Goal: Information Seeking & Learning: Learn about a topic

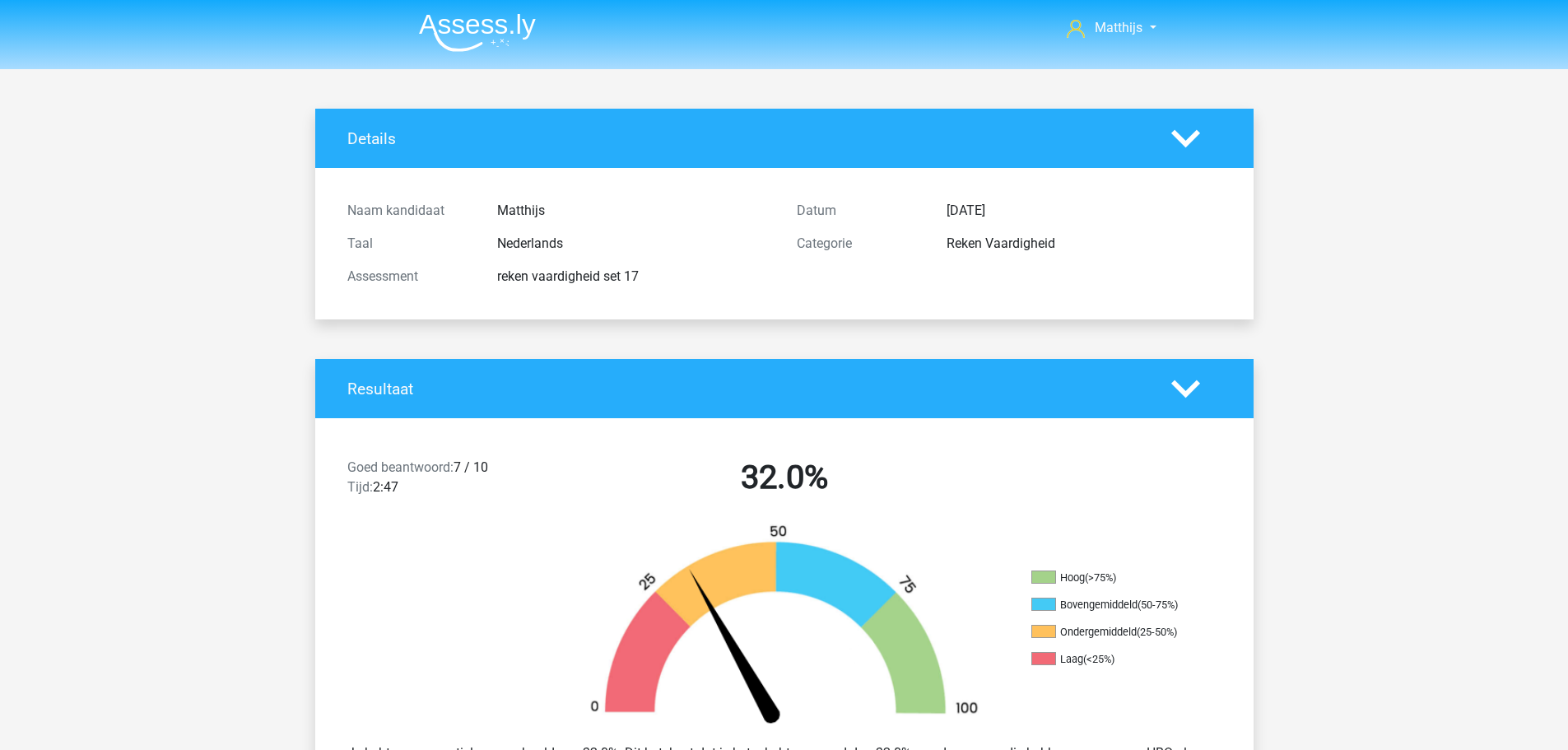
click at [479, 25] on img at bounding box center [477, 33] width 117 height 39
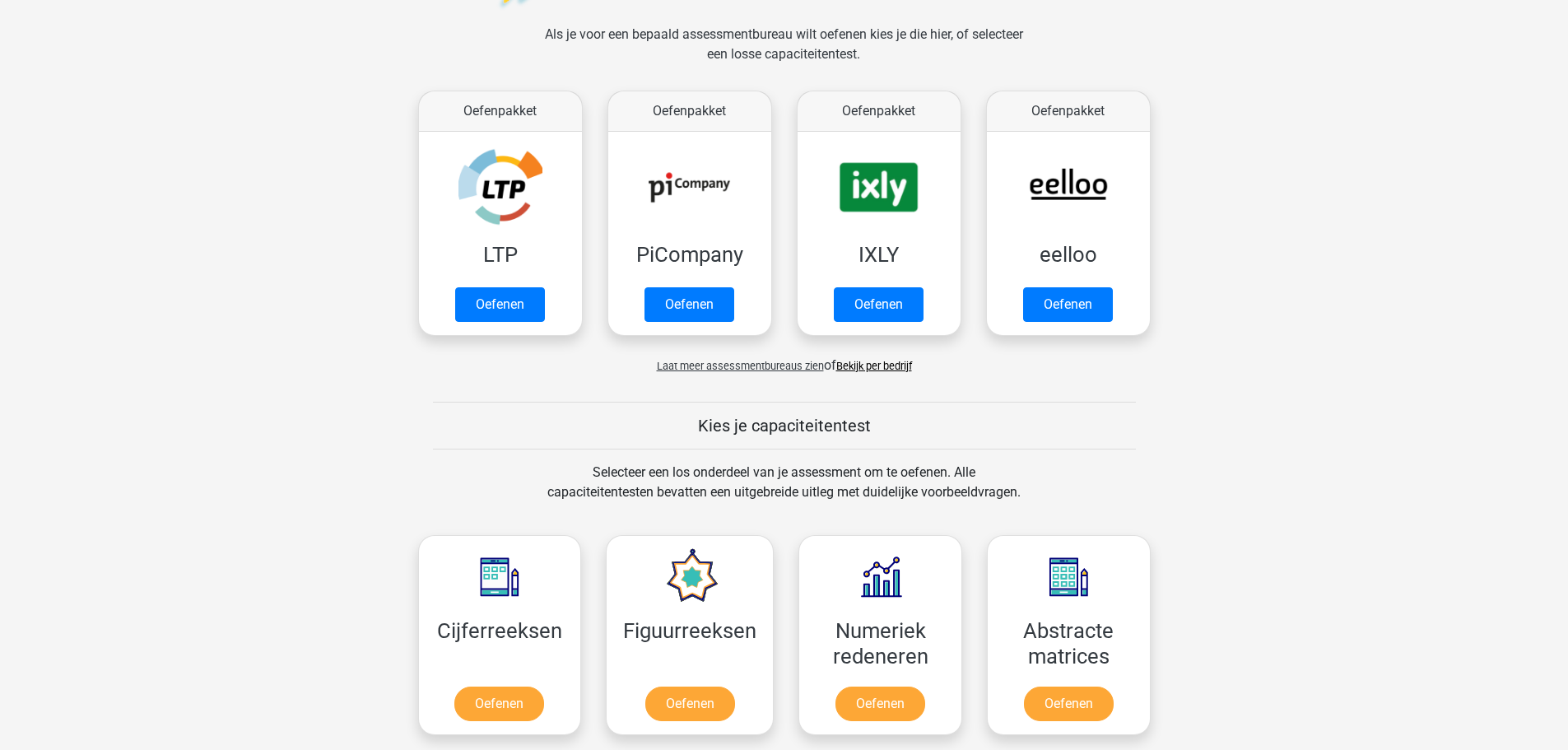
scroll to position [494, 0]
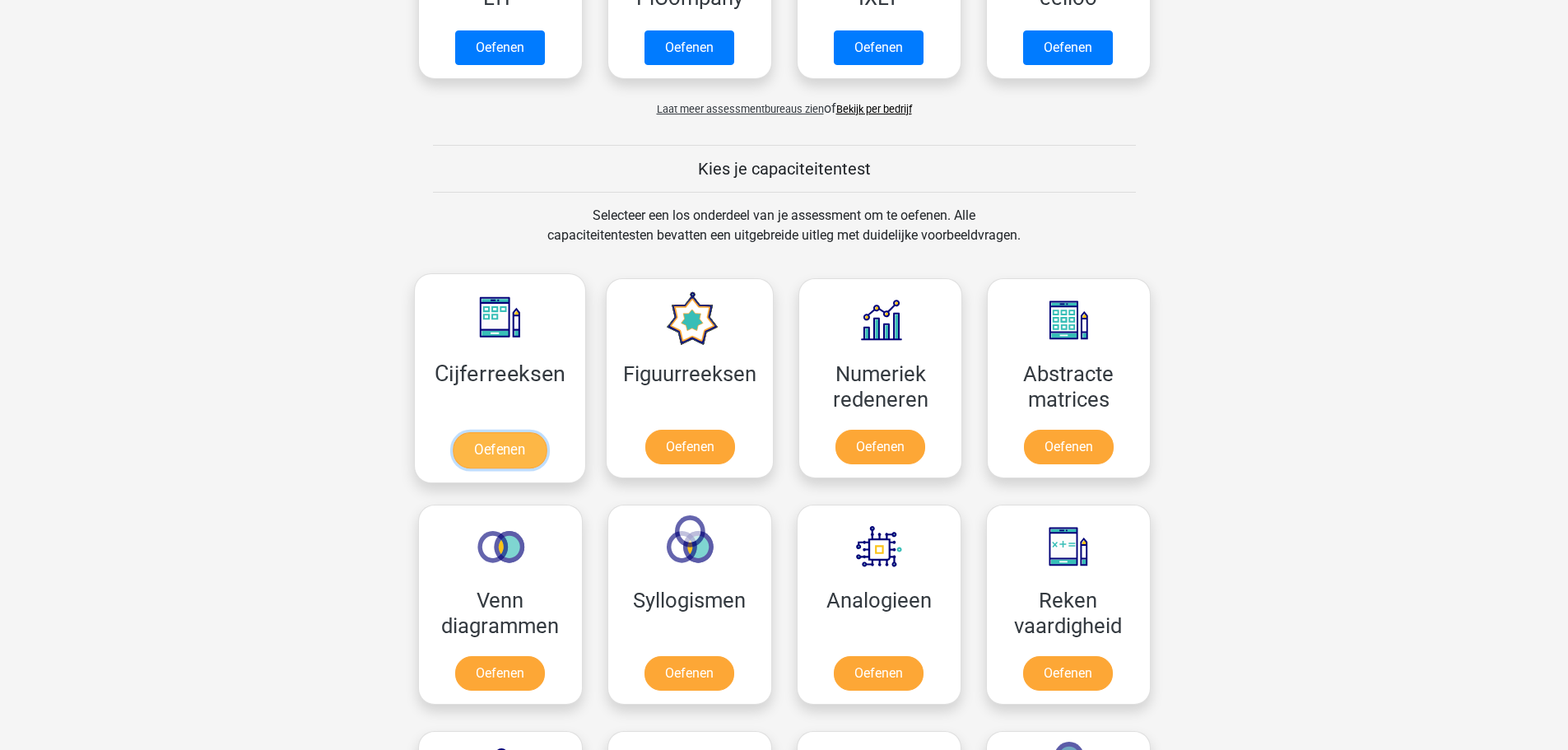
click at [535, 432] on link "Oefenen" at bounding box center [499, 449] width 94 height 36
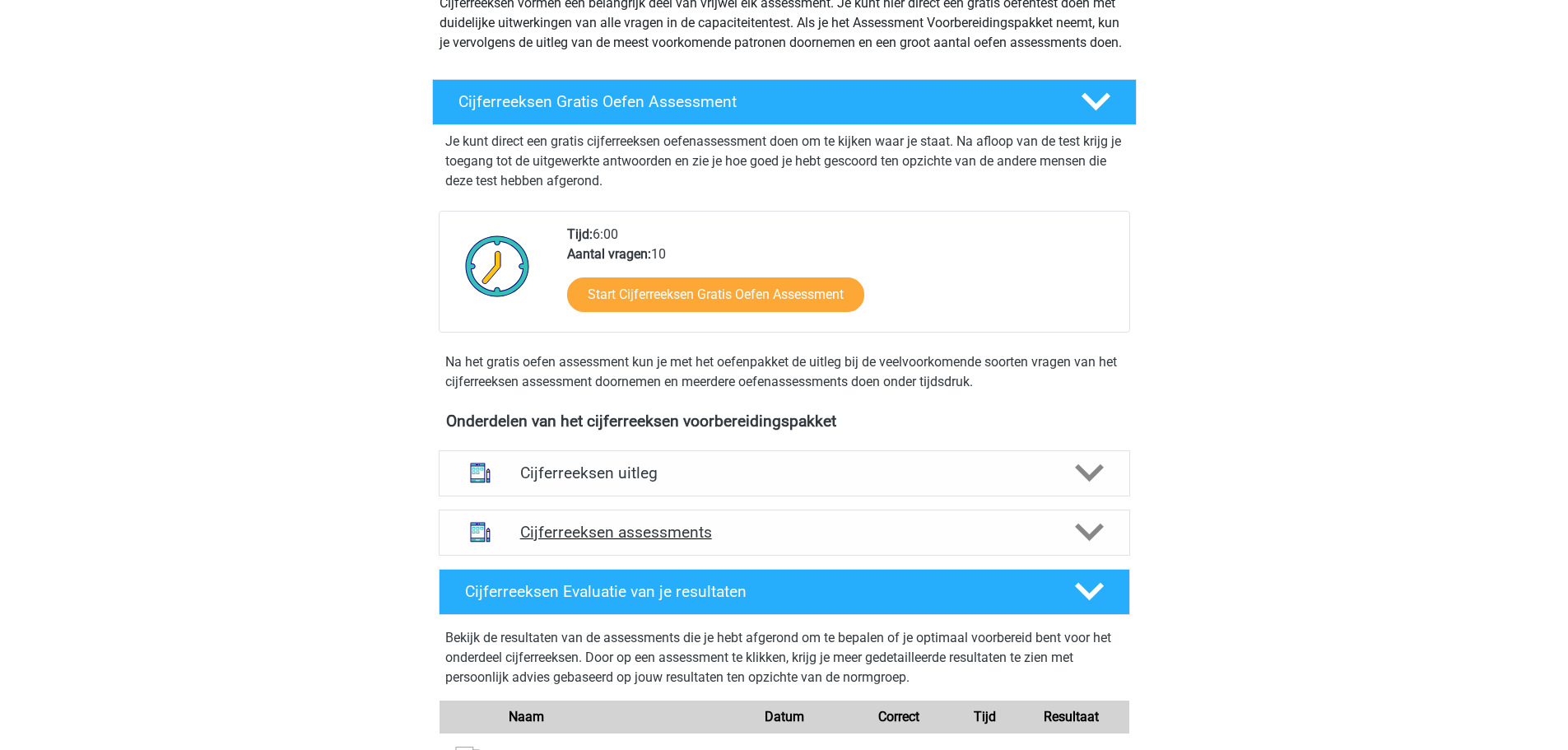
scroll to position [412, 0]
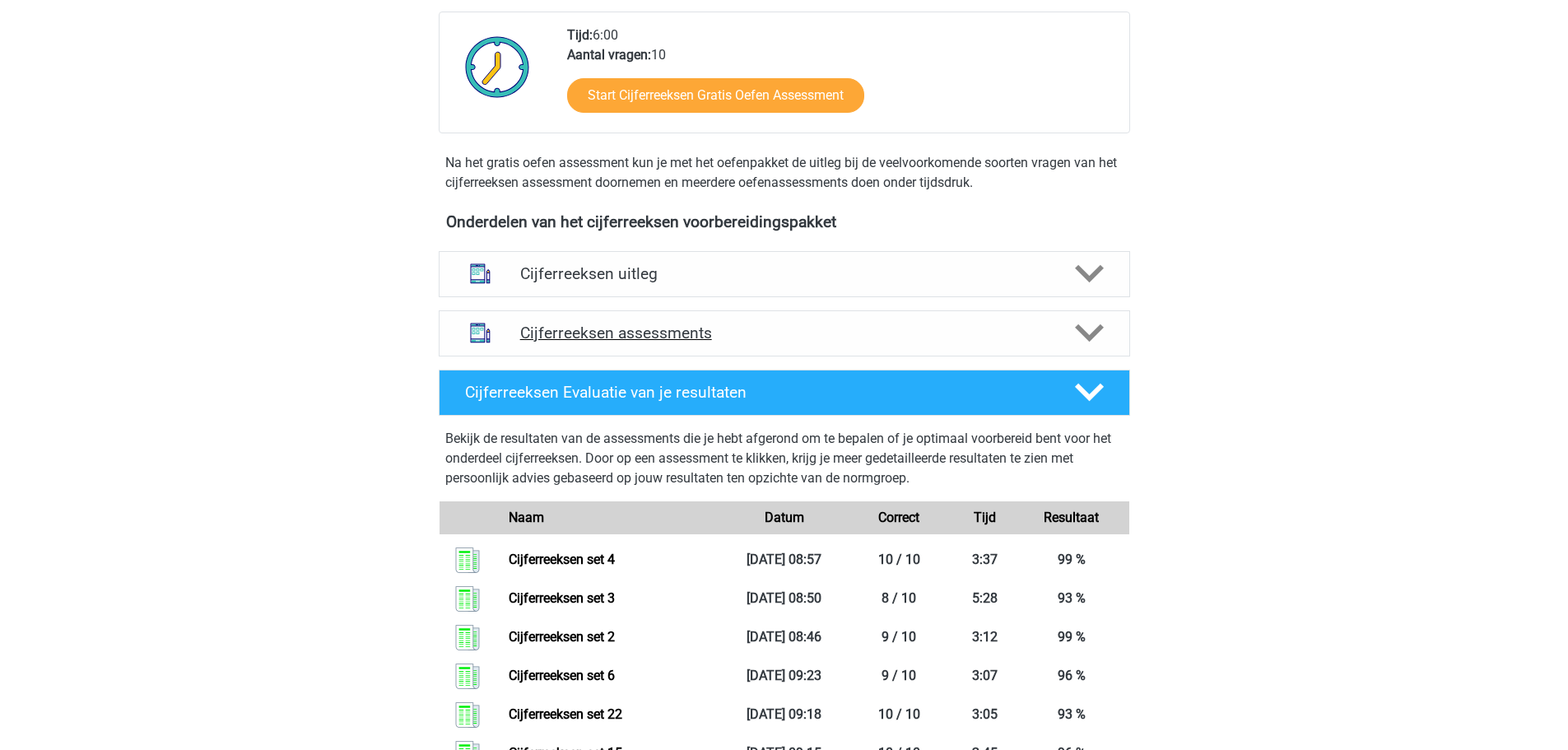
click at [678, 342] on h4 "Cijferreeksen assessments" at bounding box center [784, 333] width 529 height 19
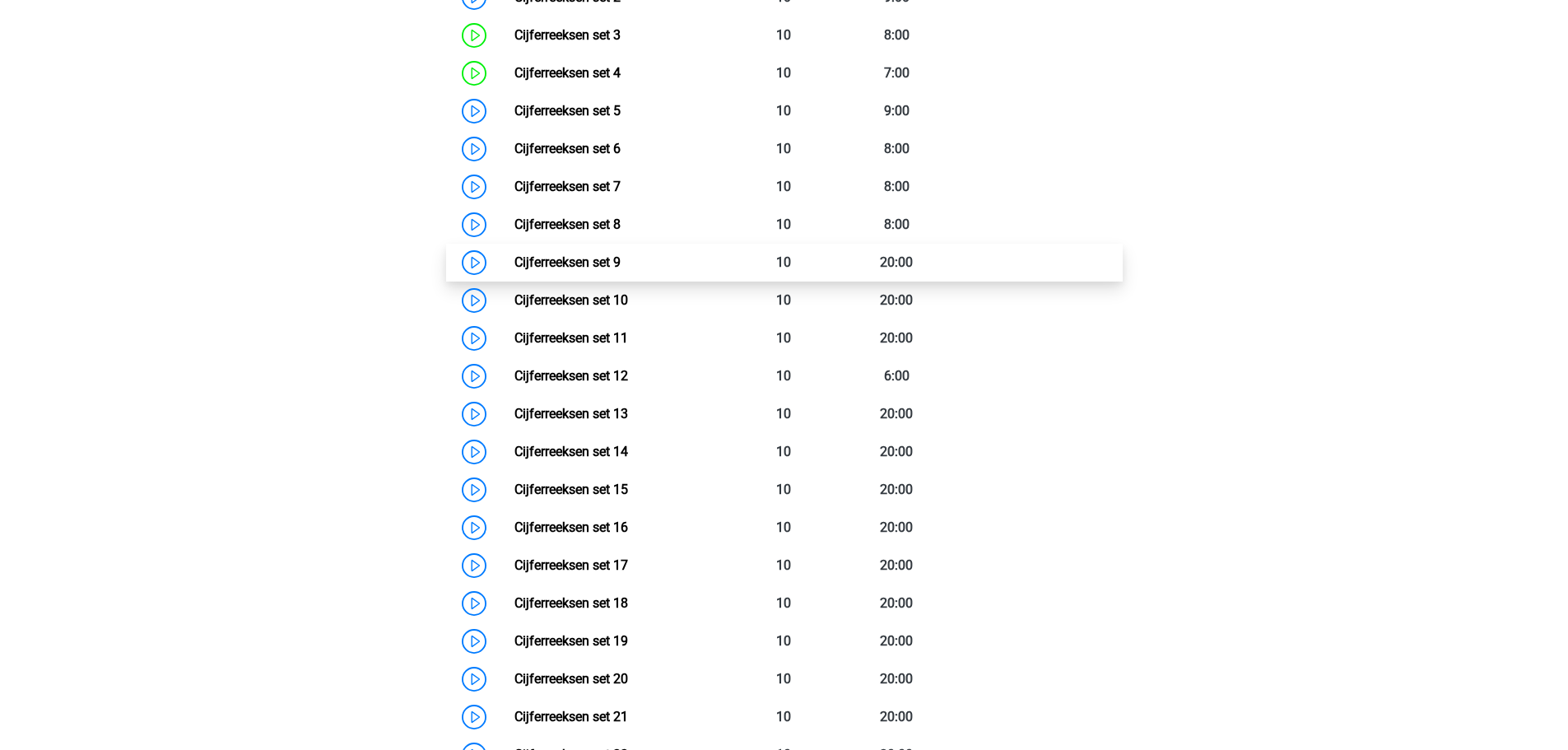
scroll to position [906, 0]
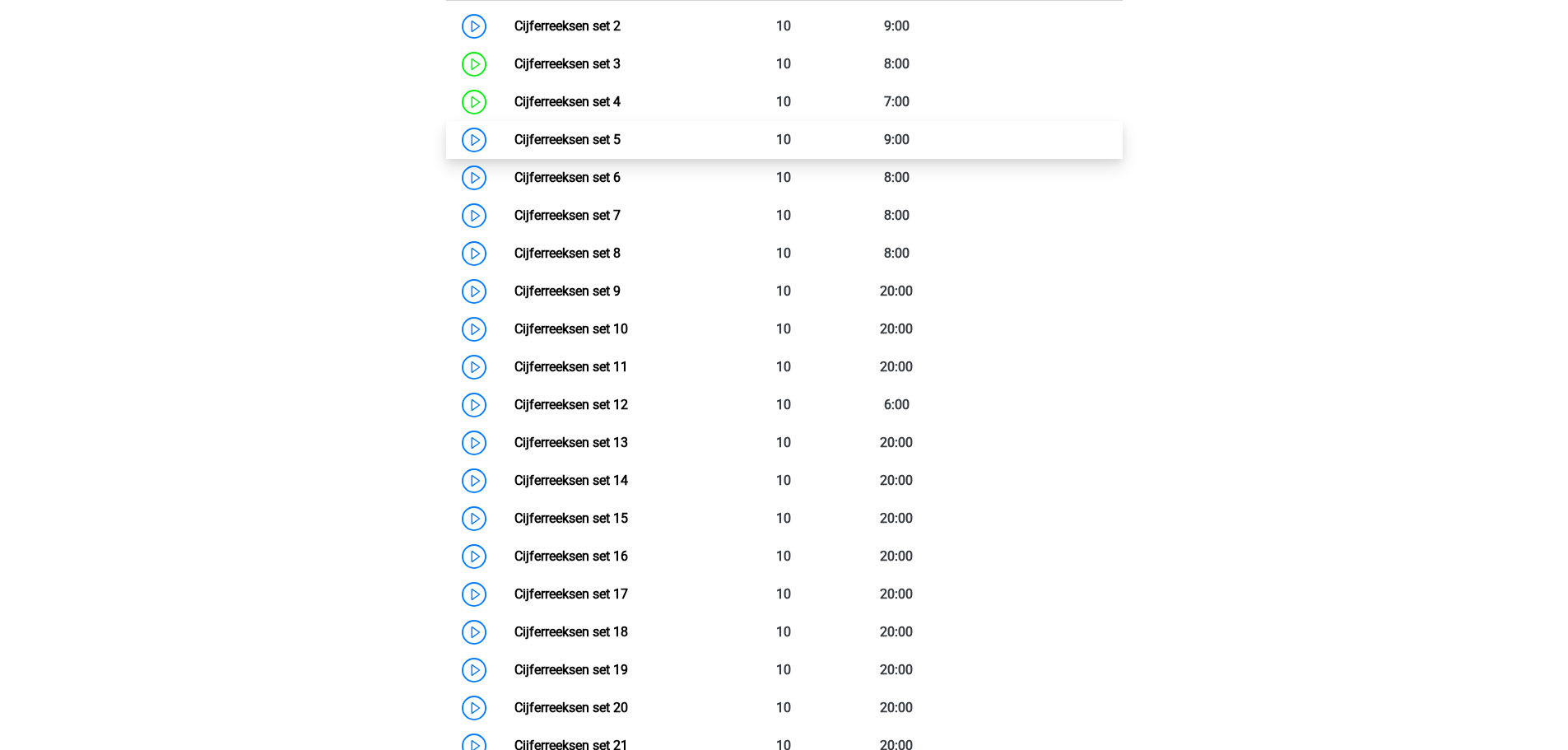
click at [621, 147] on link "Cijferreeksen set 5" at bounding box center [567, 139] width 106 height 15
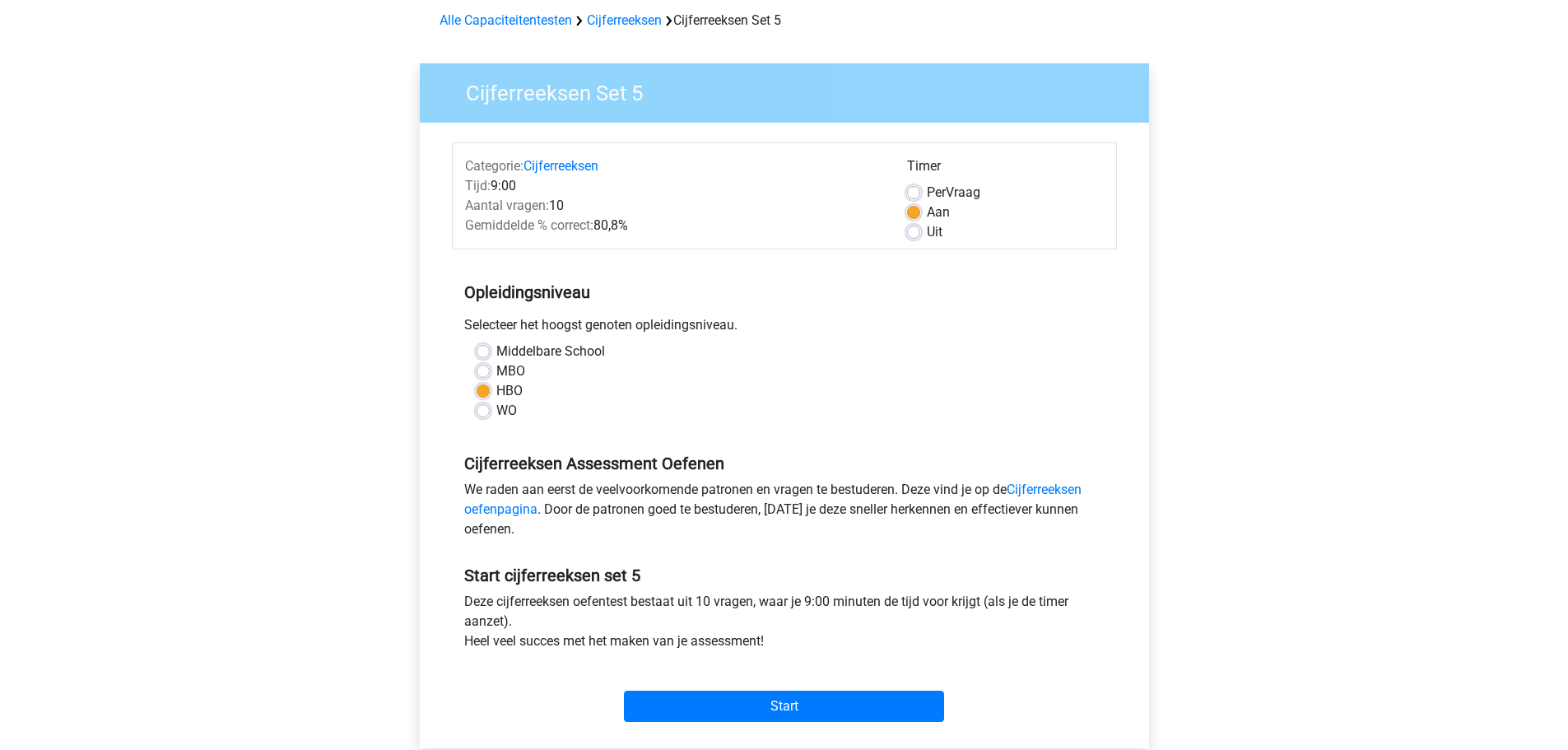
scroll to position [164, 0]
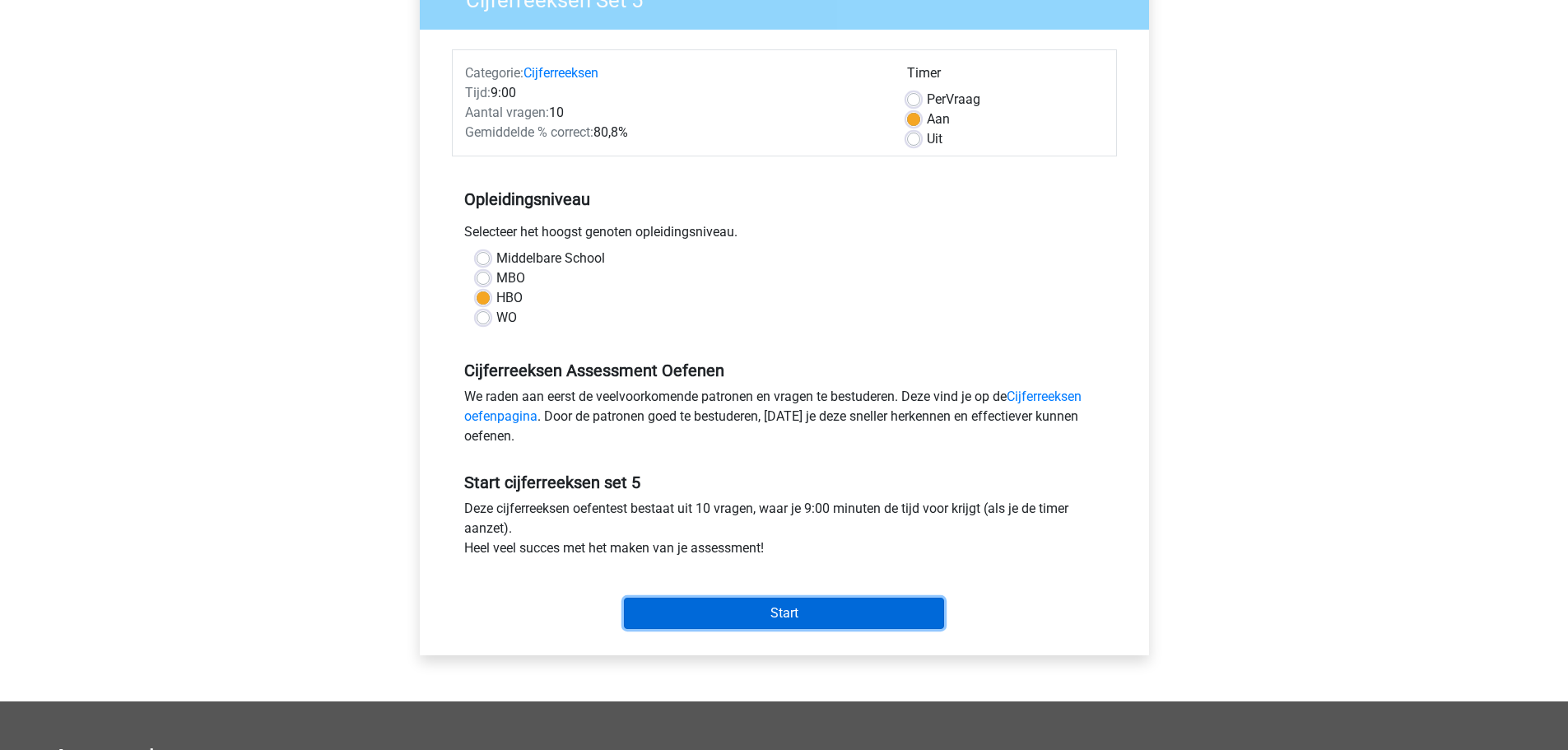
click at [801, 613] on input "Start" at bounding box center [783, 613] width 320 height 31
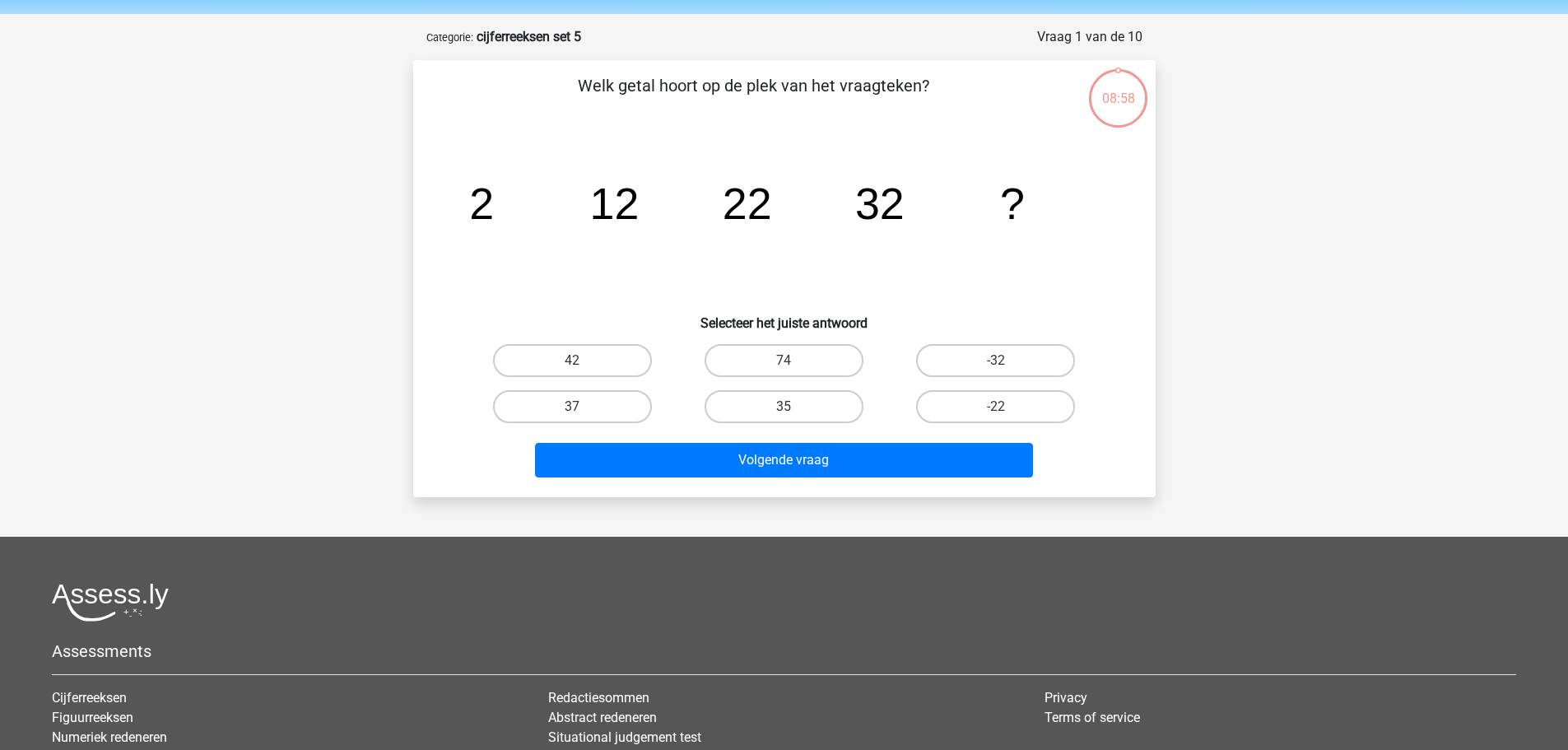
scroll to position [82, 0]
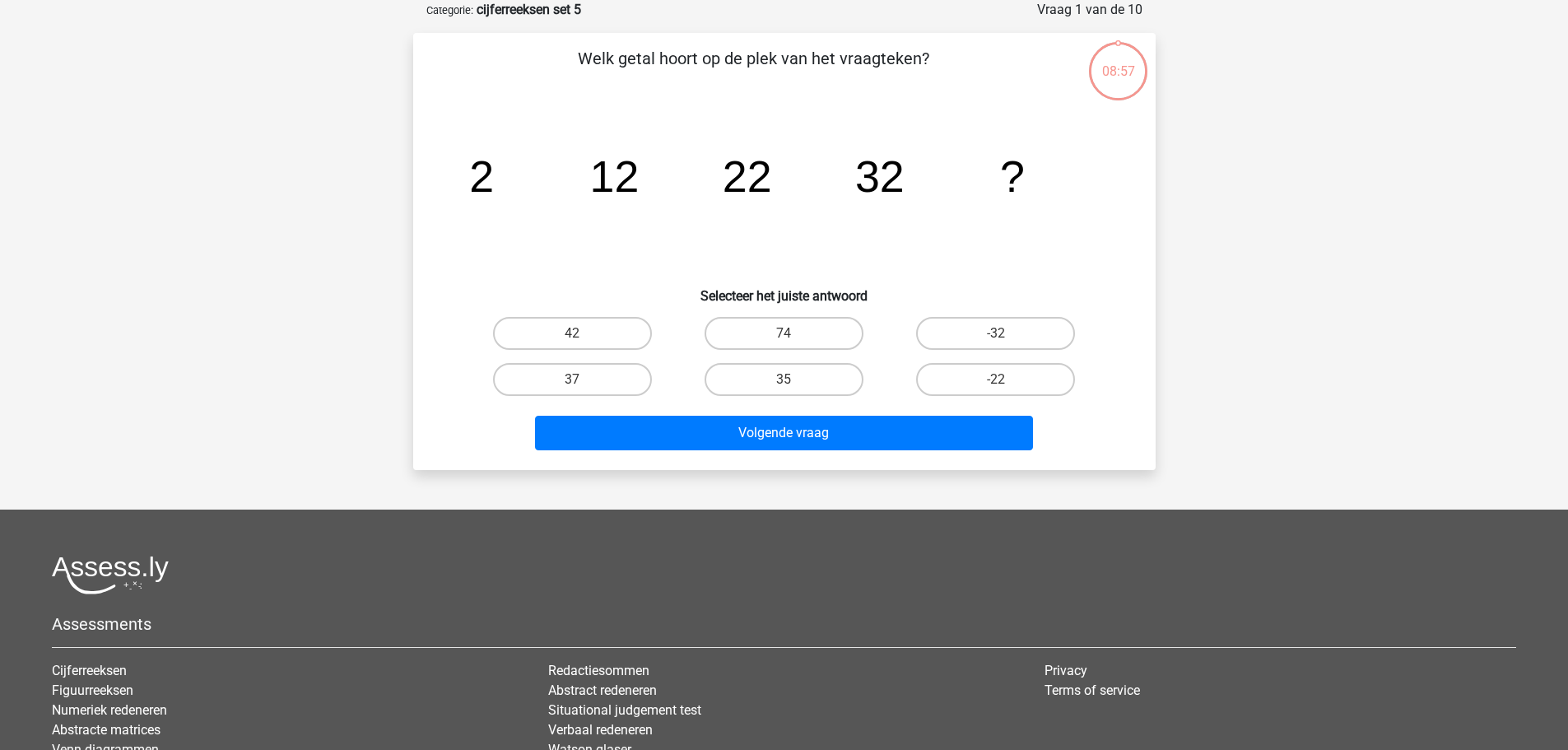
drag, startPoint x: 599, startPoint y: 330, endPoint x: 666, endPoint y: 373, distance: 79.6
click at [597, 330] on label "42" at bounding box center [572, 333] width 159 height 33
click at [583, 333] on input "42" at bounding box center [577, 338] width 11 height 11
radio input "true"
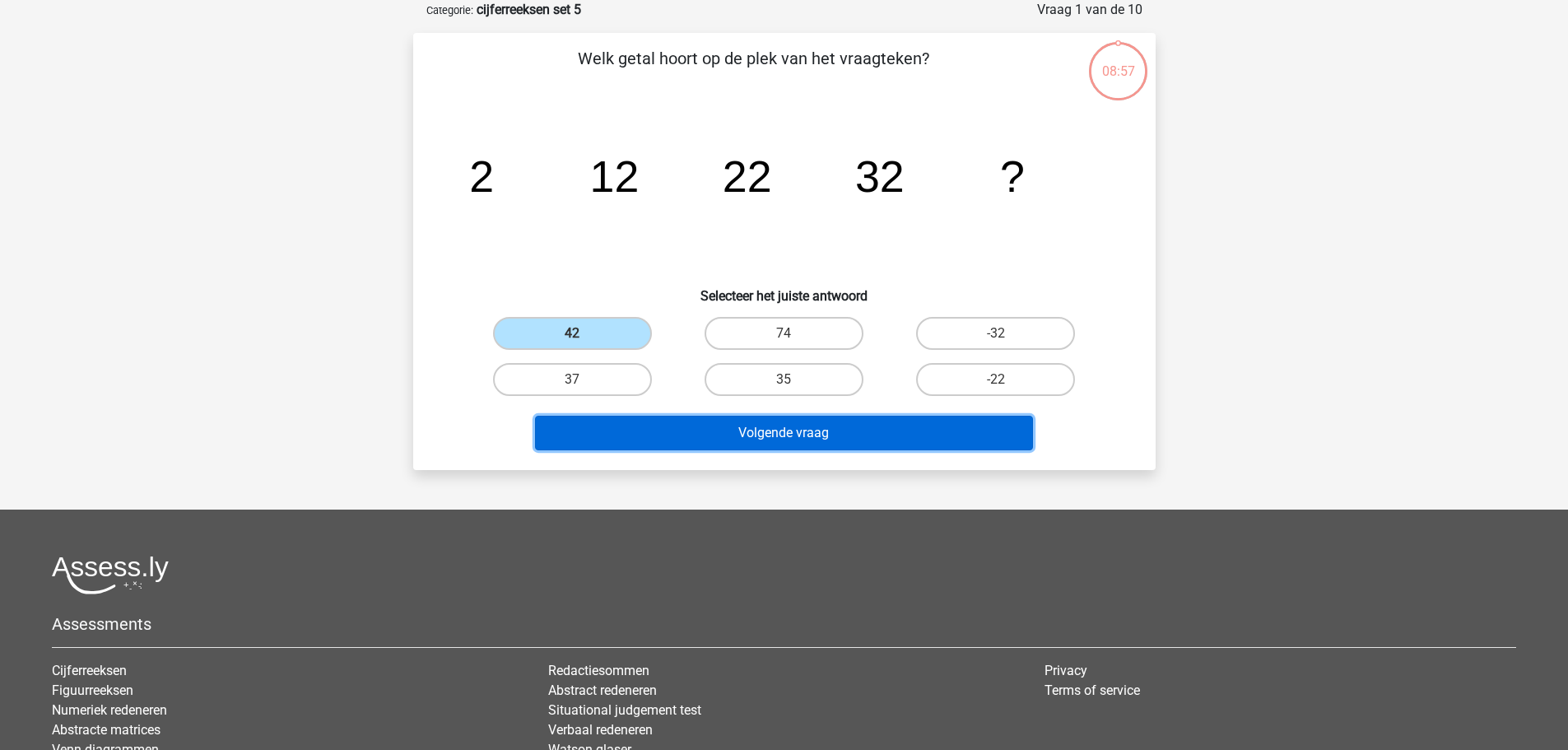
click at [801, 440] on button "Volgende vraag" at bounding box center [783, 433] width 498 height 35
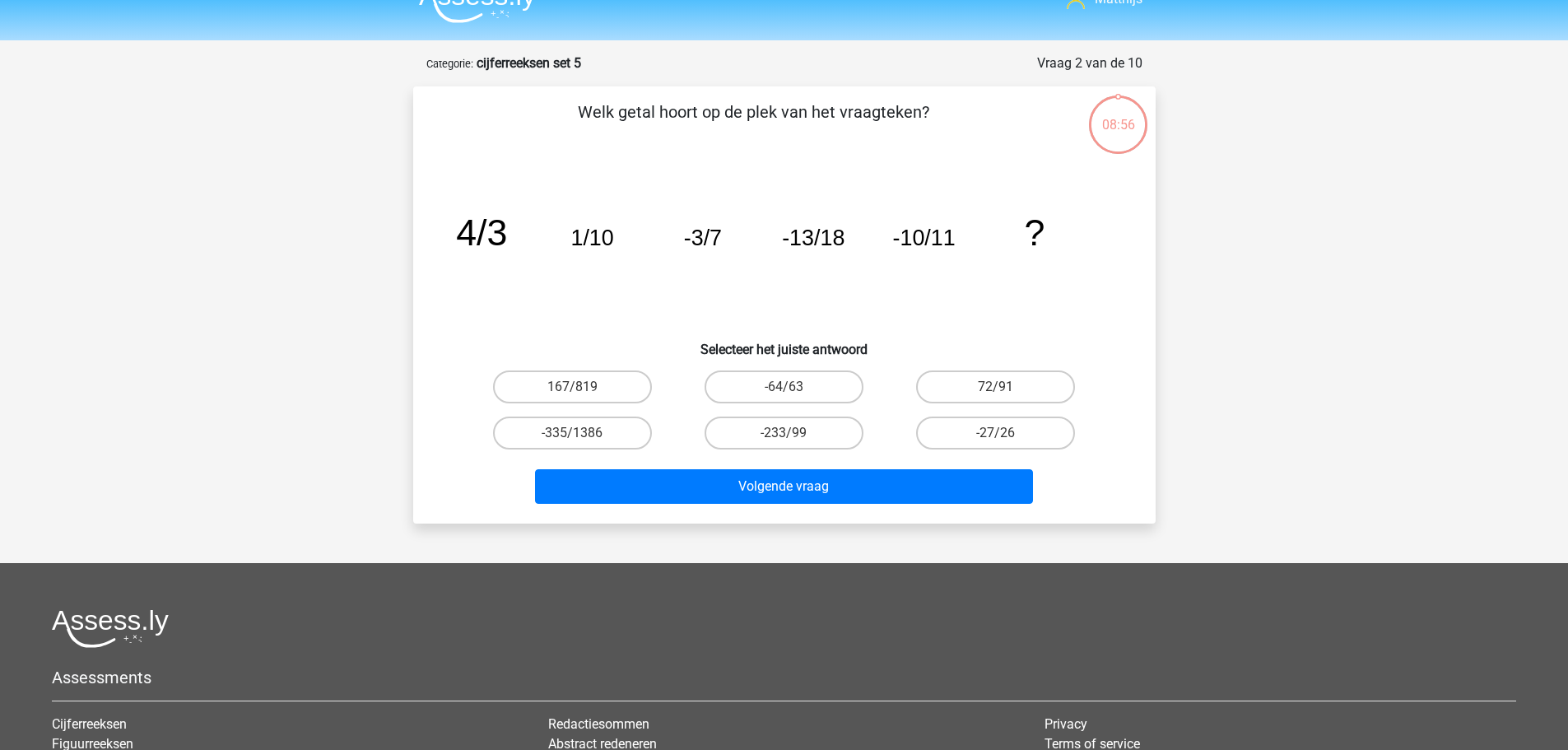
scroll to position [0, 0]
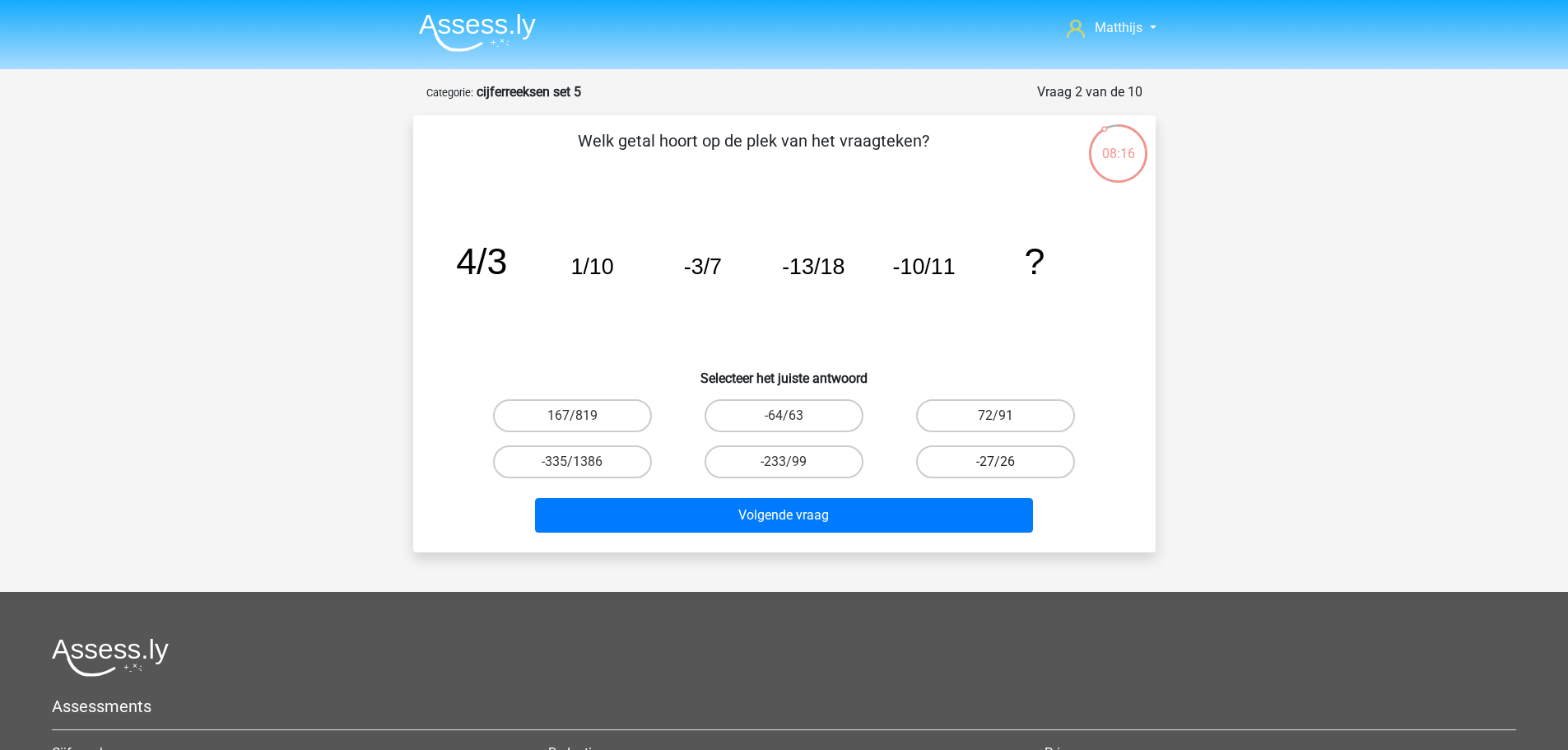
click at [1023, 462] on label "-27/26" at bounding box center [996, 462] width 159 height 33
click at [1006, 462] on input "-27/26" at bounding box center [1001, 467] width 11 height 11
radio input "true"
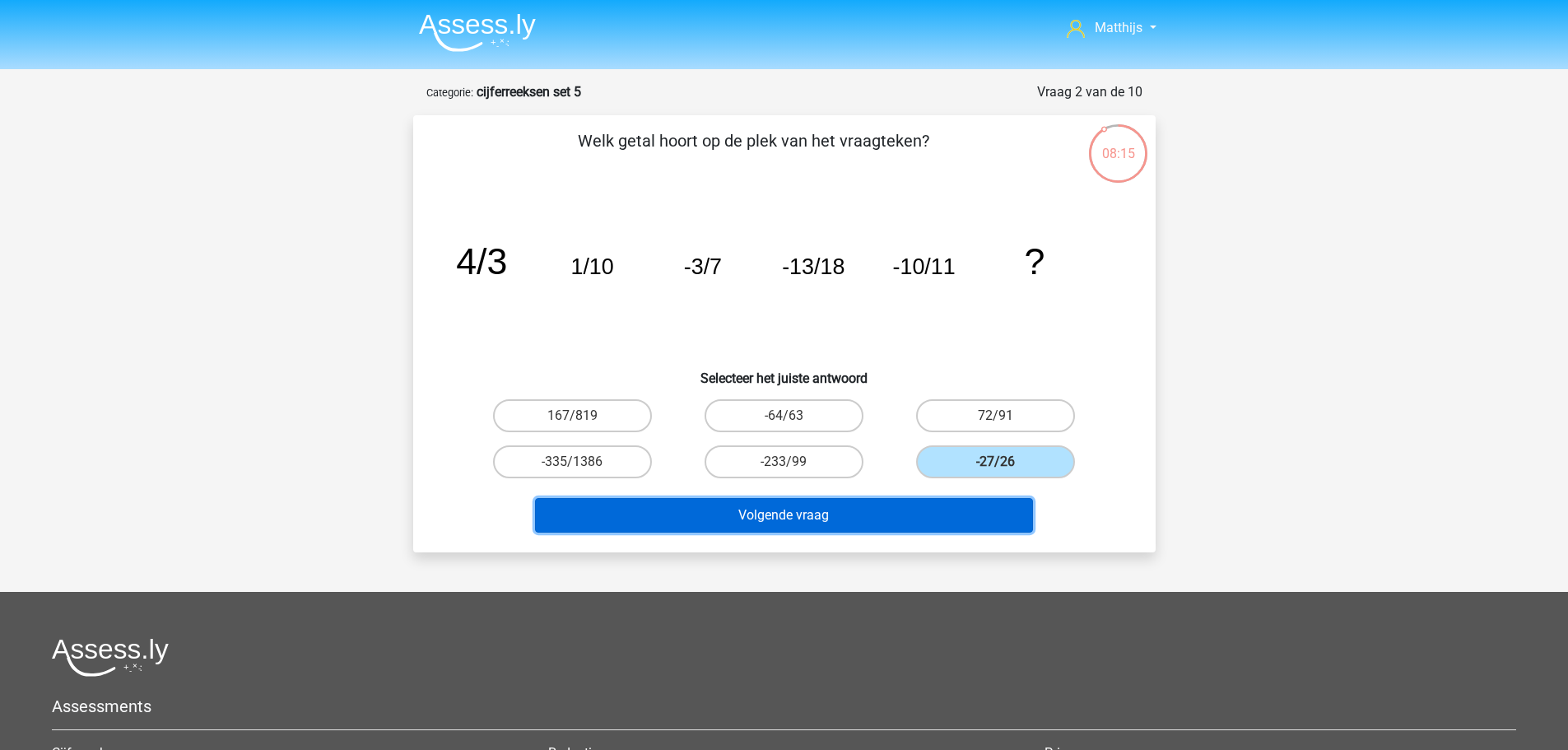
click at [831, 518] on button "Volgende vraag" at bounding box center [783, 515] width 498 height 35
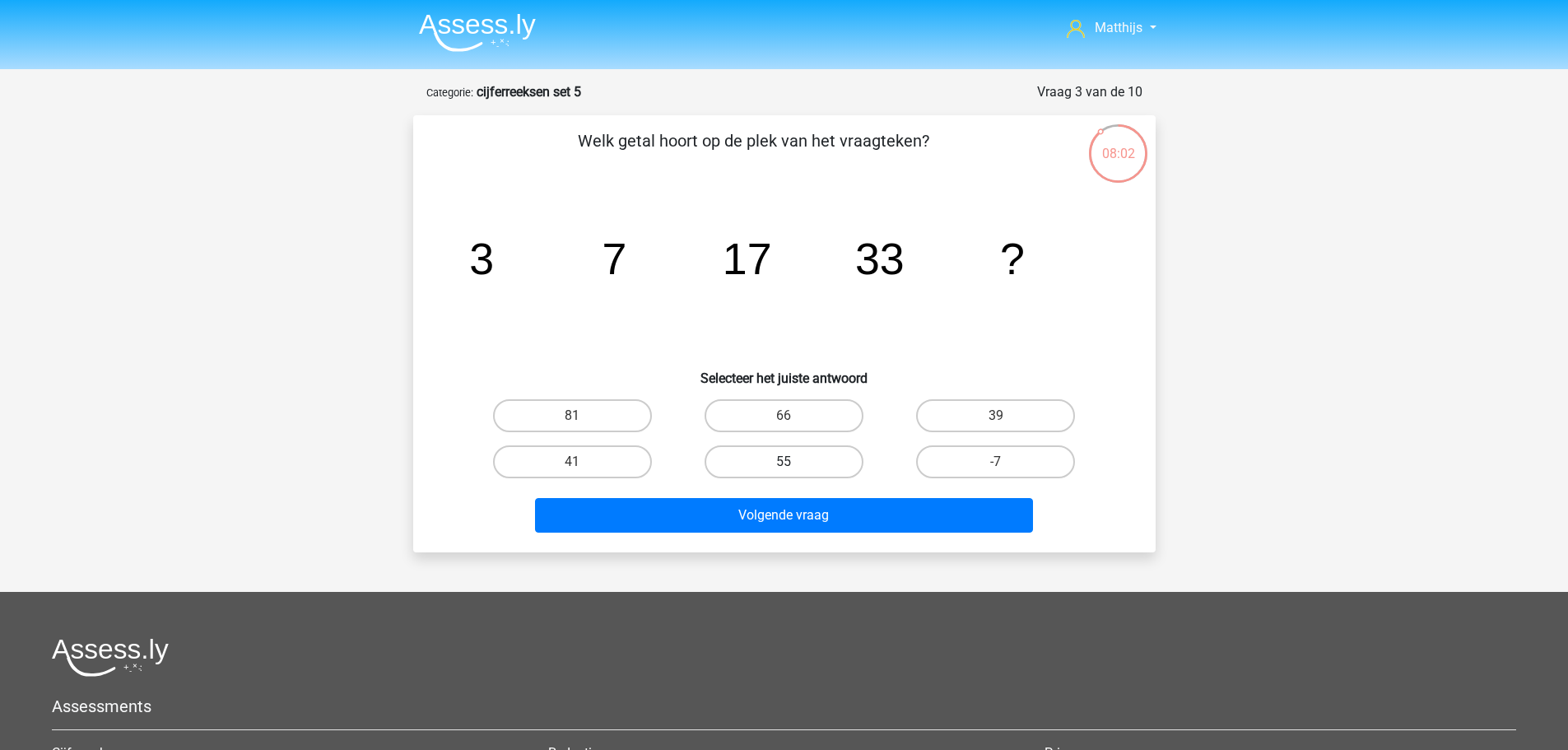
drag, startPoint x: 742, startPoint y: 455, endPoint x: 765, endPoint y: 463, distance: 24.4
click at [749, 456] on label "55" at bounding box center [784, 462] width 159 height 33
click at [784, 462] on input "55" at bounding box center [789, 467] width 11 height 11
radio input "true"
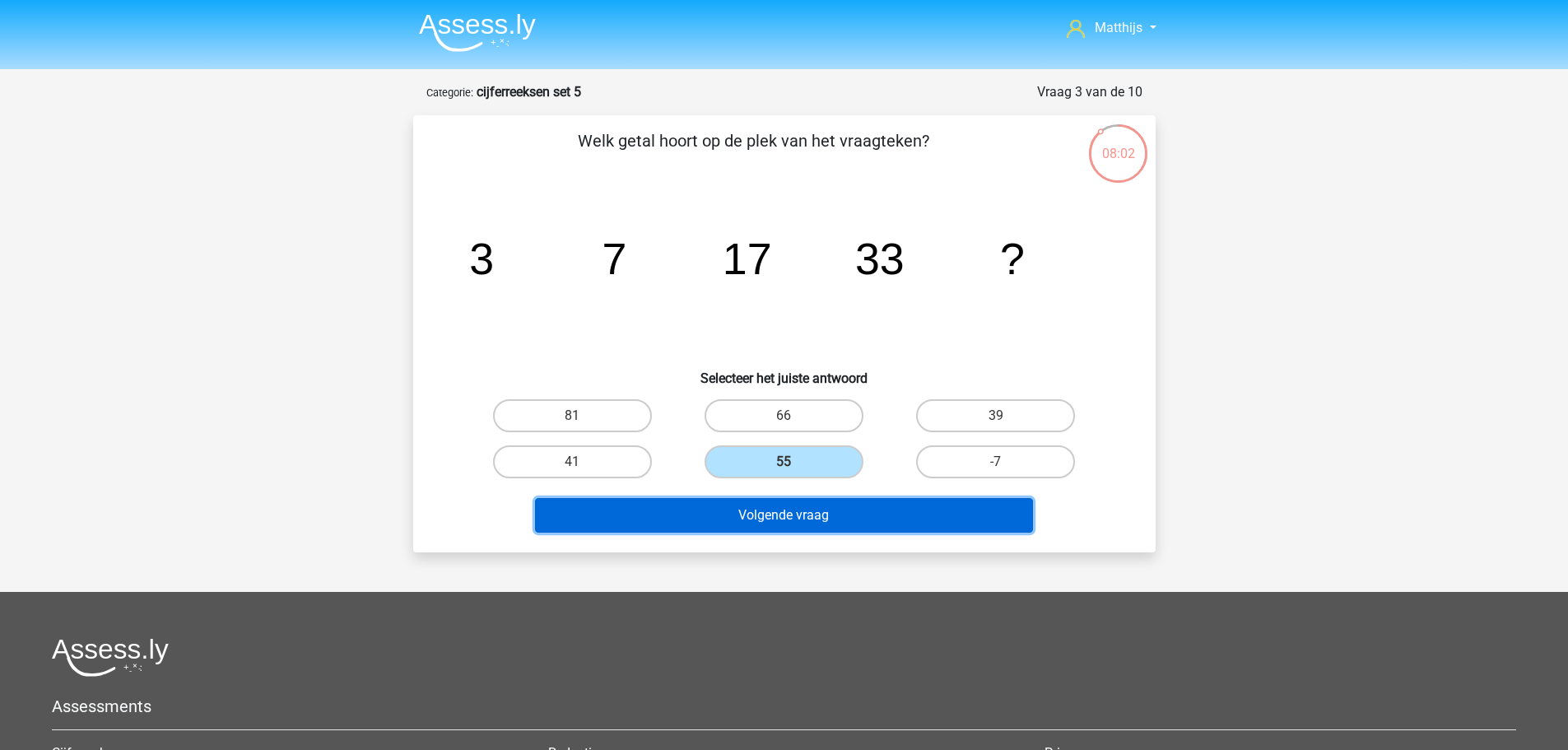
click at [851, 518] on button "Volgende vraag" at bounding box center [783, 515] width 498 height 35
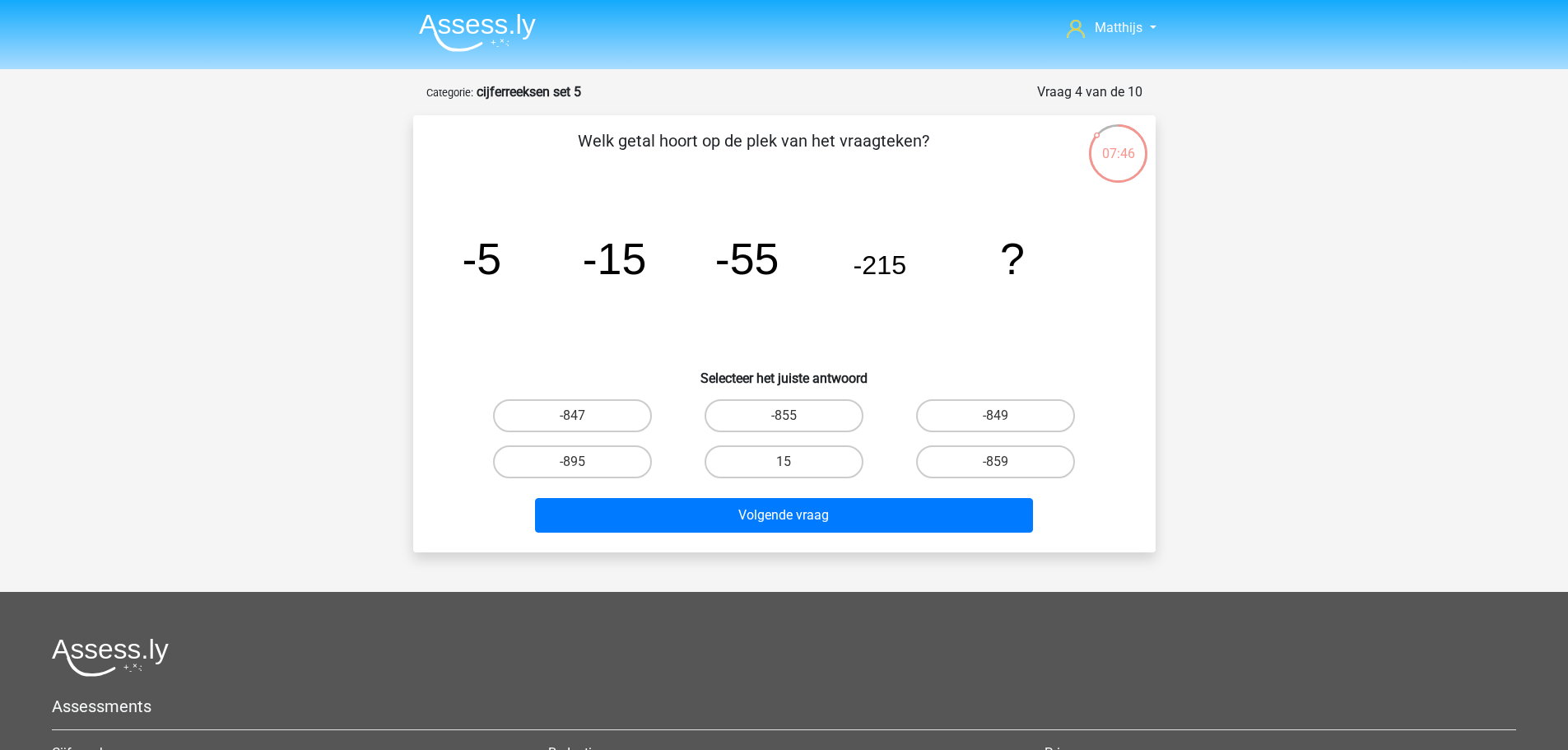
drag, startPoint x: 835, startPoint y: 414, endPoint x: 873, endPoint y: 489, distance: 84.1
click at [835, 415] on label "-855" at bounding box center [784, 416] width 159 height 33
click at [795, 416] on input "-855" at bounding box center [789, 420] width 11 height 11
radio input "true"
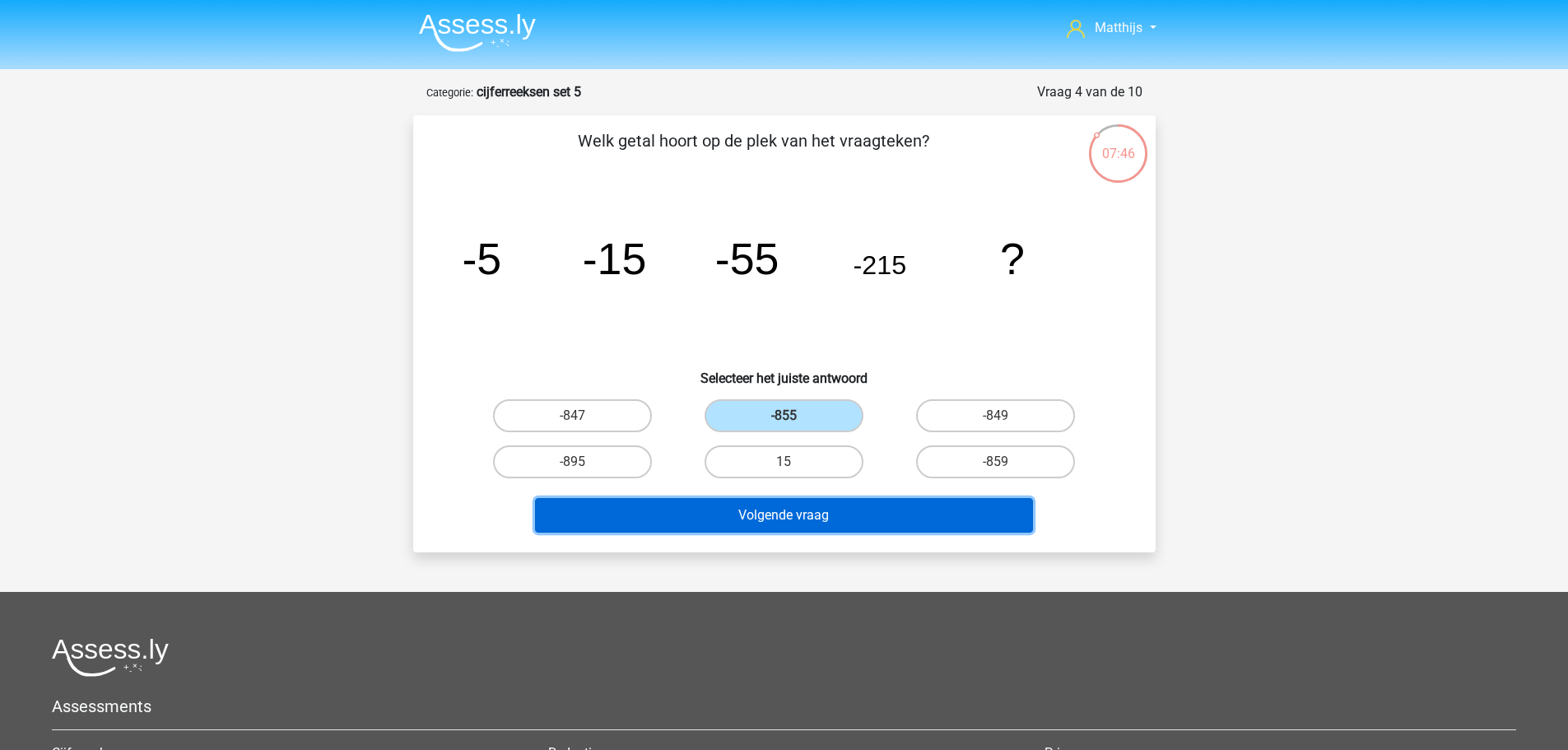
click at [893, 511] on button "Volgende vraag" at bounding box center [783, 515] width 498 height 35
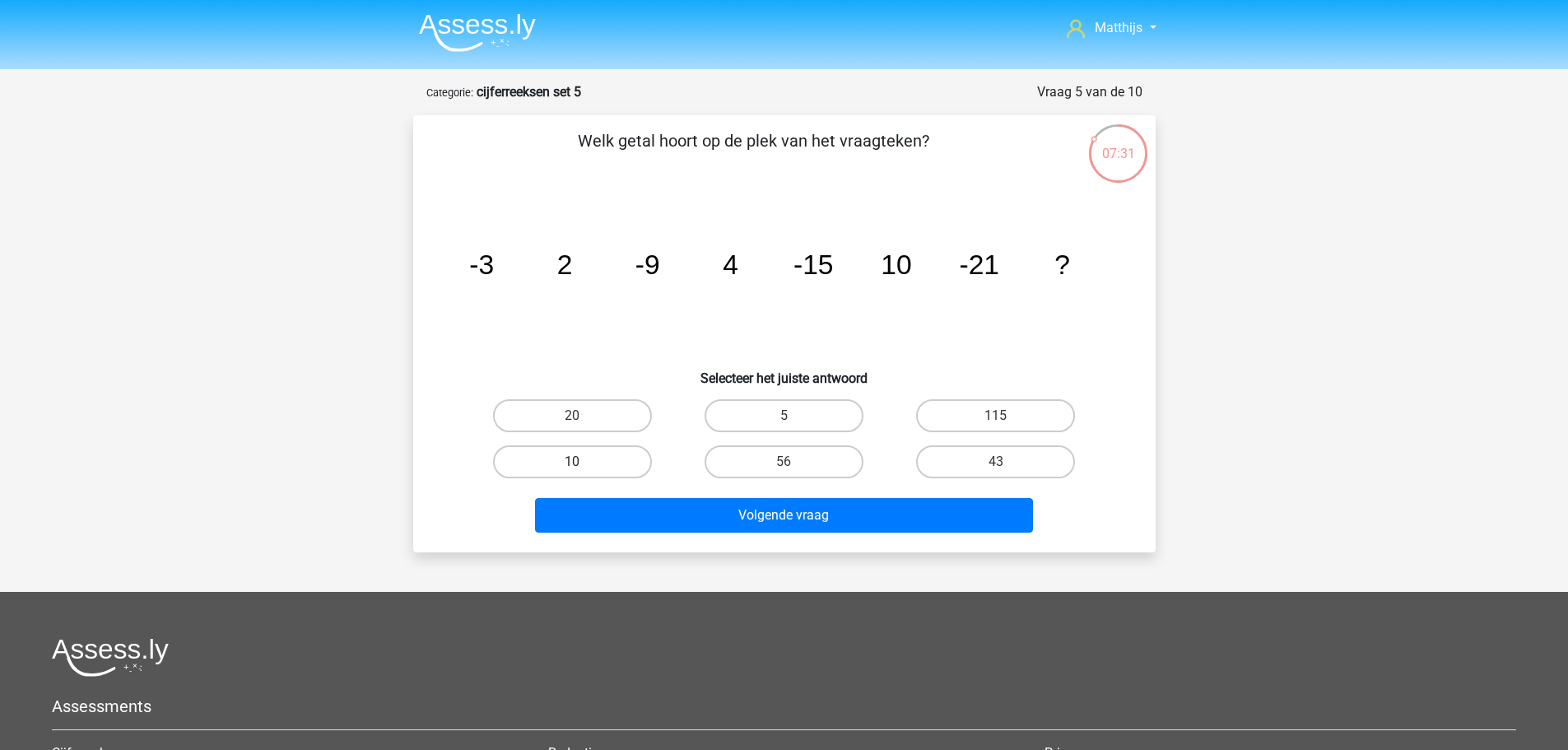
drag, startPoint x: 577, startPoint y: 405, endPoint x: 638, endPoint y: 450, distance: 75.8
click at [577, 408] on label "20" at bounding box center [572, 416] width 159 height 33
click at [577, 416] on input "20" at bounding box center [577, 420] width 11 height 11
radio input "true"
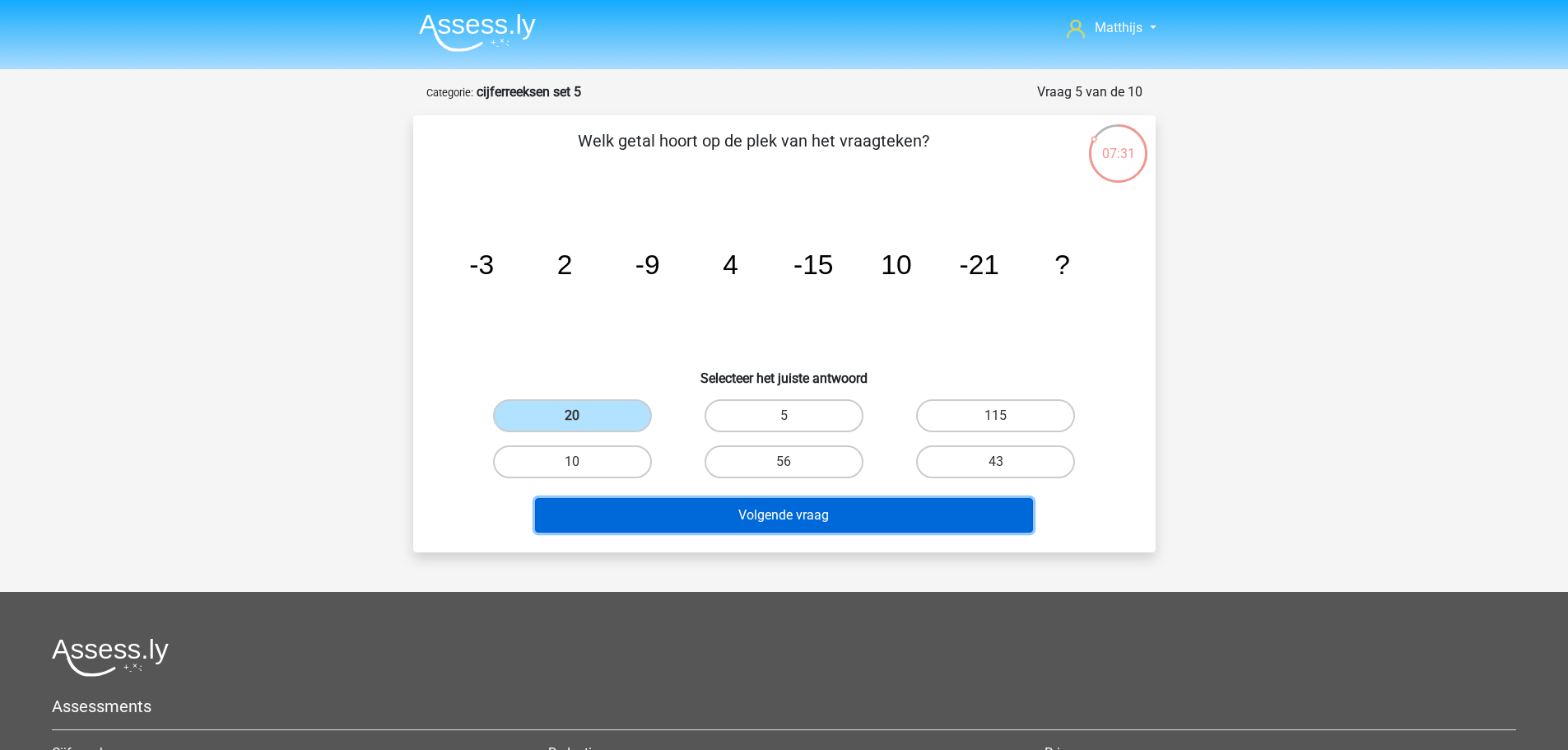
click at [849, 515] on button "Volgende vraag" at bounding box center [783, 515] width 498 height 35
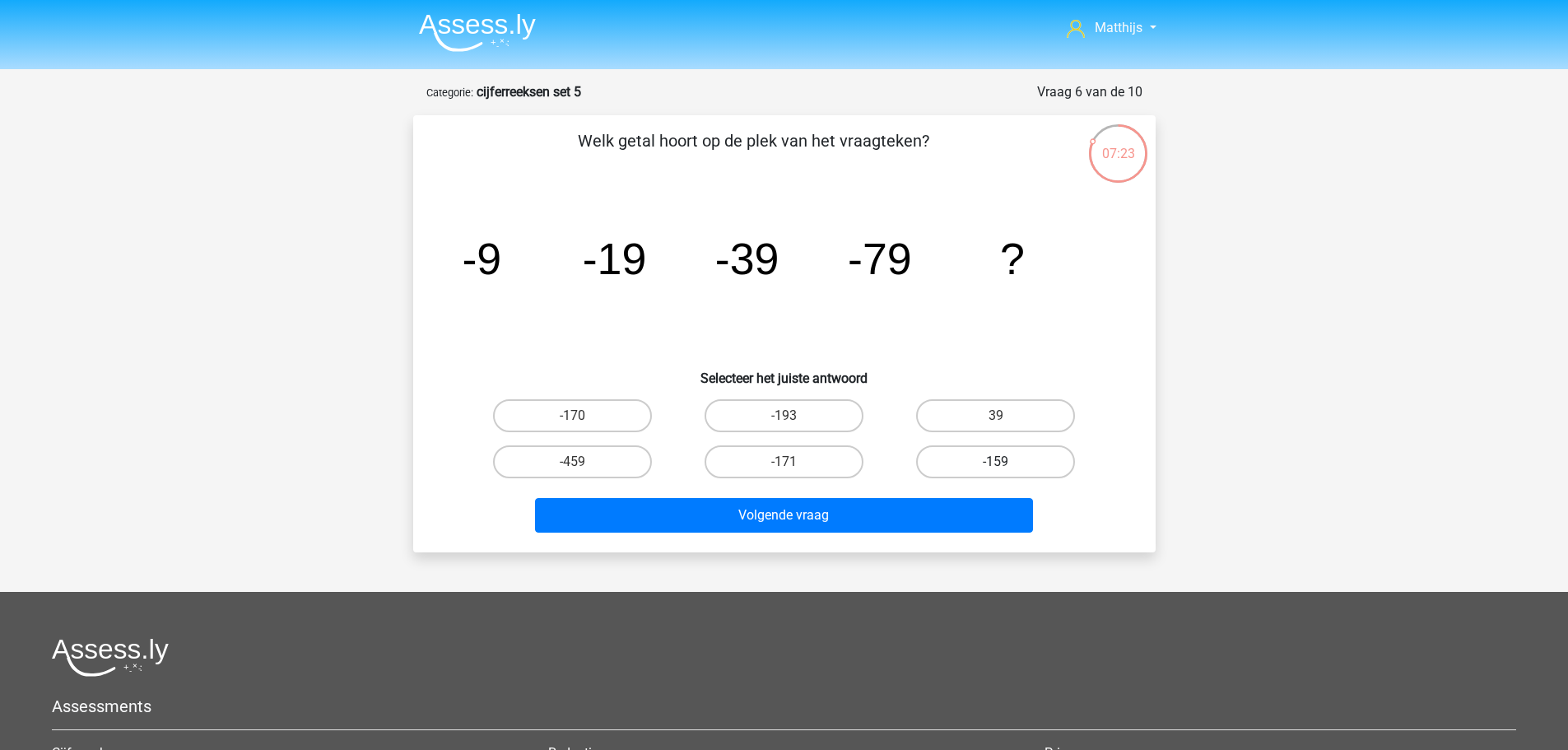
click at [1034, 452] on label "-159" at bounding box center [996, 462] width 159 height 33
click at [1006, 462] on input "-159" at bounding box center [1001, 467] width 11 height 11
radio input "true"
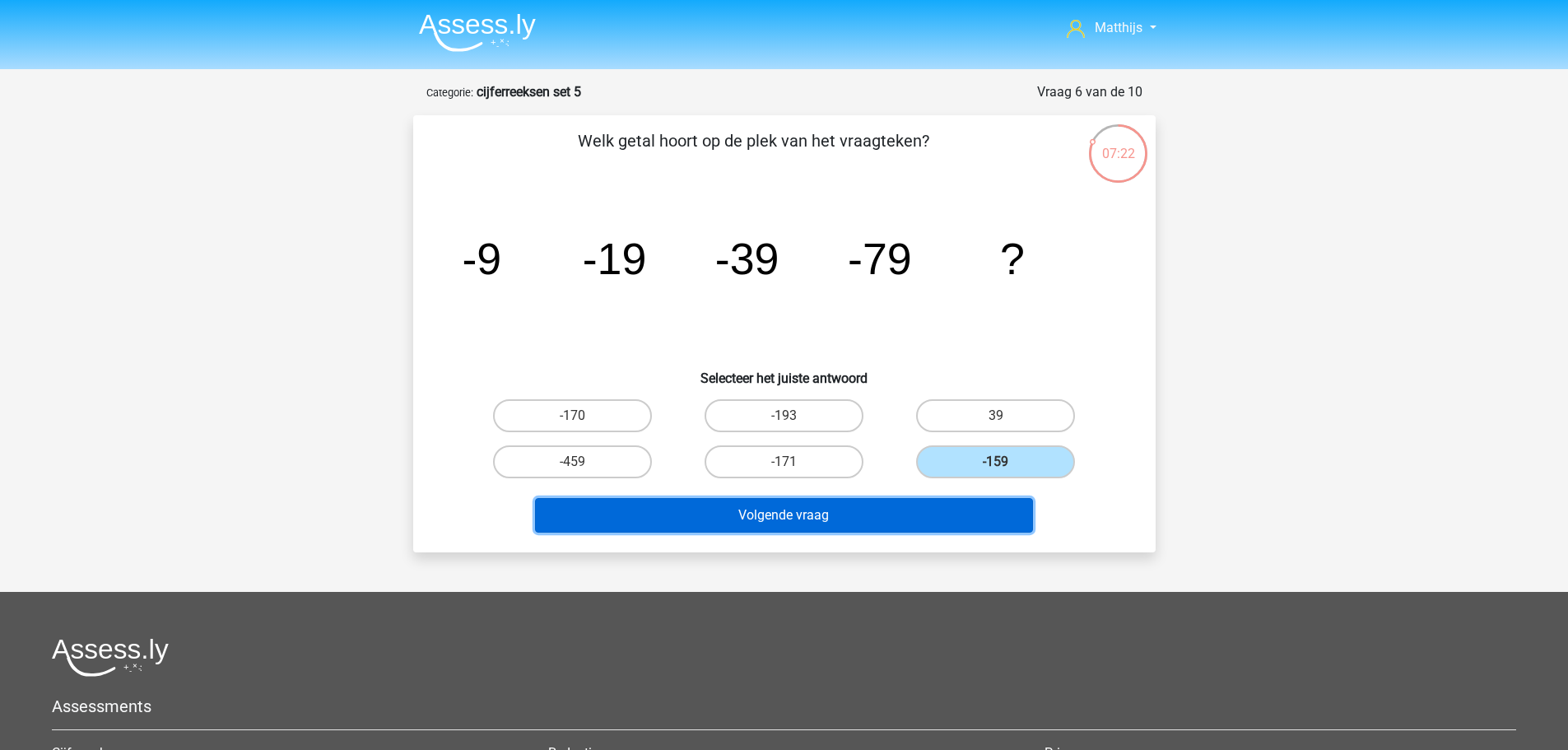
click at [970, 509] on button "Volgende vraag" at bounding box center [783, 515] width 498 height 35
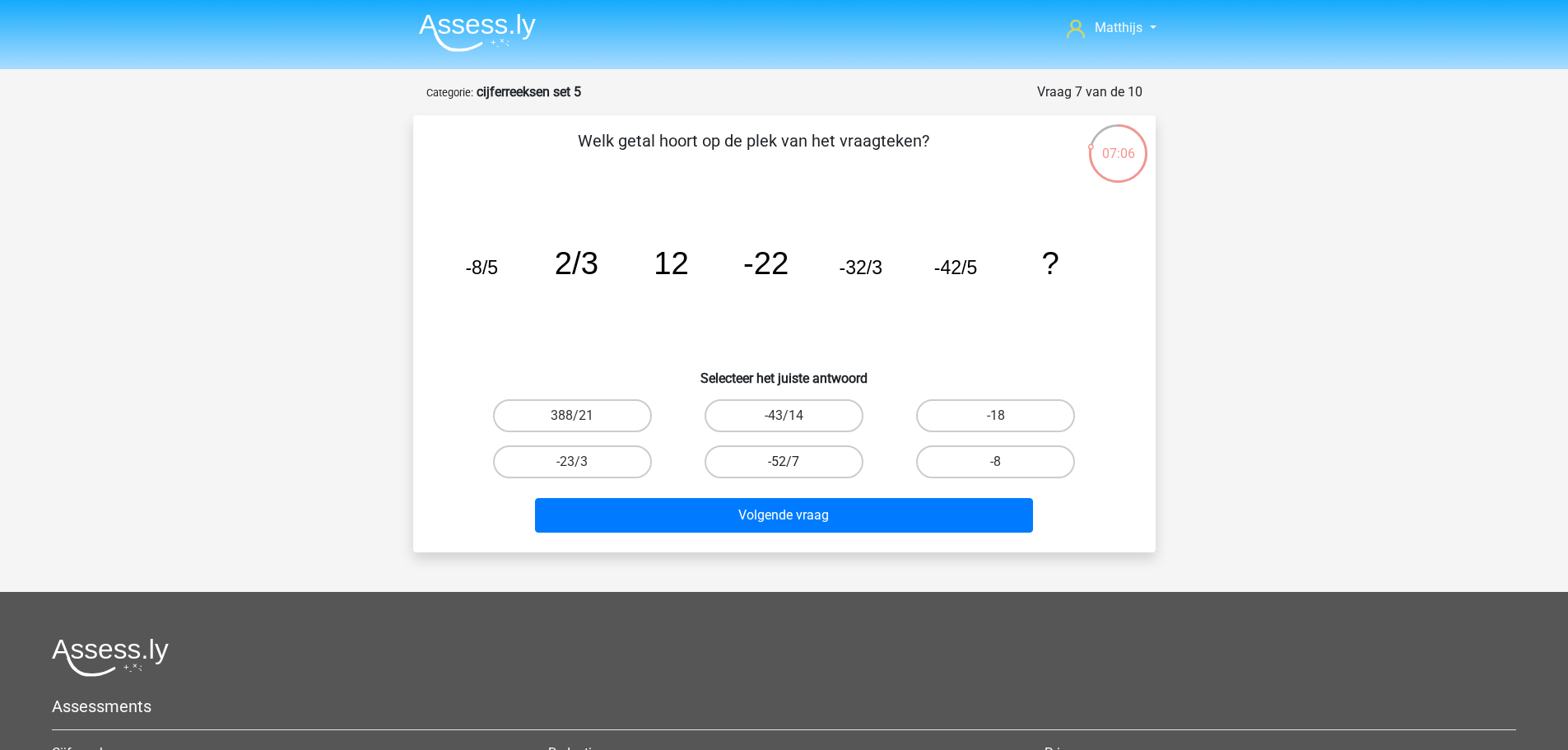
click at [840, 471] on label "-52/7" at bounding box center [784, 462] width 159 height 33
click at [795, 471] on input "-52/7" at bounding box center [789, 467] width 11 height 11
radio input "true"
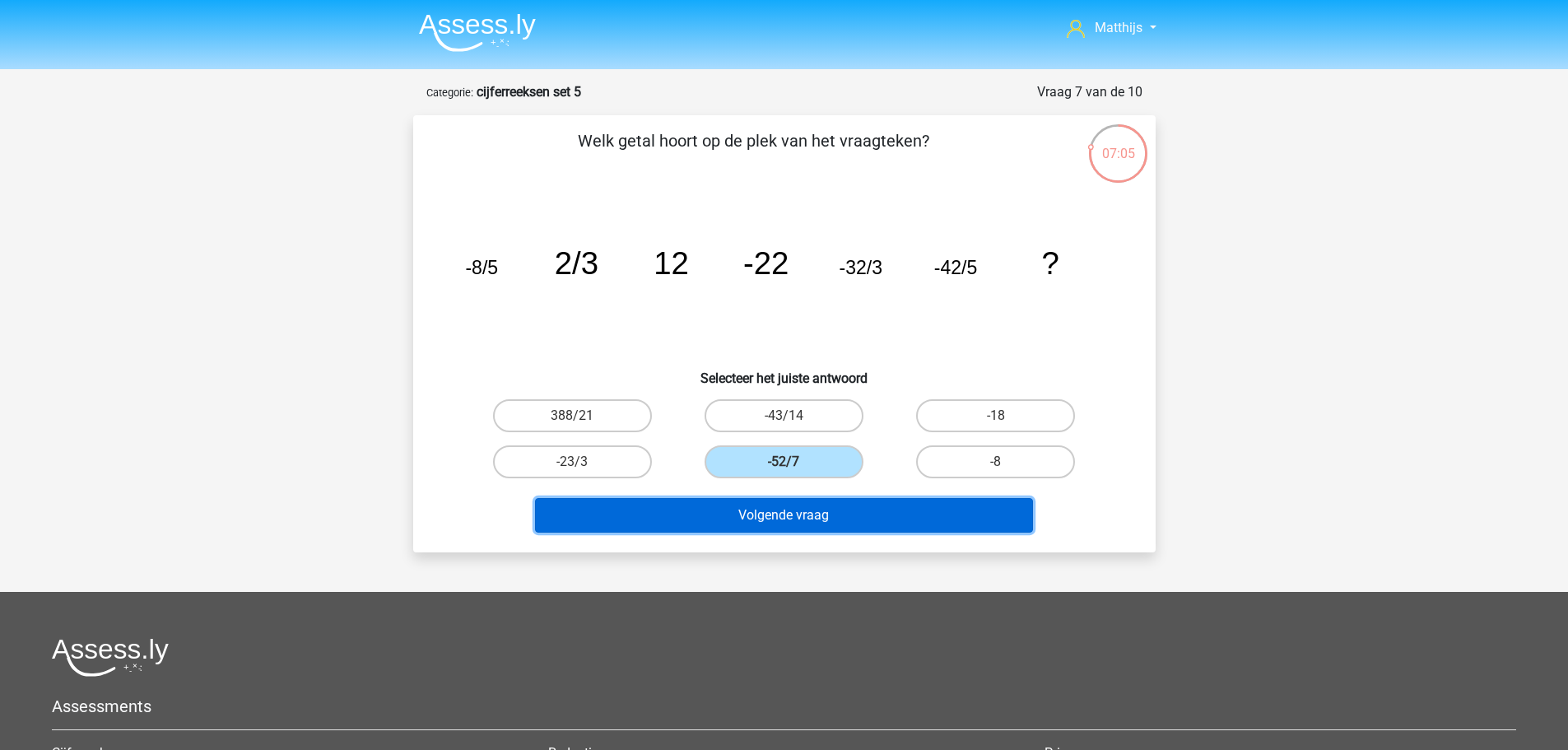
click at [880, 516] on button "Volgende vraag" at bounding box center [783, 515] width 498 height 35
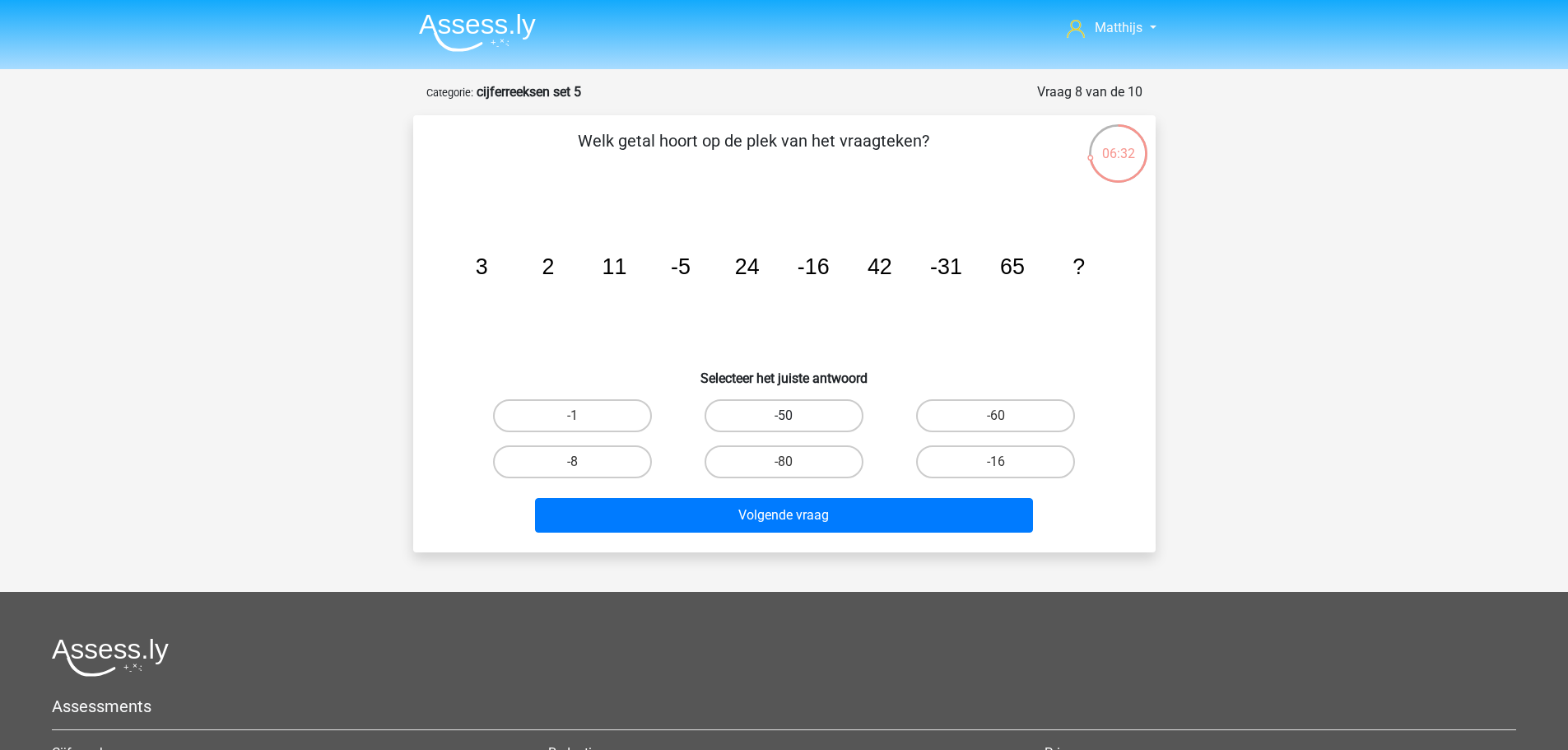
click at [827, 419] on label "-50" at bounding box center [784, 416] width 159 height 33
click at [795, 419] on input "-50" at bounding box center [789, 420] width 11 height 11
radio input "true"
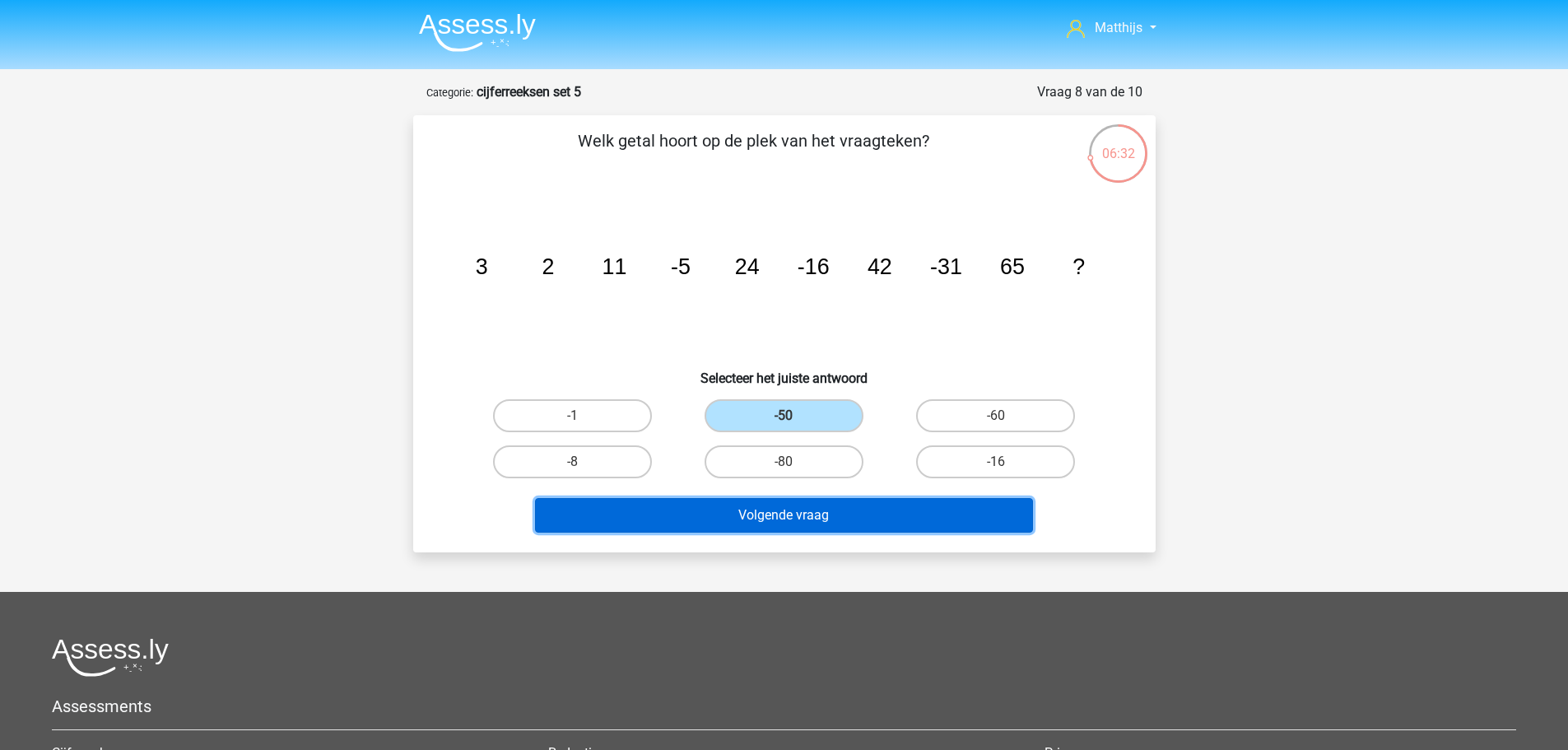
click at [928, 520] on button "Volgende vraag" at bounding box center [783, 515] width 498 height 35
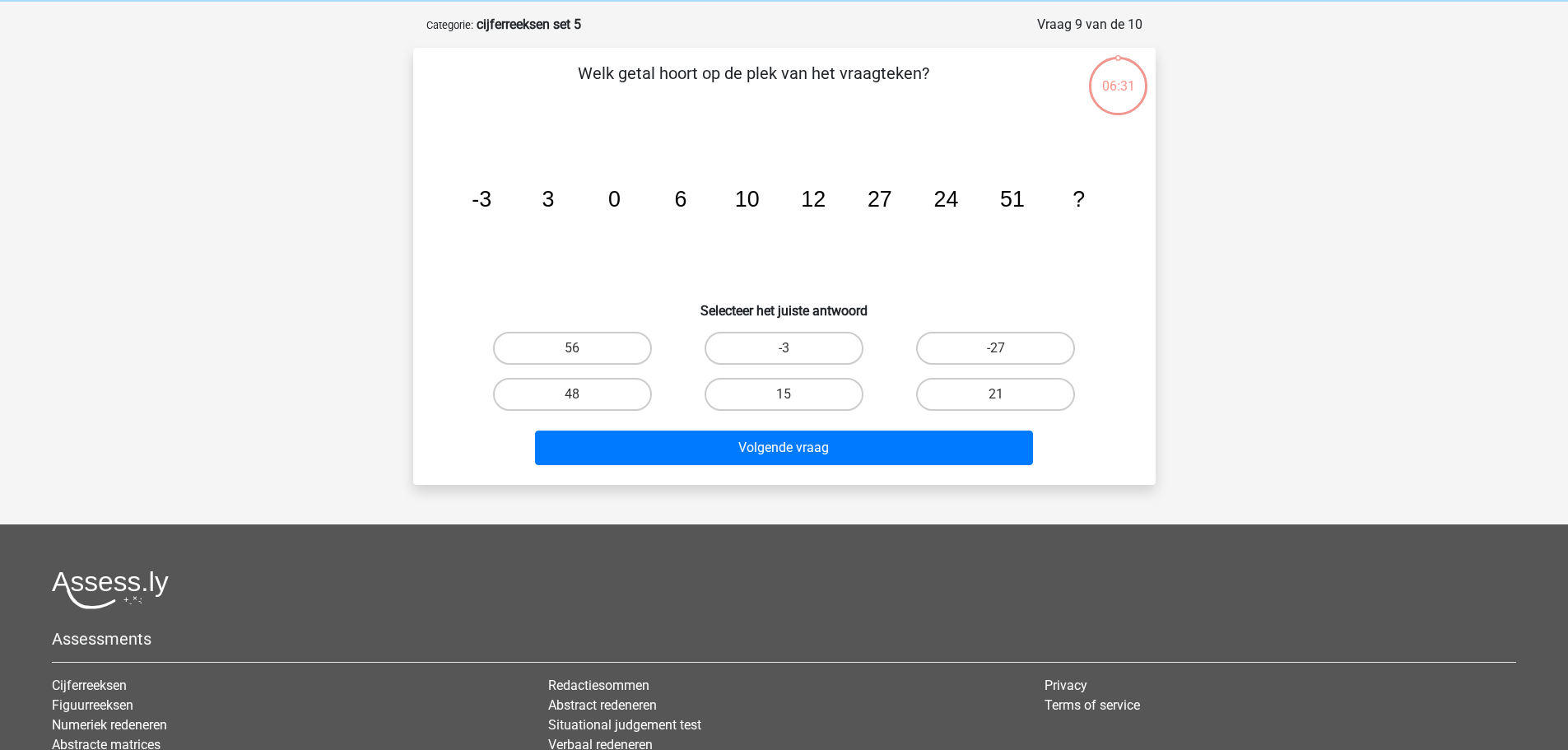
scroll to position [82, 0]
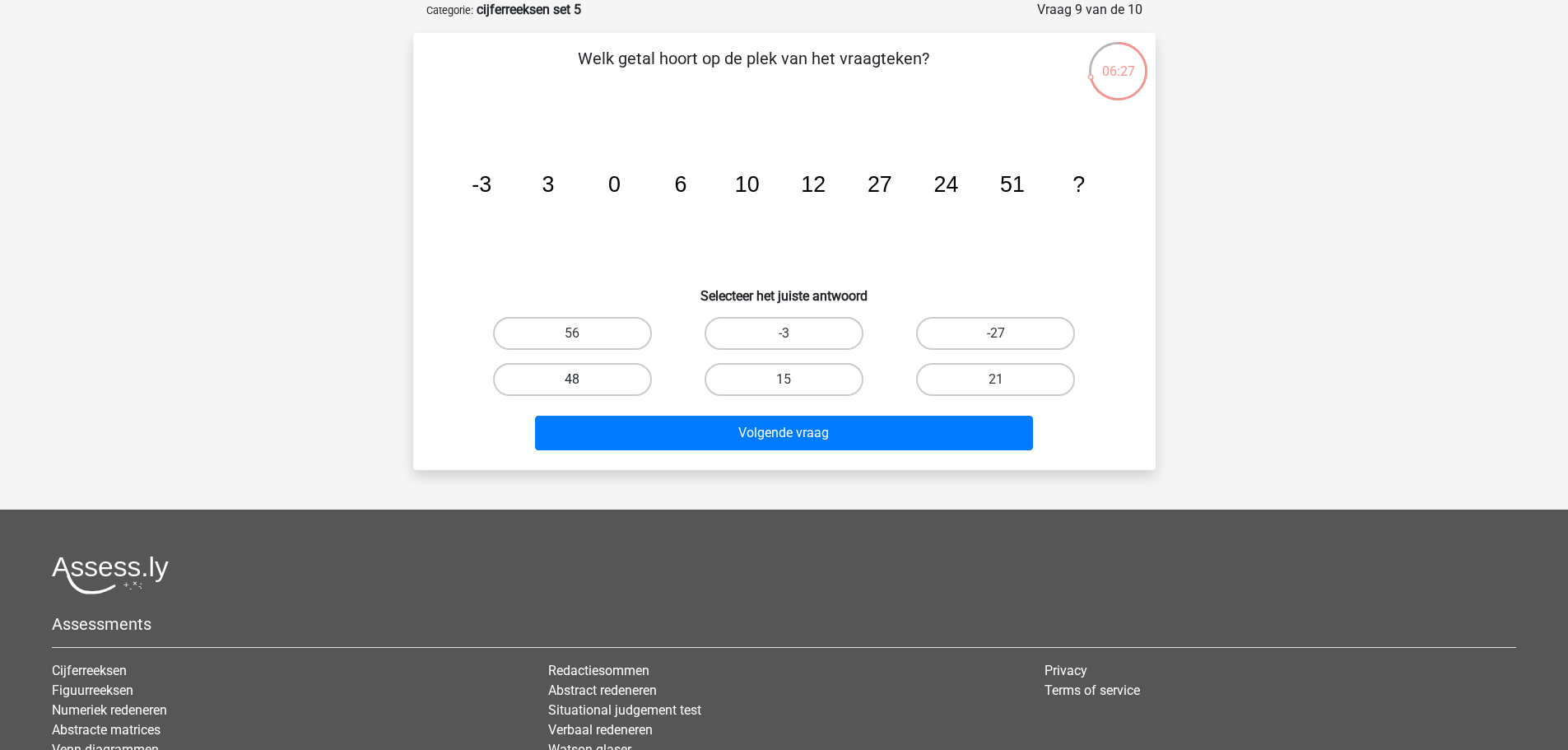
click at [612, 377] on label "48" at bounding box center [572, 380] width 159 height 33
click at [583, 380] on input "48" at bounding box center [577, 385] width 11 height 11
radio input "true"
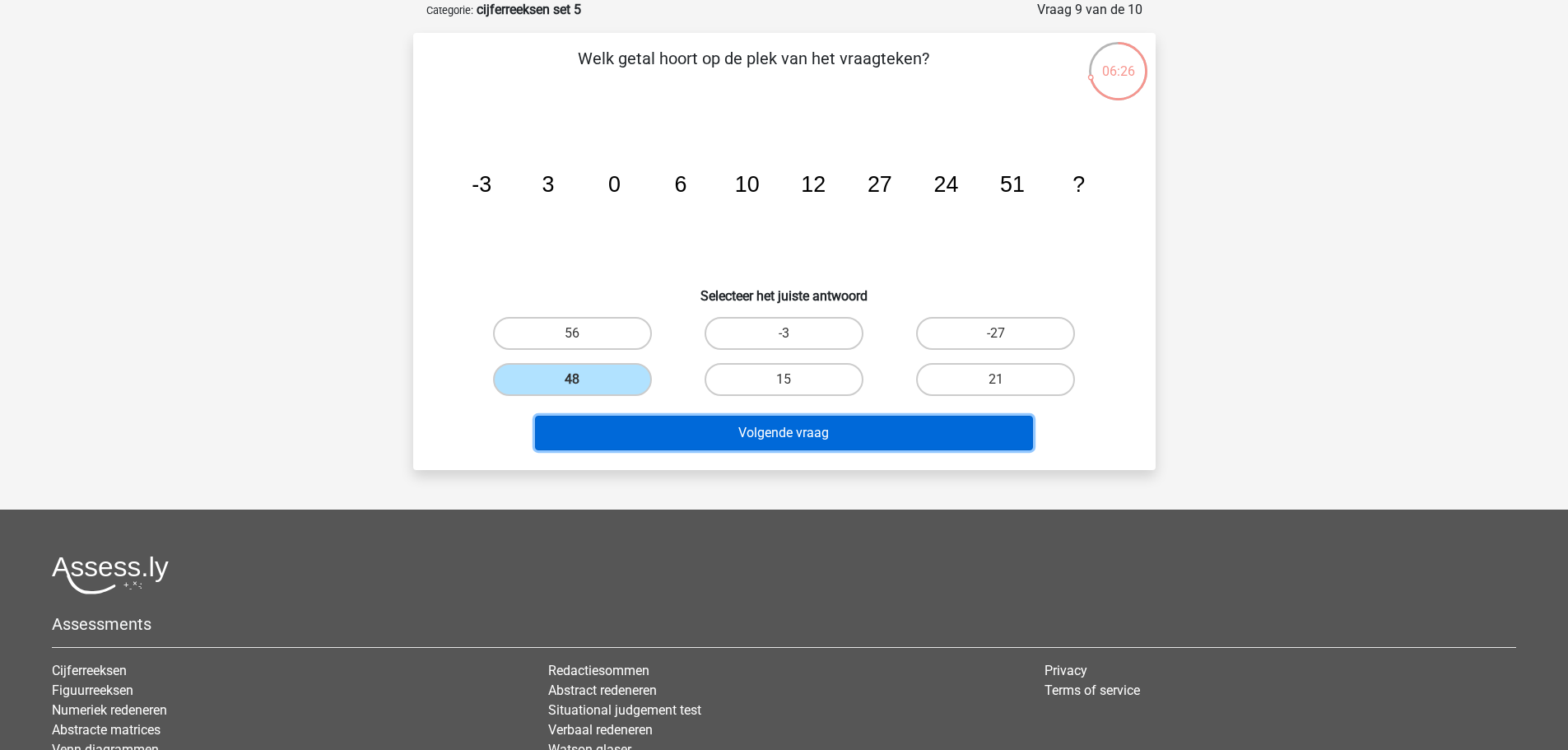
click at [839, 430] on button "Volgende vraag" at bounding box center [783, 433] width 498 height 35
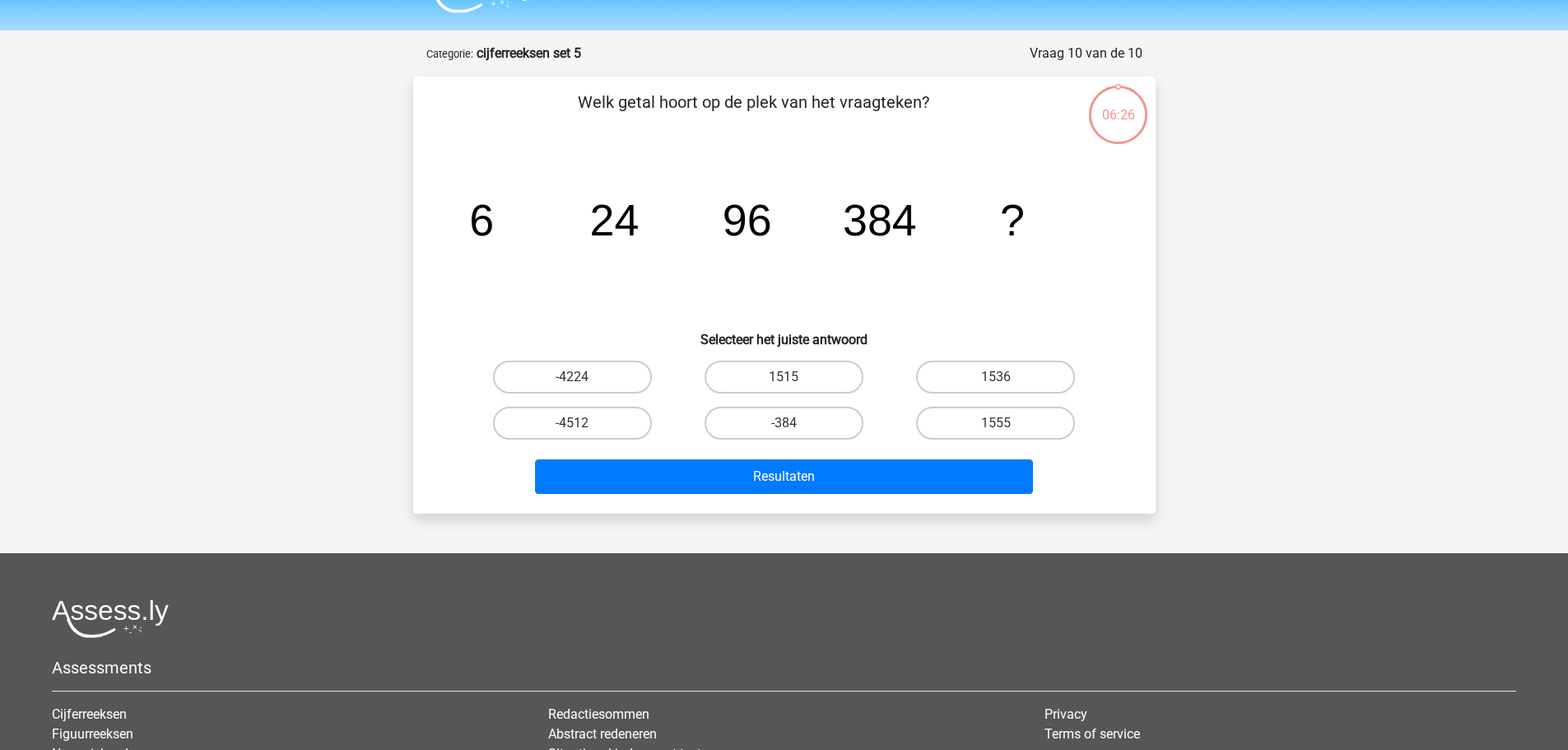
scroll to position [0, 0]
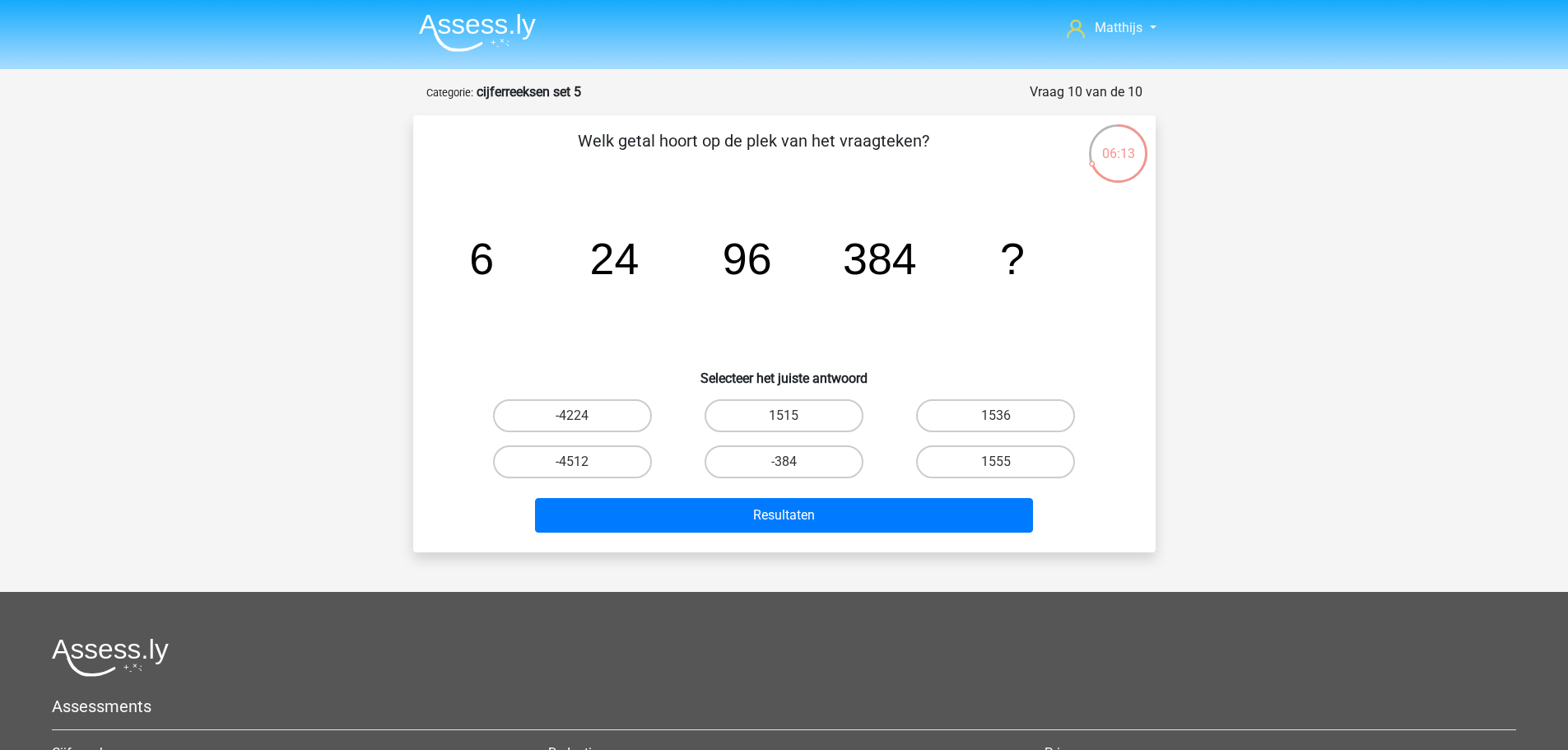
drag, startPoint x: 1003, startPoint y: 419, endPoint x: 975, endPoint y: 435, distance: 32.2
click at [1002, 419] on input "1536" at bounding box center [1001, 420] width 11 height 11
radio input "true"
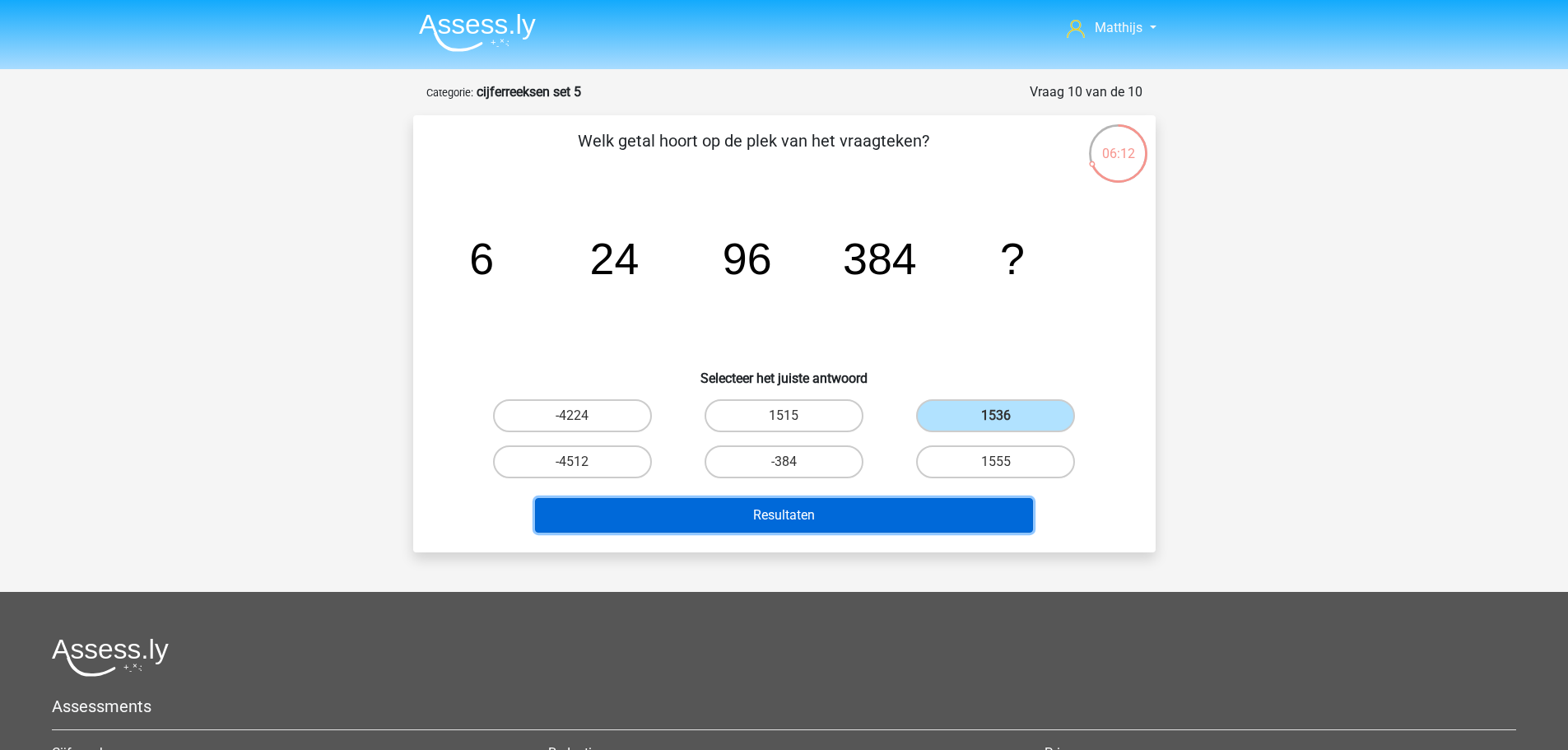
click at [790, 509] on button "Resultaten" at bounding box center [783, 515] width 498 height 35
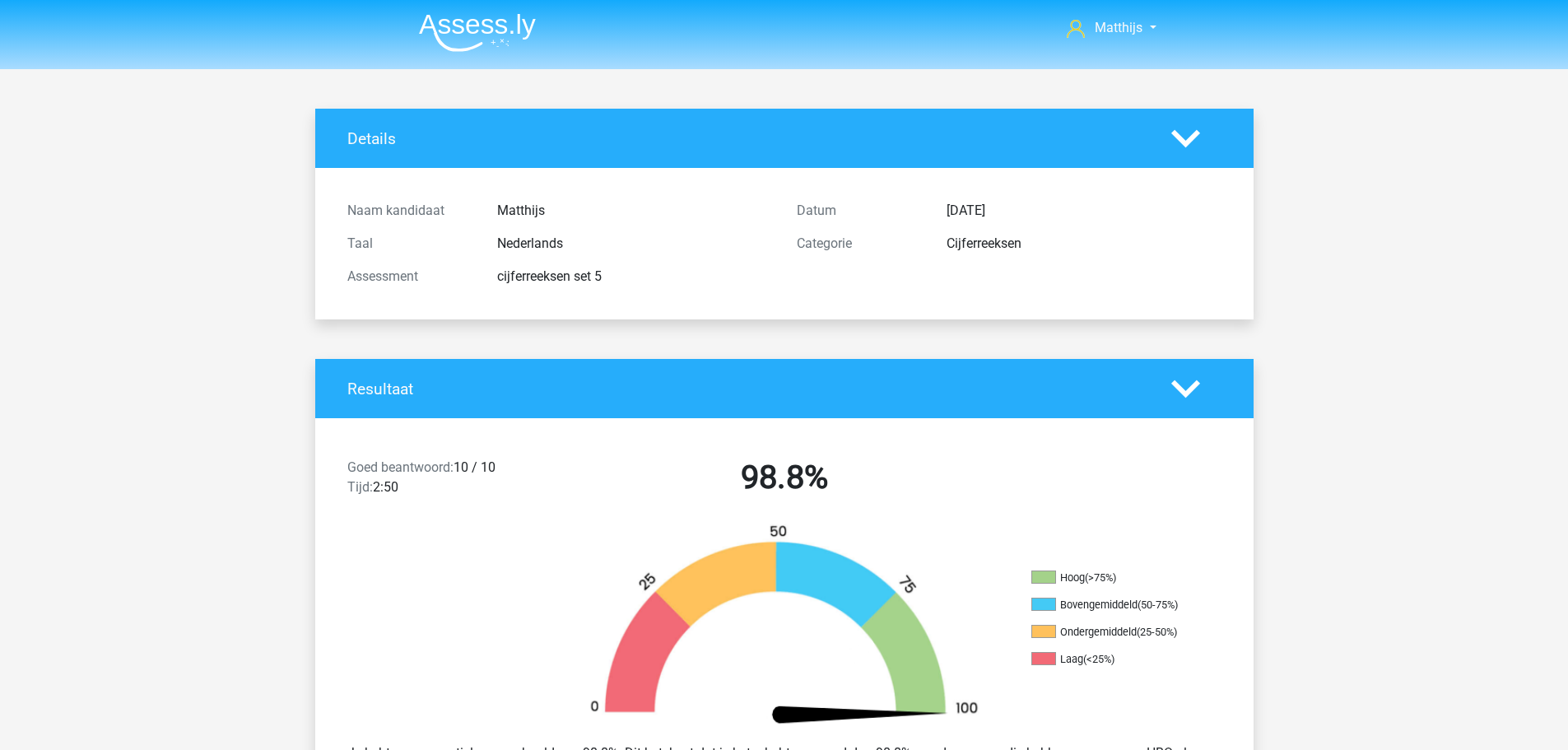
click at [515, 34] on img at bounding box center [477, 33] width 117 height 39
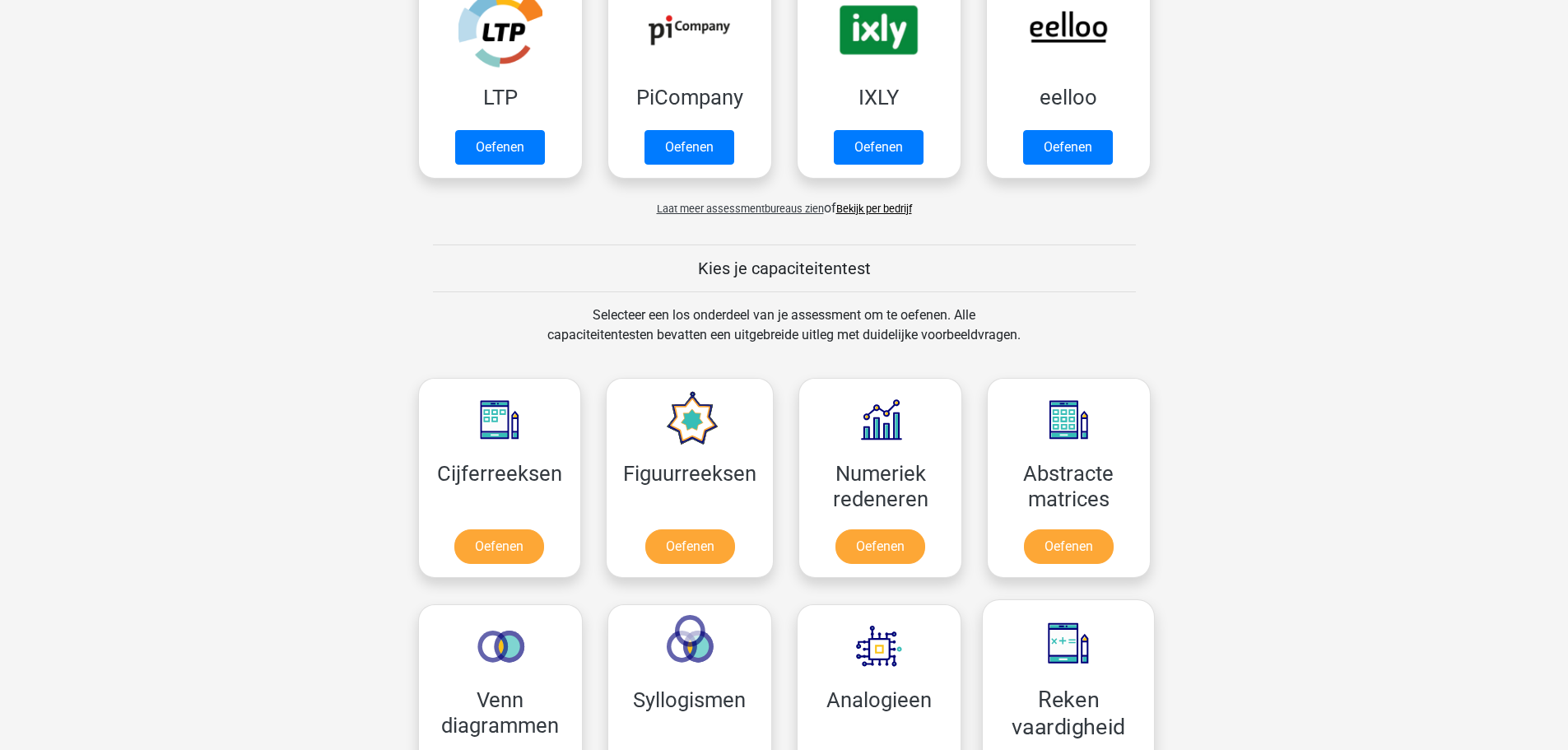
scroll to position [658, 0]
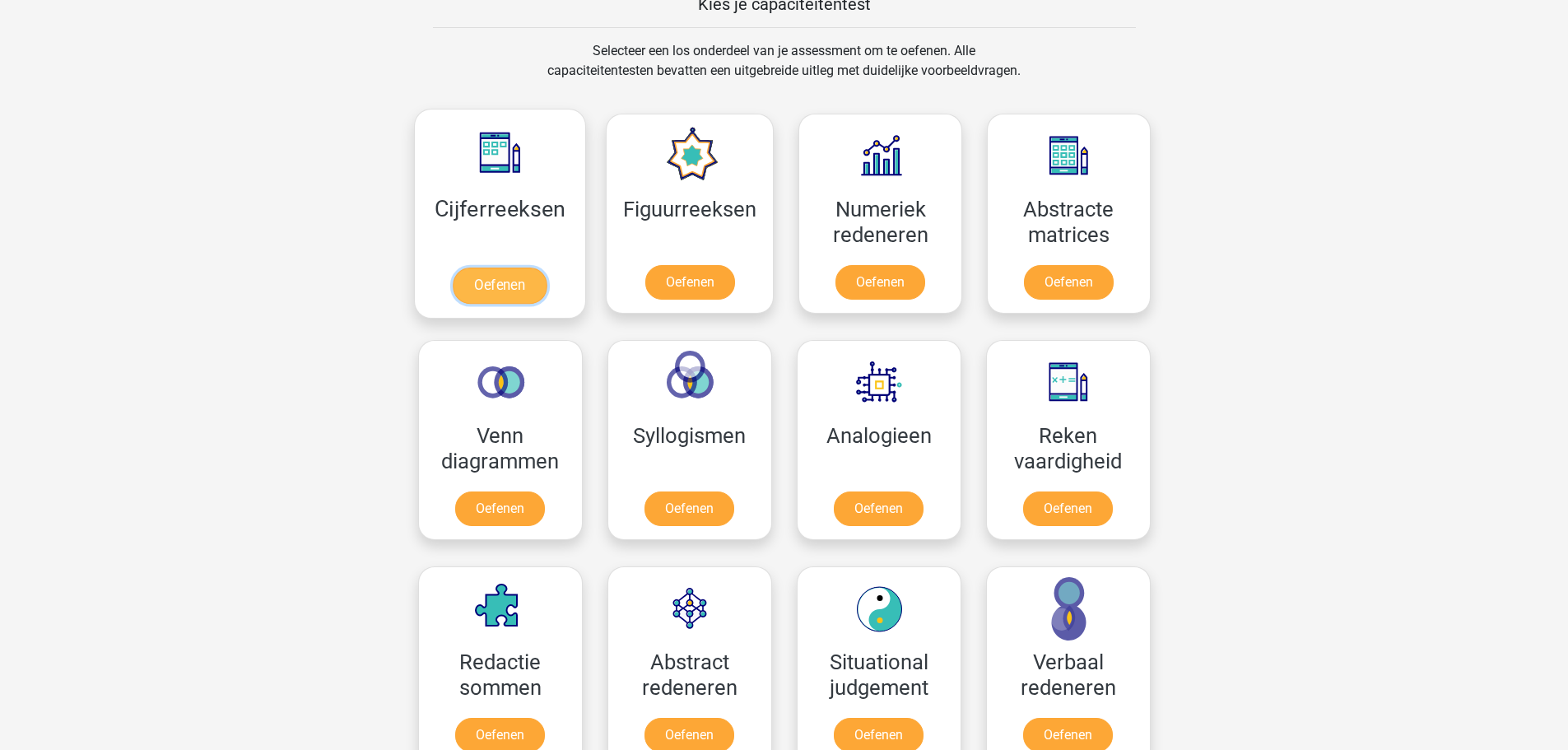
click at [515, 268] on link "Oefenen" at bounding box center [499, 285] width 94 height 36
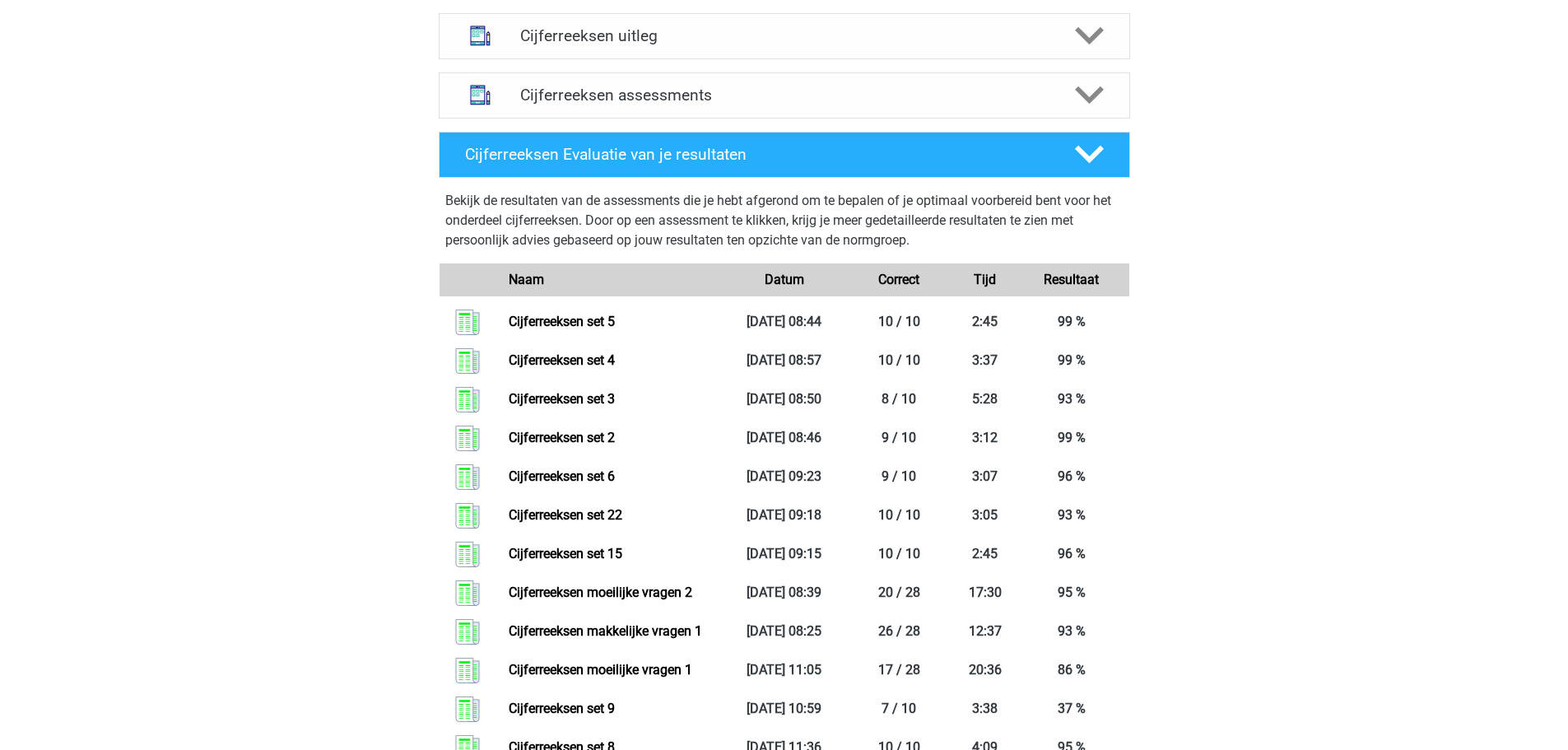
scroll to position [658, 0]
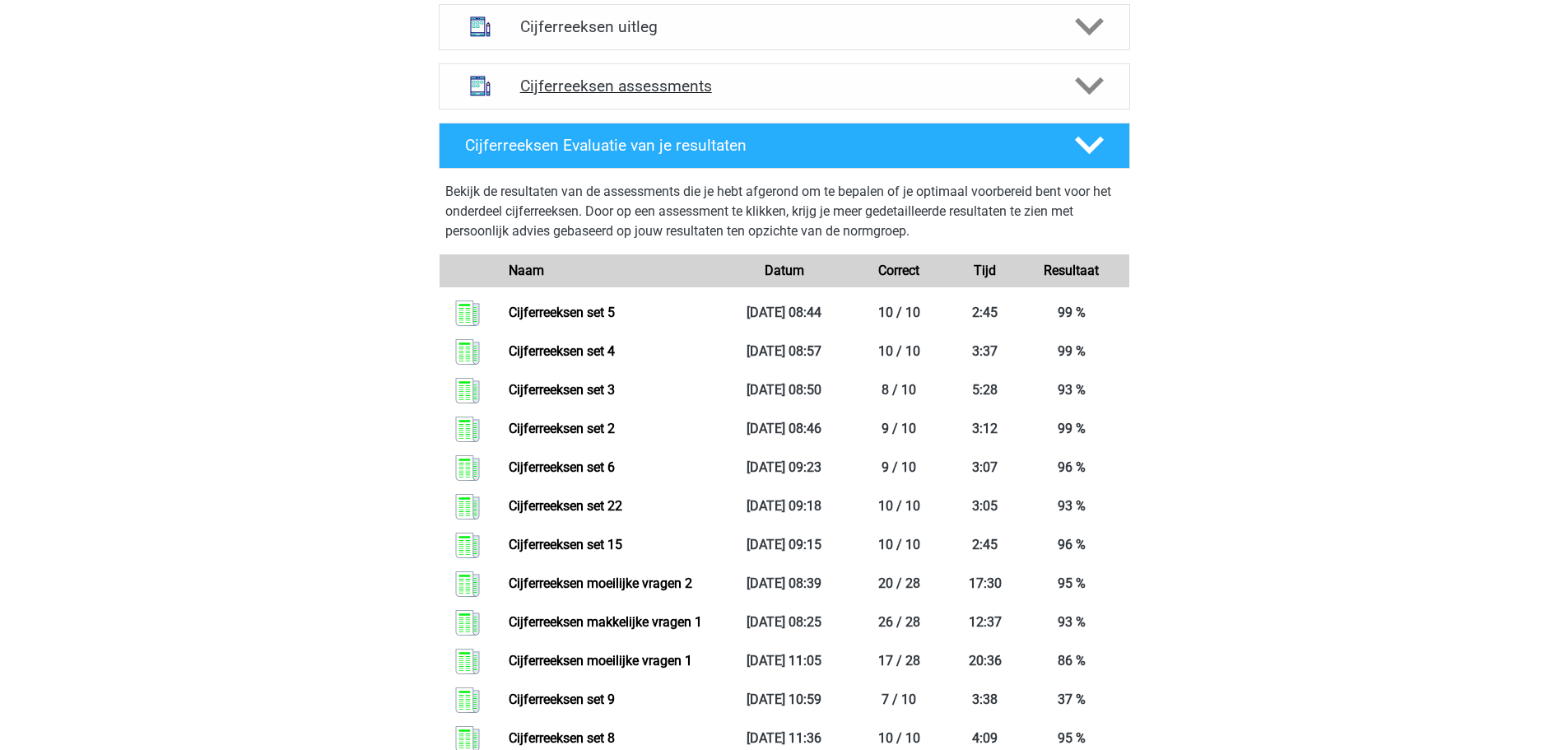
click at [763, 96] on h4 "Cijferreeksen assessments" at bounding box center [784, 86] width 529 height 19
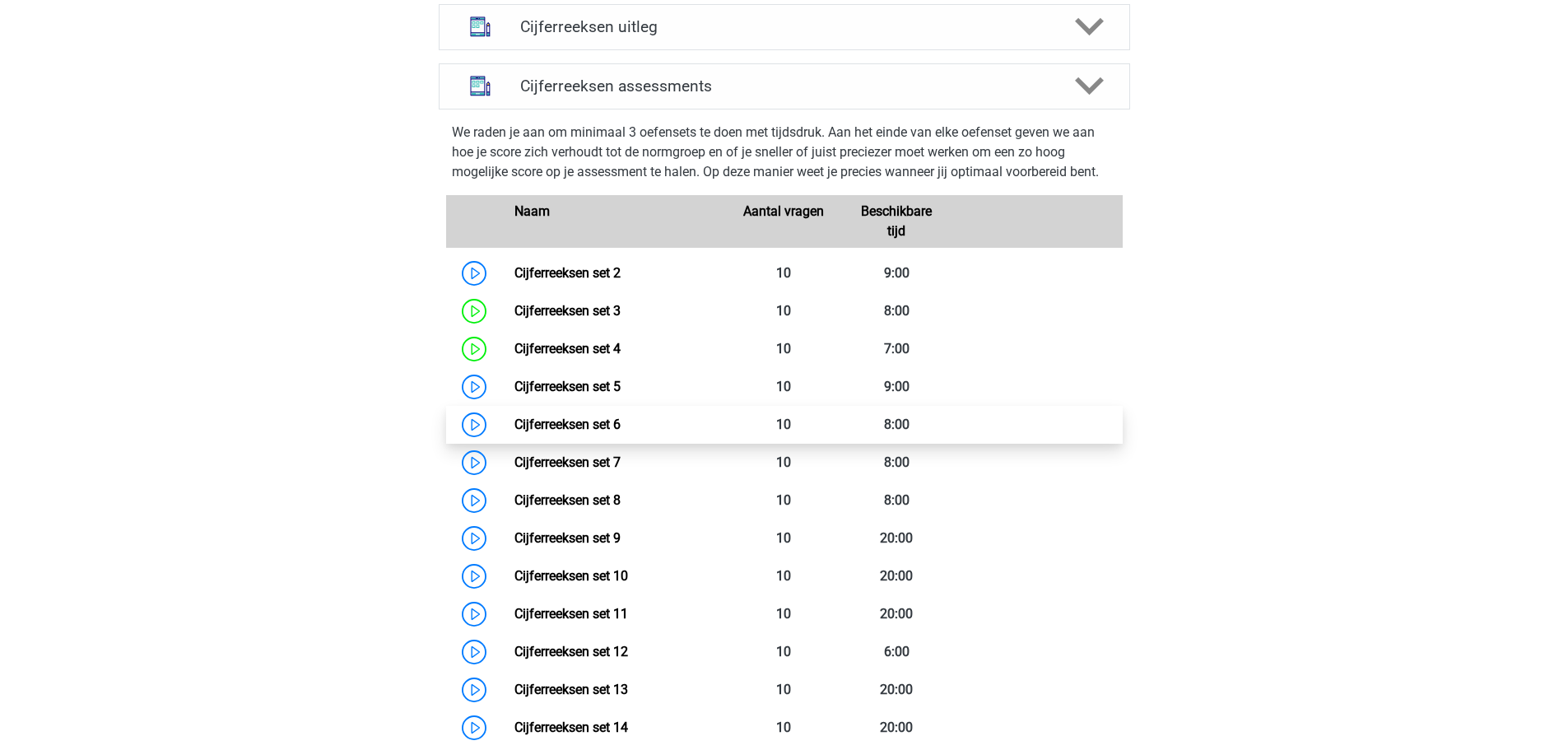
click at [611, 432] on link "Cijferreeksen set 6" at bounding box center [567, 424] width 106 height 15
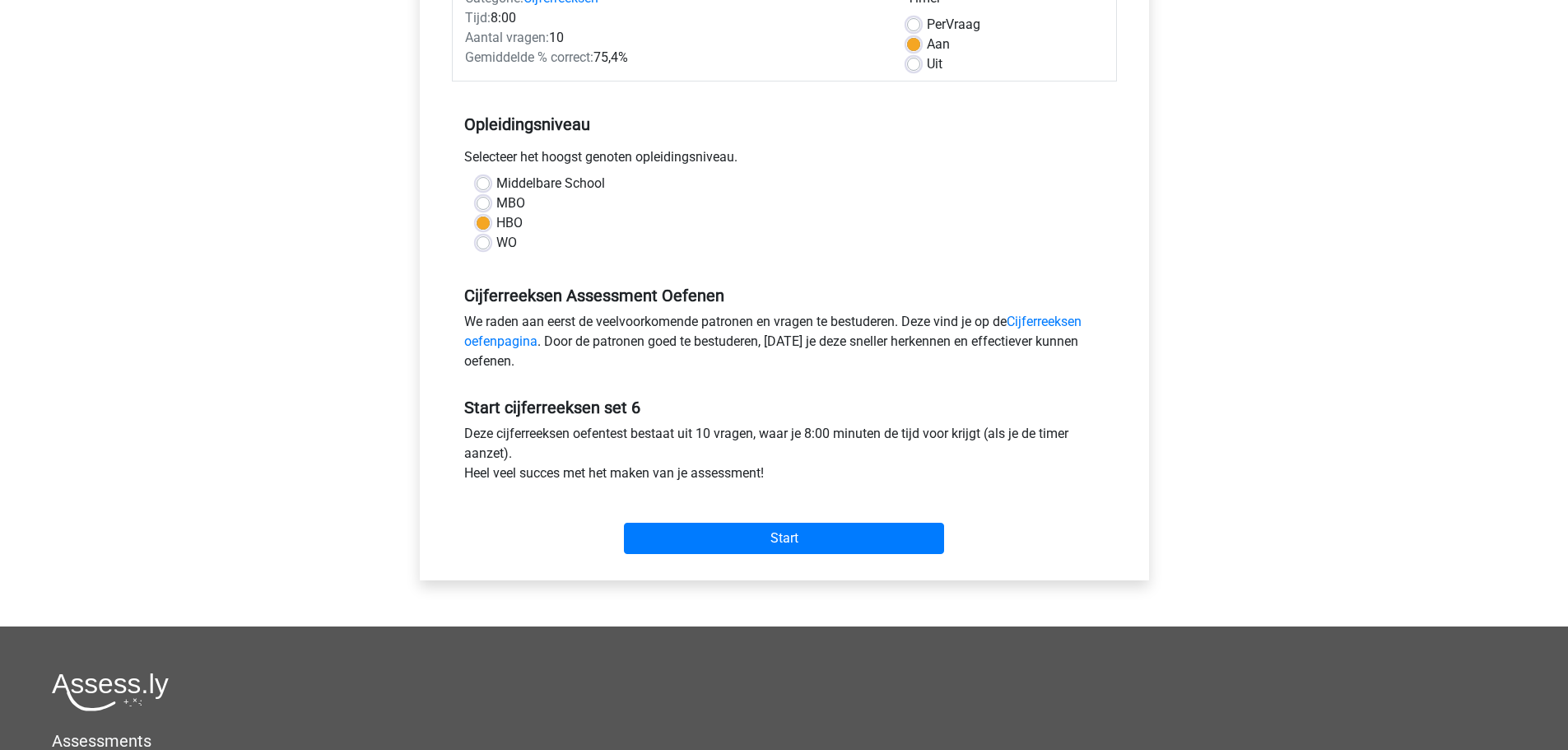
scroll to position [246, 0]
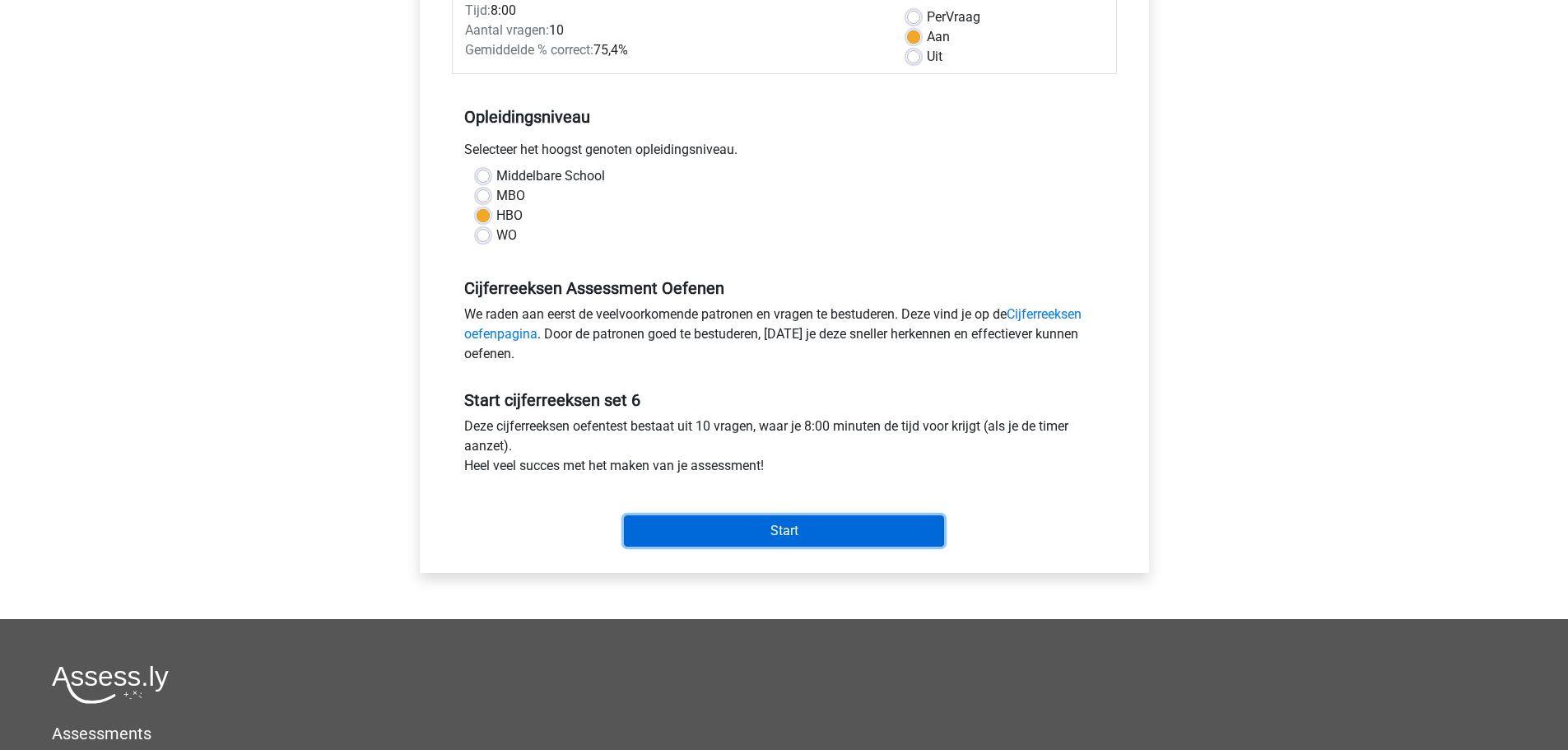
click at [796, 523] on input "Start" at bounding box center [783, 531] width 320 height 31
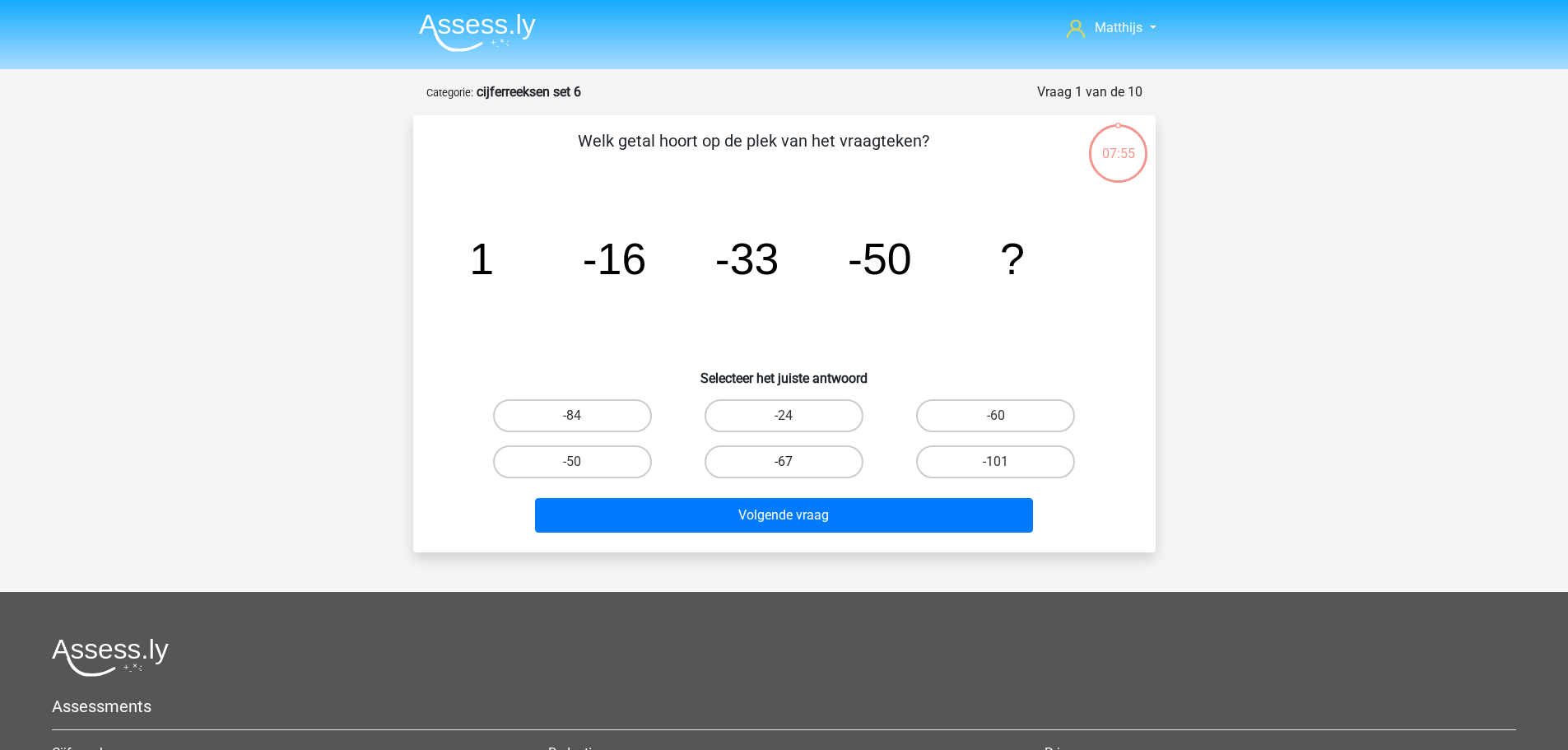
click at [743, 461] on label "-67" at bounding box center [784, 462] width 159 height 33
click at [784, 462] on input "-67" at bounding box center [789, 467] width 11 height 11
radio input "true"
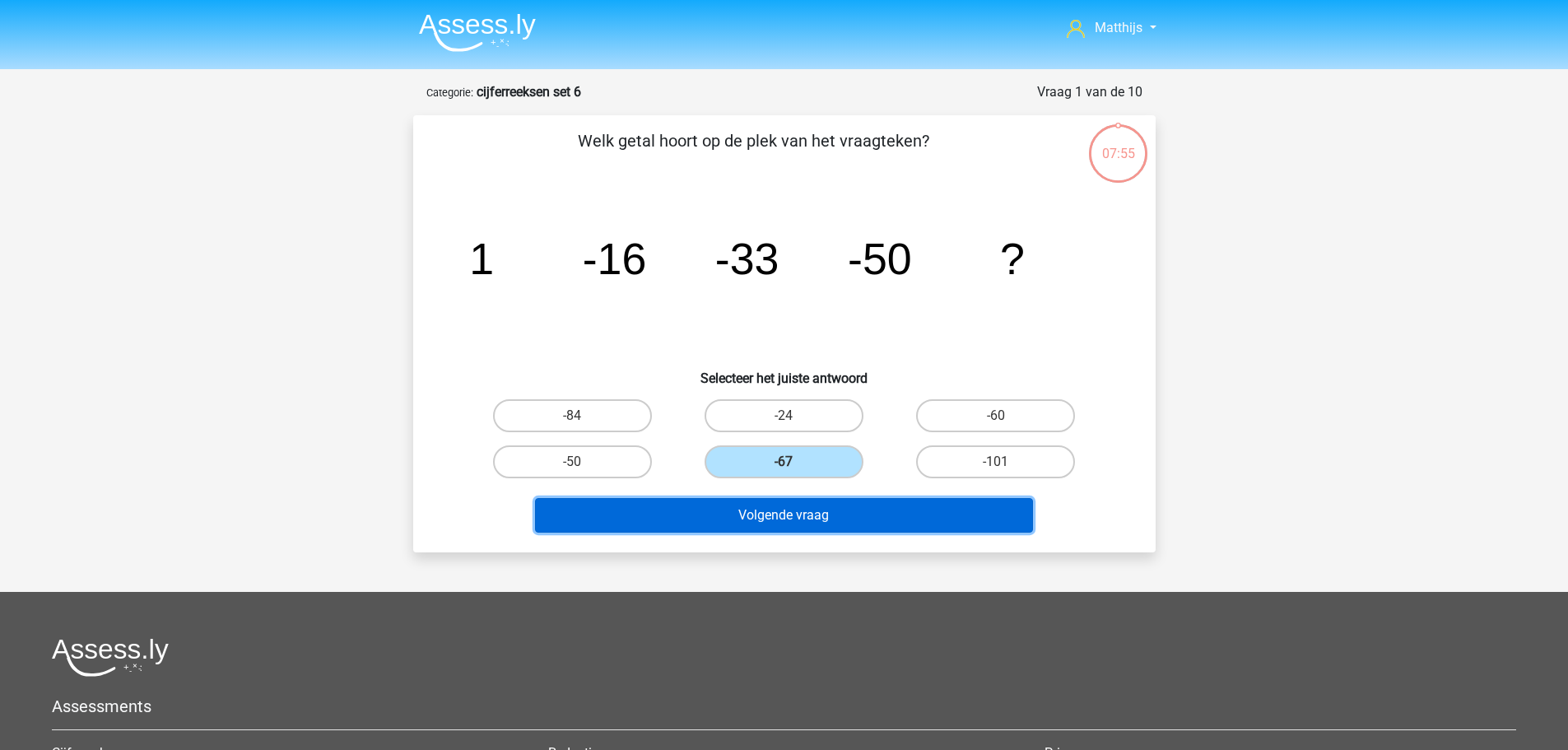
click at [796, 522] on button "Volgende vraag" at bounding box center [783, 515] width 498 height 35
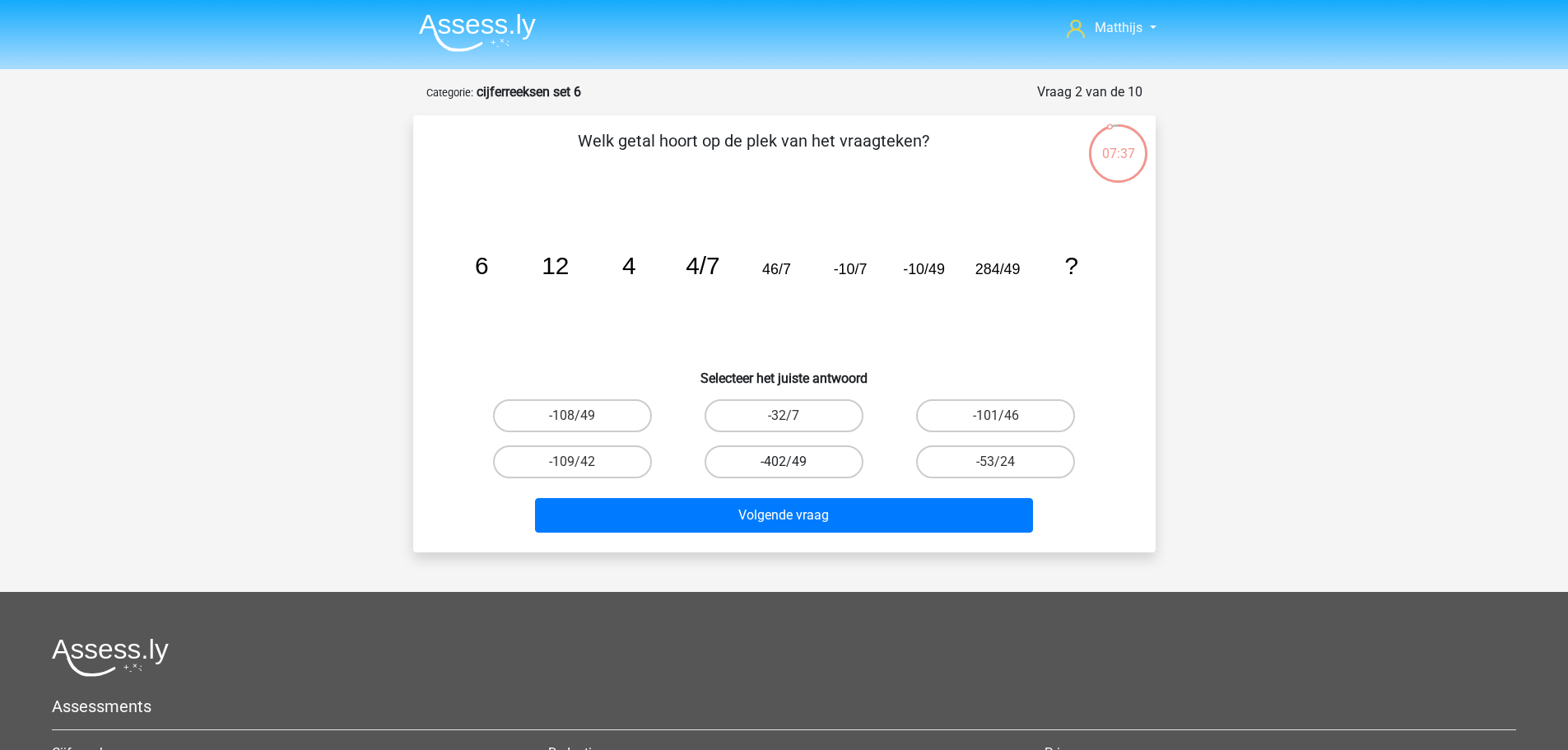
click at [790, 462] on input "-402/49" at bounding box center [789, 467] width 11 height 11
radio input "true"
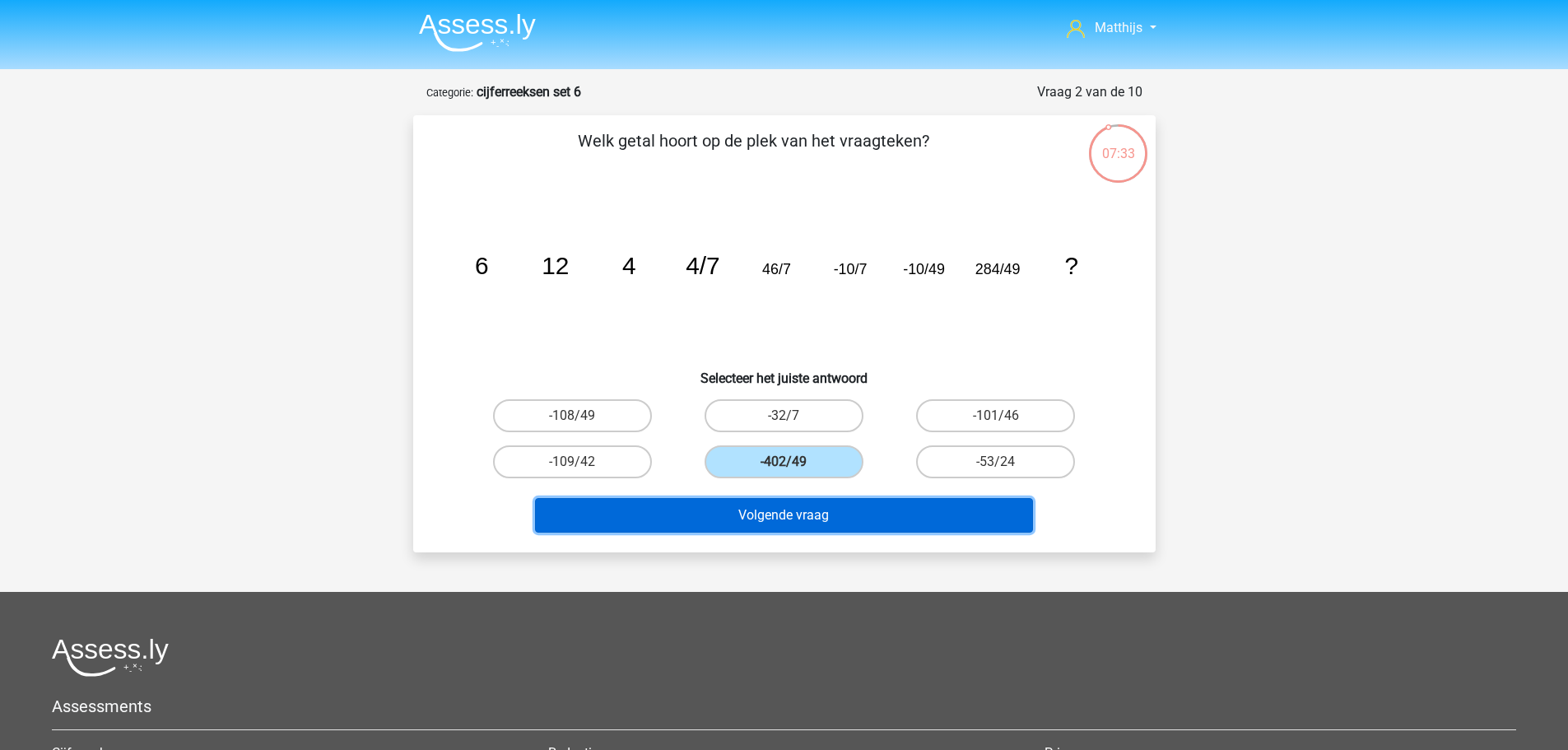
click at [869, 513] on button "Volgende vraag" at bounding box center [783, 515] width 498 height 35
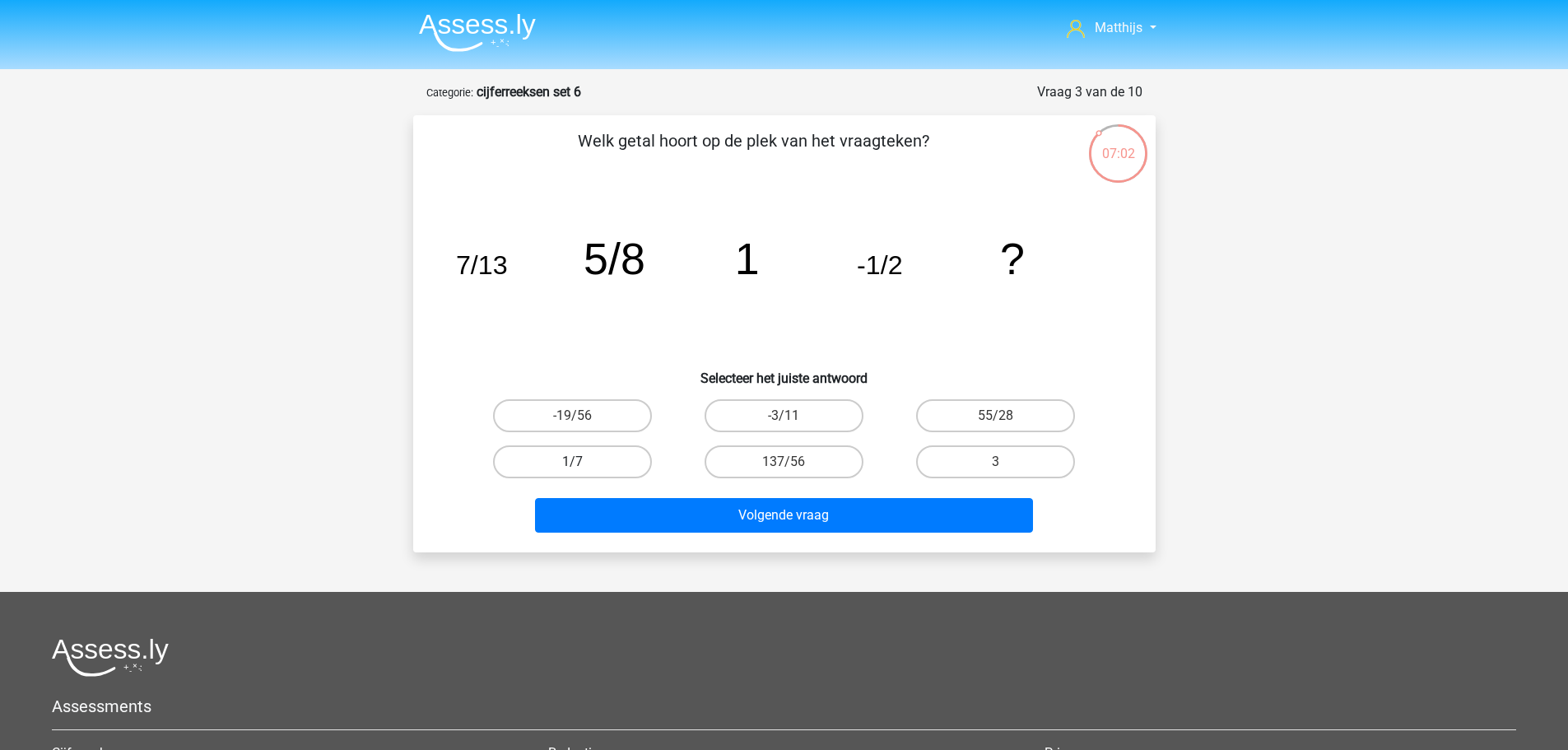
click at [601, 452] on label "1/7" at bounding box center [572, 462] width 159 height 33
click at [583, 462] on input "1/7" at bounding box center [577, 467] width 11 height 11
radio input "true"
click at [586, 403] on label "-19/56" at bounding box center [572, 416] width 159 height 33
click at [583, 416] on input "-19/56" at bounding box center [577, 420] width 11 height 11
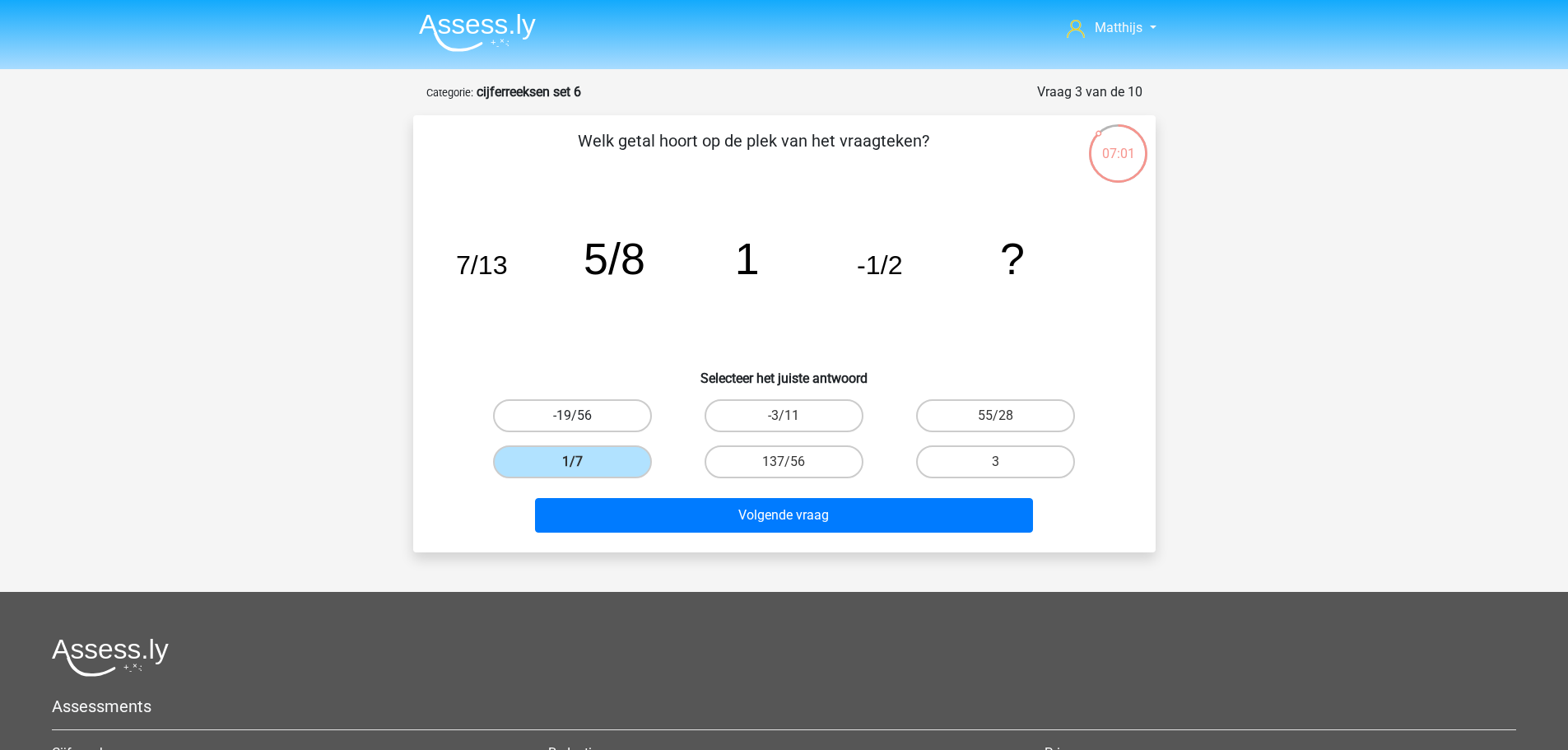
radio input "true"
click at [849, 411] on label "-3/11" at bounding box center [784, 416] width 159 height 33
click at [795, 416] on input "-3/11" at bounding box center [789, 420] width 11 height 11
radio input "true"
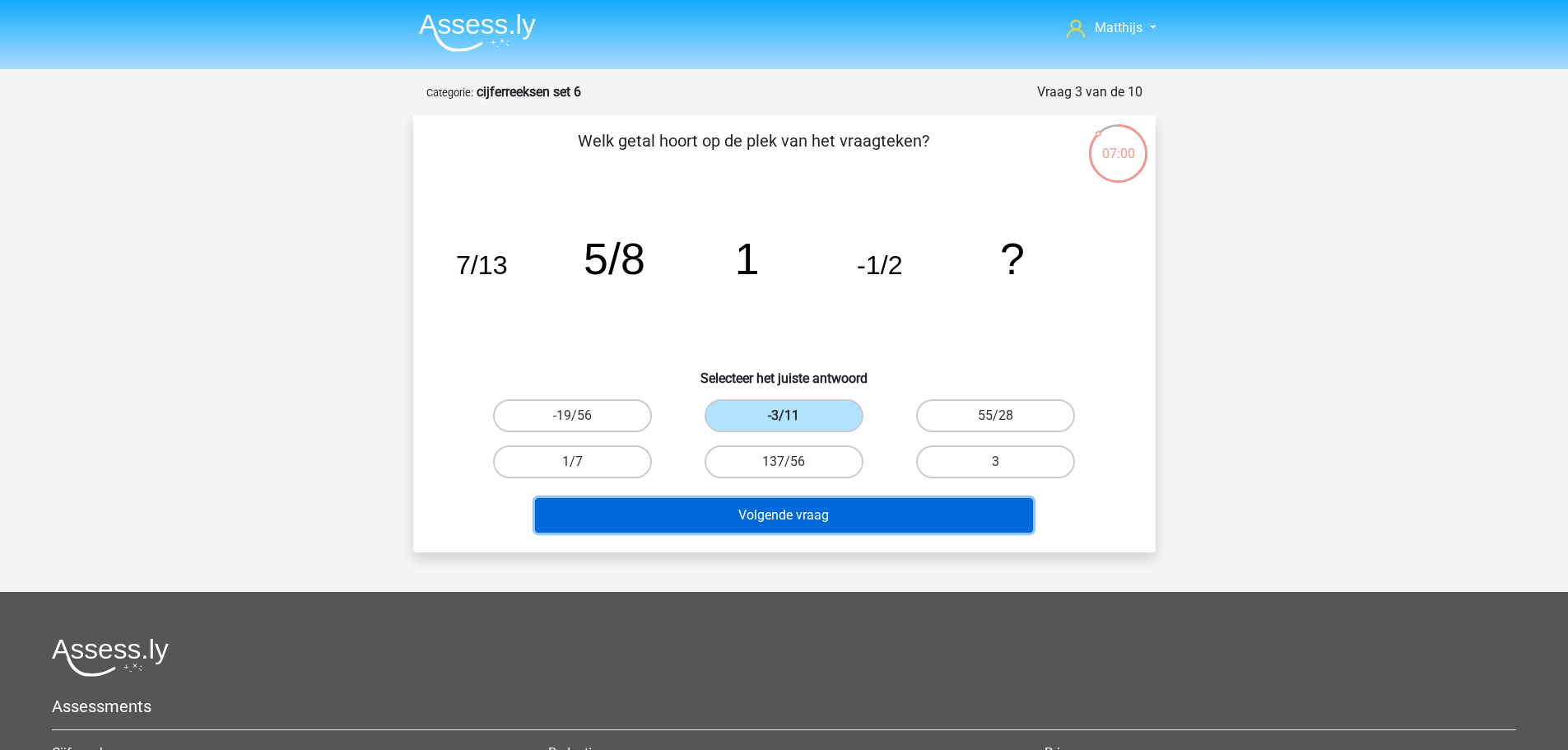
click at [908, 527] on button "Volgende vraag" at bounding box center [783, 515] width 498 height 35
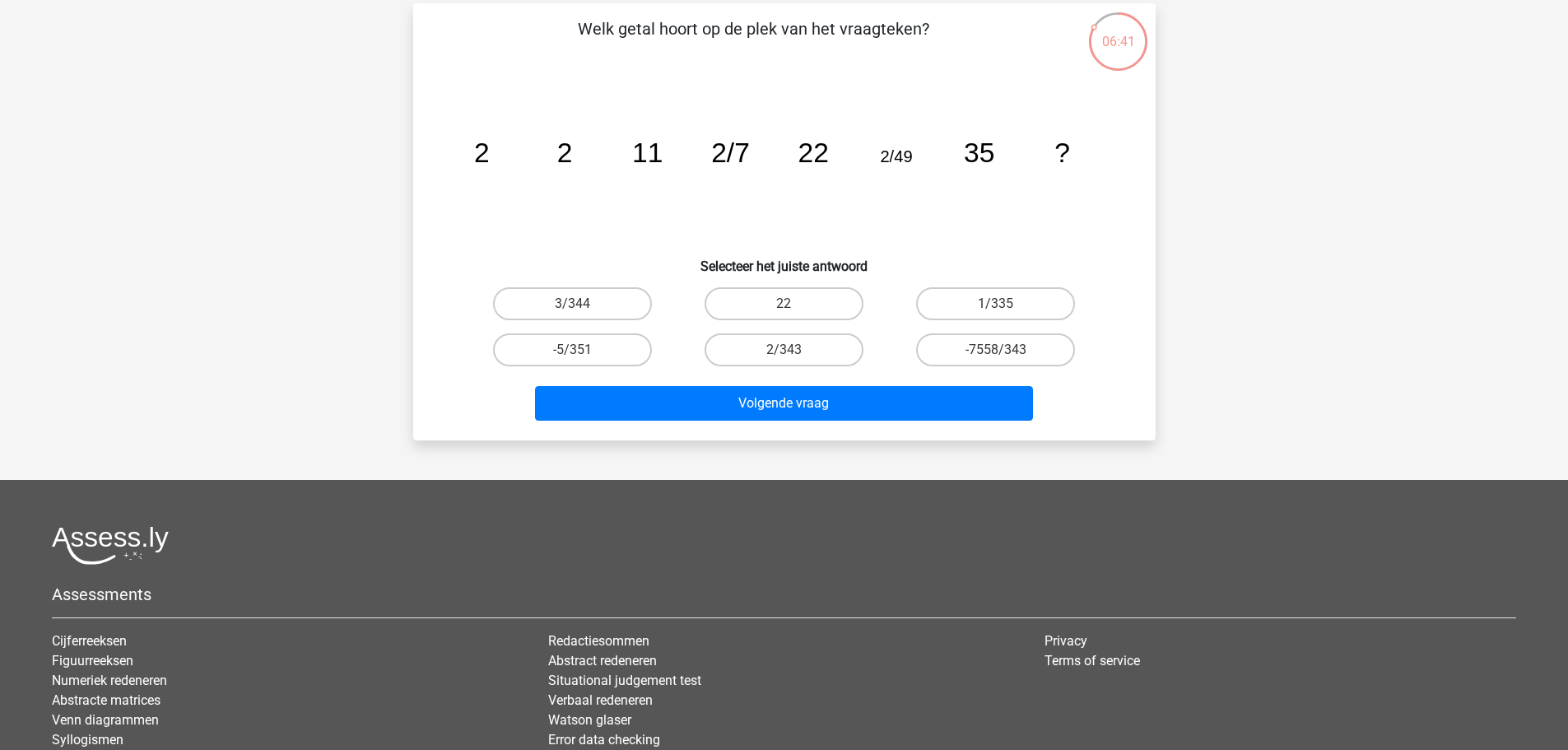
scroll to position [82, 0]
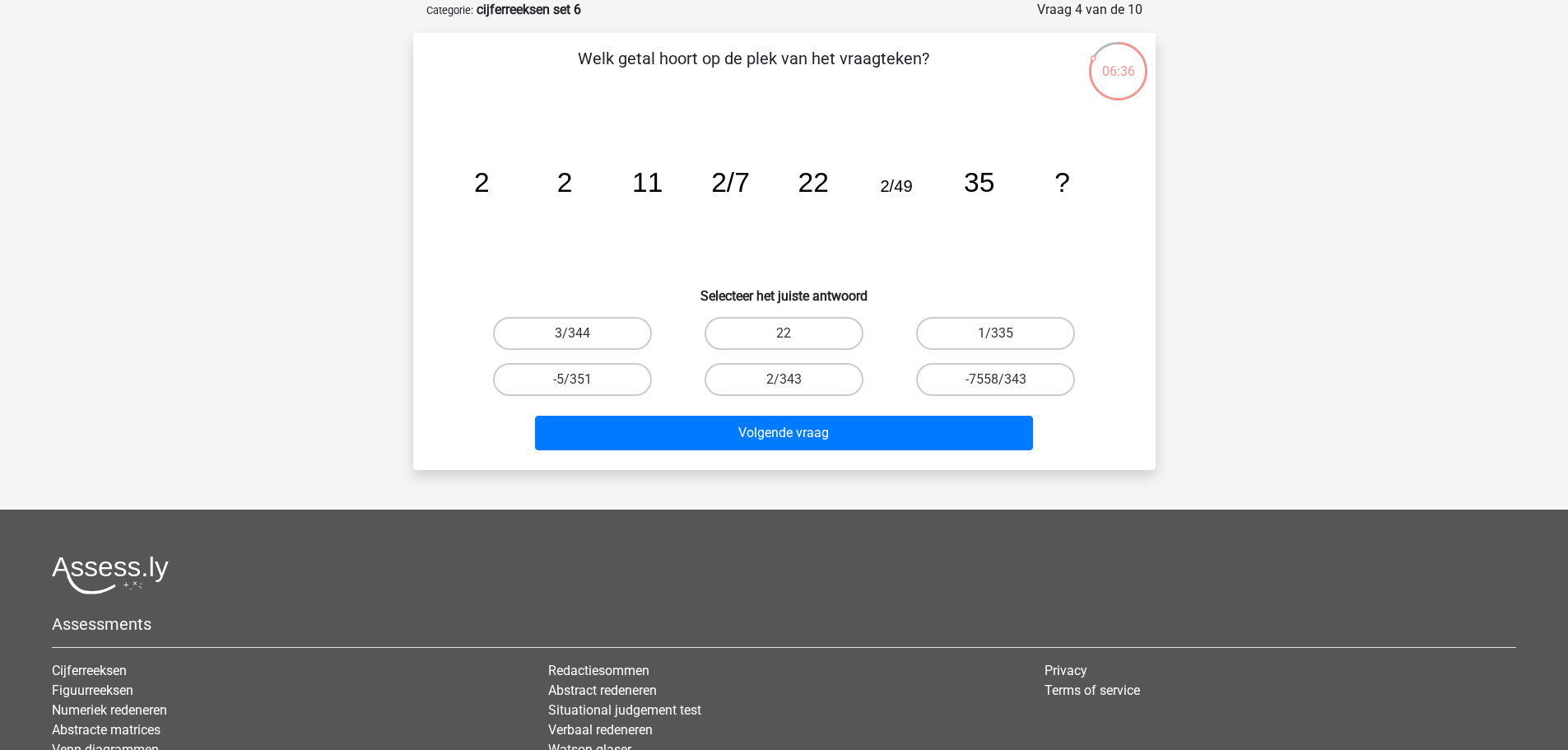
click at [784, 385] on input "2/343" at bounding box center [789, 385] width 11 height 11
radio input "true"
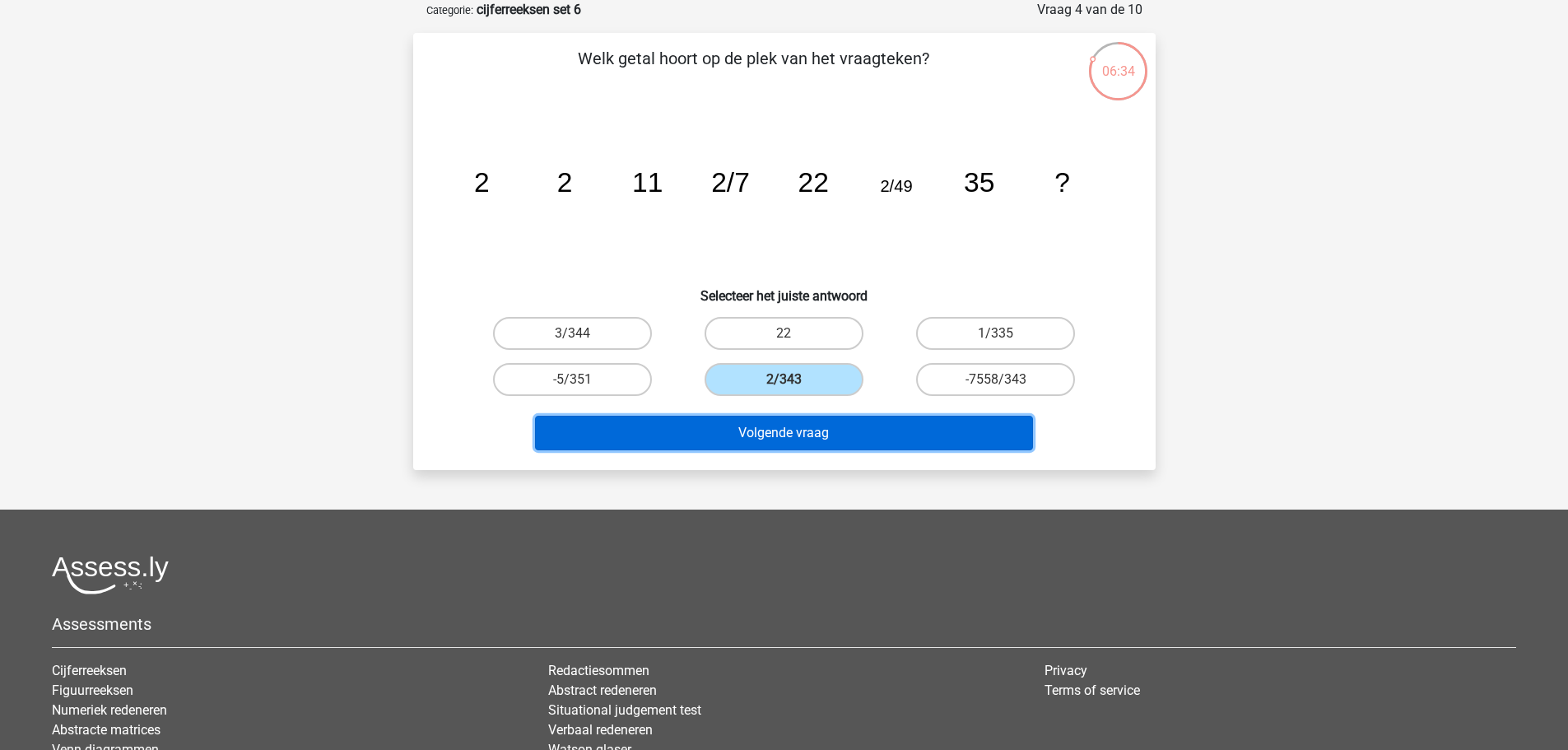
click at [944, 439] on button "Volgende vraag" at bounding box center [783, 433] width 498 height 35
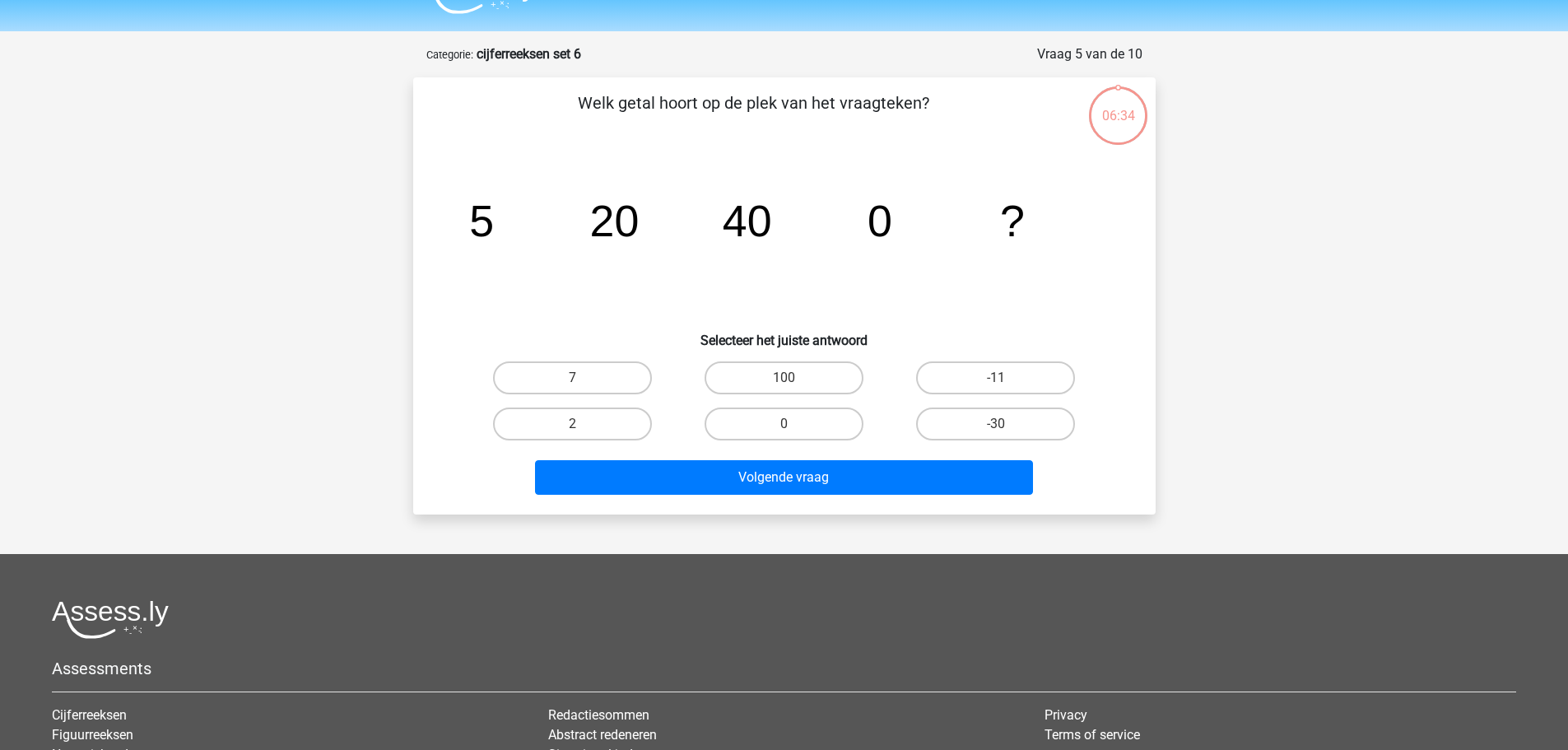
scroll to position [0, 0]
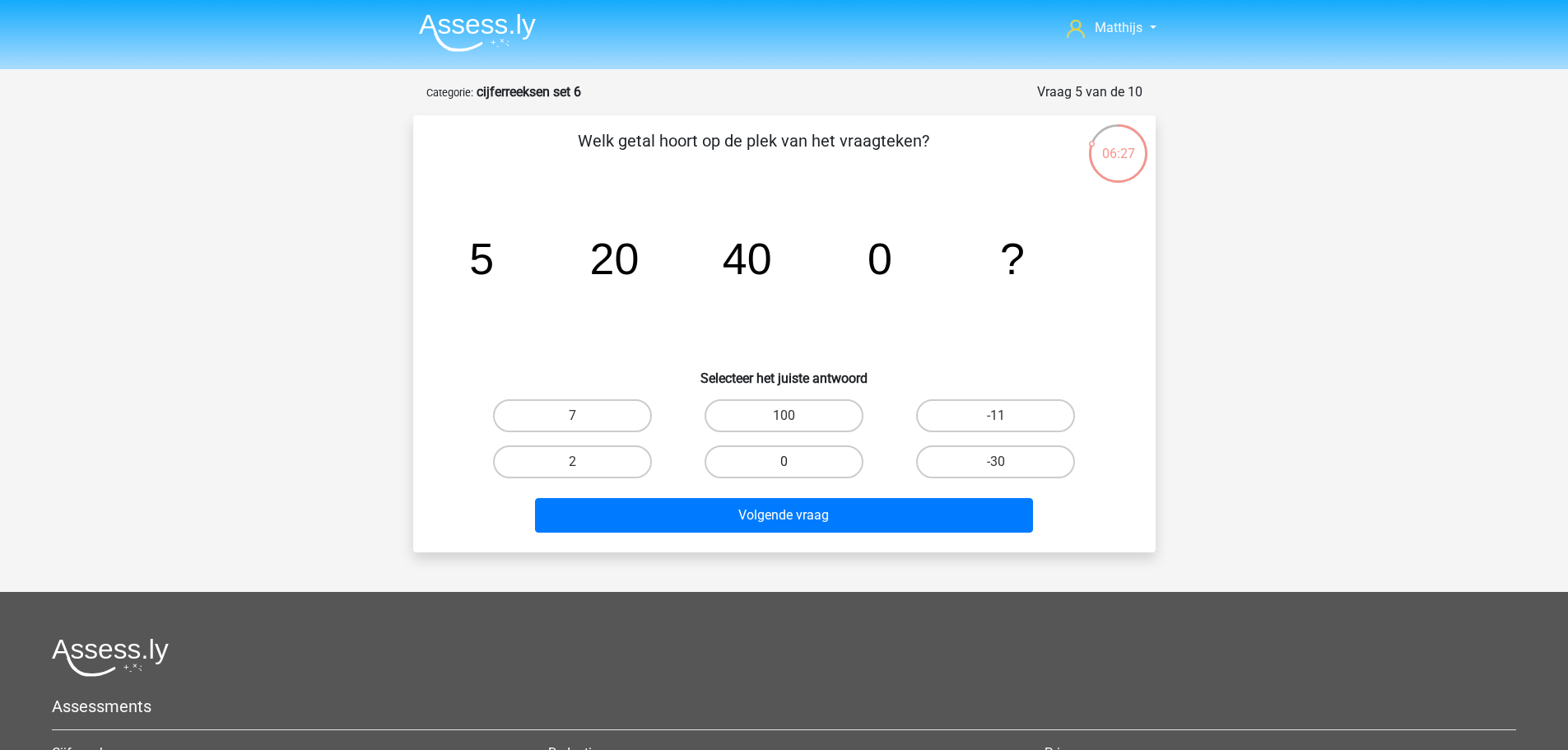
click at [807, 464] on label "0" at bounding box center [784, 462] width 159 height 33
click at [795, 464] on input "0" at bounding box center [789, 467] width 11 height 11
radio input "true"
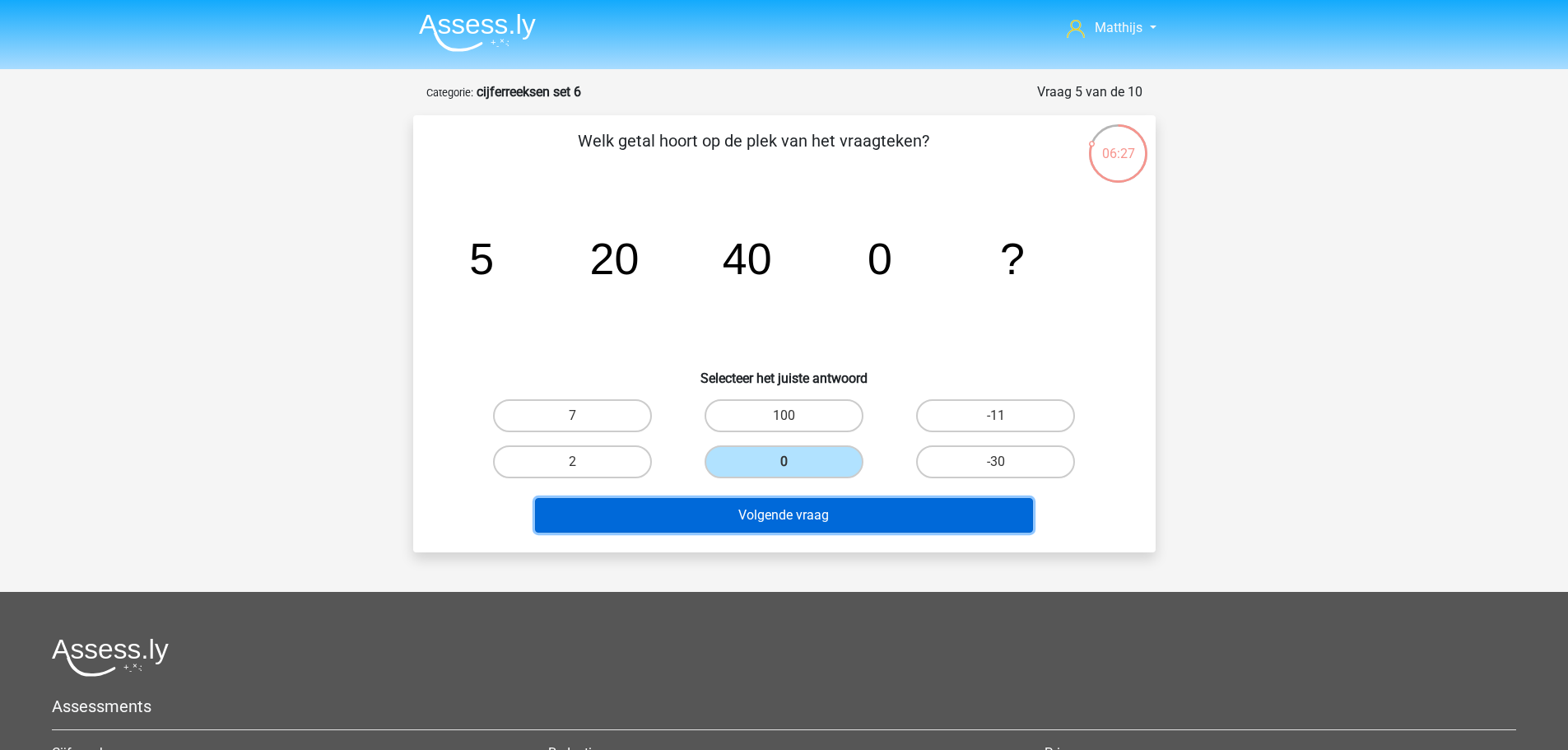
click at [907, 526] on button "Volgende vraag" at bounding box center [783, 515] width 498 height 35
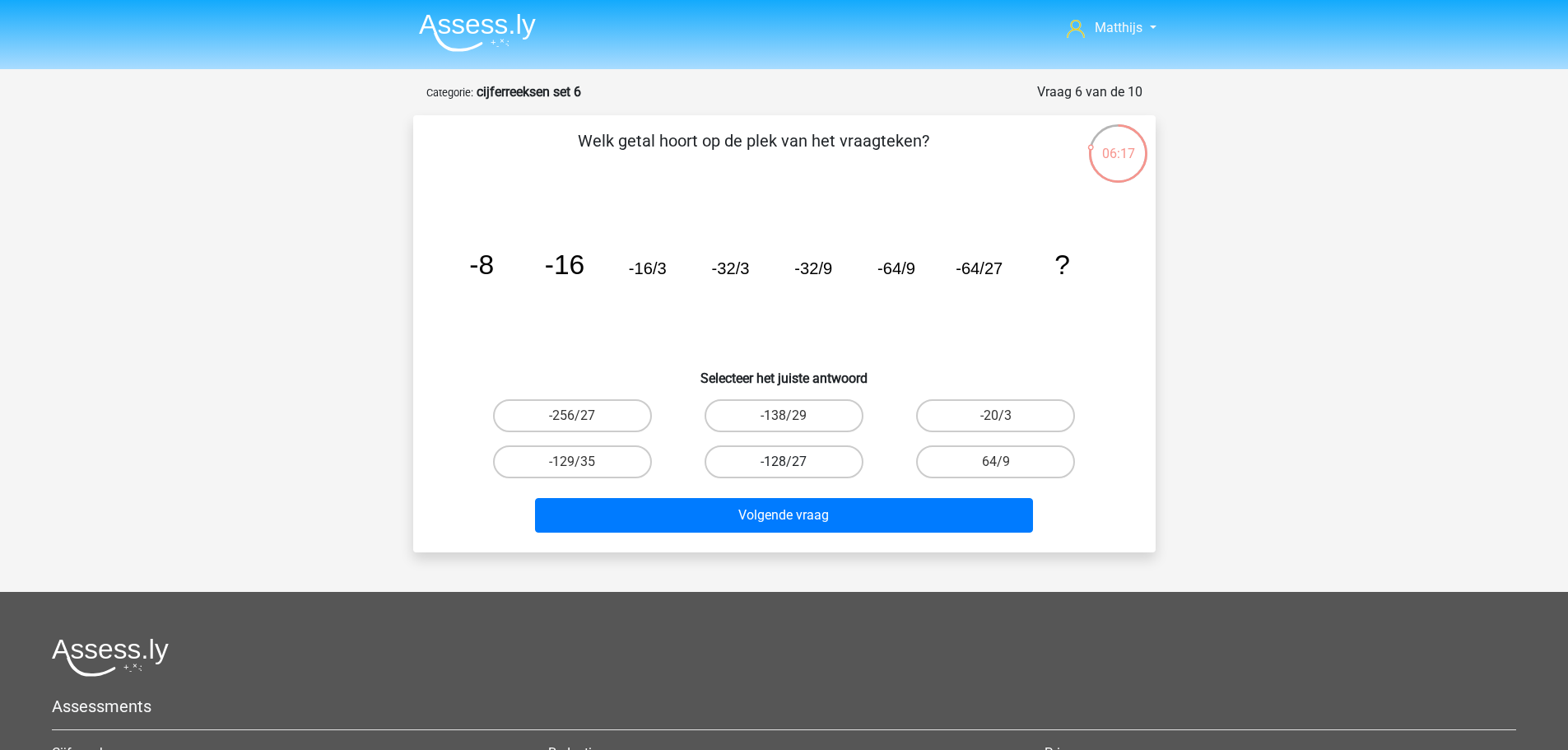
click at [806, 462] on label "-128/27" at bounding box center [784, 462] width 159 height 33
click at [795, 462] on input "-128/27" at bounding box center [789, 467] width 11 height 11
radio input "true"
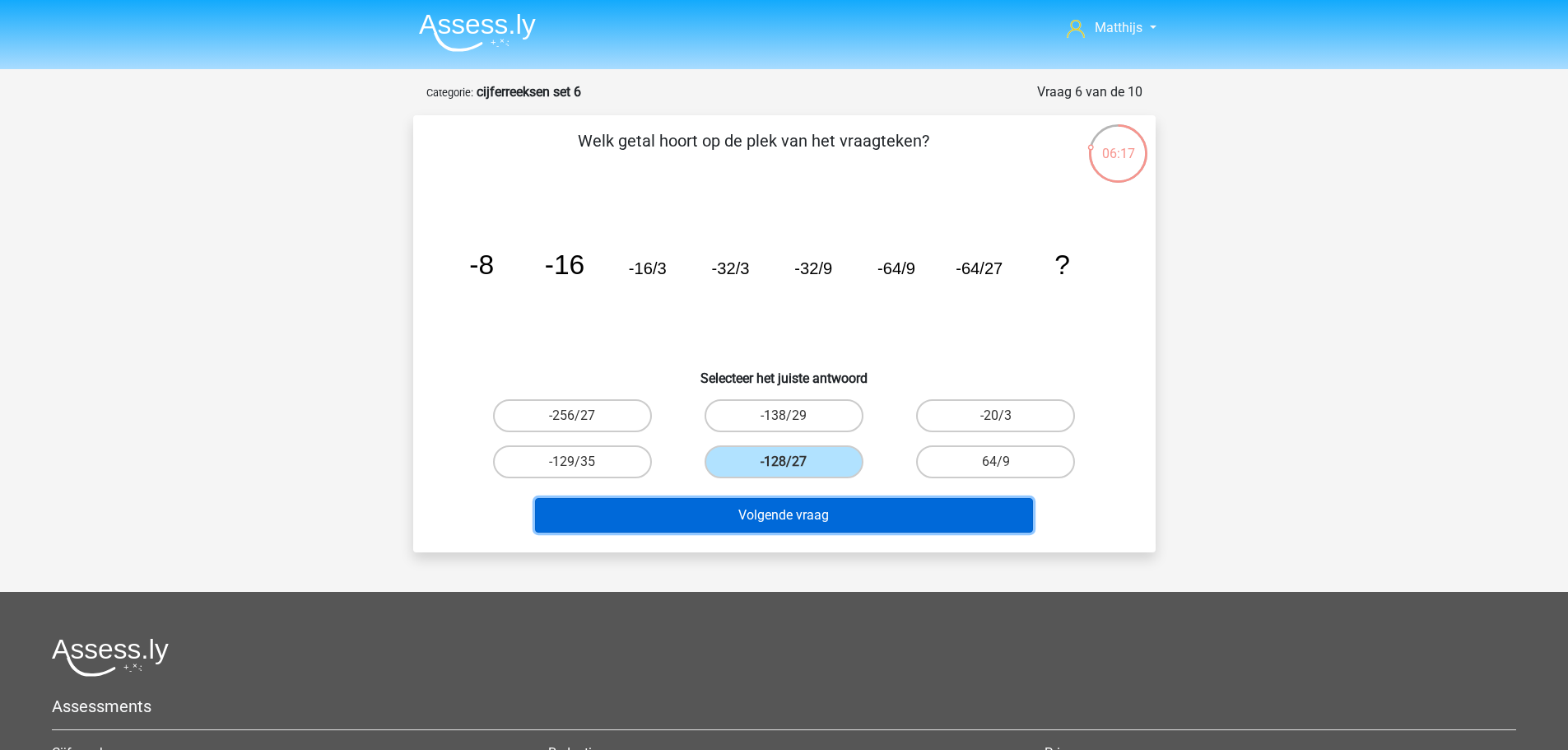
click at [812, 516] on button "Volgende vraag" at bounding box center [783, 515] width 498 height 35
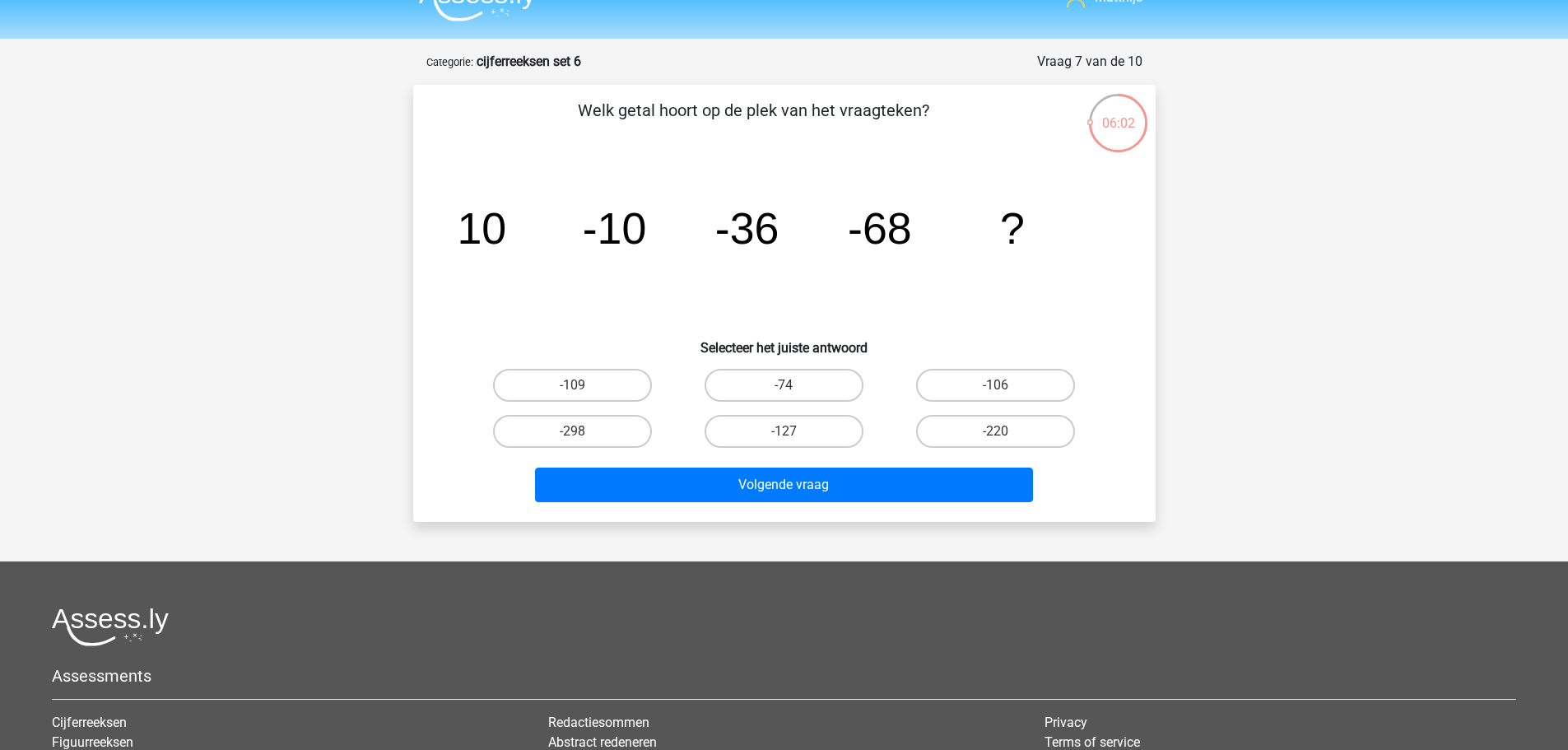
scroll to position [82, 0]
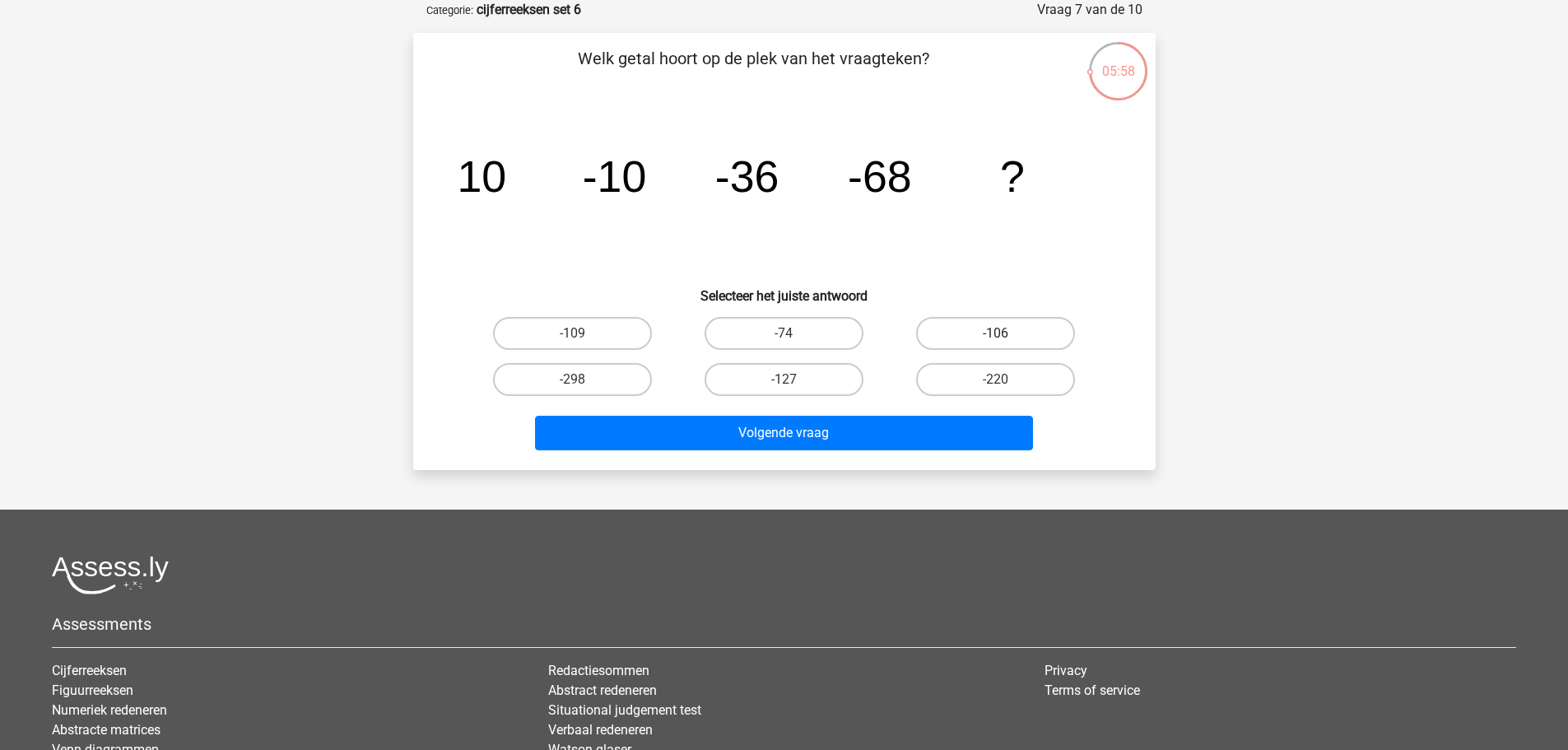
click at [979, 317] on label "-106" at bounding box center [996, 333] width 159 height 33
click at [996, 333] on input "-106" at bounding box center [1001, 338] width 11 height 11
radio input "true"
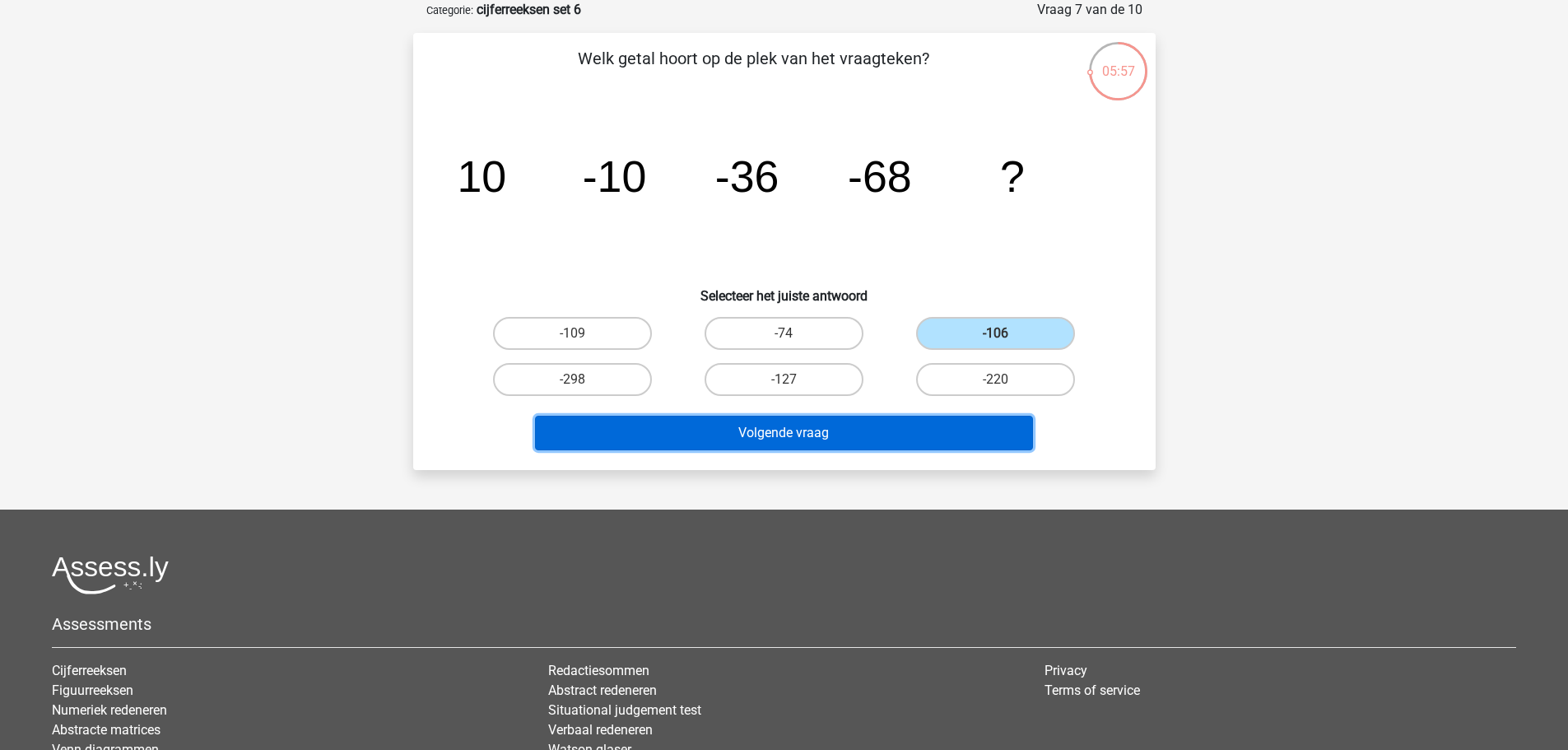
drag, startPoint x: 956, startPoint y: 431, endPoint x: 946, endPoint y: 430, distance: 10.0
click at [956, 431] on button "Volgende vraag" at bounding box center [783, 433] width 498 height 35
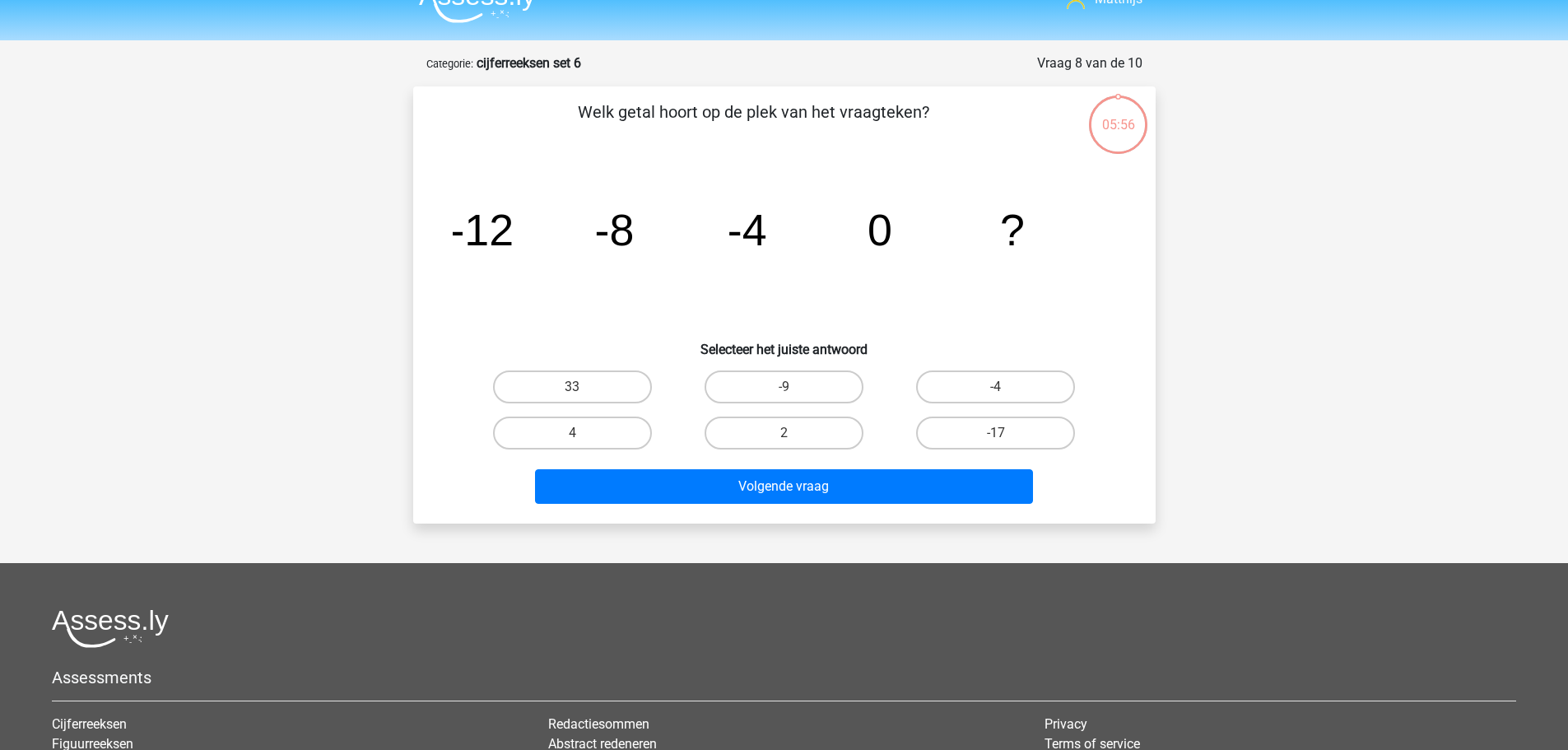
scroll to position [0, 0]
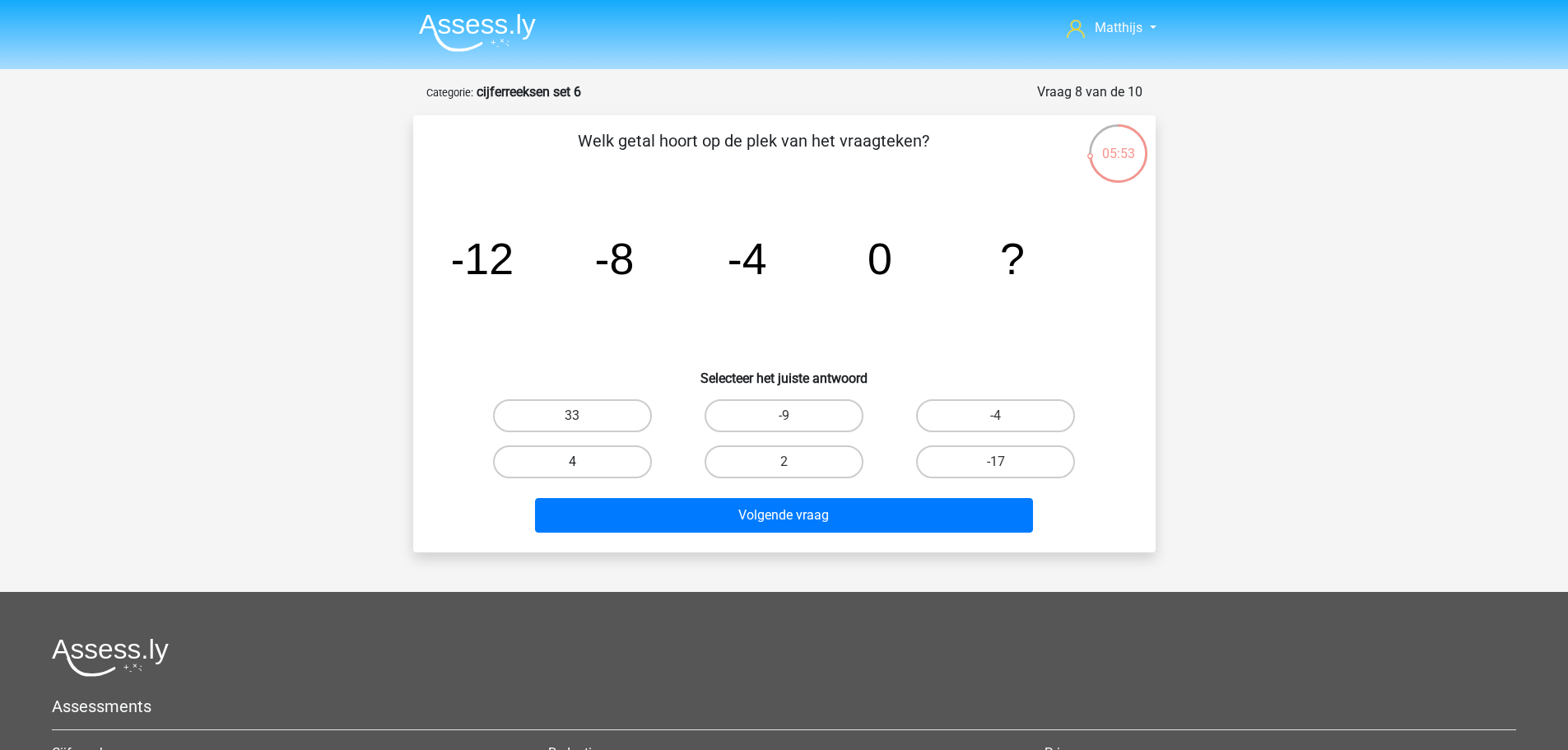
click at [588, 457] on label "4" at bounding box center [572, 462] width 159 height 33
click at [583, 462] on input "4" at bounding box center [577, 467] width 11 height 11
radio input "true"
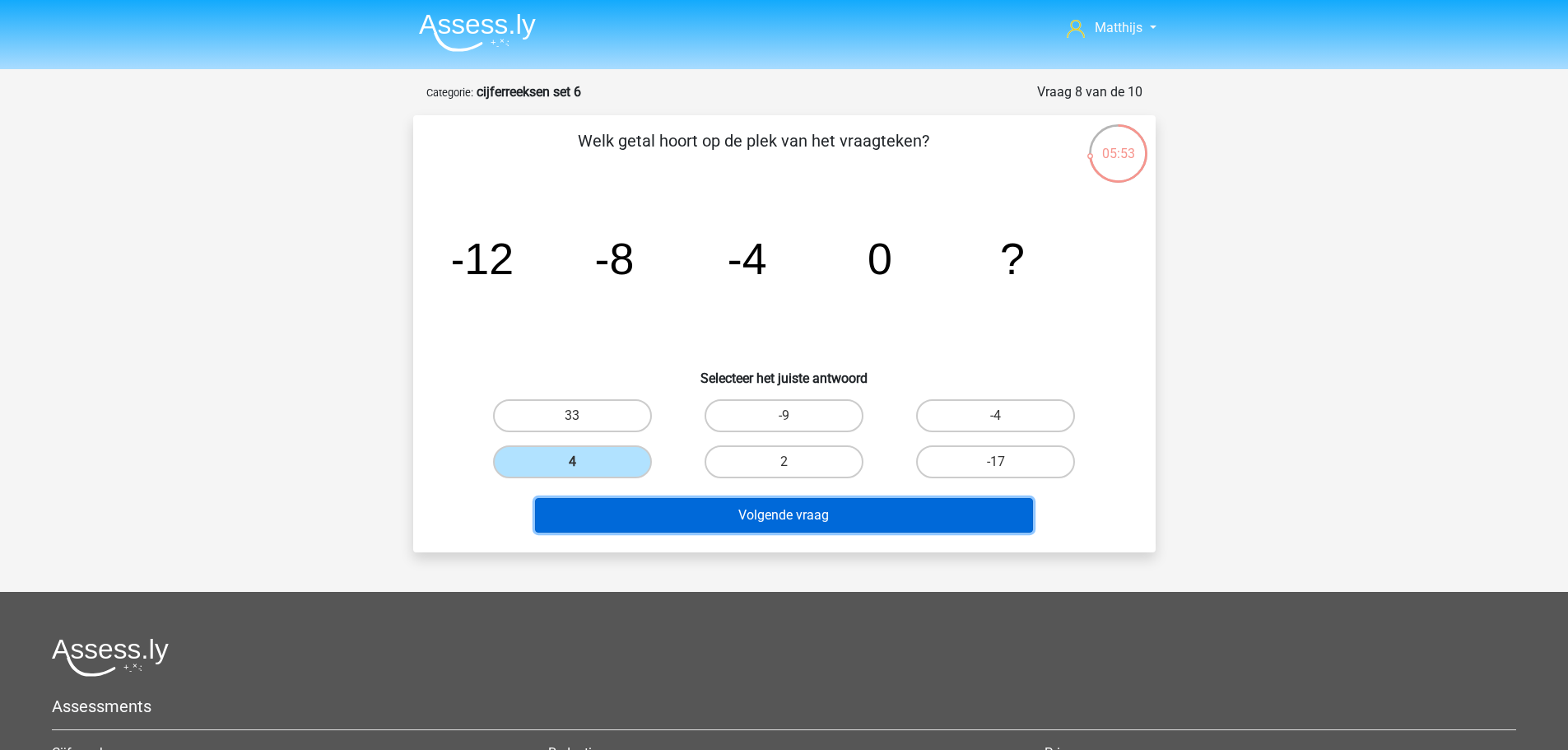
click at [775, 519] on button "Volgende vraag" at bounding box center [783, 515] width 498 height 35
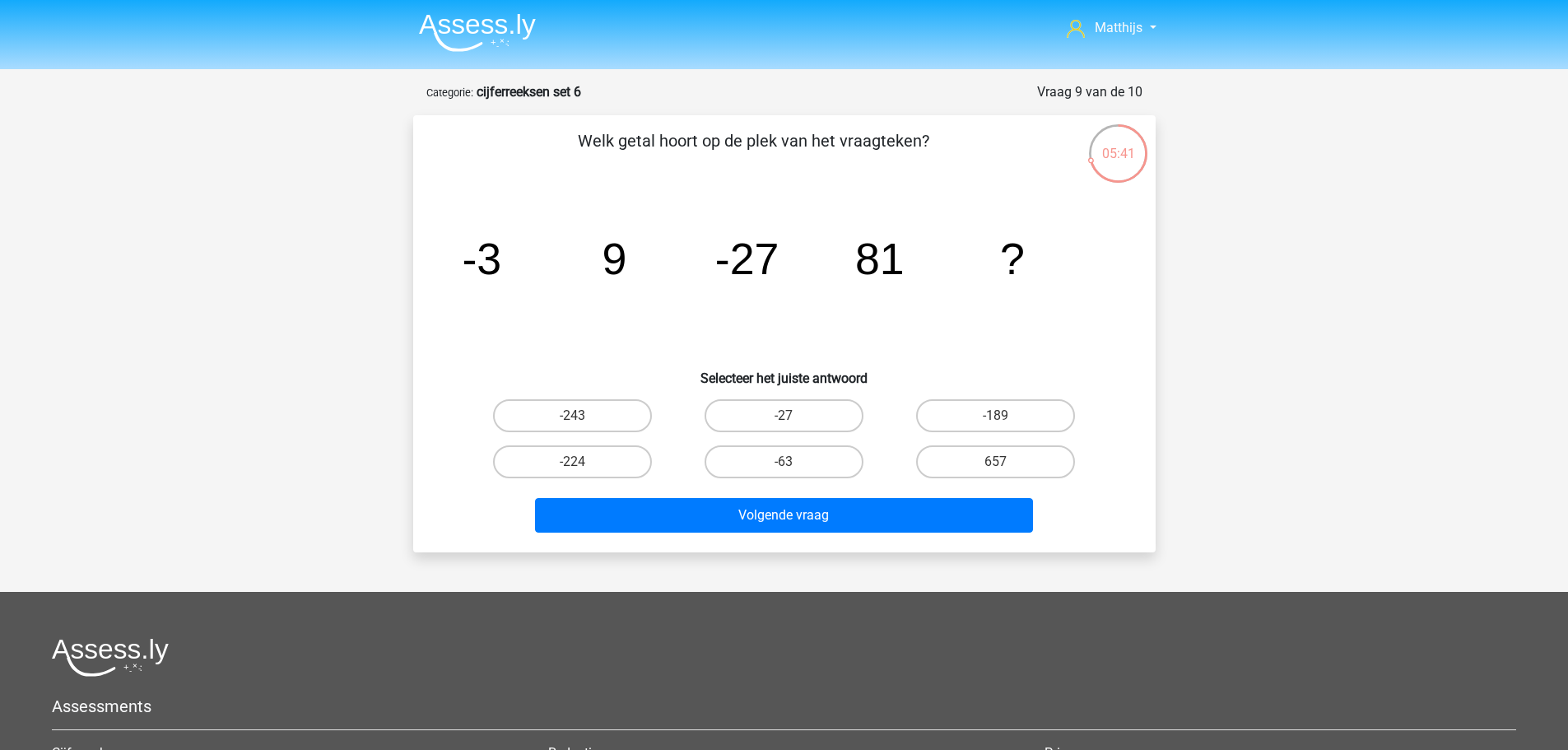
click at [578, 425] on input "-243" at bounding box center [577, 420] width 11 height 11
radio input "true"
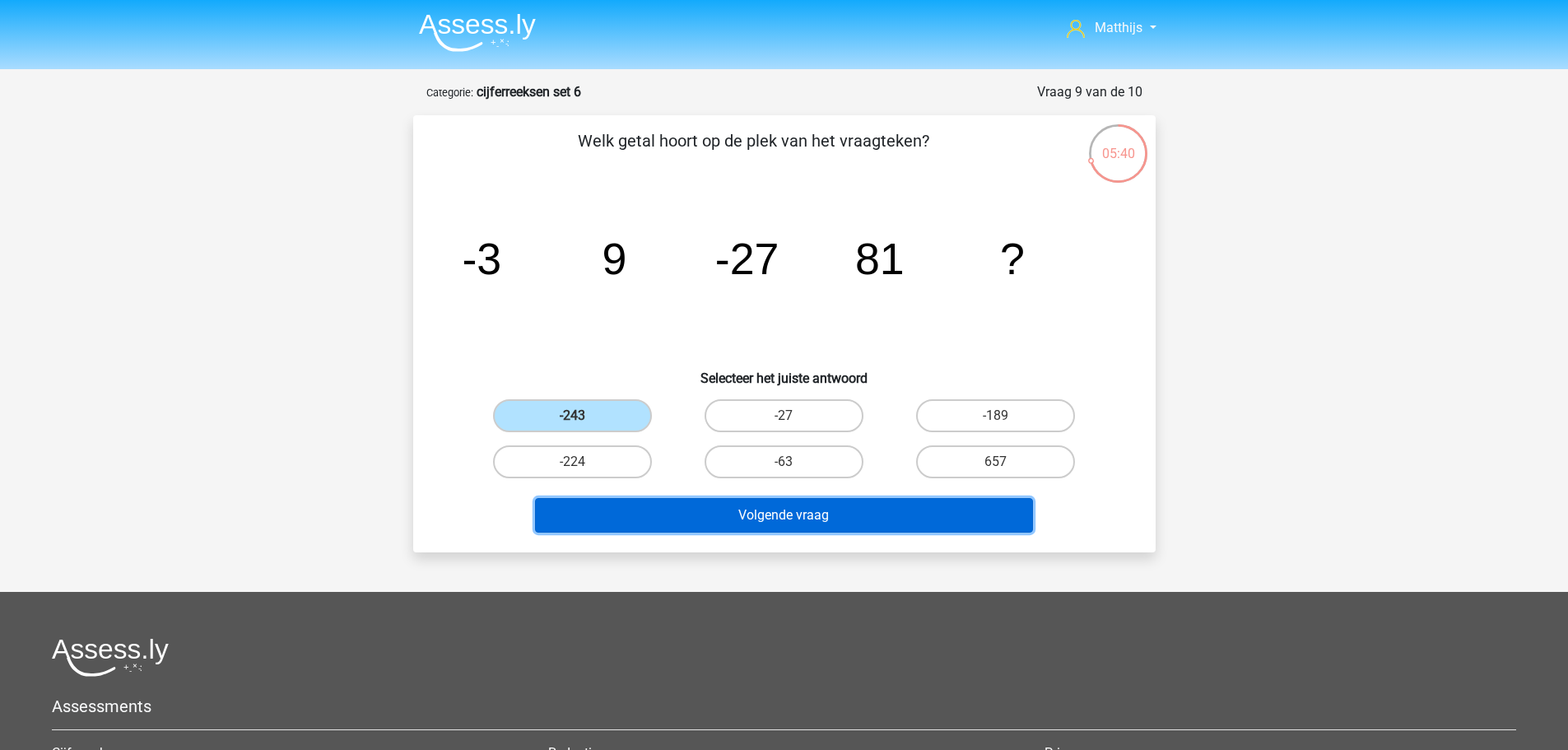
click at [841, 518] on button "Volgende vraag" at bounding box center [783, 515] width 498 height 35
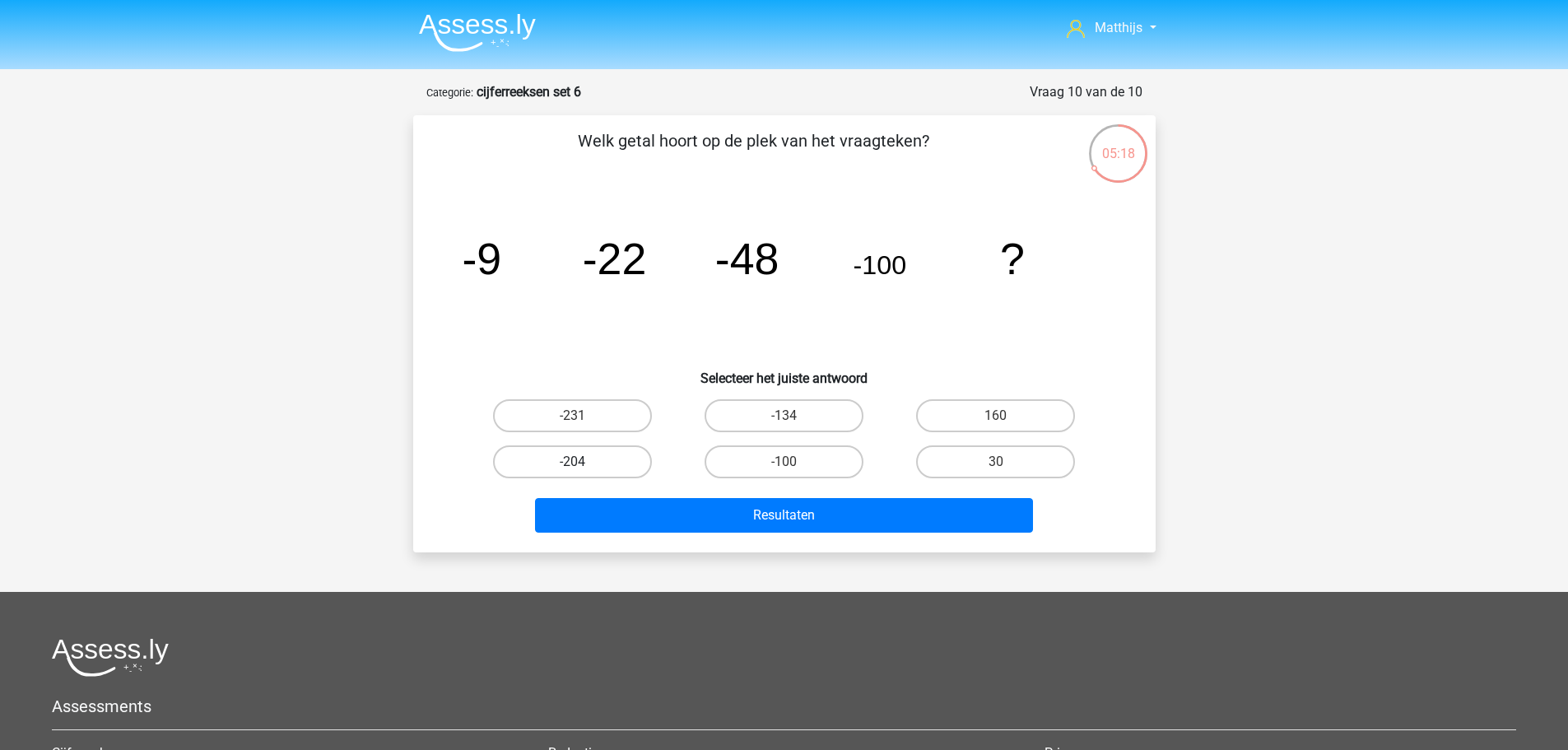
click at [613, 463] on label "-204" at bounding box center [572, 462] width 159 height 33
click at [583, 463] on input "-204" at bounding box center [577, 467] width 11 height 11
radio input "true"
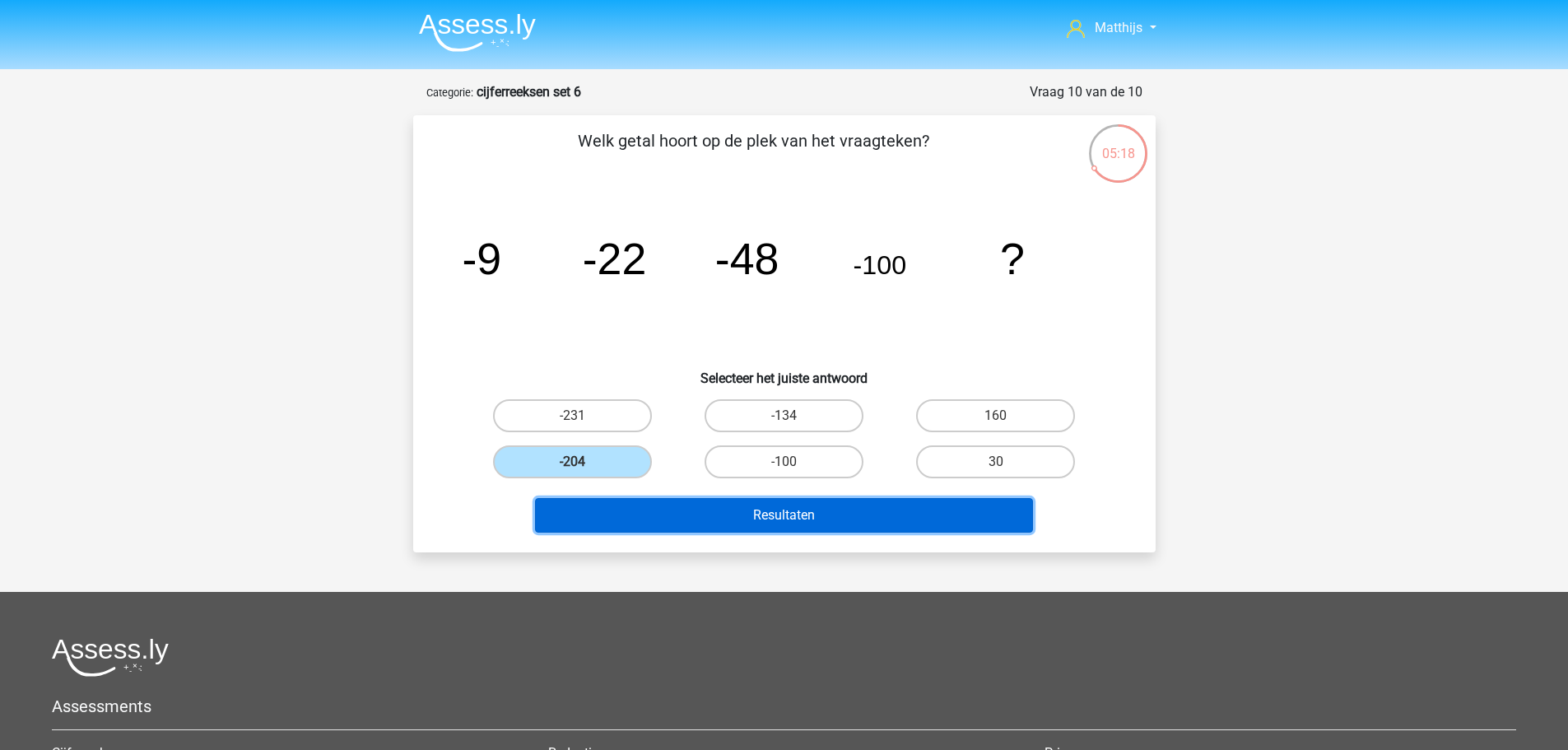
click at [822, 522] on button "Resultaten" at bounding box center [783, 515] width 498 height 35
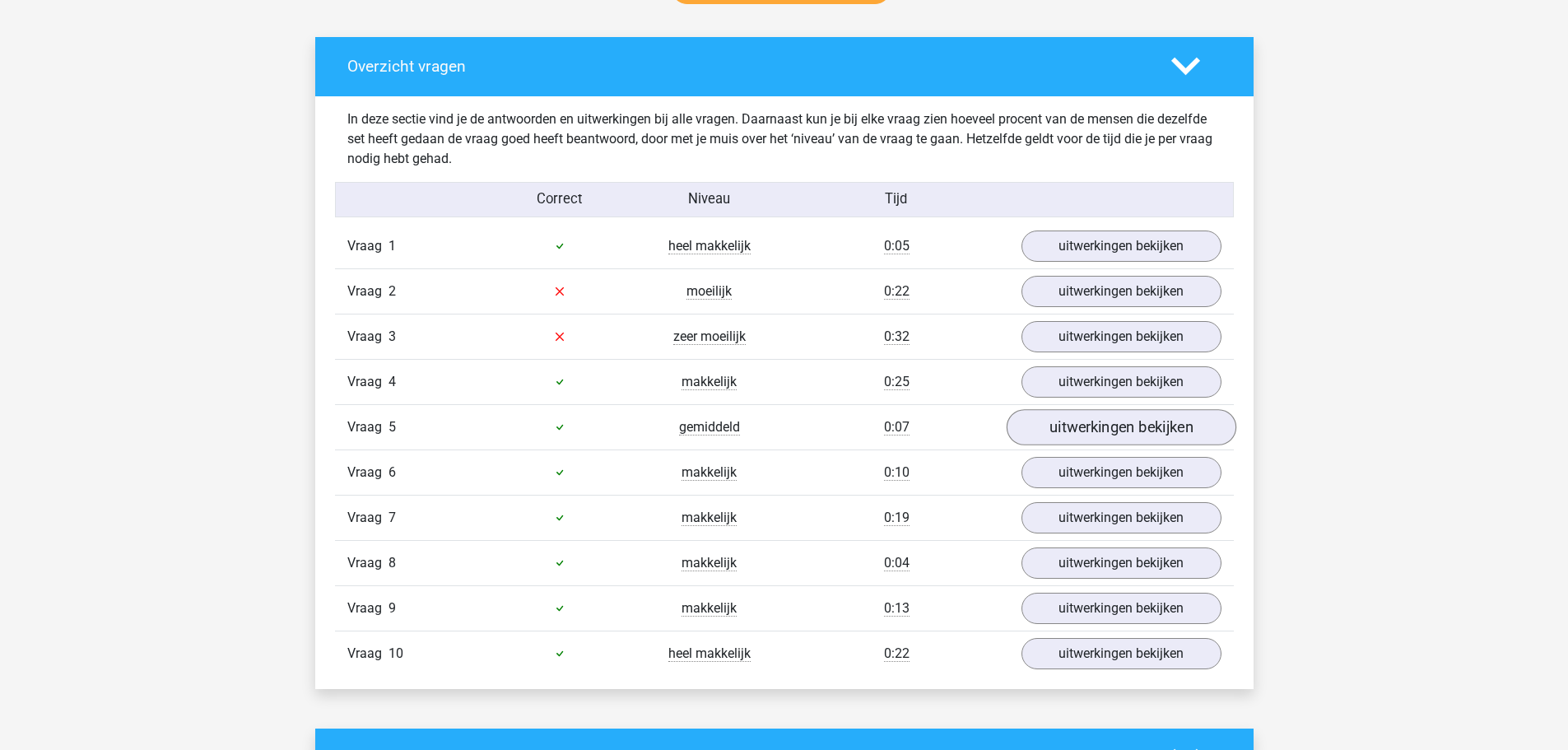
scroll to position [988, 0]
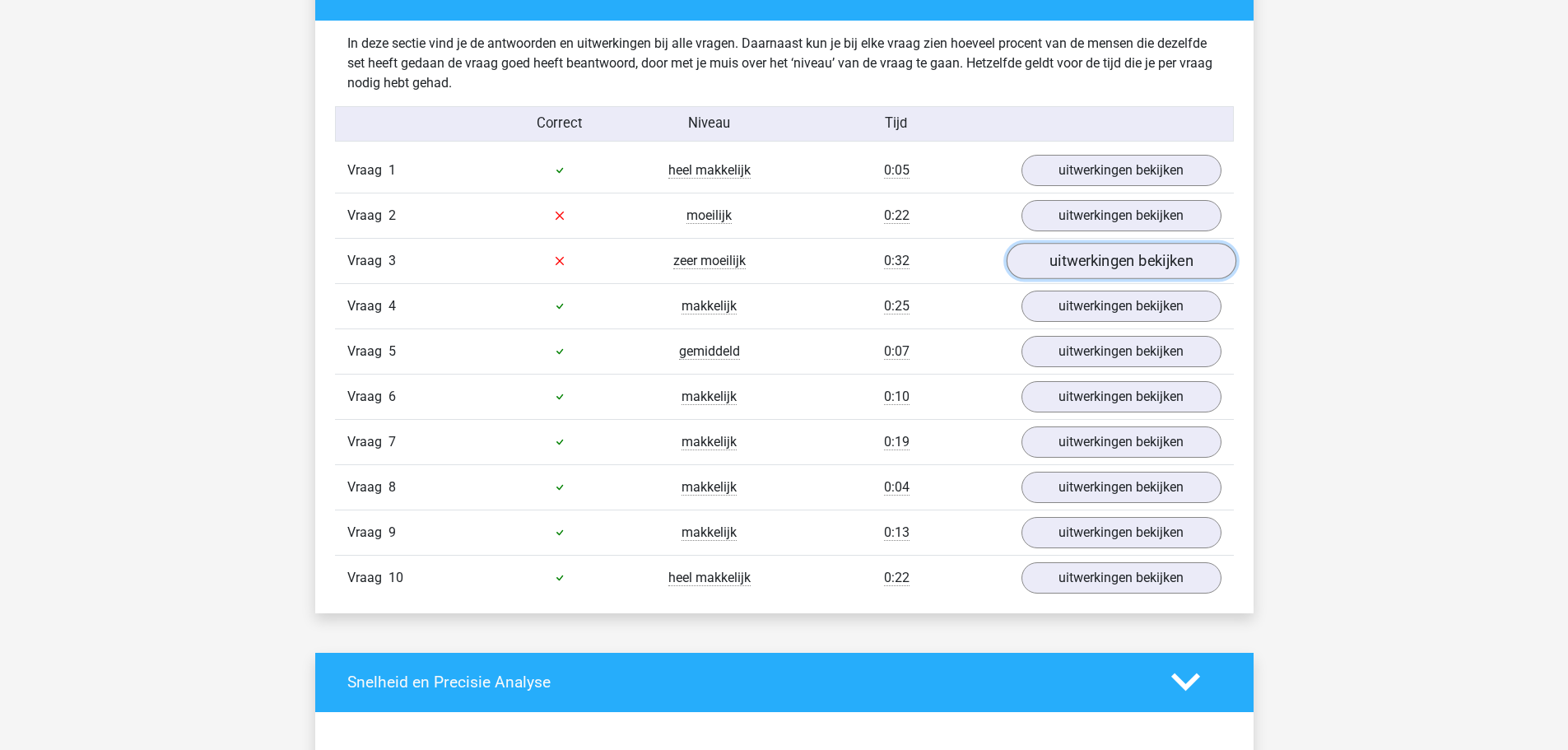
click at [1111, 247] on link "uitwerkingen bekijken" at bounding box center [1121, 260] width 230 height 36
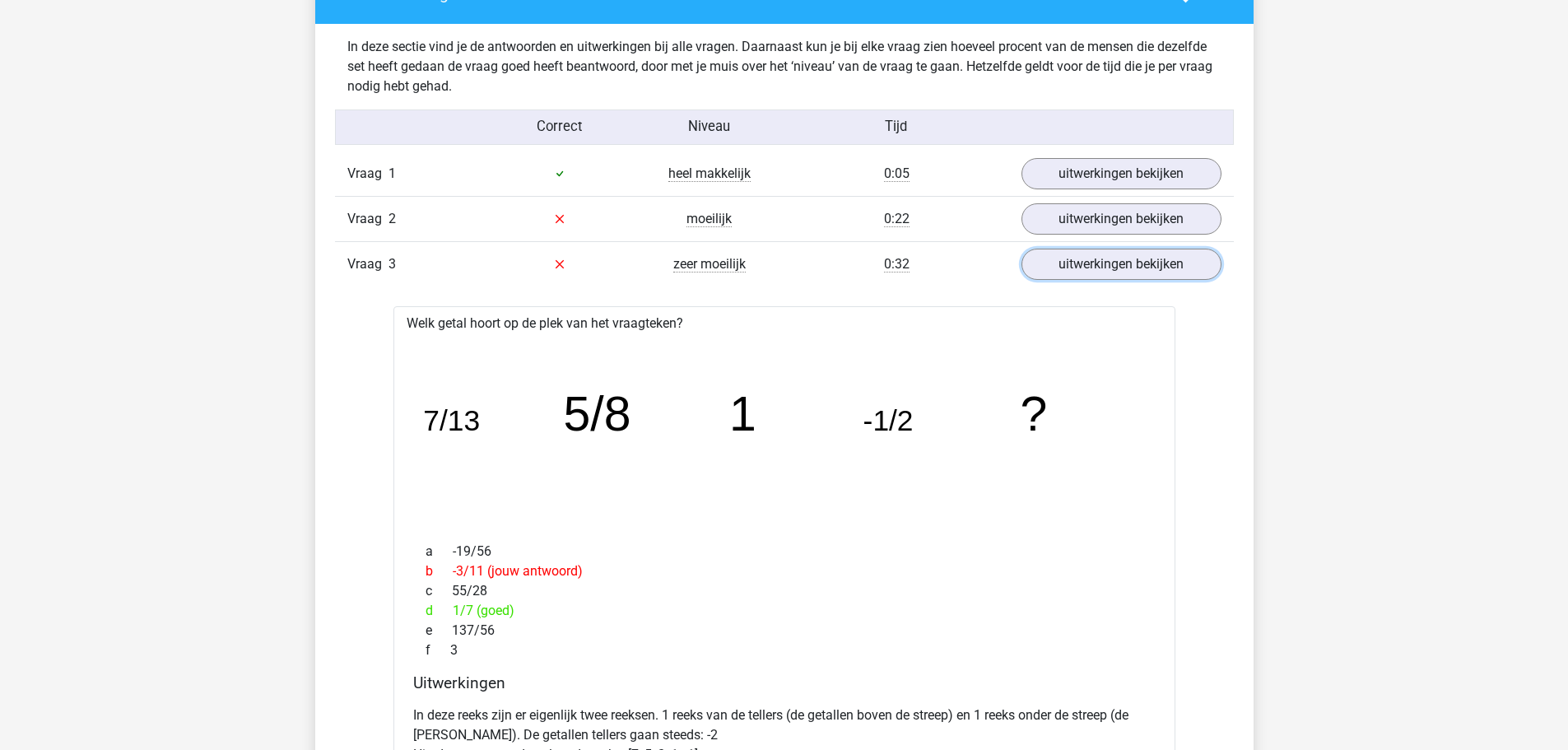
scroll to position [740, 0]
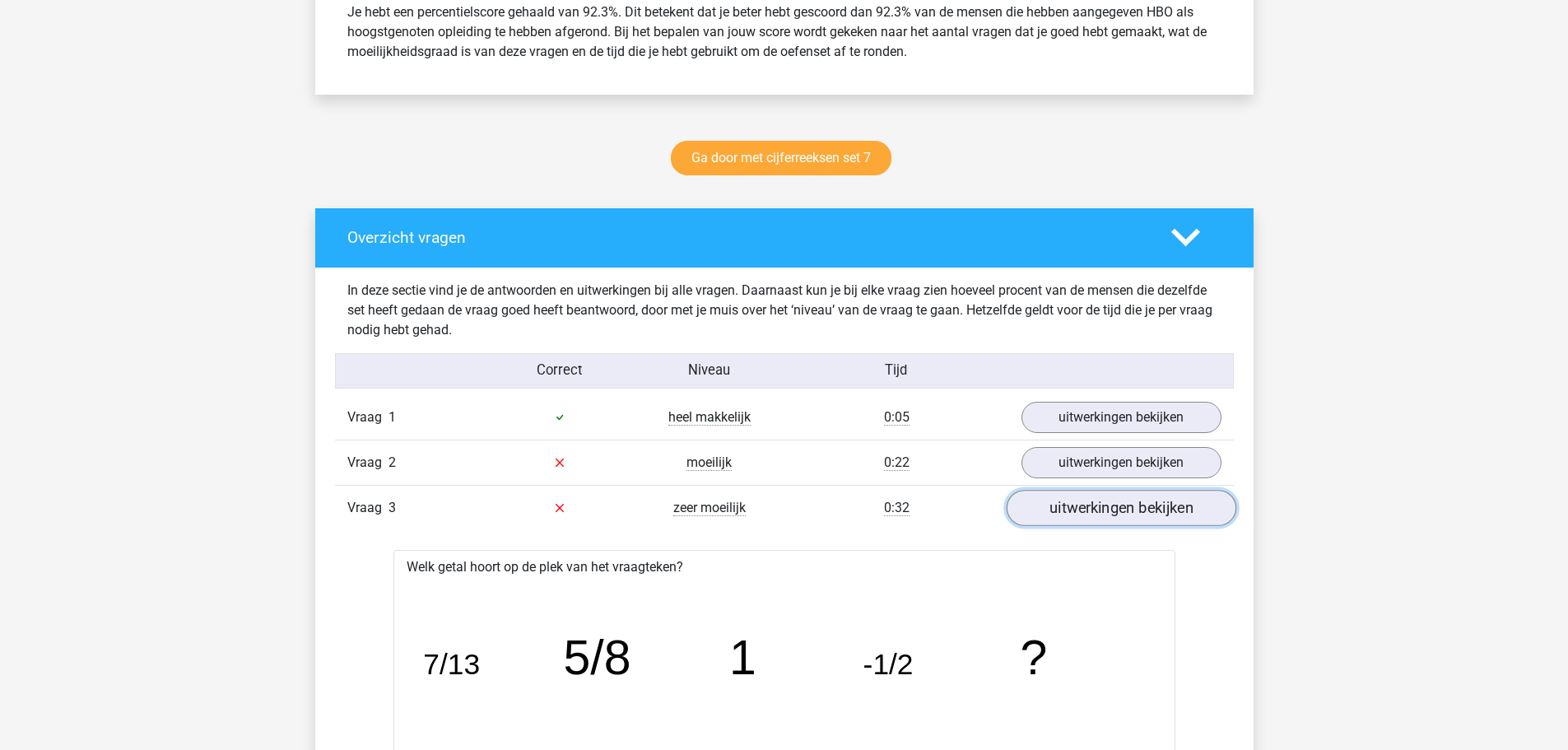
click at [1134, 518] on link "uitwerkingen bekijken" at bounding box center [1121, 507] width 230 height 36
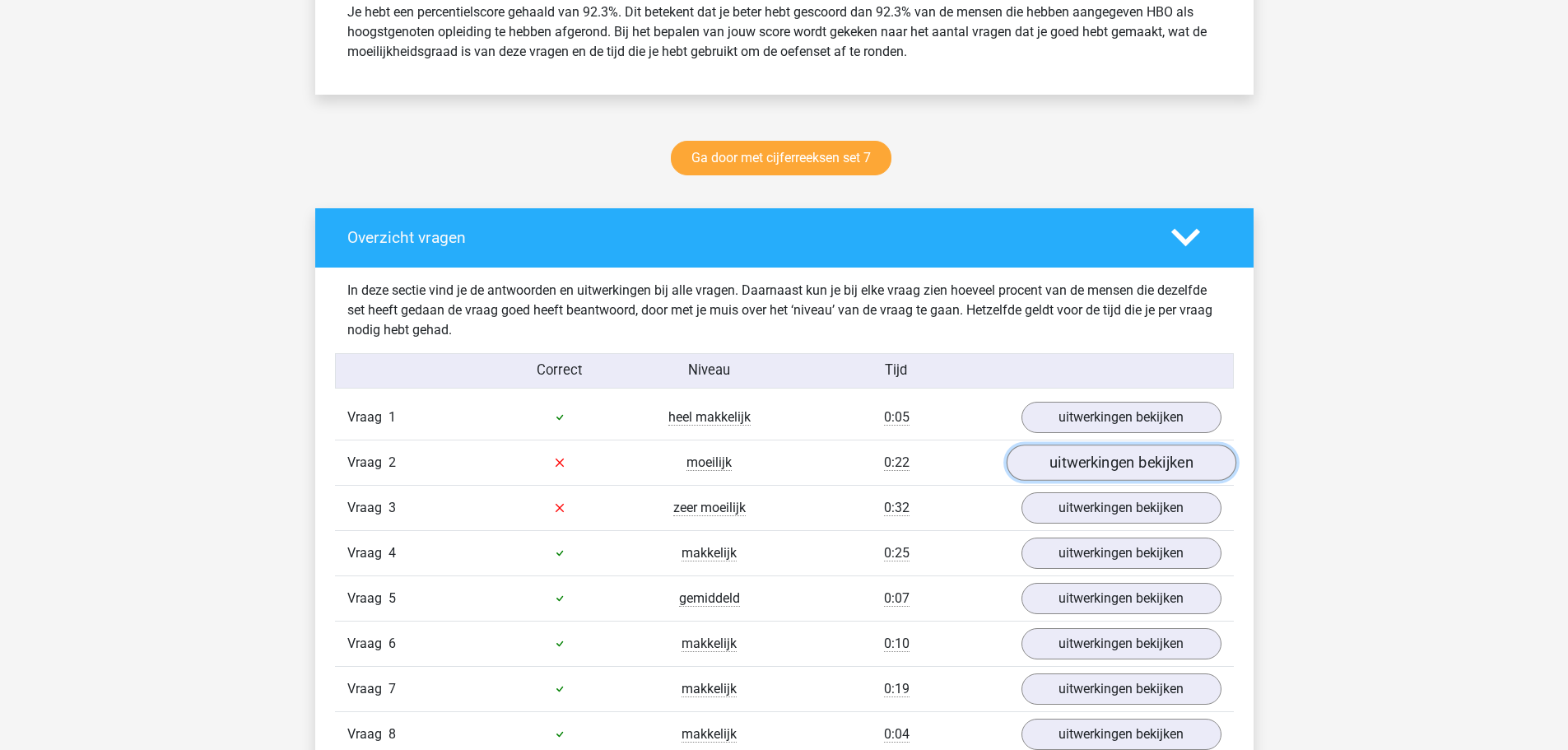
click at [1140, 463] on link "uitwerkingen bekijken" at bounding box center [1121, 462] width 230 height 36
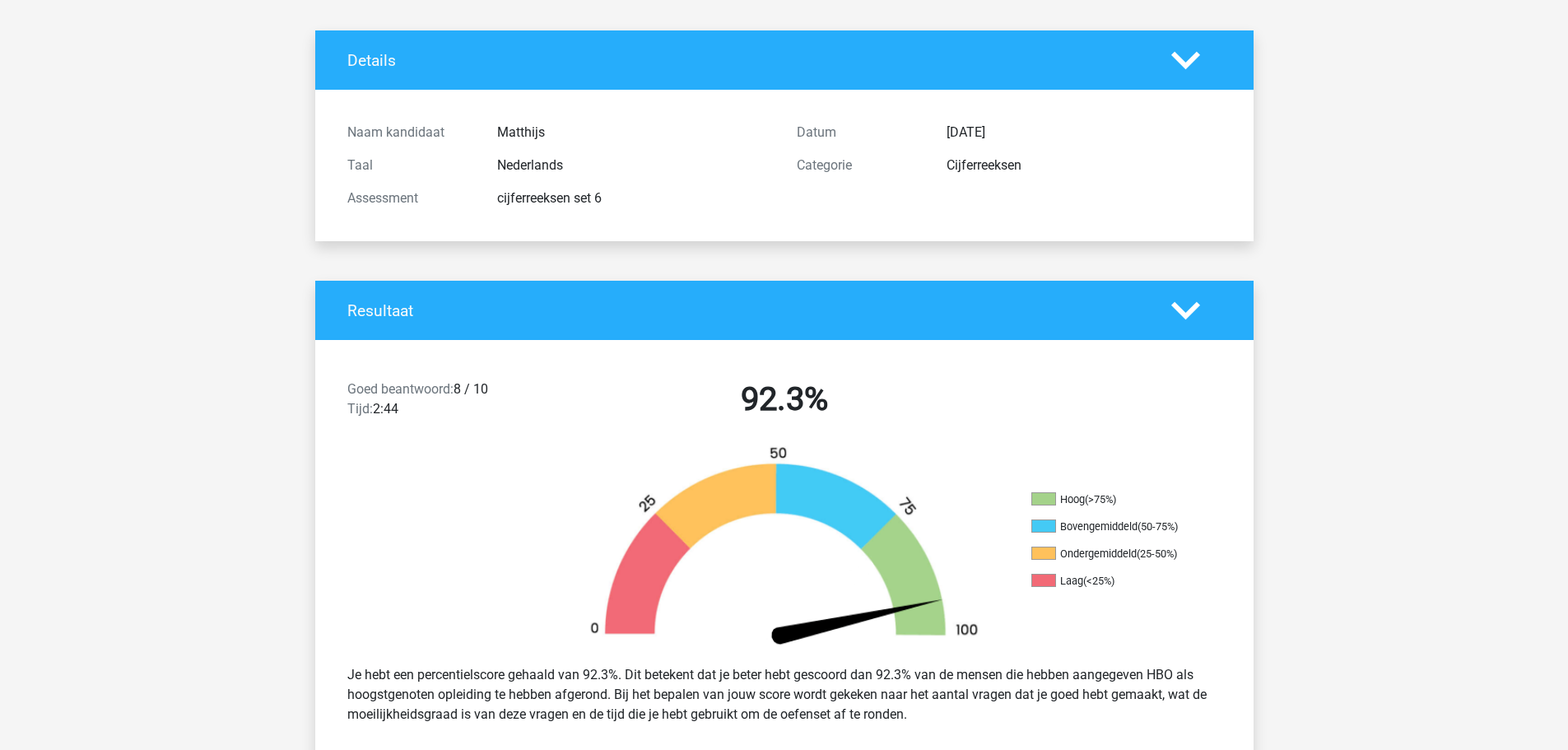
scroll to position [0, 0]
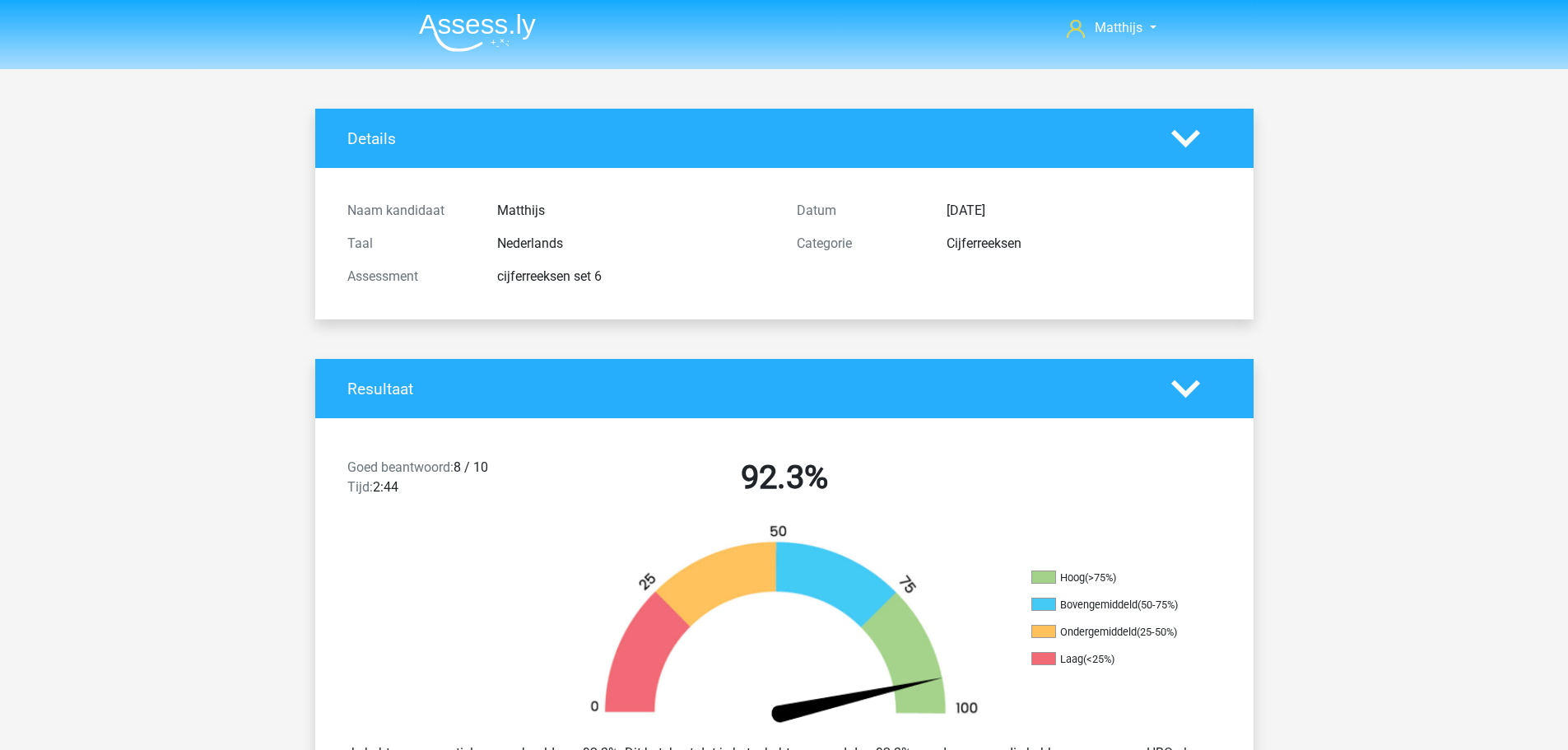
click at [461, 27] on img at bounding box center [477, 33] width 117 height 39
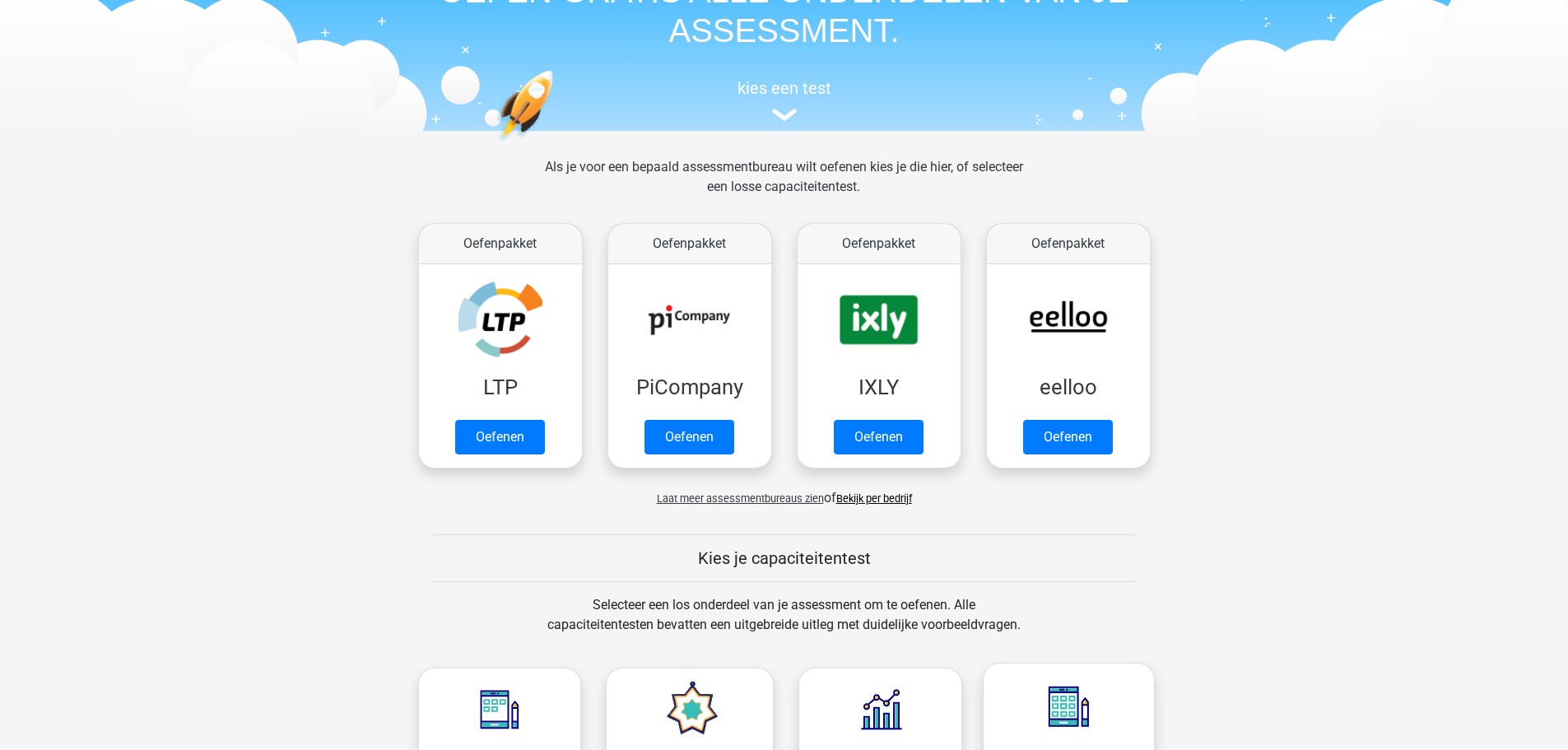
scroll to position [576, 0]
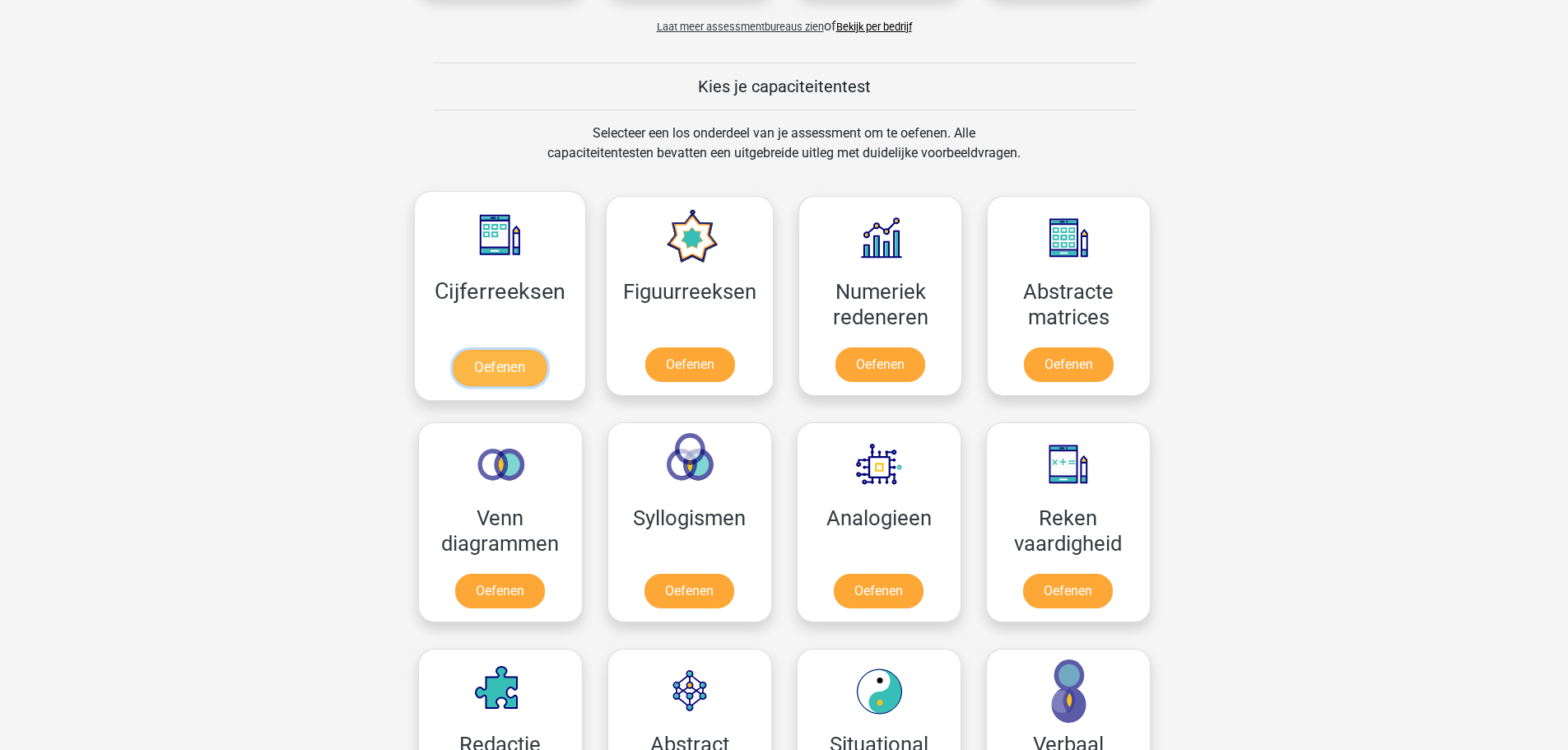
click at [539, 350] on link "Oefenen" at bounding box center [499, 367] width 94 height 36
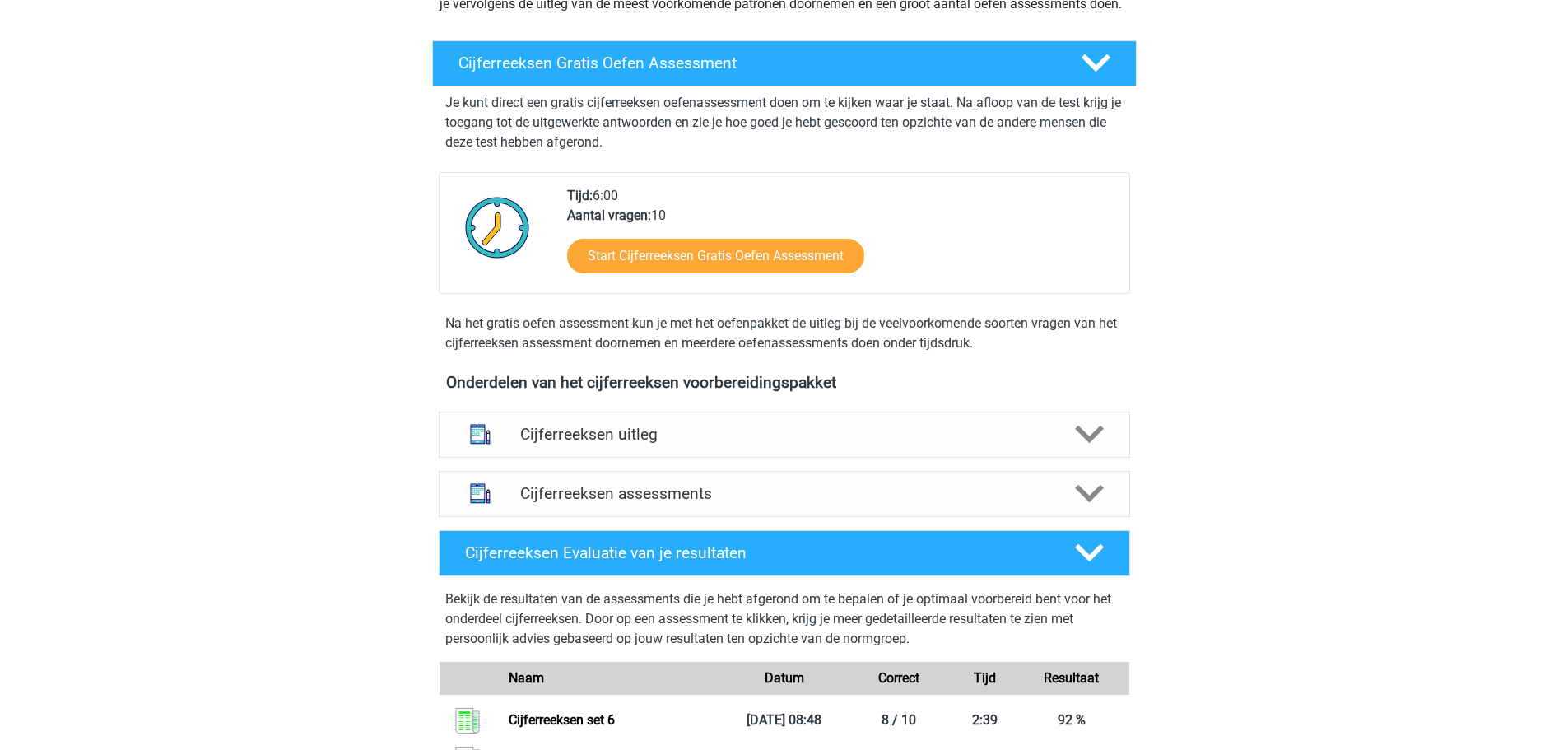
scroll to position [494, 0]
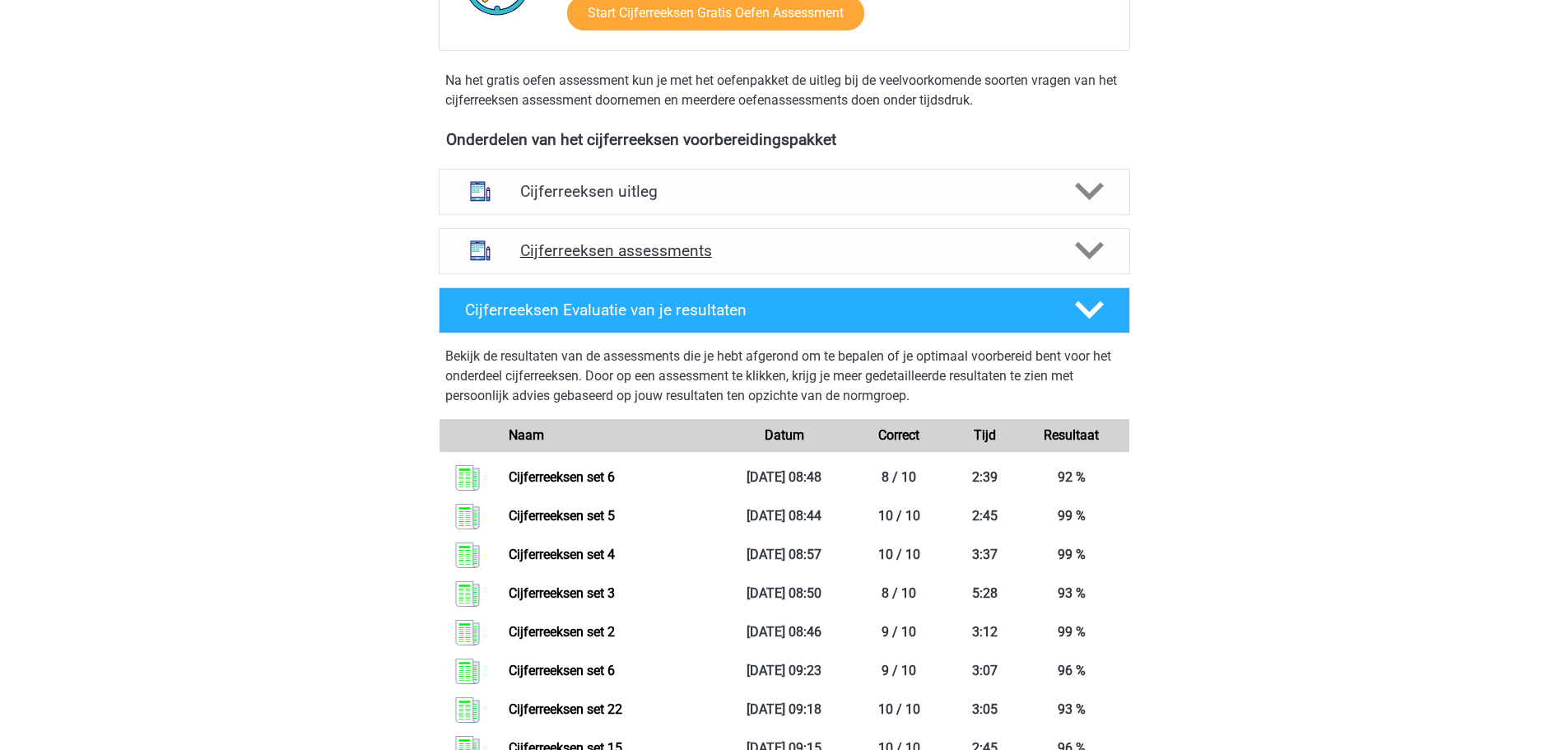
click at [867, 260] on h4 "Cijferreeksen assessments" at bounding box center [784, 250] width 529 height 19
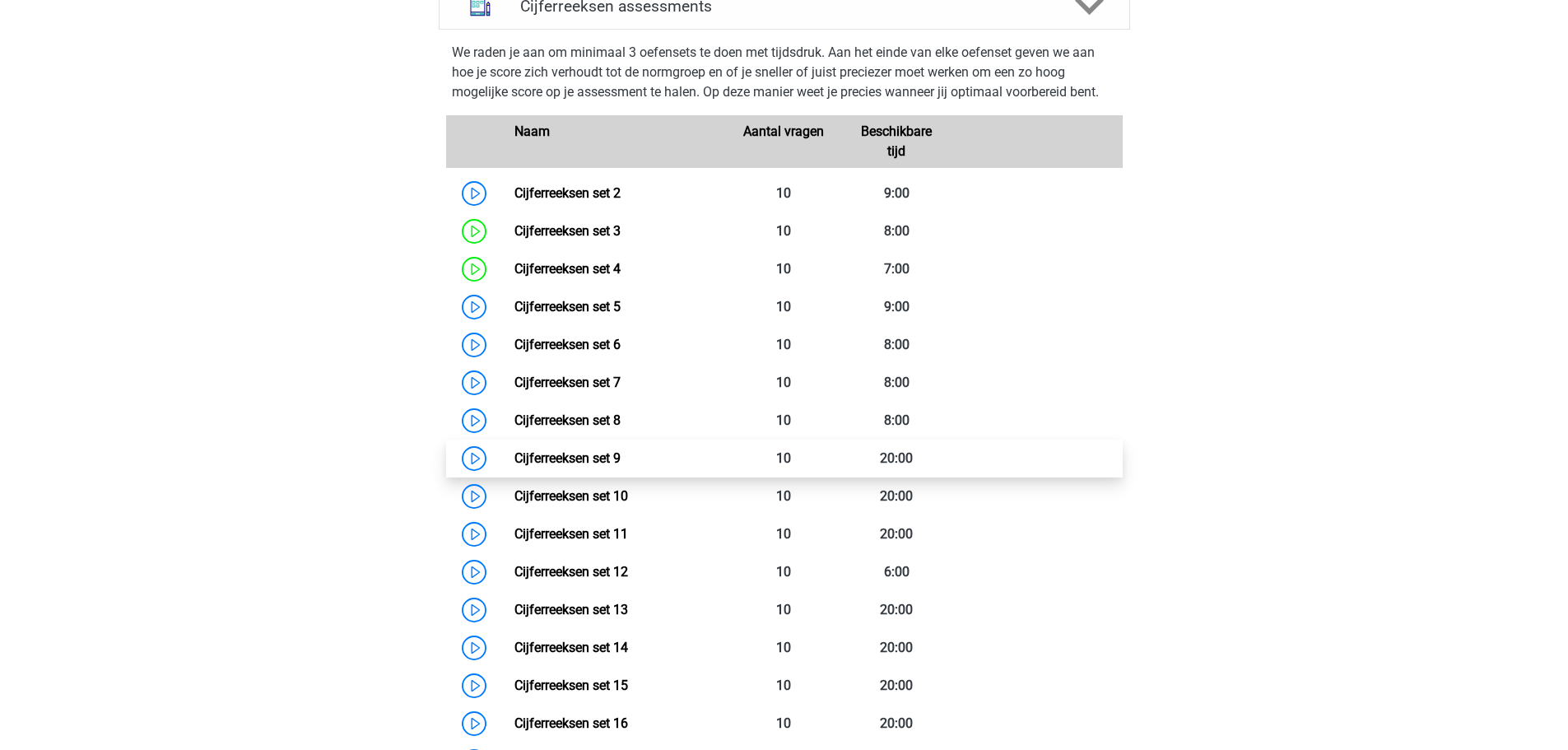
scroll to position [740, 0]
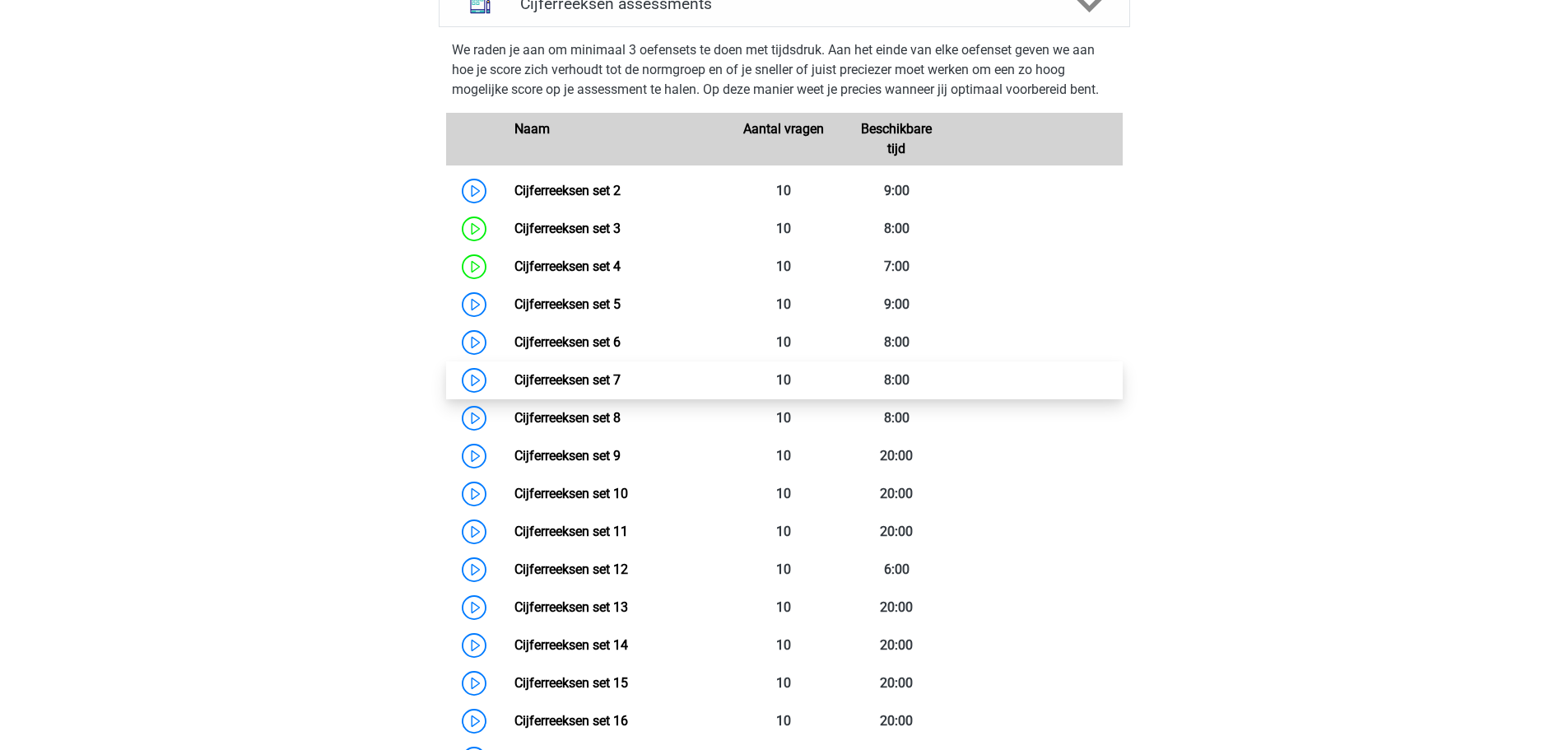
click at [621, 388] on link "Cijferreeksen set 7" at bounding box center [567, 380] width 106 height 15
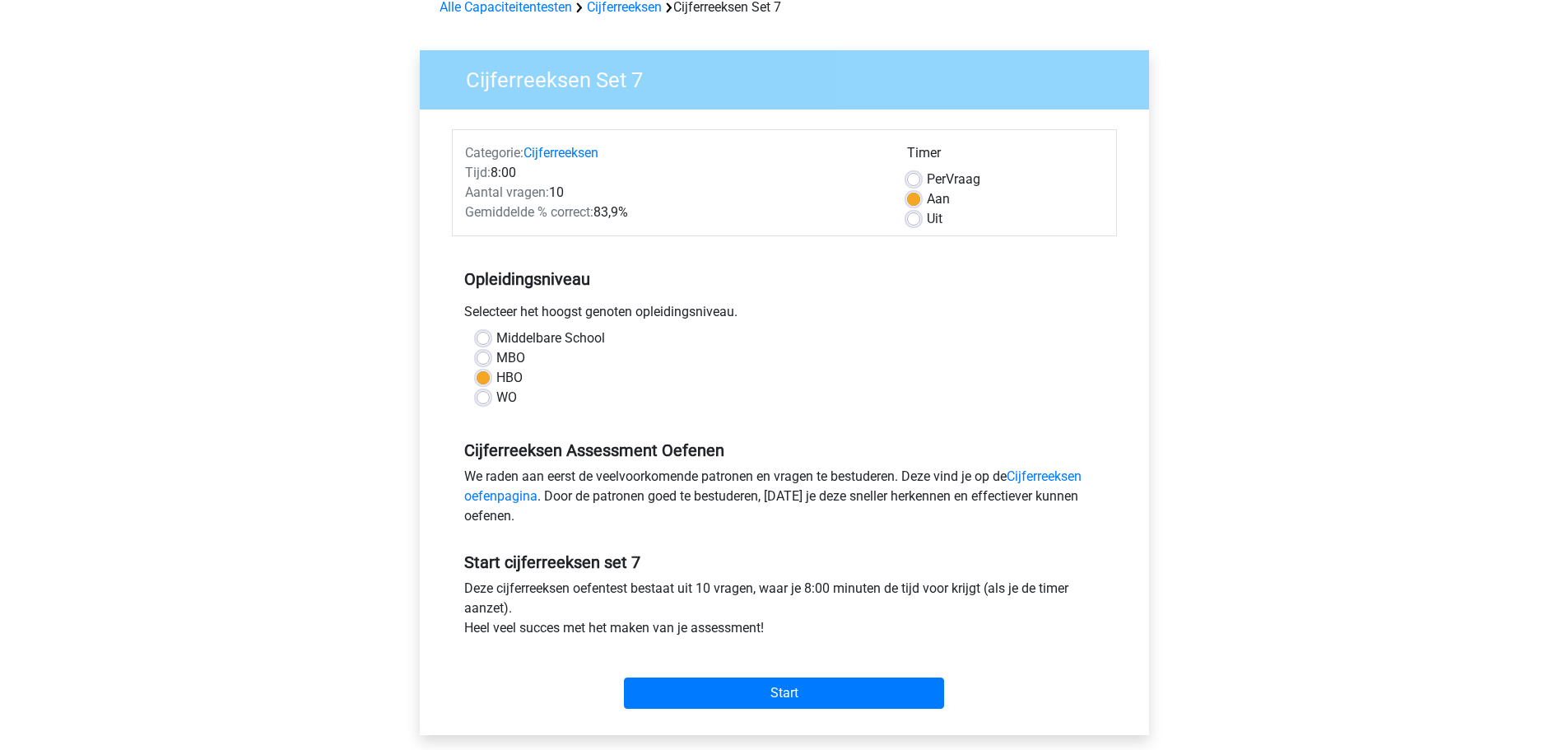
scroll to position [164, 0]
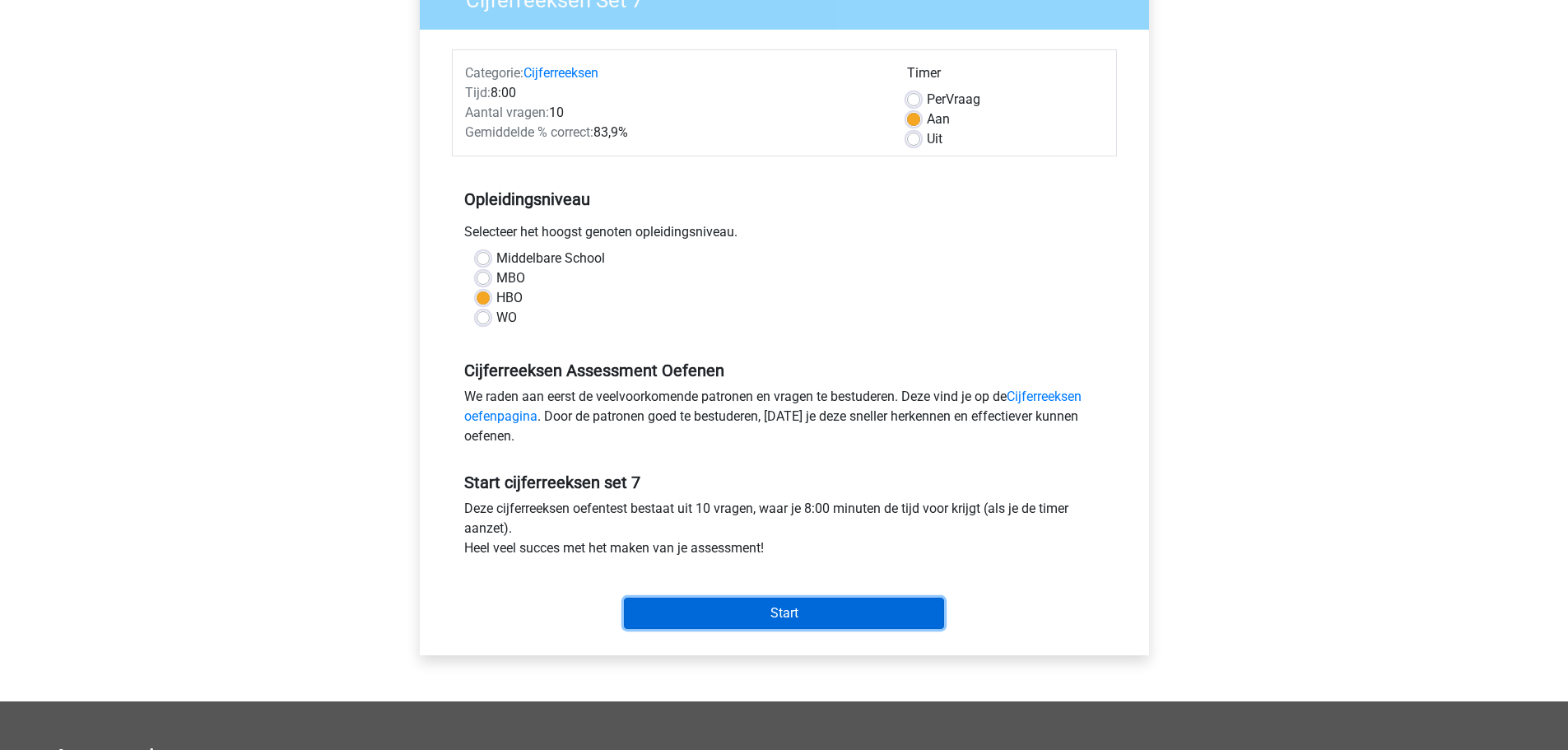
click at [884, 619] on input "Start" at bounding box center [783, 613] width 320 height 31
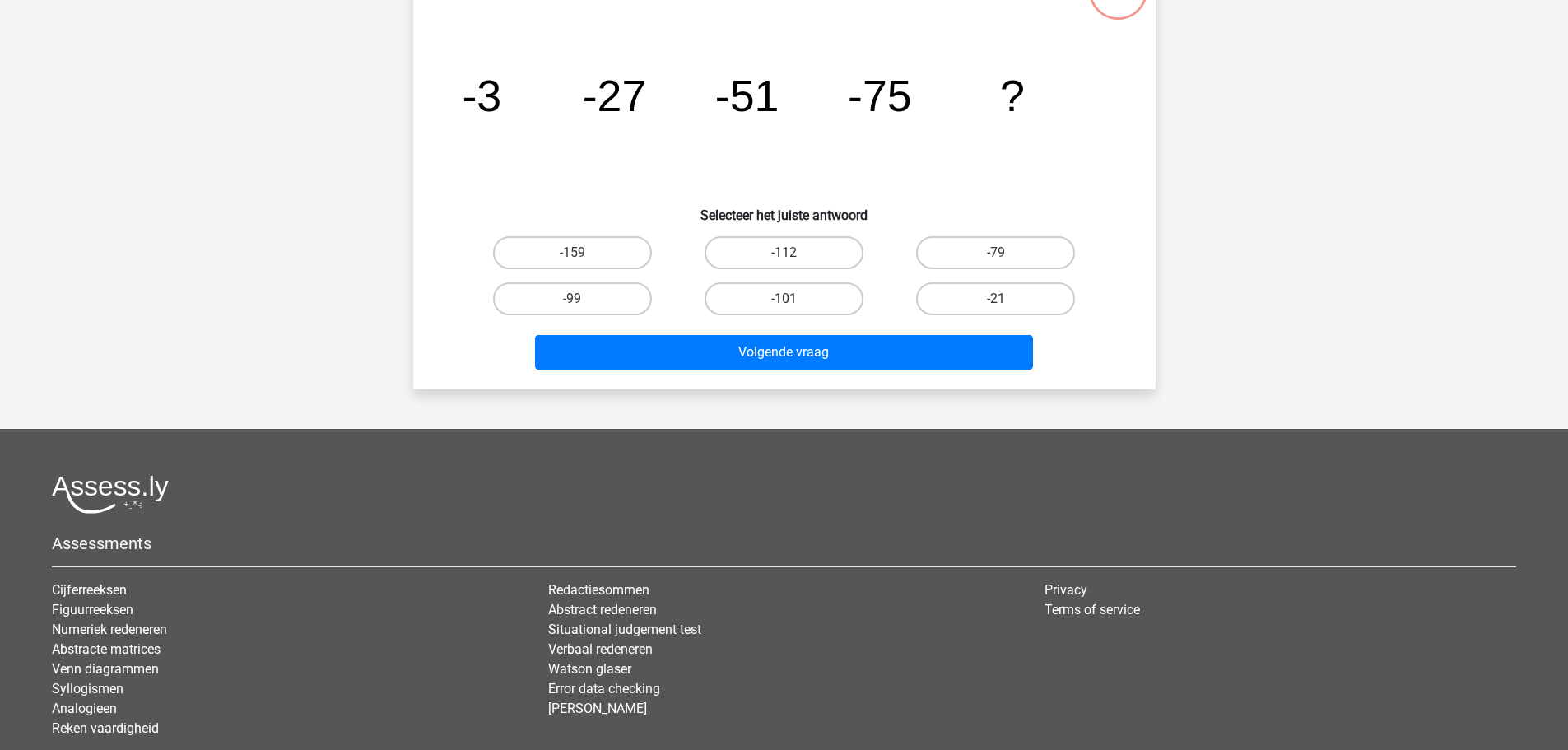
scroll to position [164, 0]
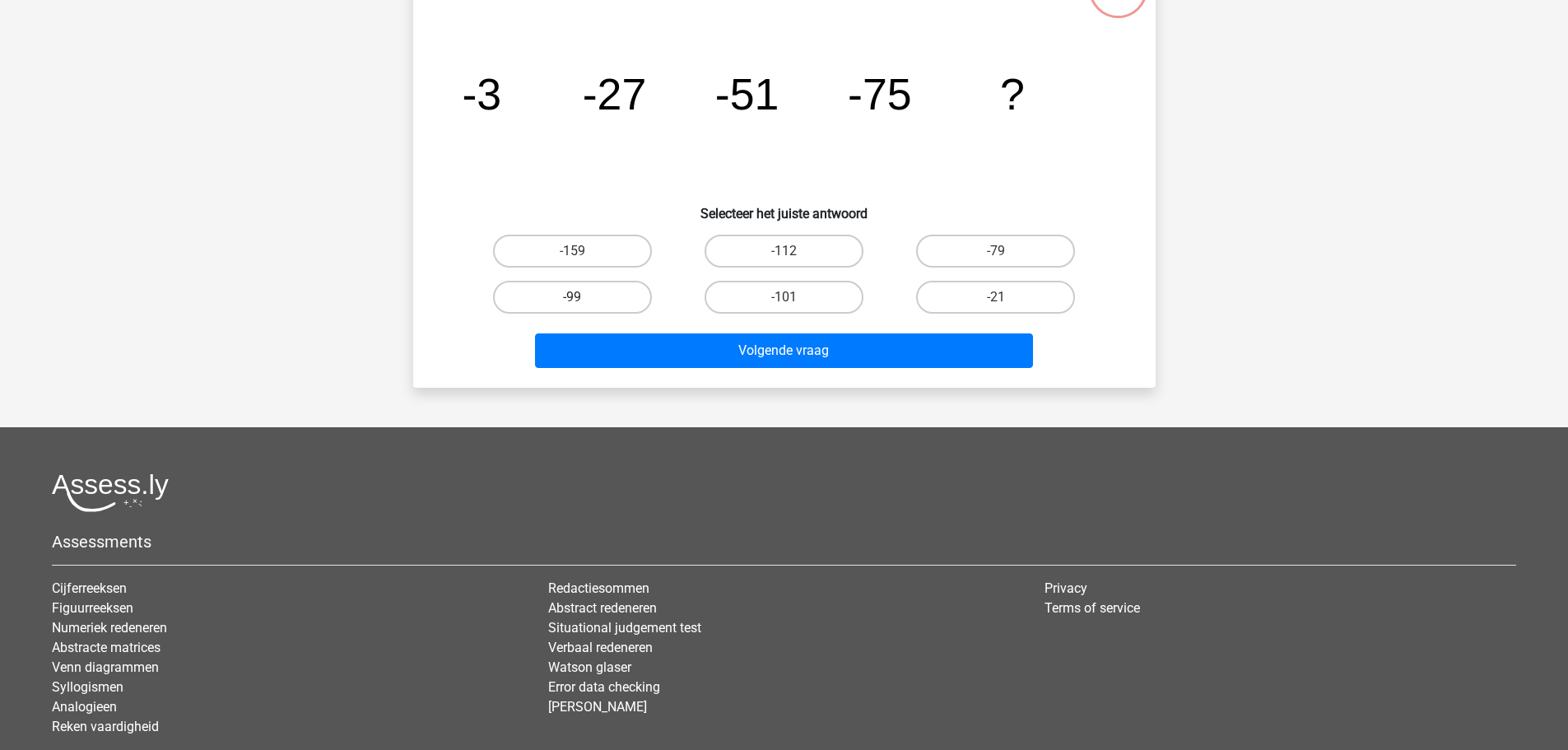
drag, startPoint x: 584, startPoint y: 293, endPoint x: 612, endPoint y: 303, distance: 29.7
click at [581, 293] on label "-99" at bounding box center [572, 297] width 159 height 33
click at [581, 297] on input "-99" at bounding box center [577, 302] width 11 height 11
radio input "true"
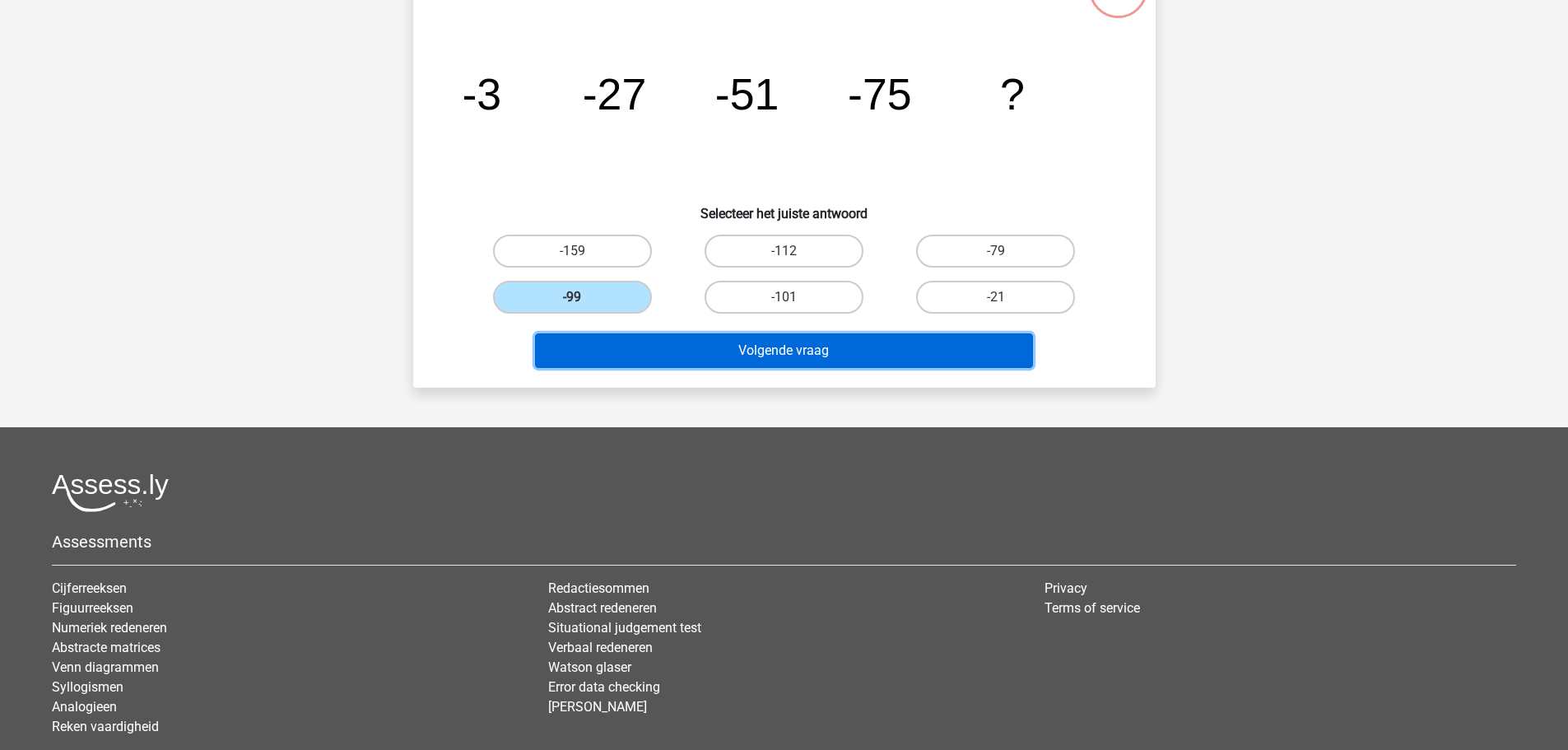
click at [740, 344] on button "Volgende vraag" at bounding box center [783, 351] width 498 height 35
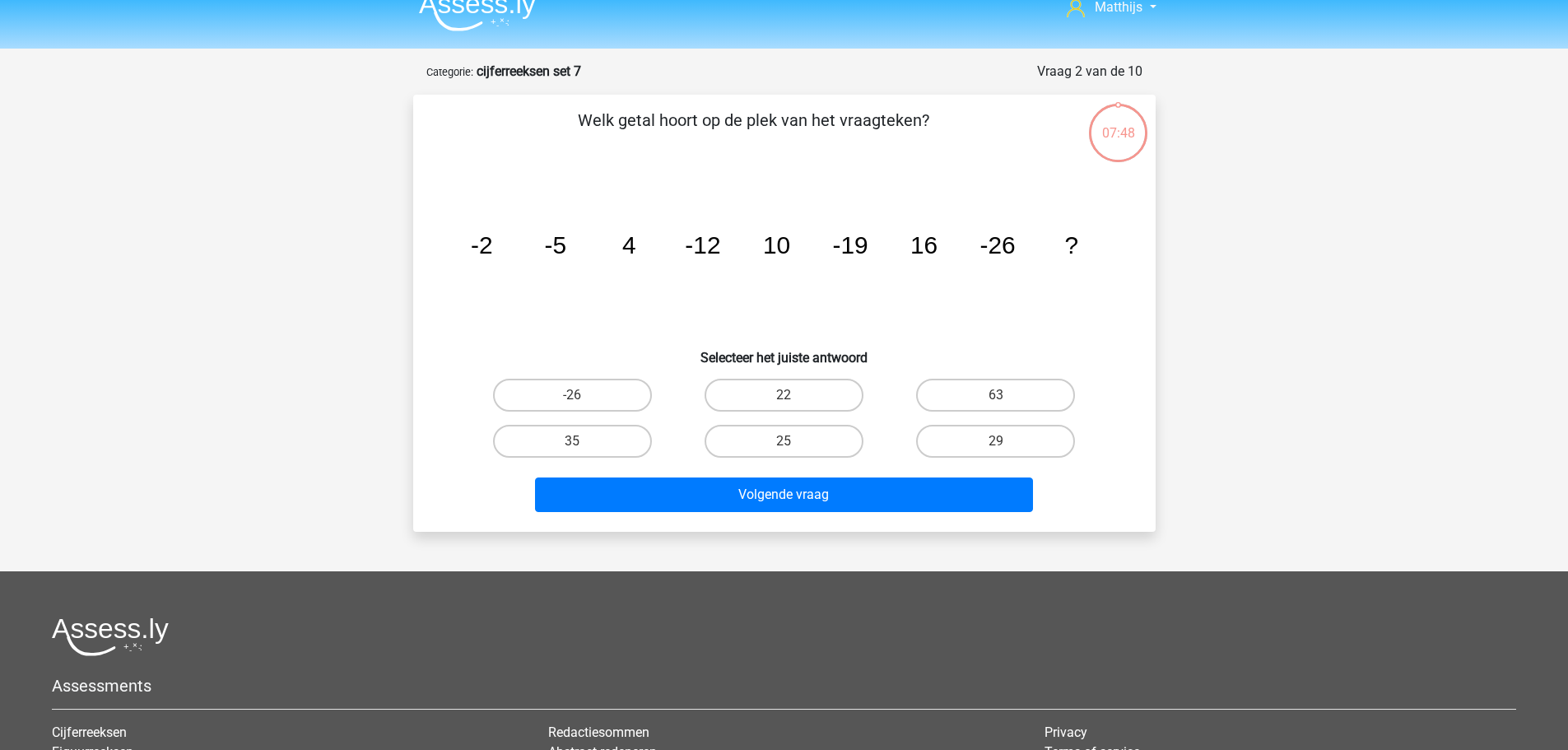
scroll to position [0, 0]
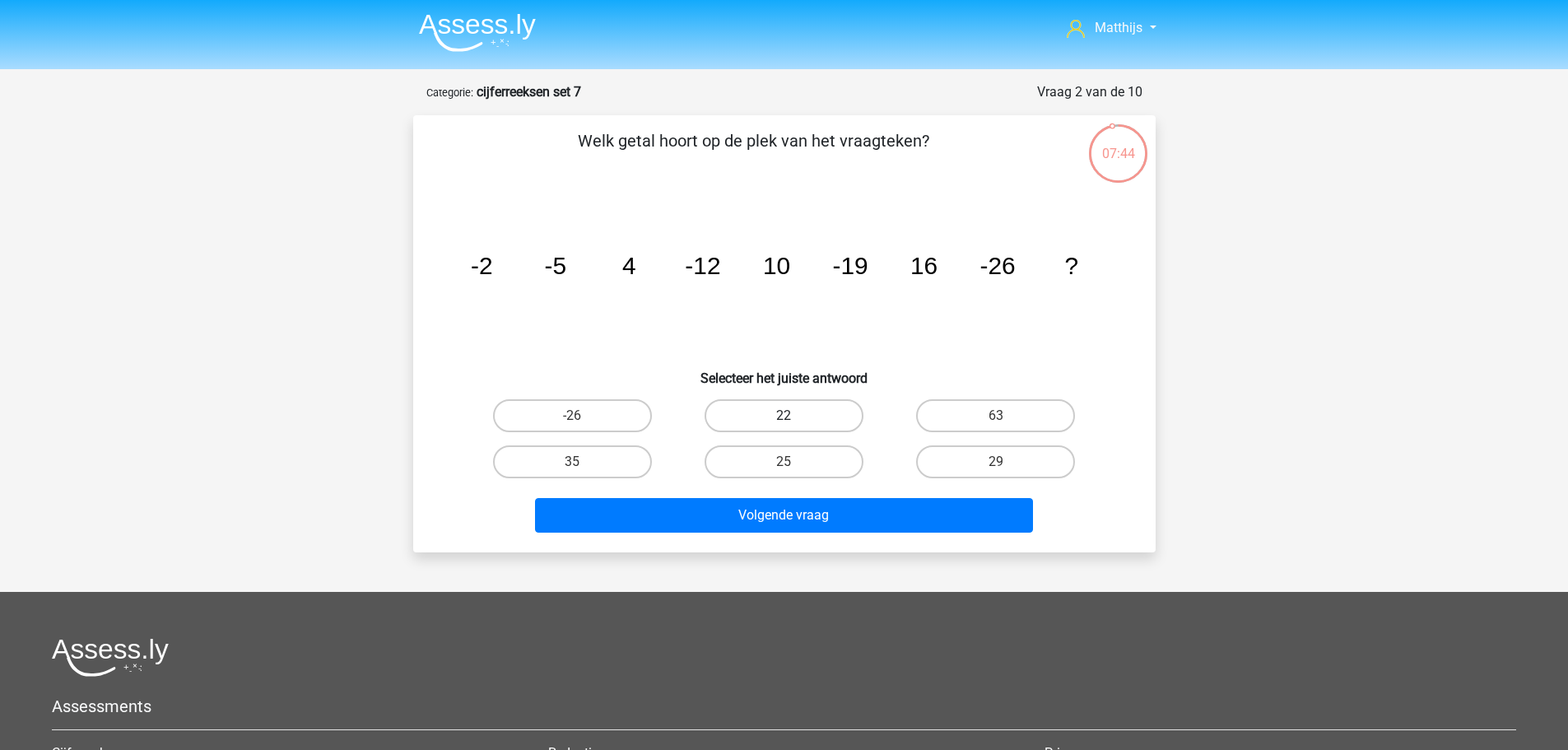
click at [780, 408] on label "22" at bounding box center [784, 416] width 159 height 33
click at [784, 416] on input "22" at bounding box center [789, 420] width 11 height 11
radio input "true"
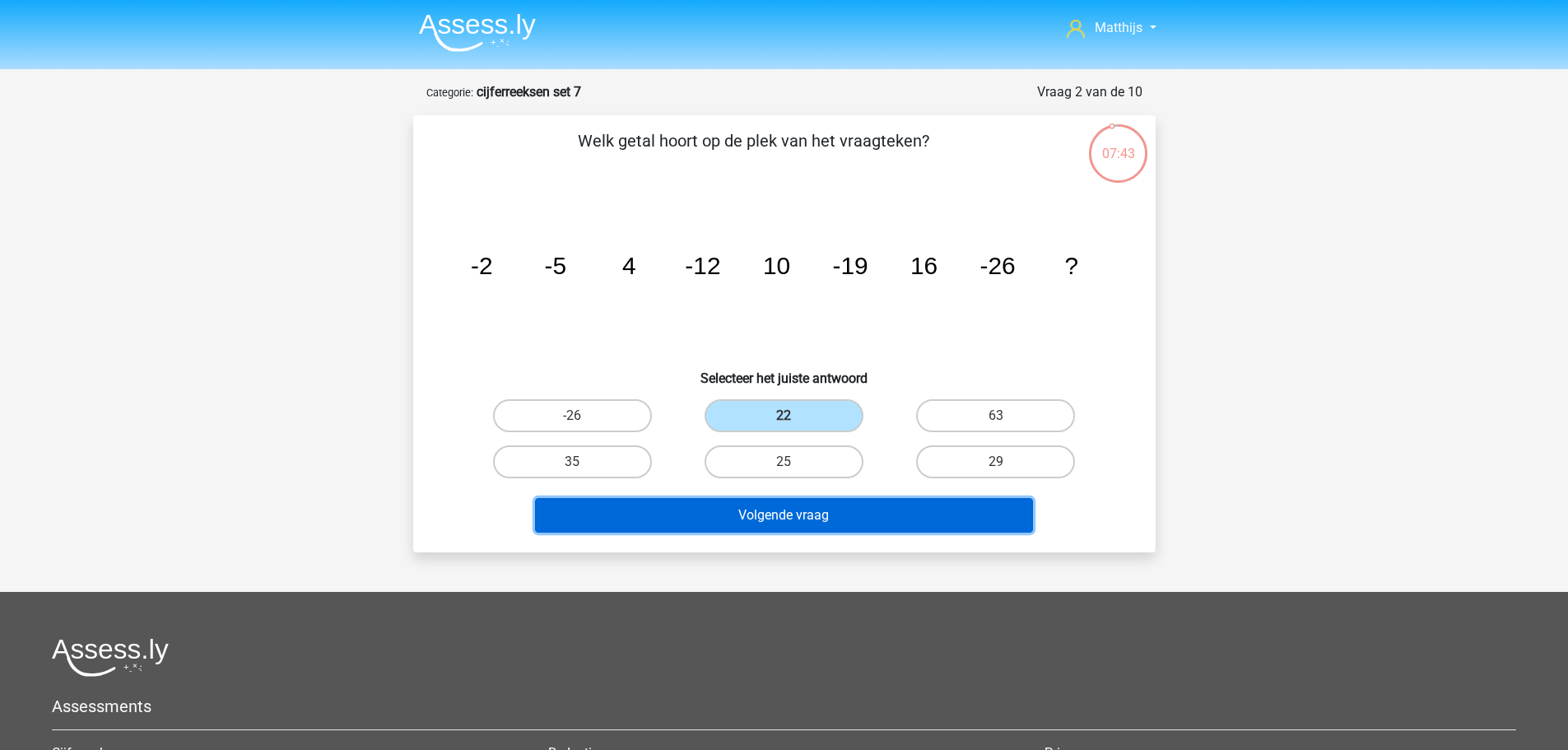
click at [872, 514] on button "Volgende vraag" at bounding box center [783, 515] width 498 height 35
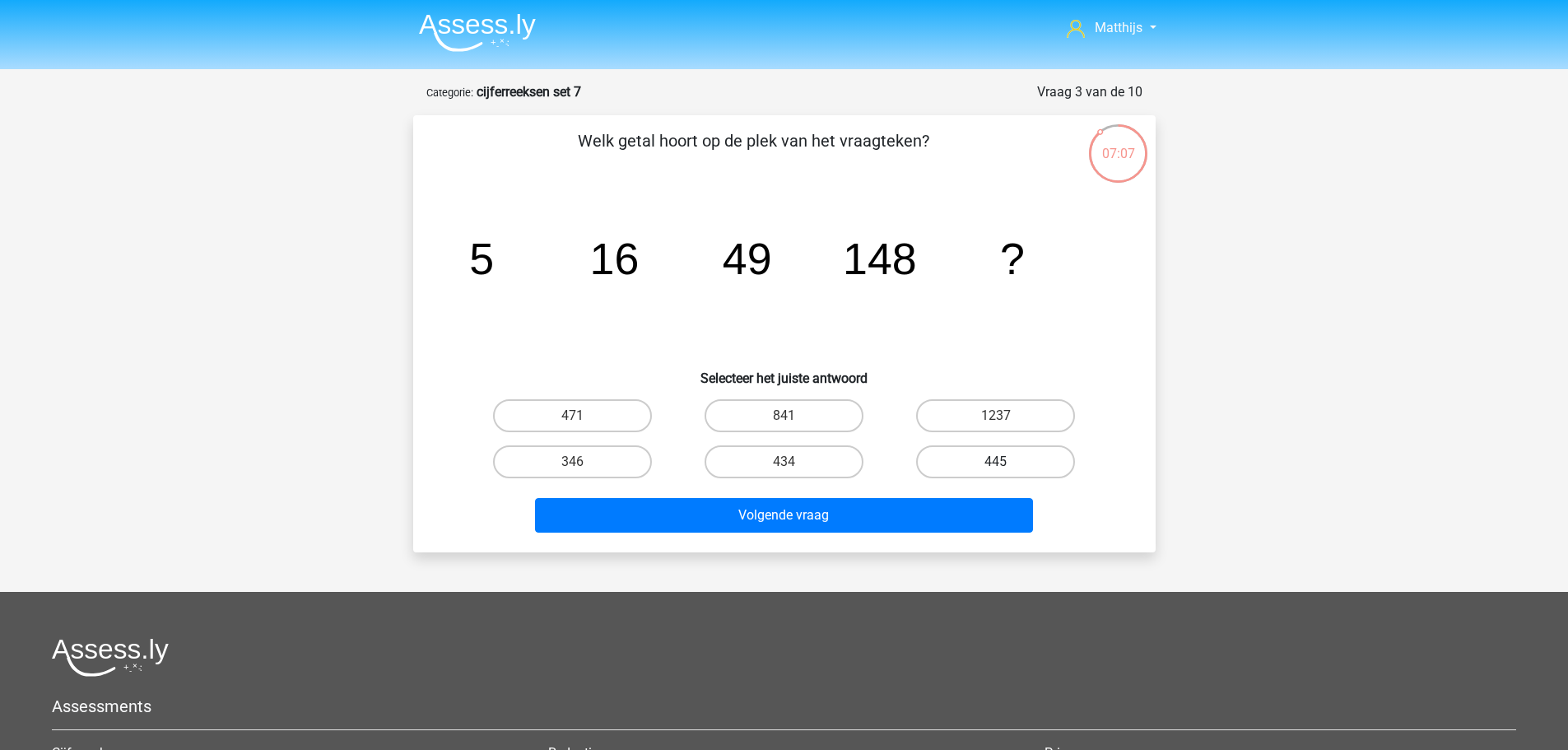
click at [1002, 456] on label "445" at bounding box center [996, 462] width 159 height 33
click at [1002, 462] on input "445" at bounding box center [1001, 467] width 11 height 11
radio input "true"
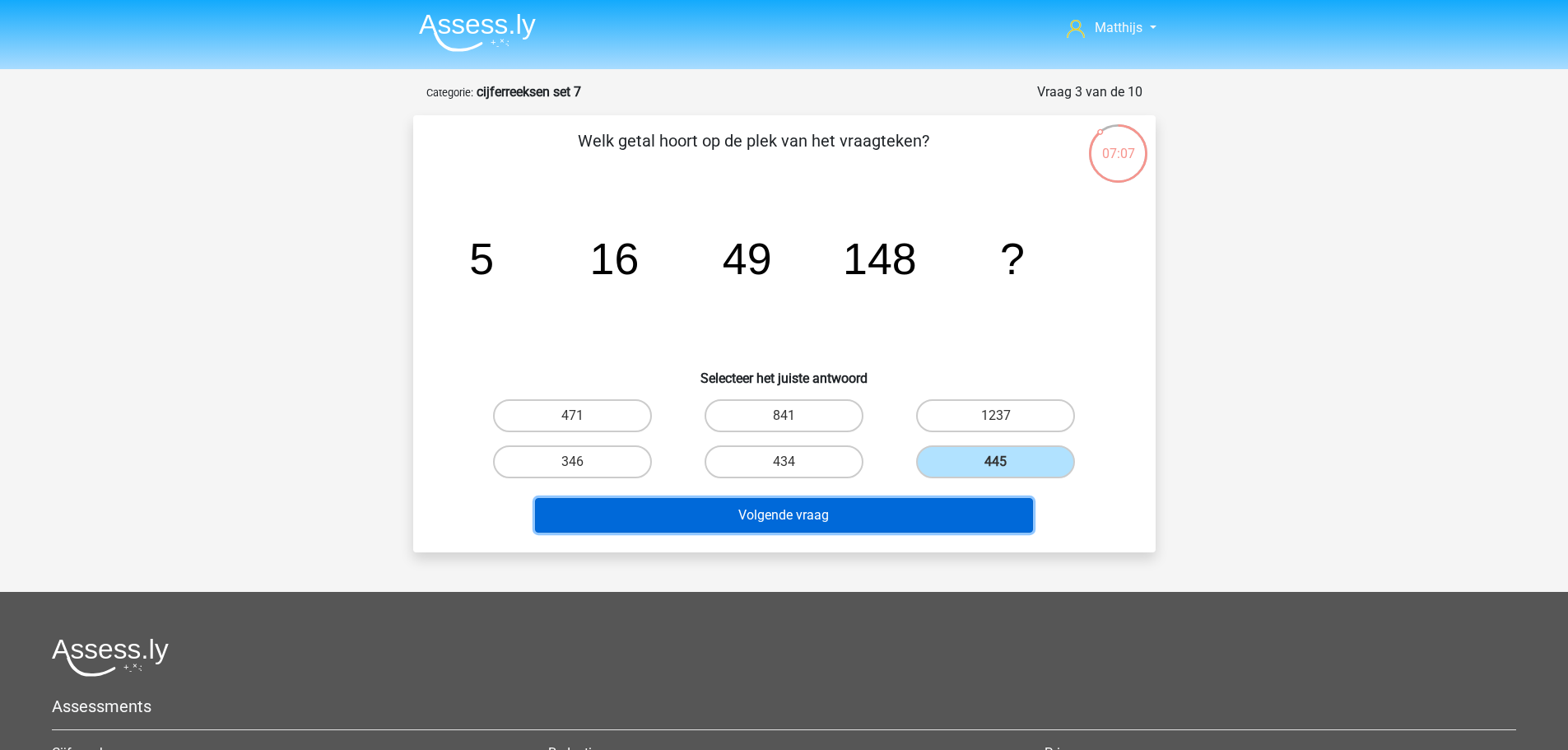
click at [963, 523] on button "Volgende vraag" at bounding box center [783, 515] width 498 height 35
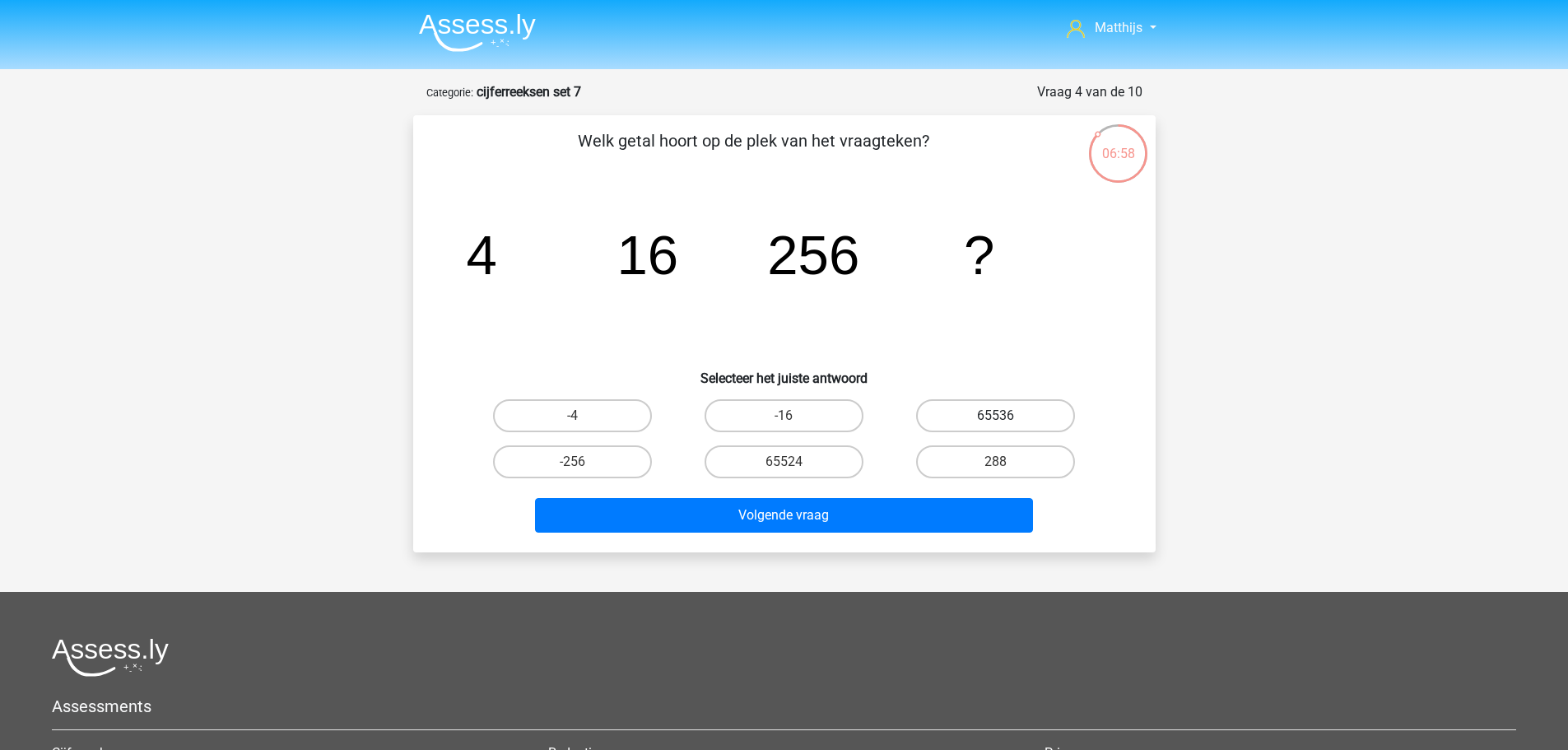
click at [1013, 413] on label "65536" at bounding box center [996, 416] width 159 height 33
click at [1006, 416] on input "65536" at bounding box center [1001, 420] width 11 height 11
radio input "true"
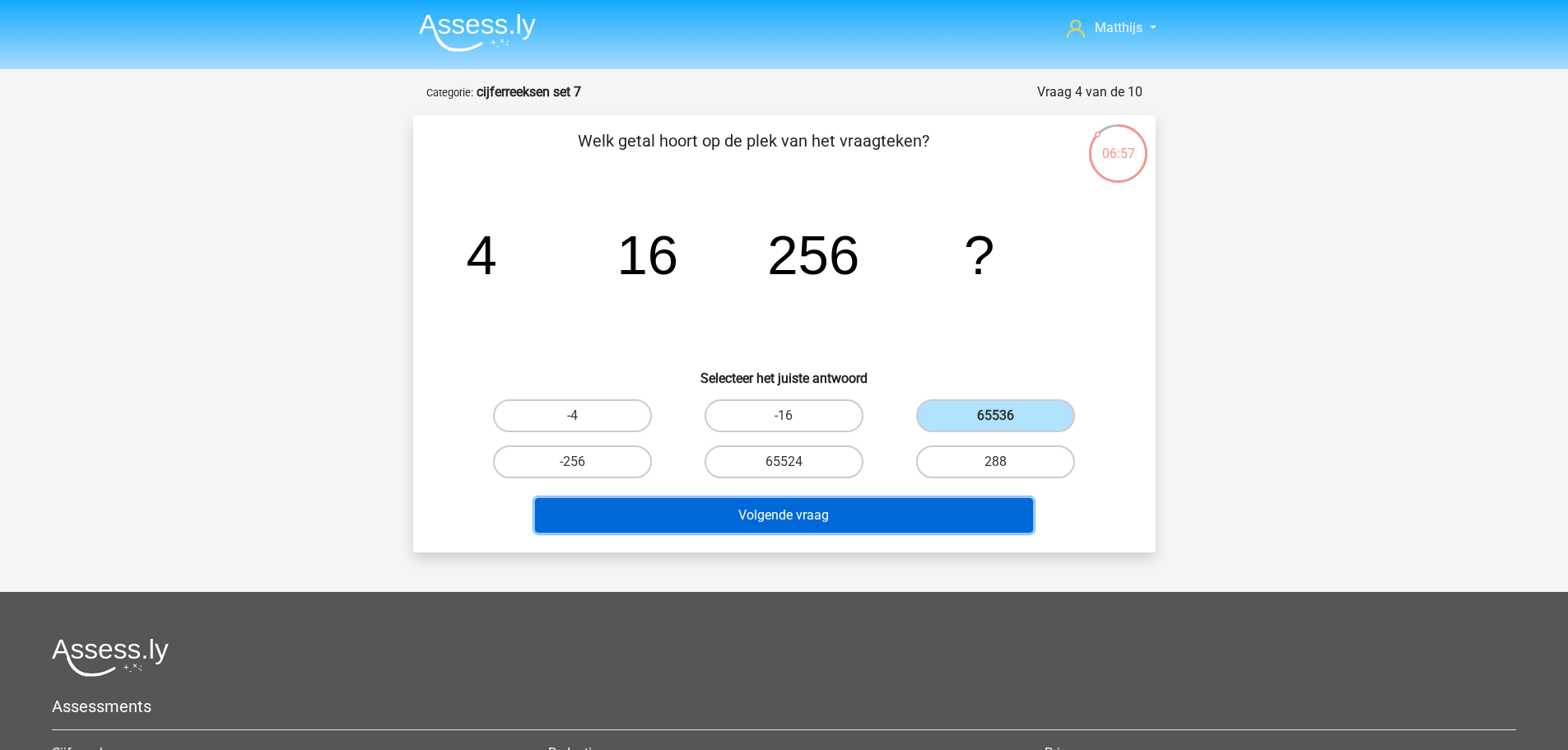
click at [870, 524] on button "Volgende vraag" at bounding box center [783, 515] width 498 height 35
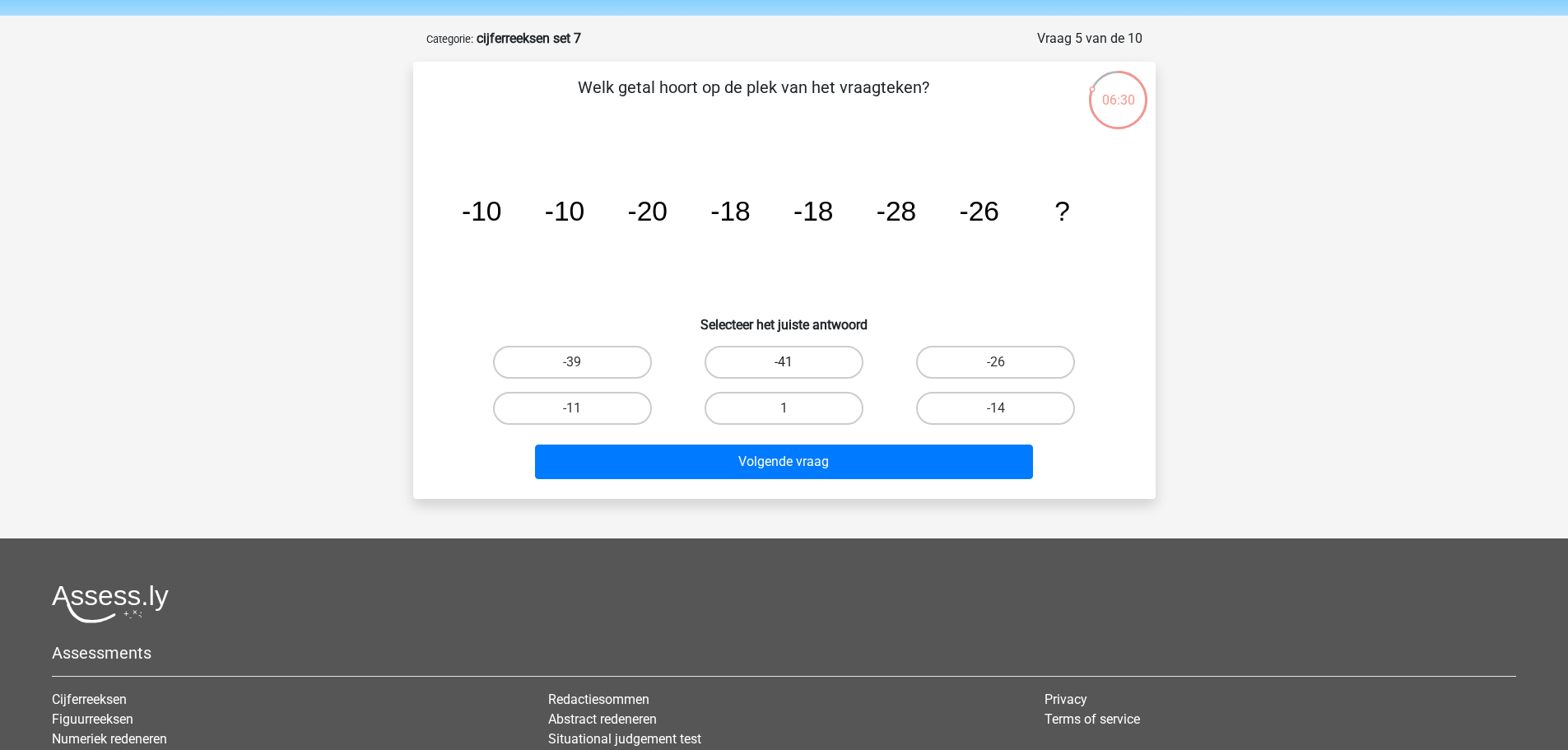
scroll to position [82, 0]
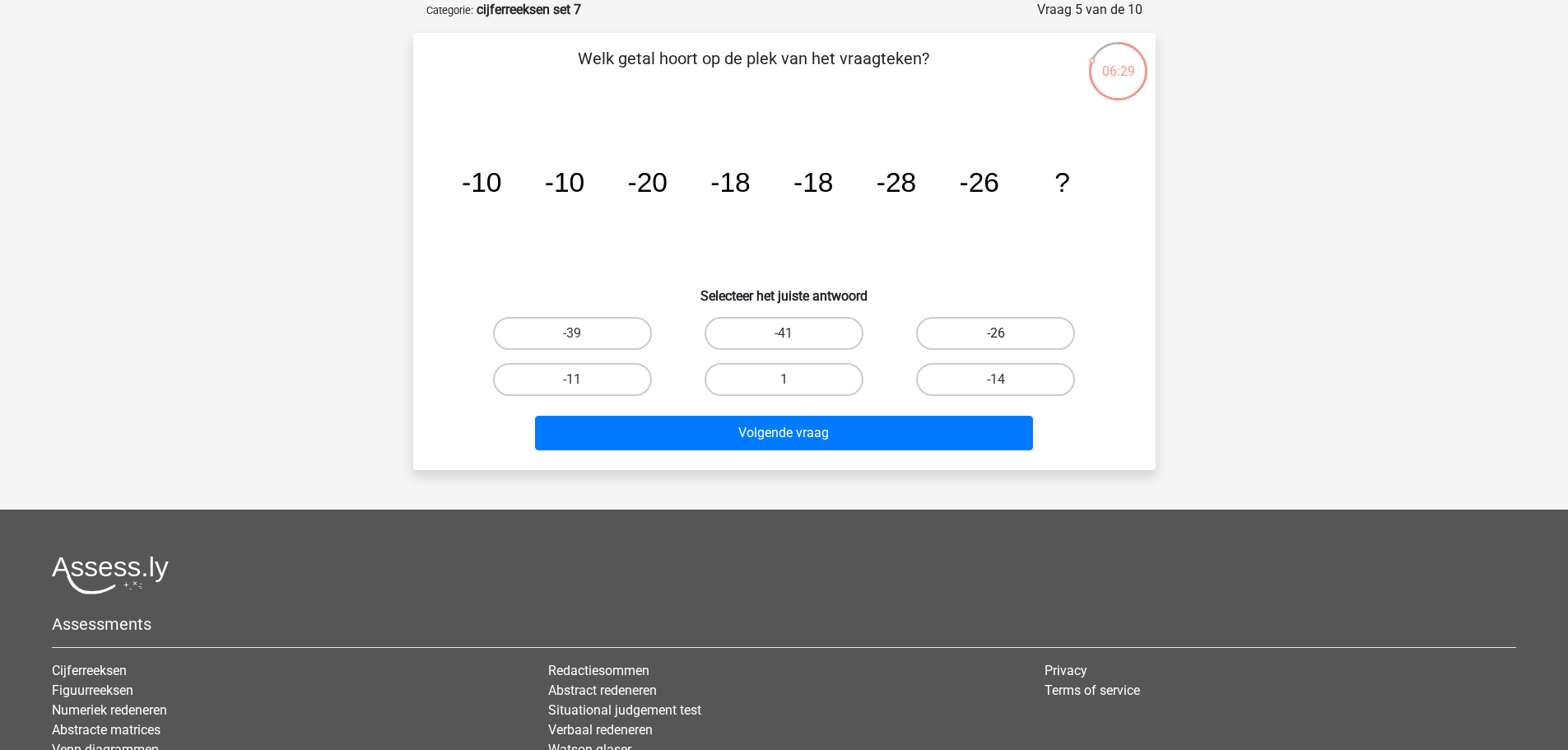
drag, startPoint x: 974, startPoint y: 324, endPoint x: 969, endPoint y: 341, distance: 17.7
click at [974, 325] on label "-26" at bounding box center [996, 333] width 159 height 33
click at [996, 333] on input "-26" at bounding box center [1001, 338] width 11 height 11
radio input "true"
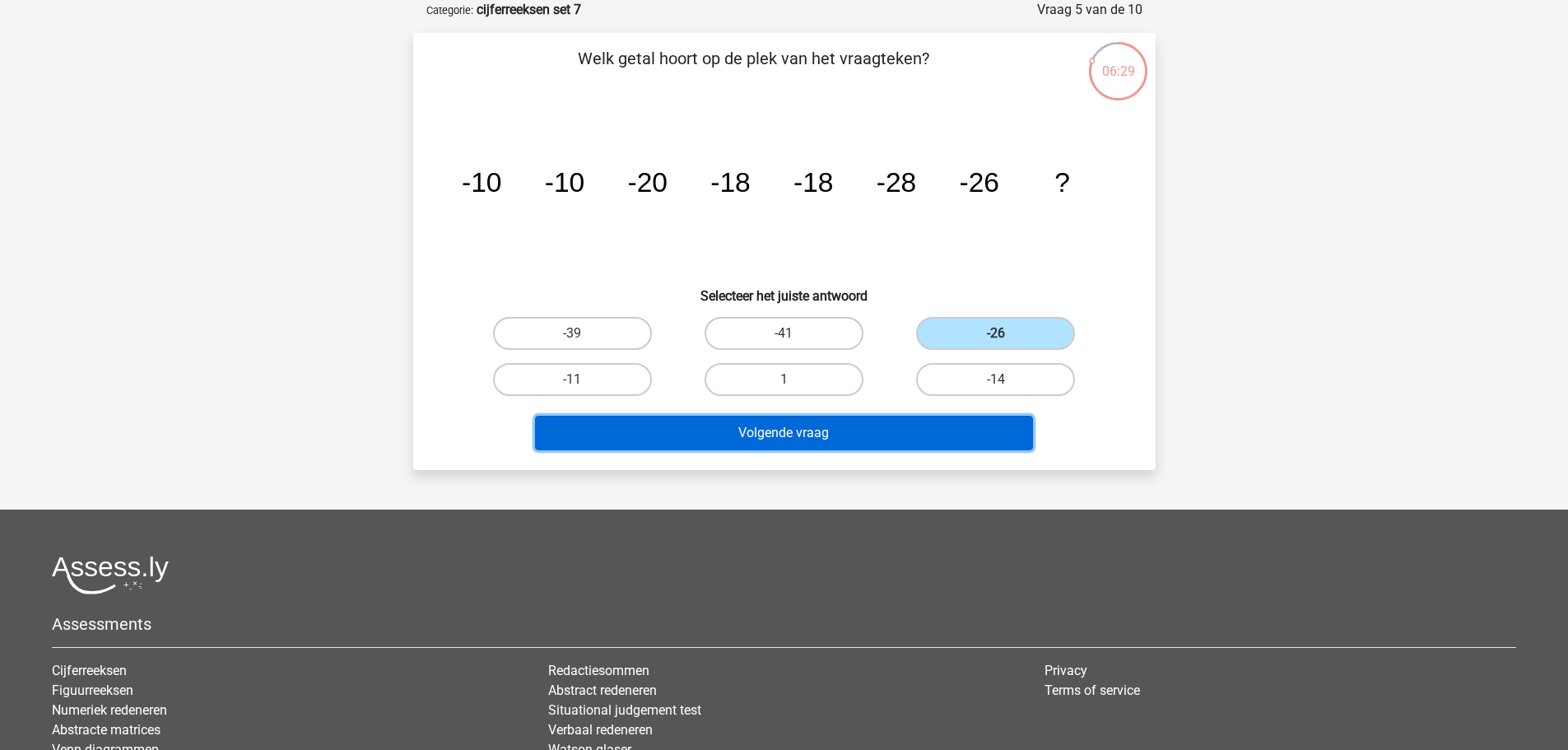
click at [892, 429] on button "Volgende vraag" at bounding box center [783, 433] width 498 height 35
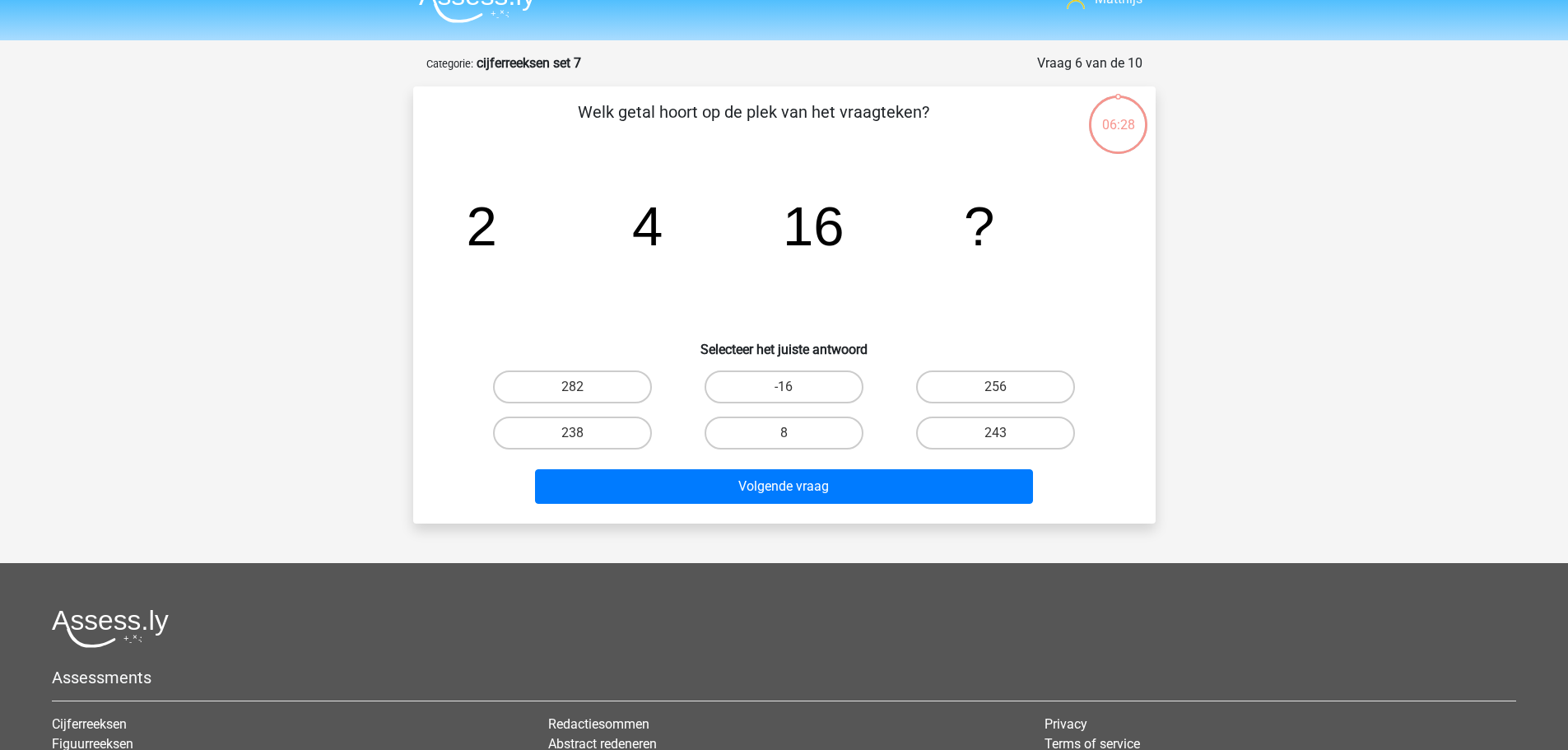
scroll to position [0, 0]
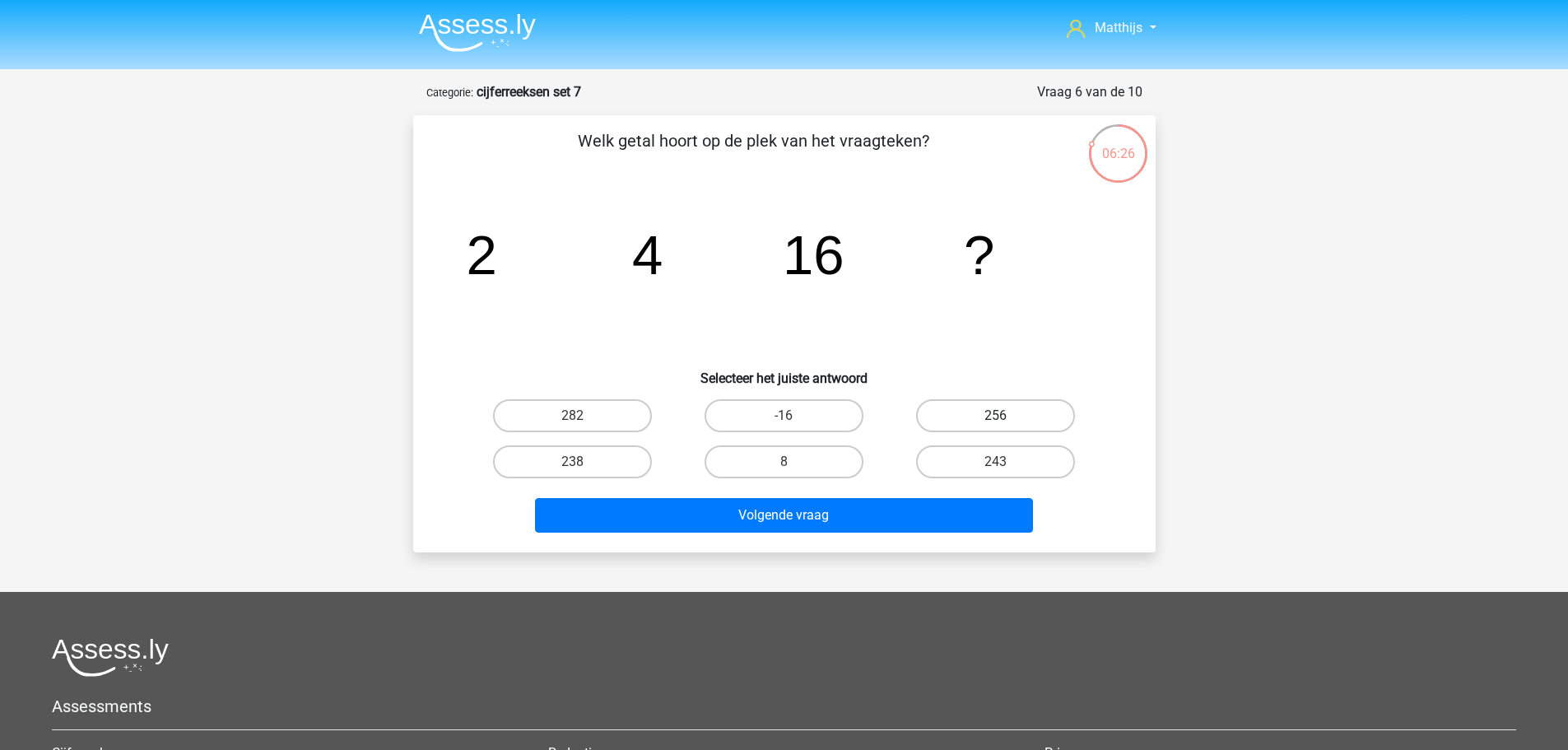
click at [1021, 404] on label "256" at bounding box center [996, 416] width 159 height 33
click at [1006, 416] on input "256" at bounding box center [1001, 420] width 11 height 11
radio input "true"
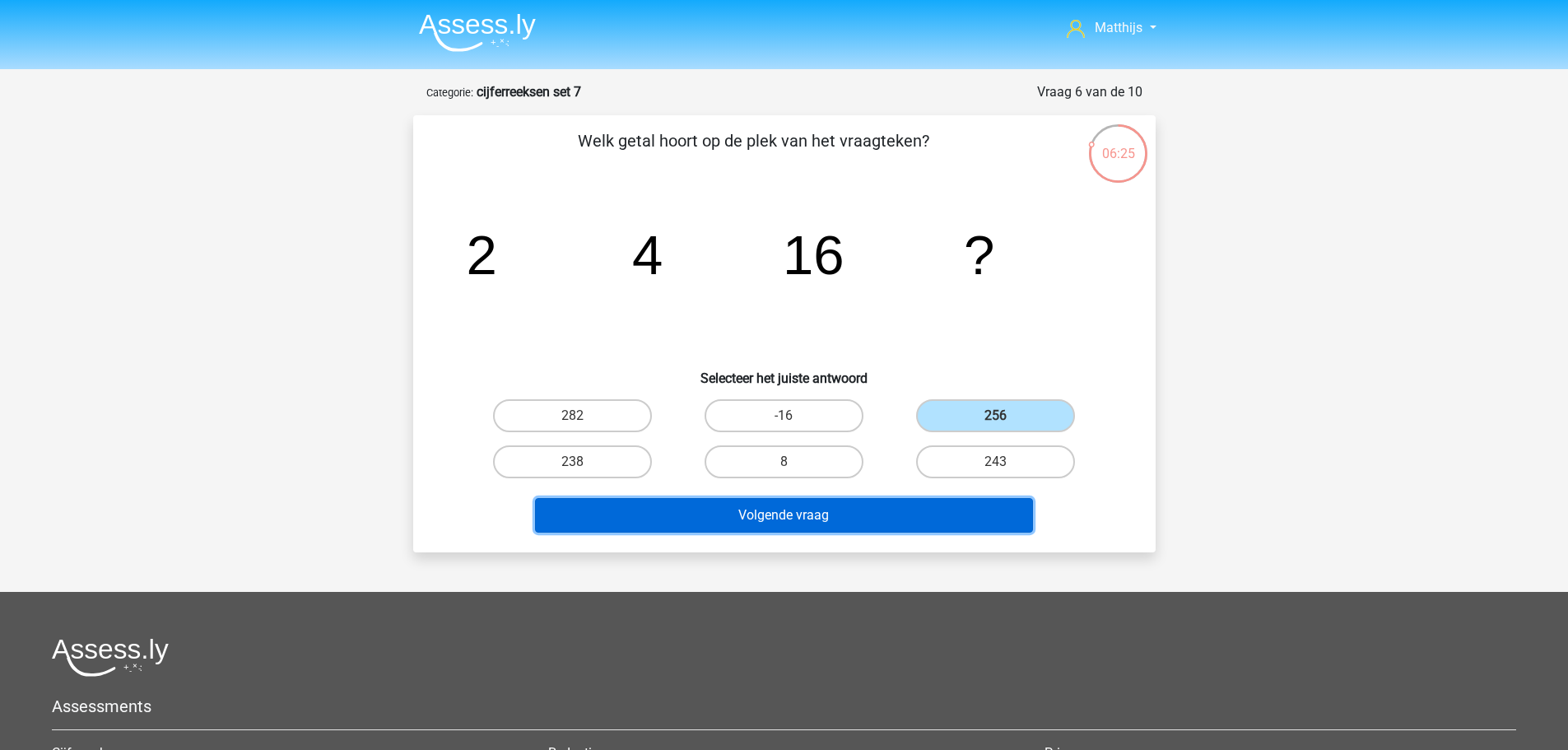
click at [826, 513] on button "Volgende vraag" at bounding box center [783, 515] width 498 height 35
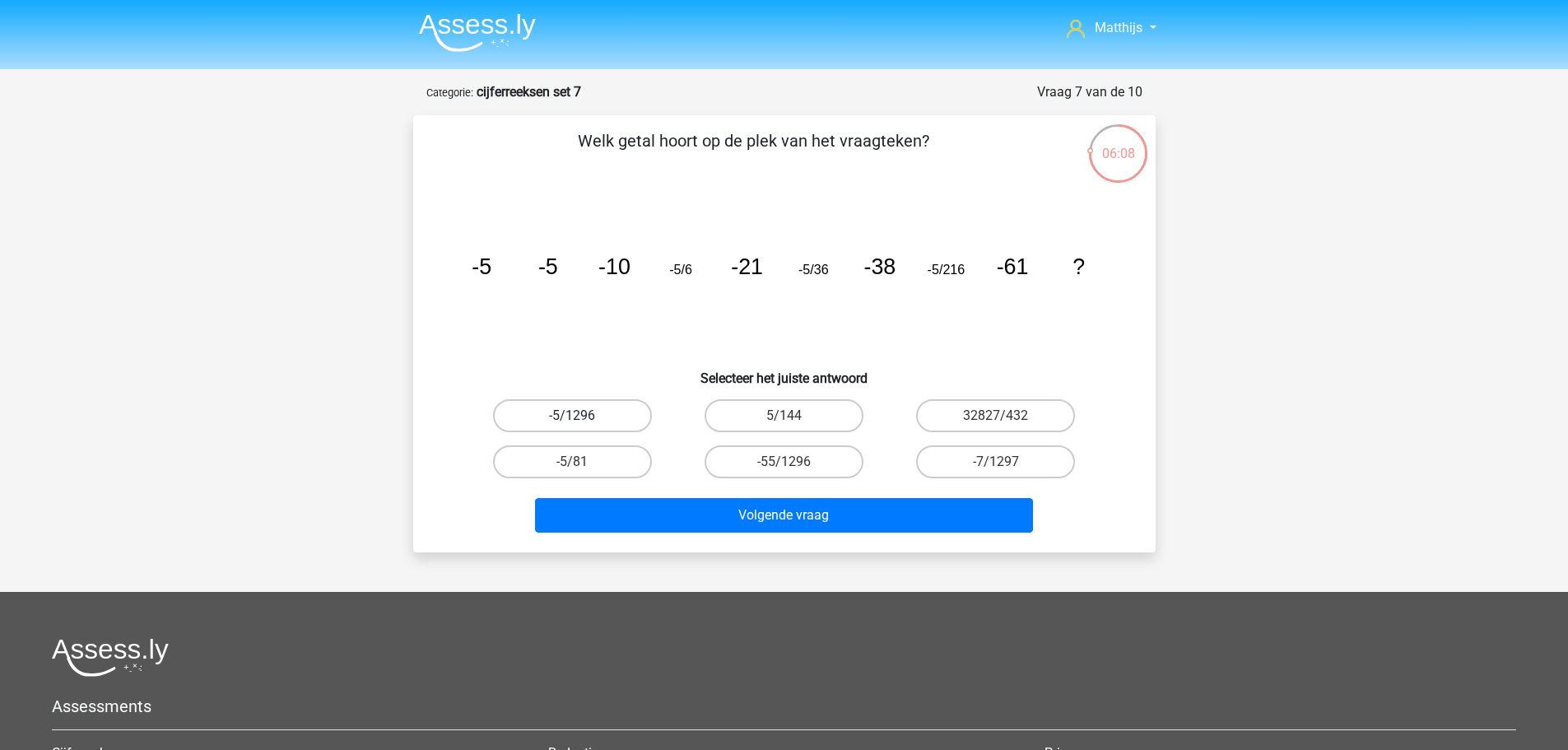
click at [632, 413] on label "-5/1296" at bounding box center [572, 416] width 159 height 33
click at [583, 416] on input "-5/1296" at bounding box center [577, 420] width 11 height 11
radio input "true"
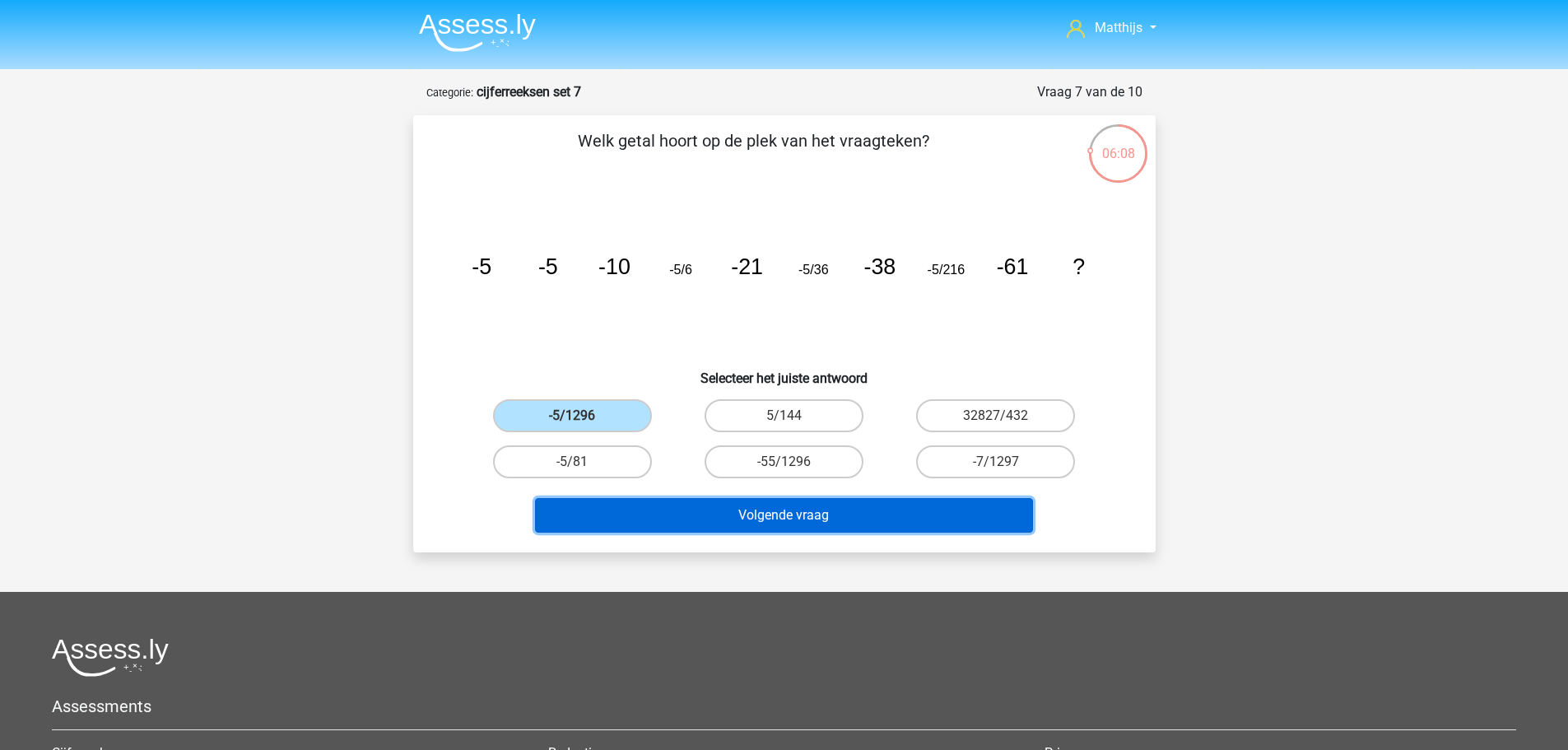
click at [822, 524] on button "Volgende vraag" at bounding box center [783, 515] width 498 height 35
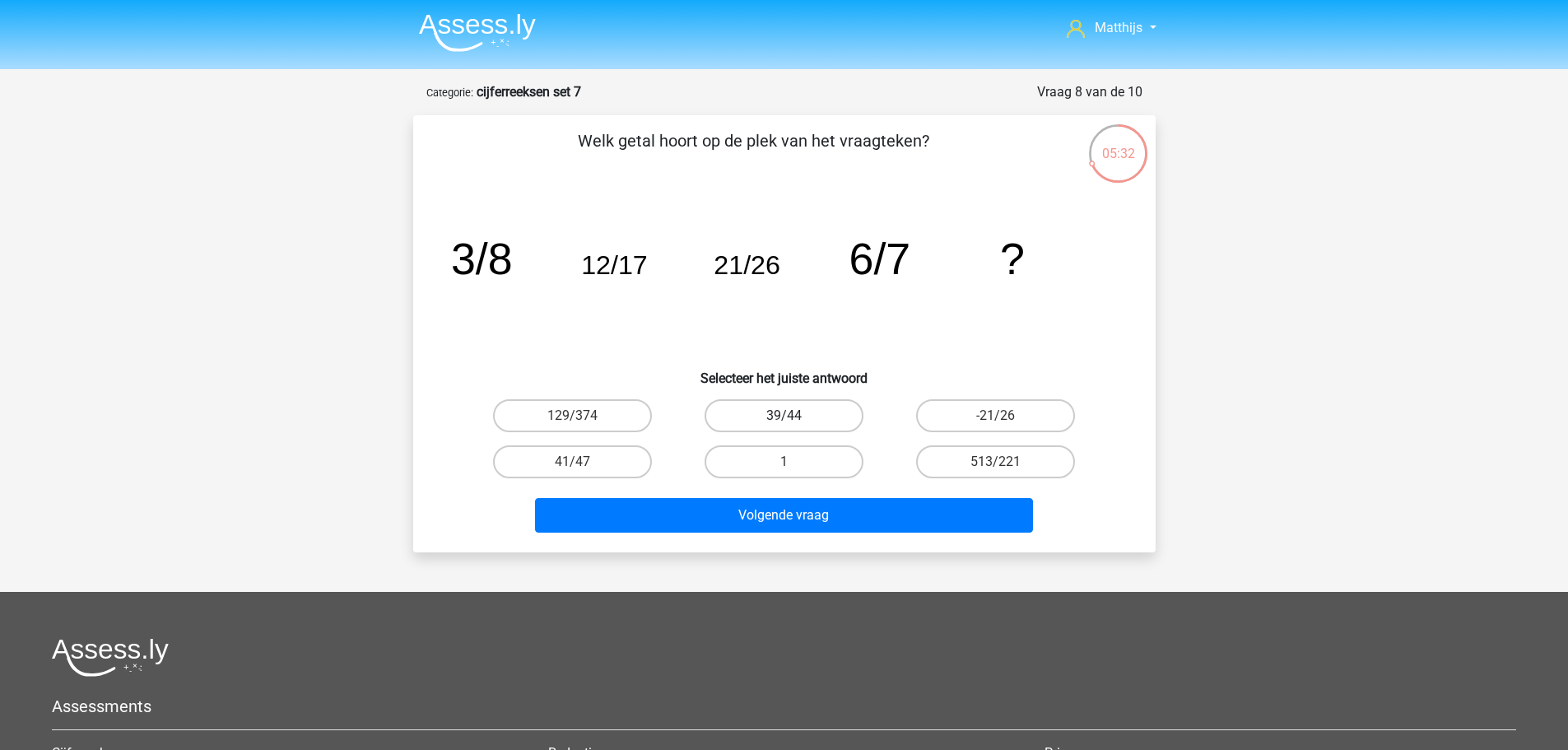
drag, startPoint x: 834, startPoint y: 409, endPoint x: 838, endPoint y: 424, distance: 15.5
click at [832, 408] on label "39/44" at bounding box center [784, 416] width 159 height 33
click at [795, 416] on input "39/44" at bounding box center [789, 420] width 11 height 11
radio input "true"
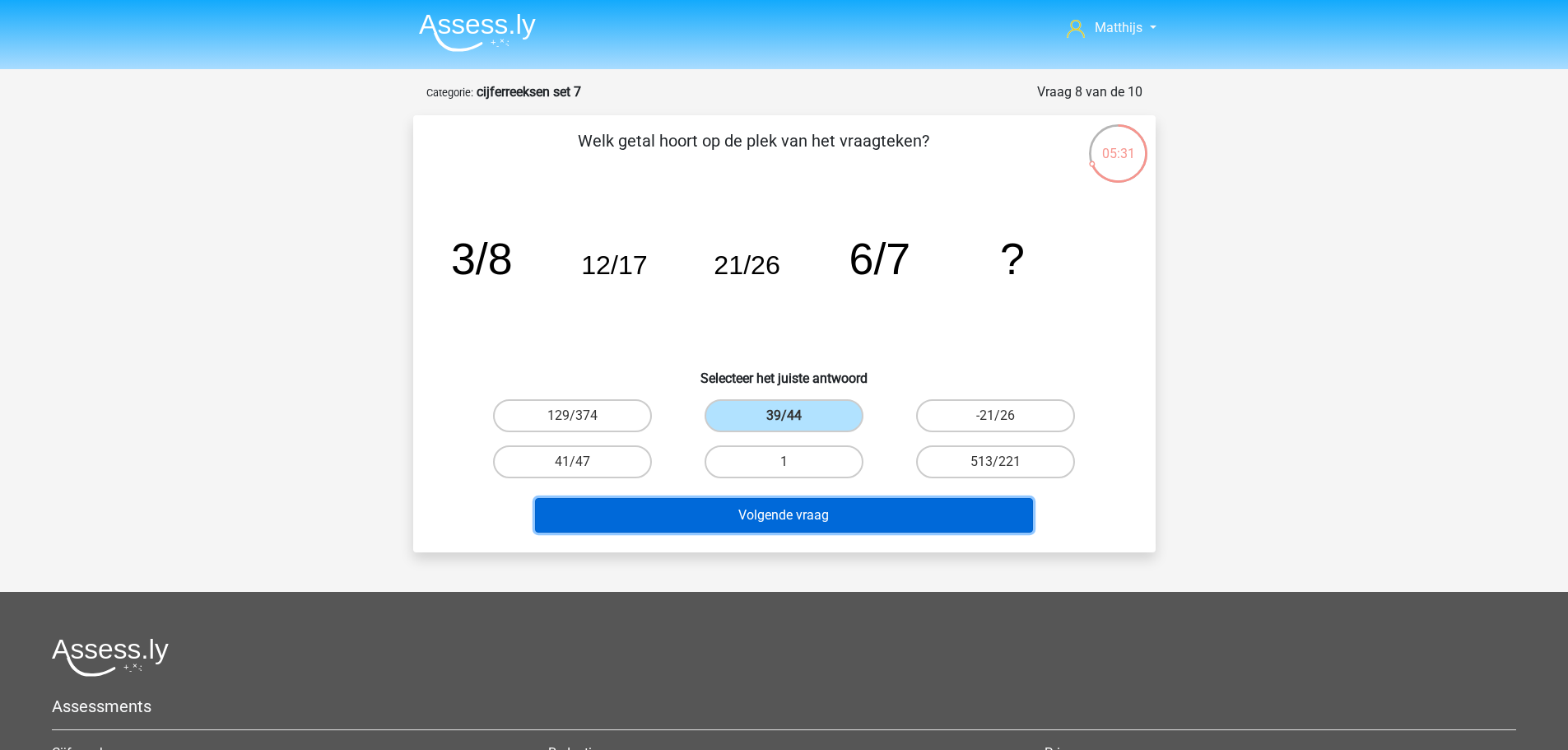
click at [990, 516] on button "Volgende vraag" at bounding box center [783, 515] width 498 height 35
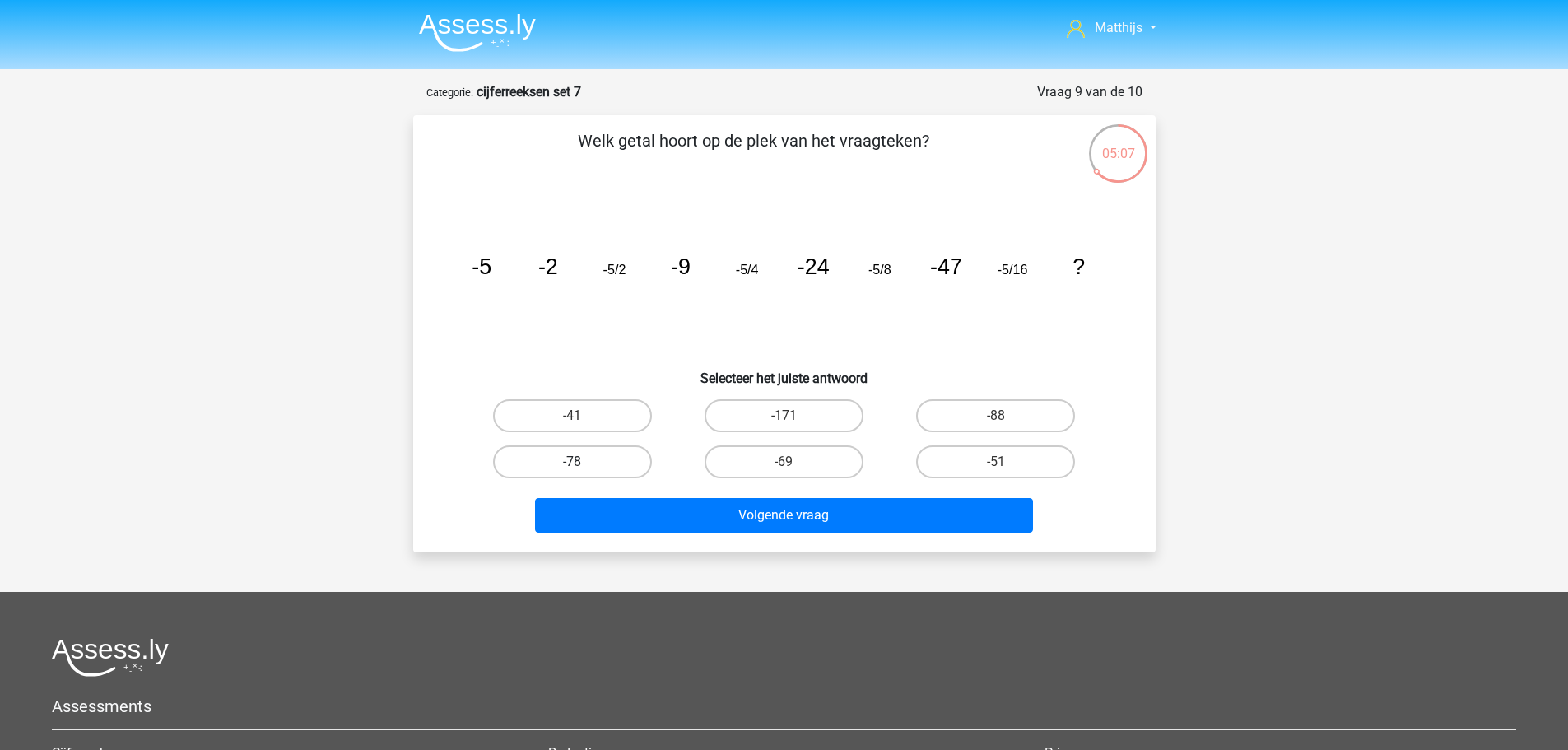
click at [625, 465] on label "-78" at bounding box center [572, 462] width 159 height 33
click at [583, 465] on input "-78" at bounding box center [577, 467] width 11 height 11
radio input "true"
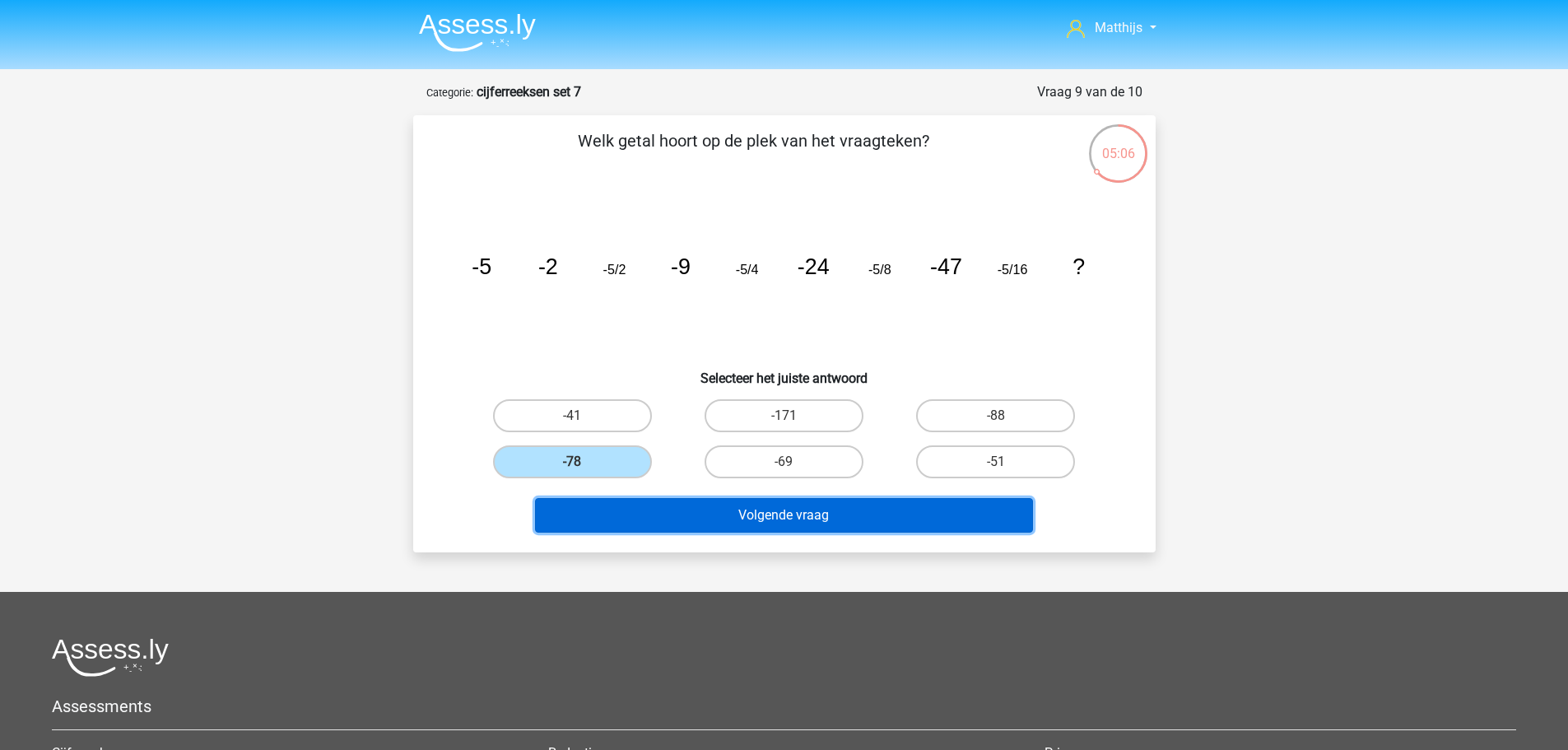
click at [847, 524] on button "Volgende vraag" at bounding box center [783, 515] width 498 height 35
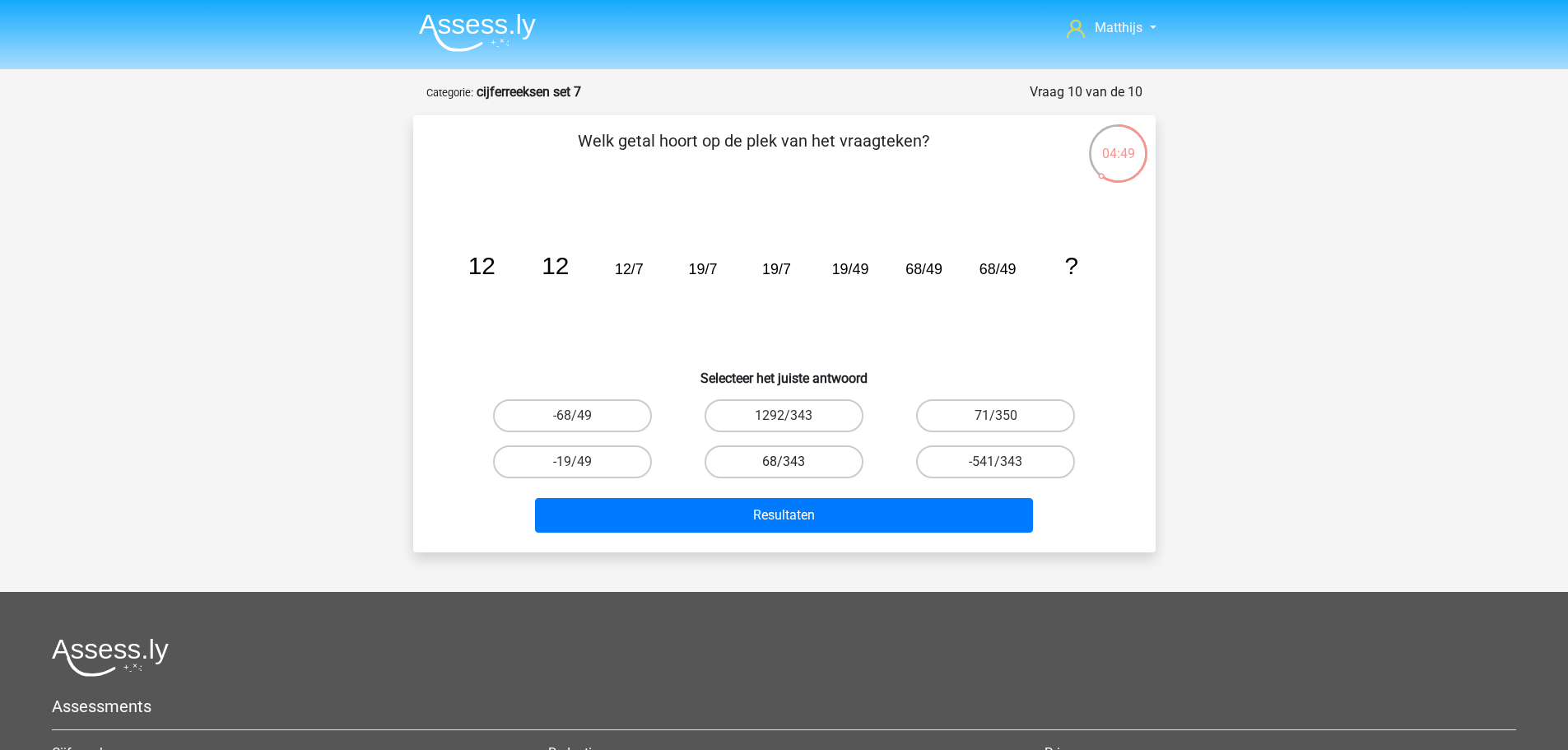
click at [818, 467] on label "68/343" at bounding box center [784, 462] width 159 height 33
click at [795, 467] on input "68/343" at bounding box center [789, 467] width 11 height 11
radio input "true"
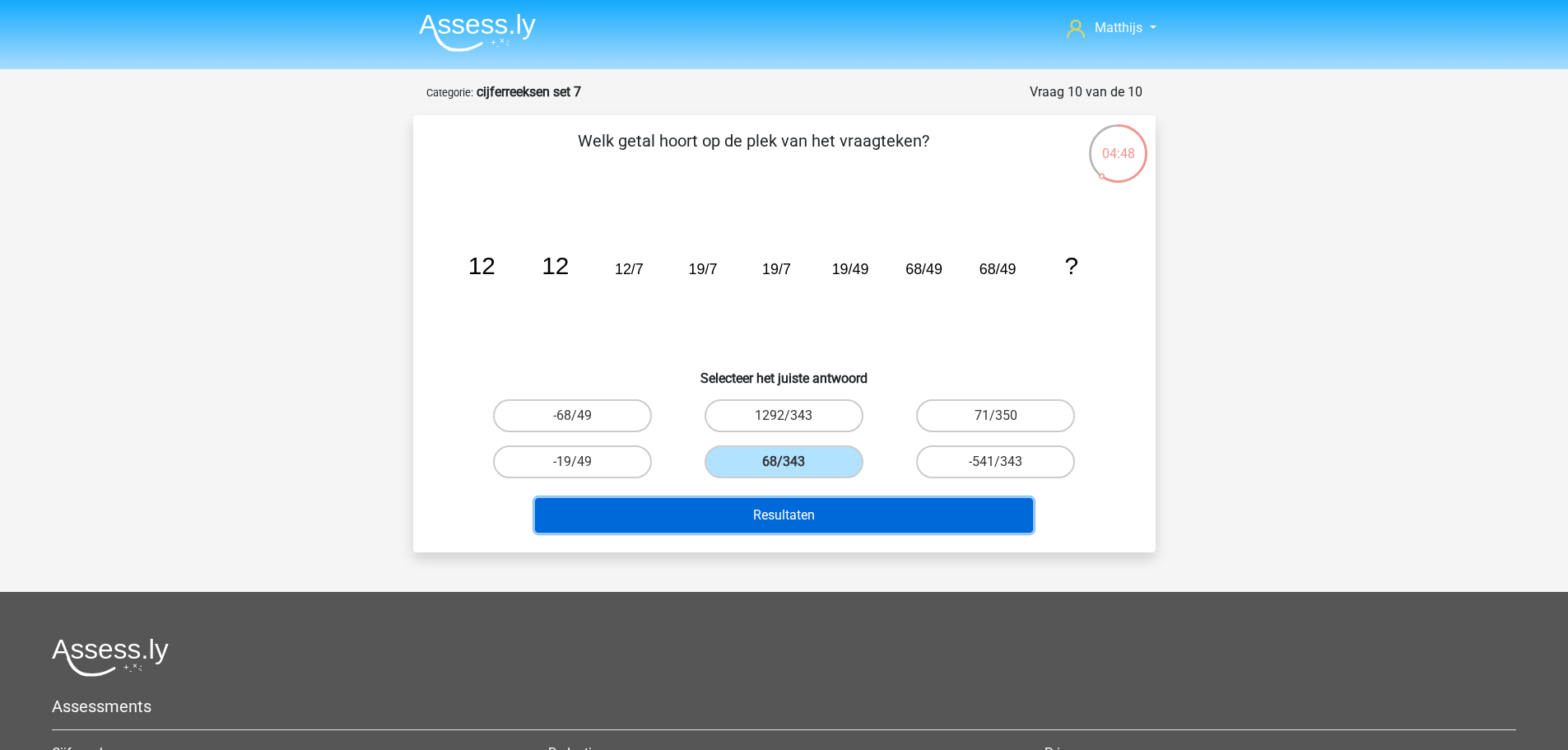
click at [809, 514] on button "Resultaten" at bounding box center [783, 515] width 498 height 35
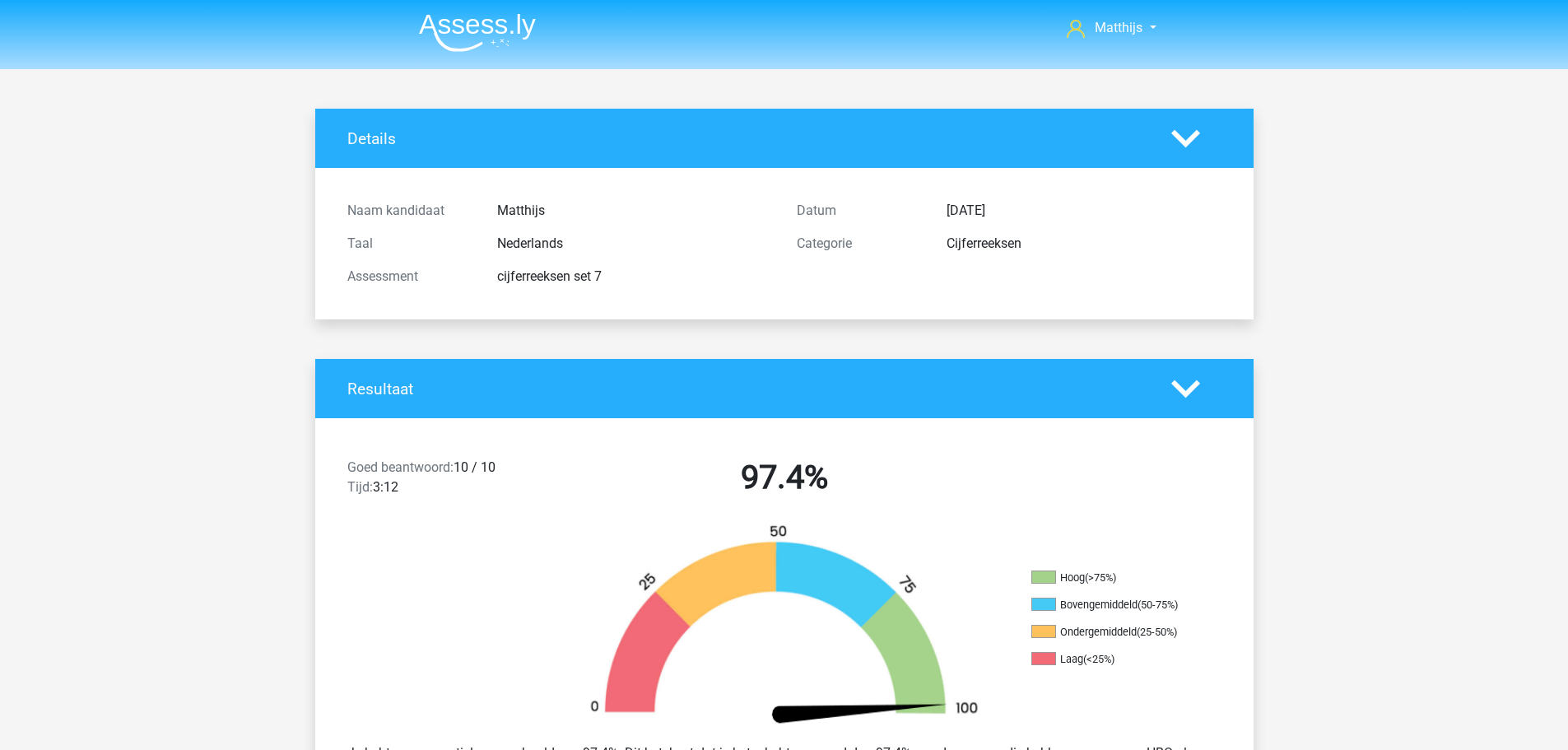
click at [513, 39] on img at bounding box center [477, 33] width 117 height 39
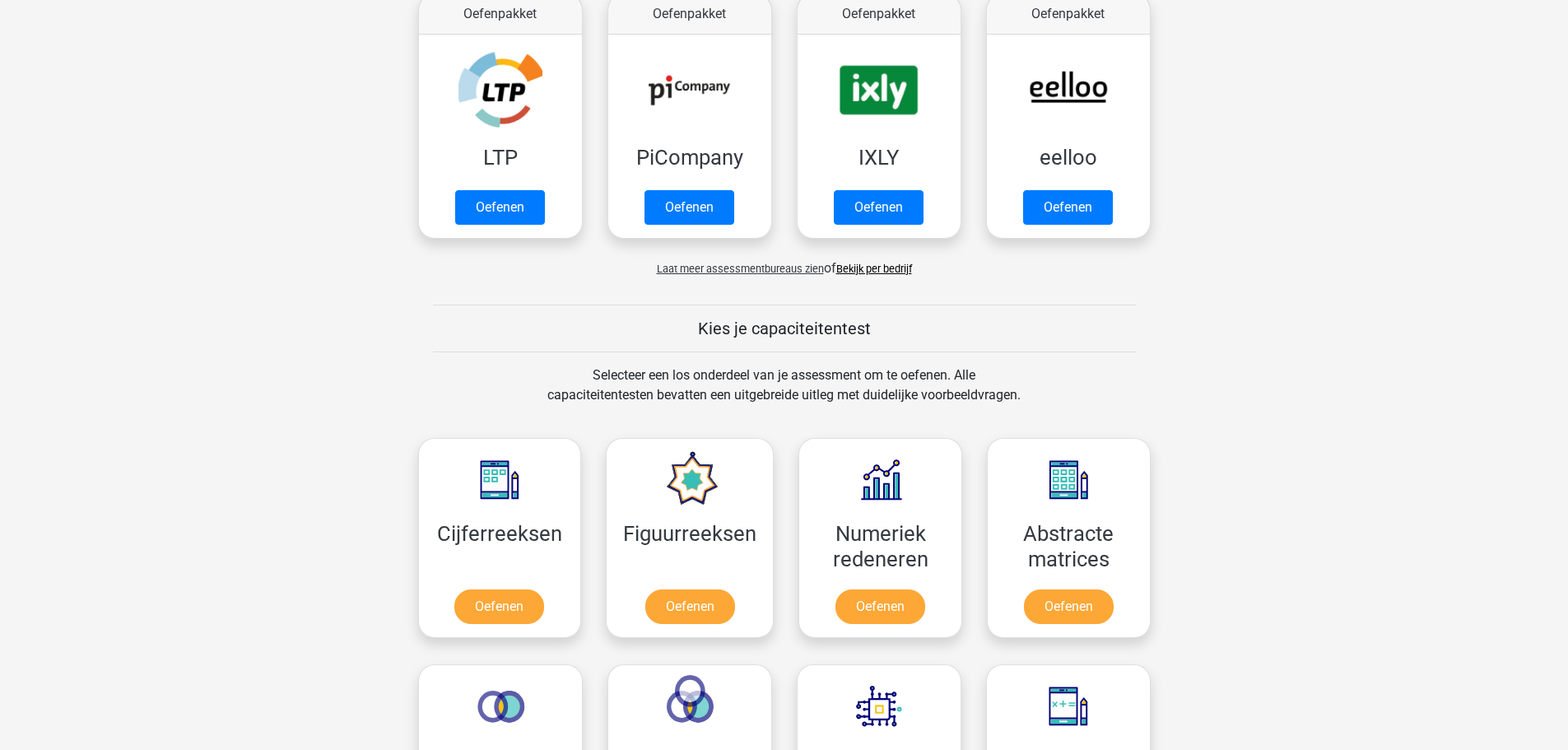
scroll to position [412, 0]
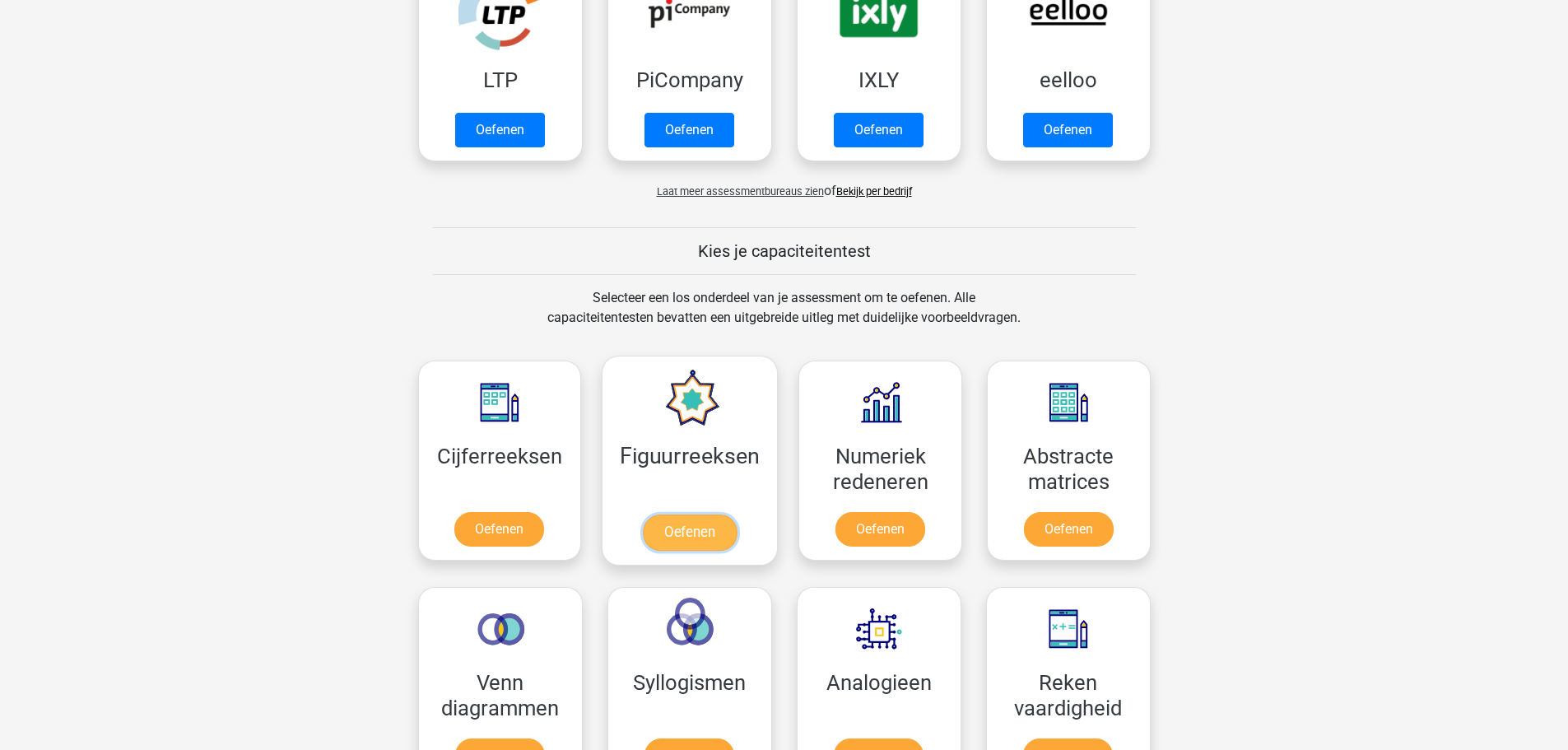
click at [668, 514] on link "Oefenen" at bounding box center [689, 532] width 94 height 36
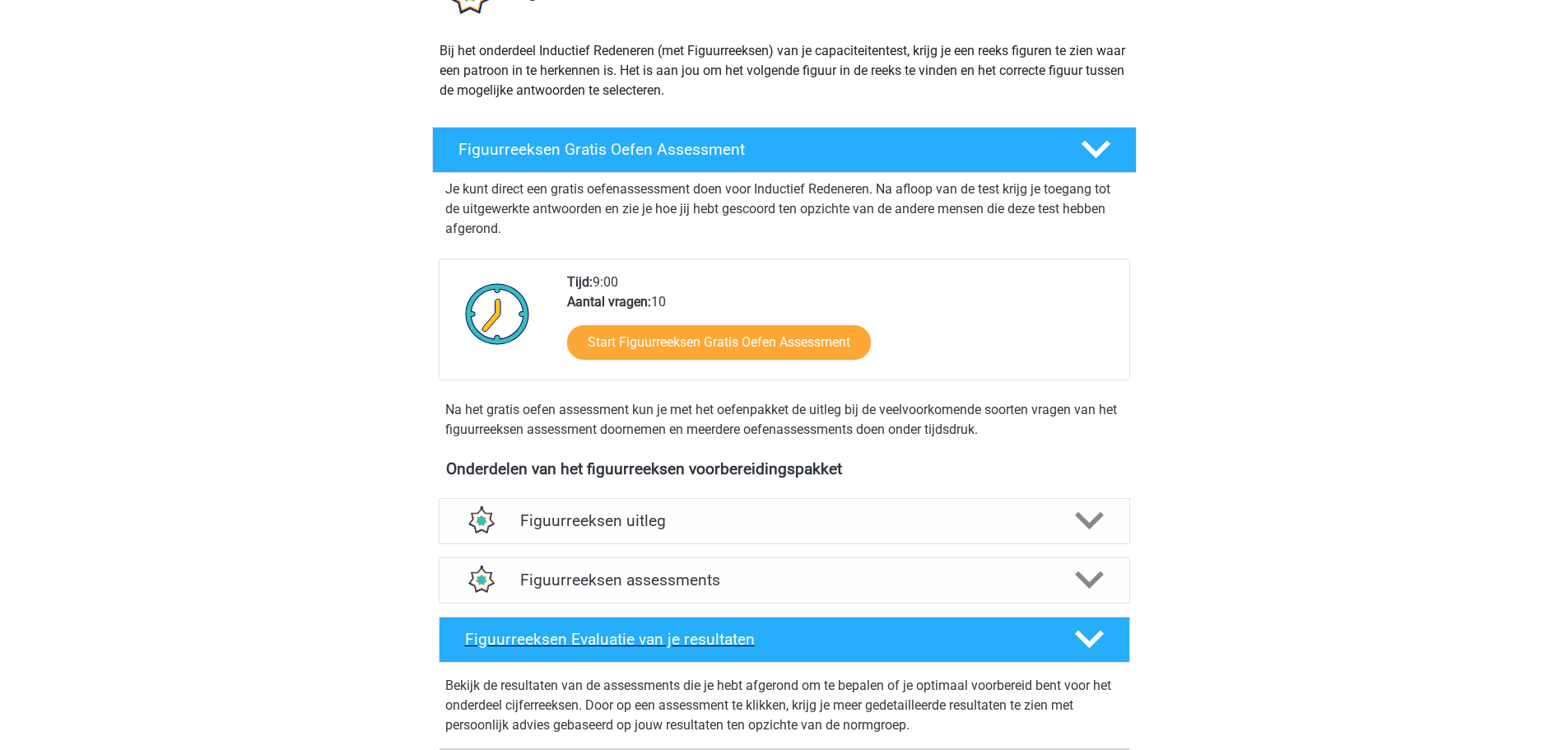
scroll to position [412, 0]
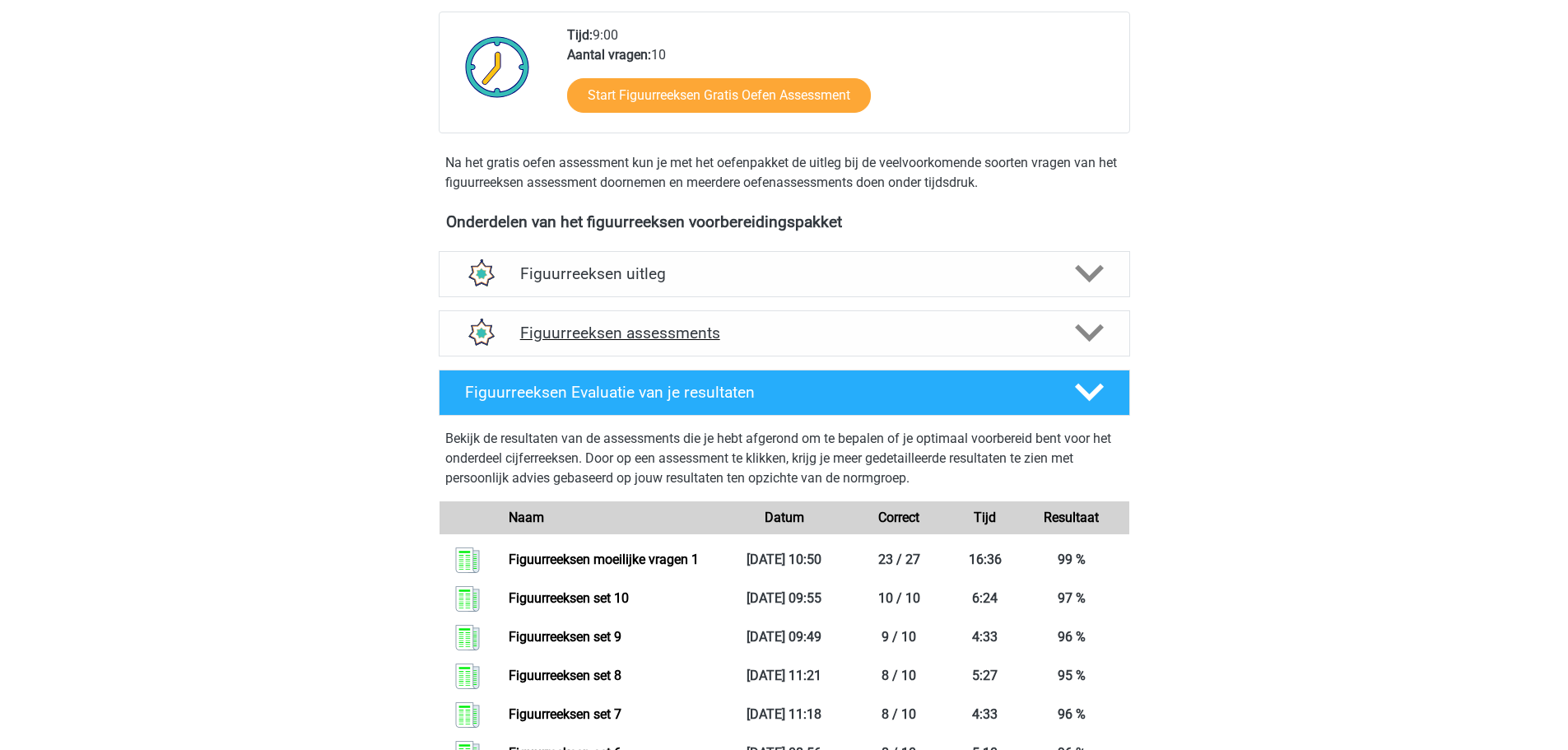
click at [799, 329] on h4 "Figuurreeksen assessments" at bounding box center [784, 333] width 529 height 19
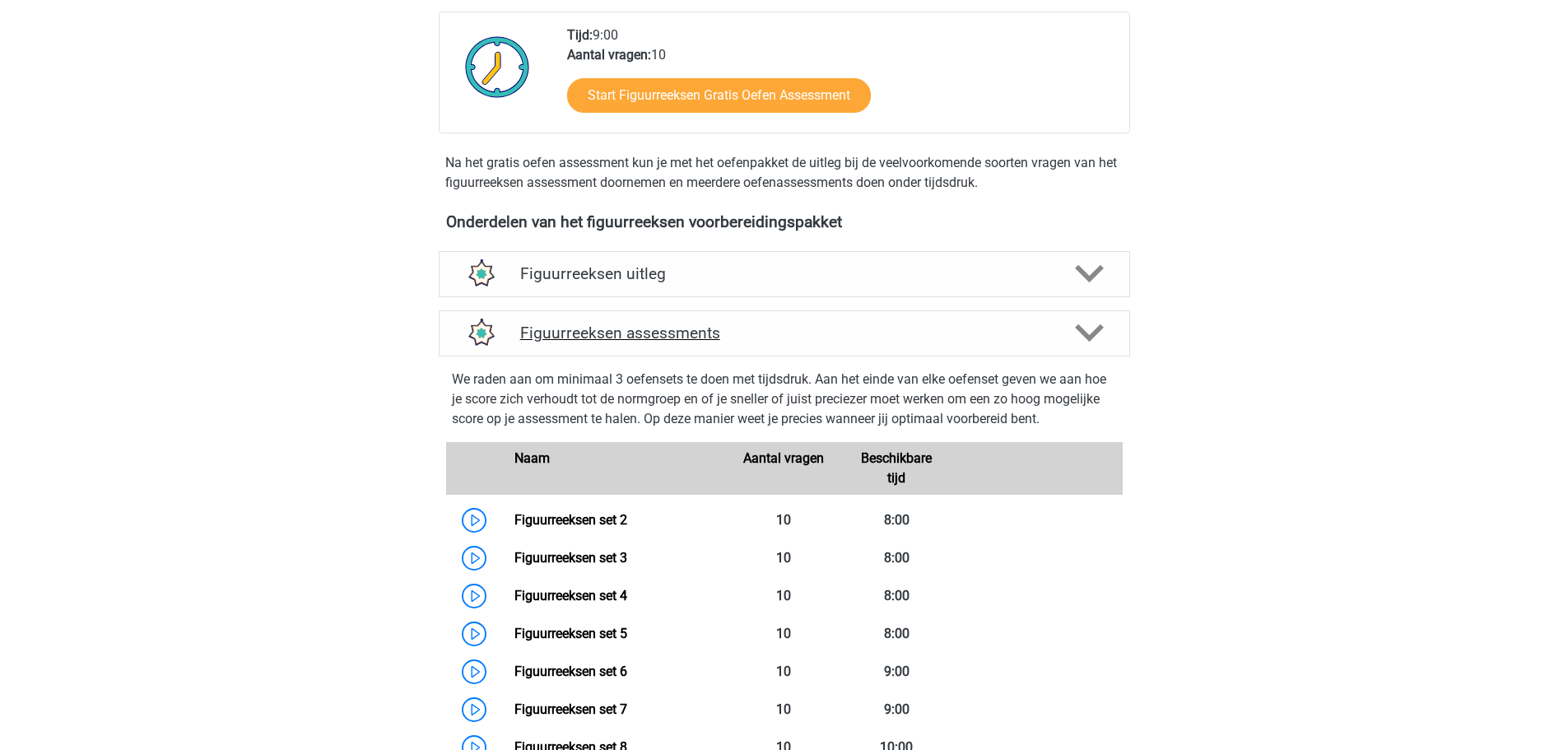
click at [799, 329] on h4 "Figuurreeksen assessments" at bounding box center [784, 333] width 529 height 19
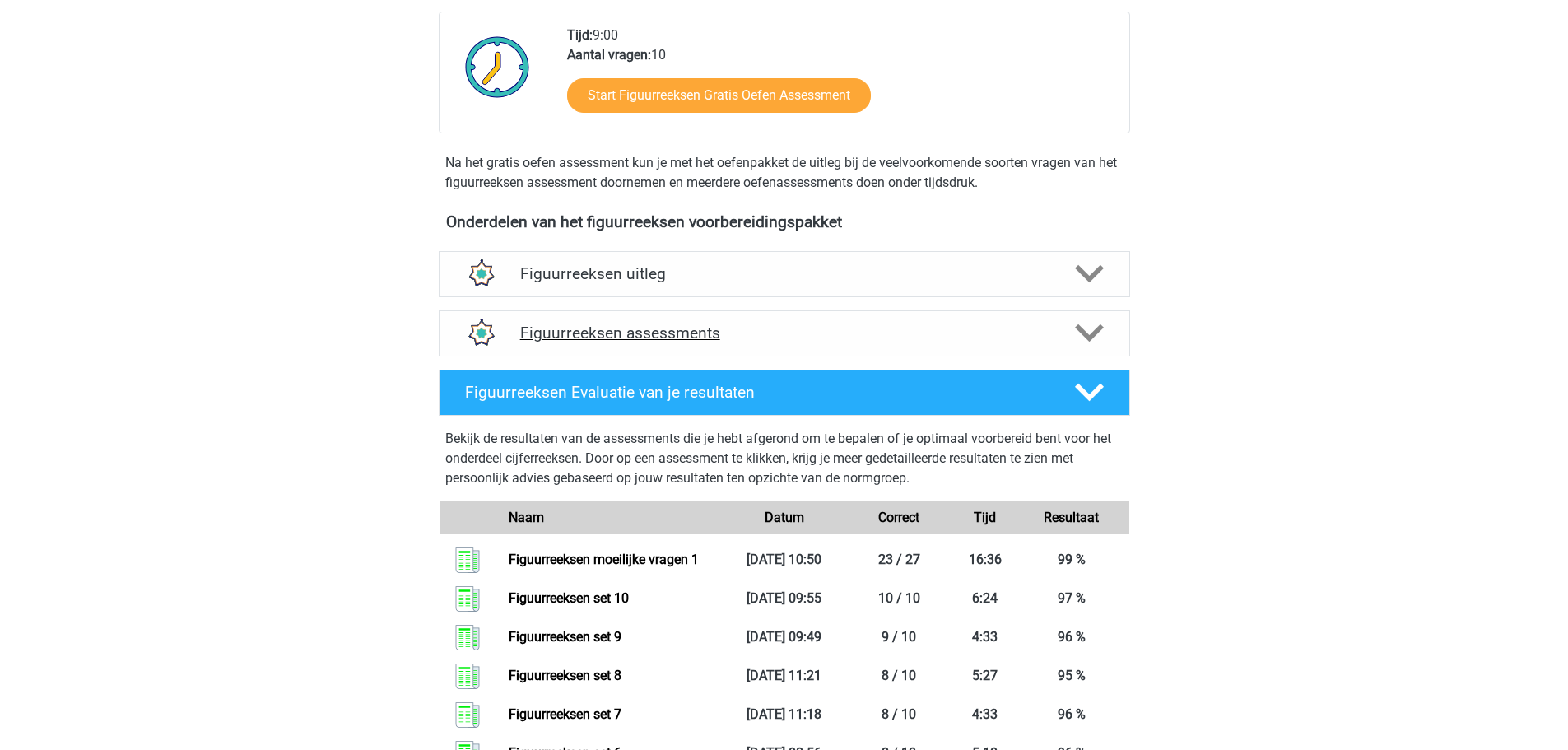
click at [800, 330] on h4 "Figuurreeksen assessments" at bounding box center [784, 333] width 529 height 19
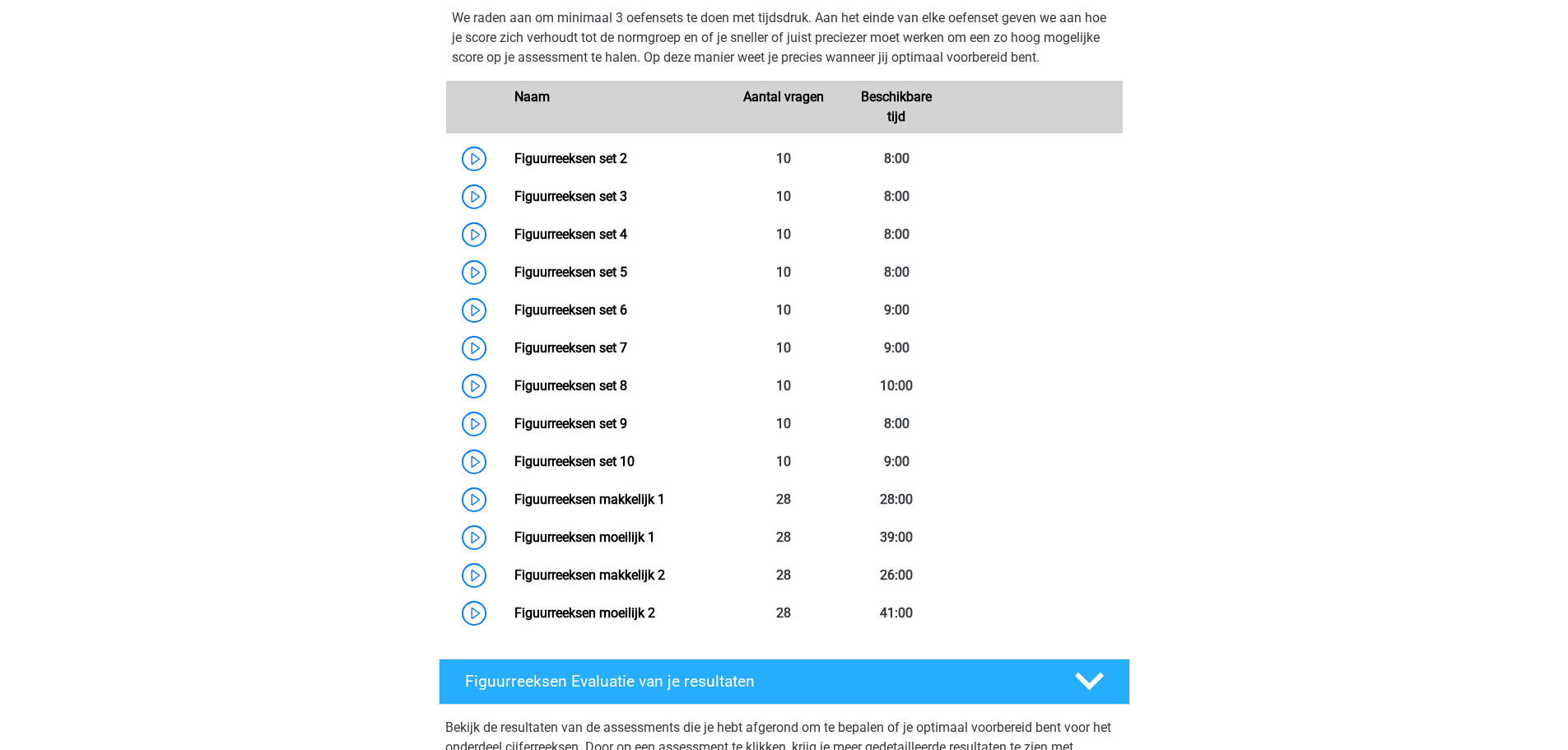
scroll to position [740, 0]
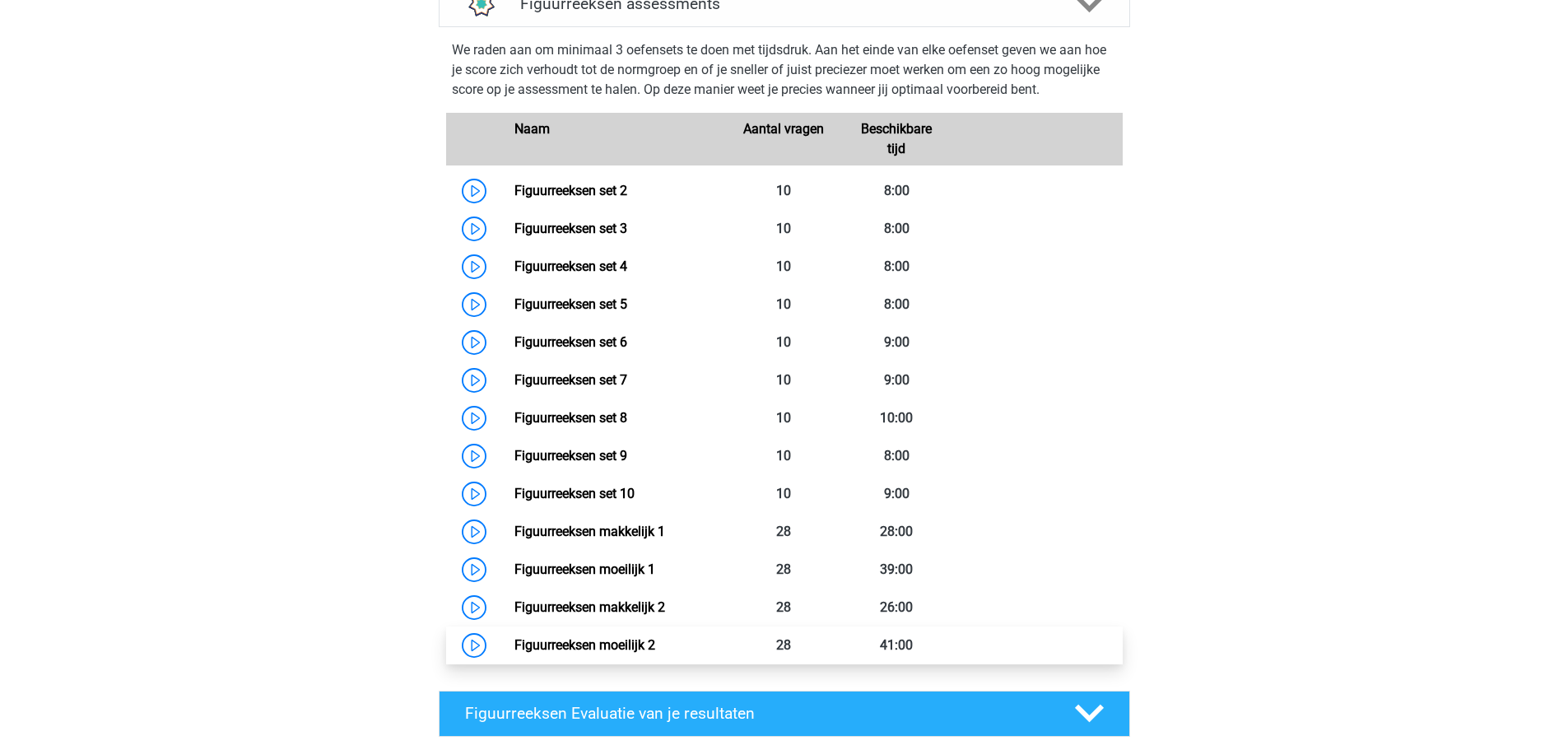
click at [655, 640] on link "Figuurreeksen moeilijk 2" at bounding box center [585, 645] width 141 height 15
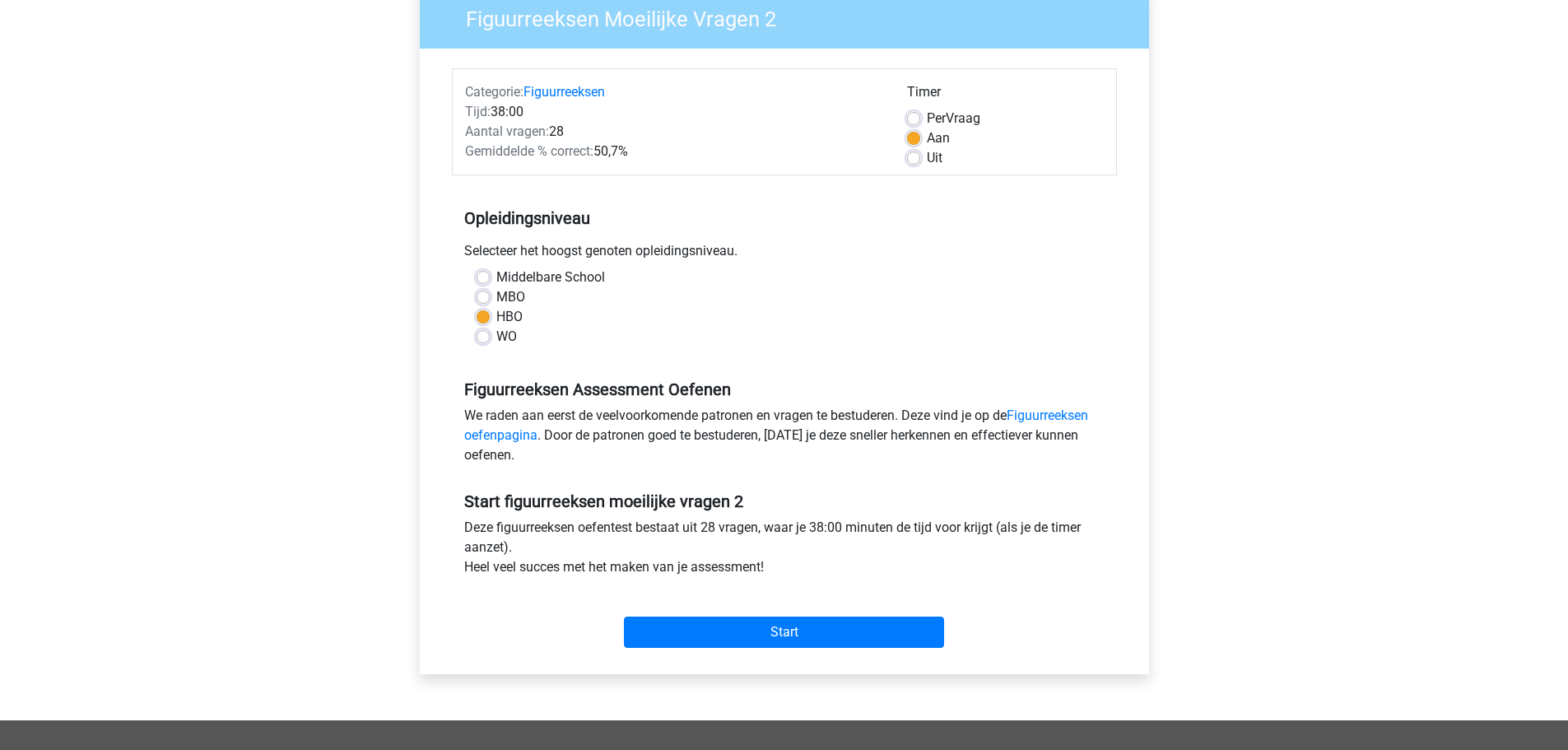
scroll to position [412, 0]
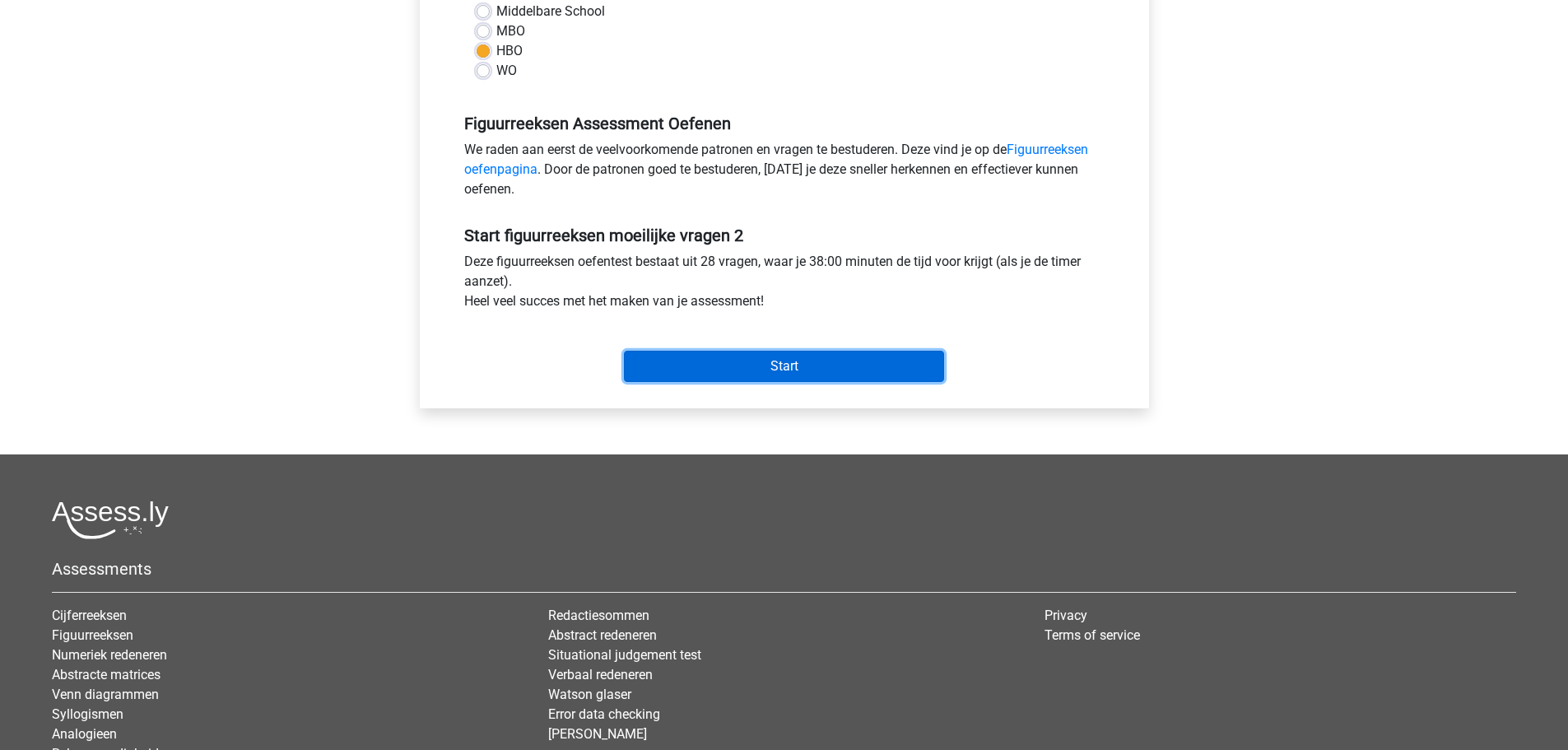
click at [824, 367] on input "Start" at bounding box center [783, 366] width 320 height 31
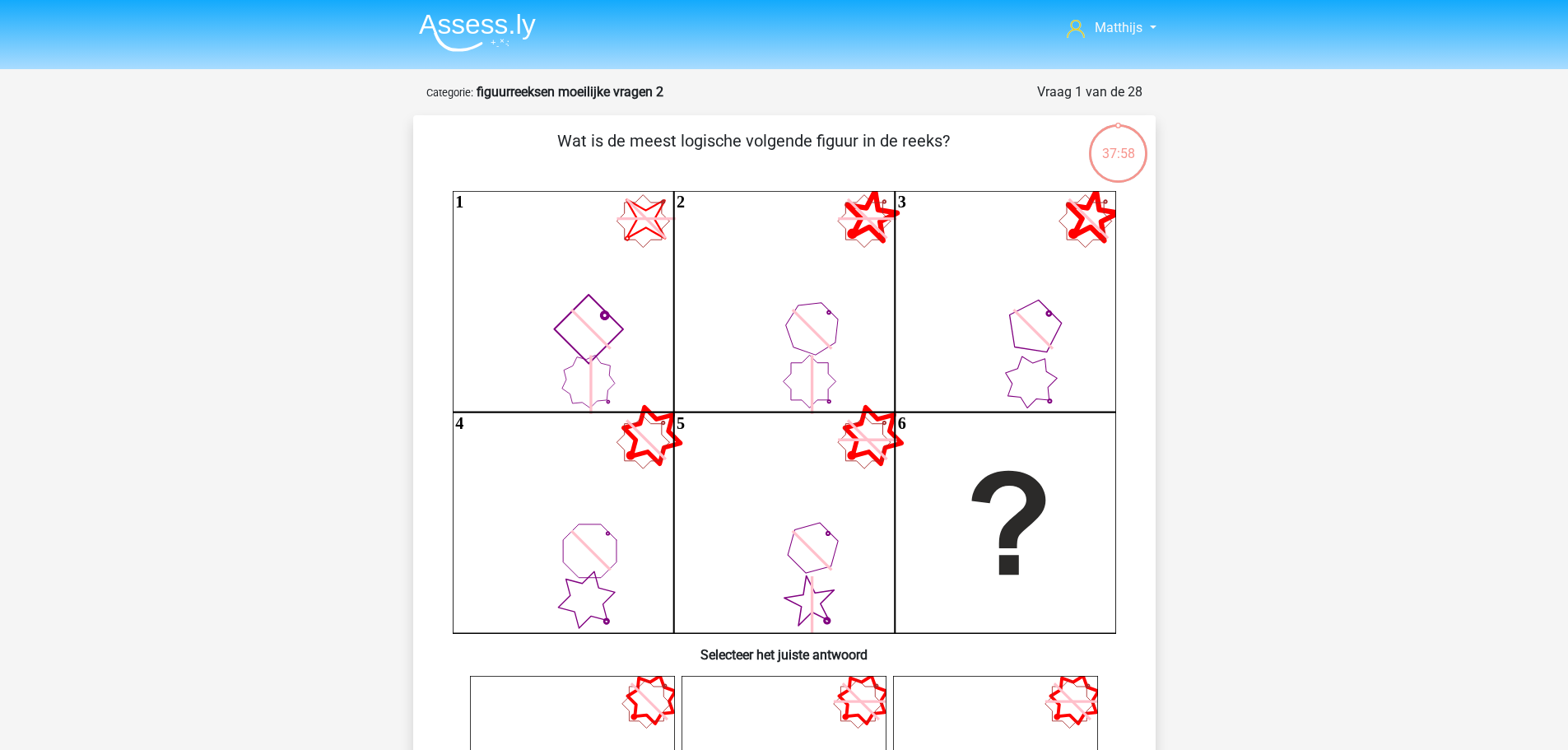
click at [468, 35] on img at bounding box center [477, 33] width 117 height 39
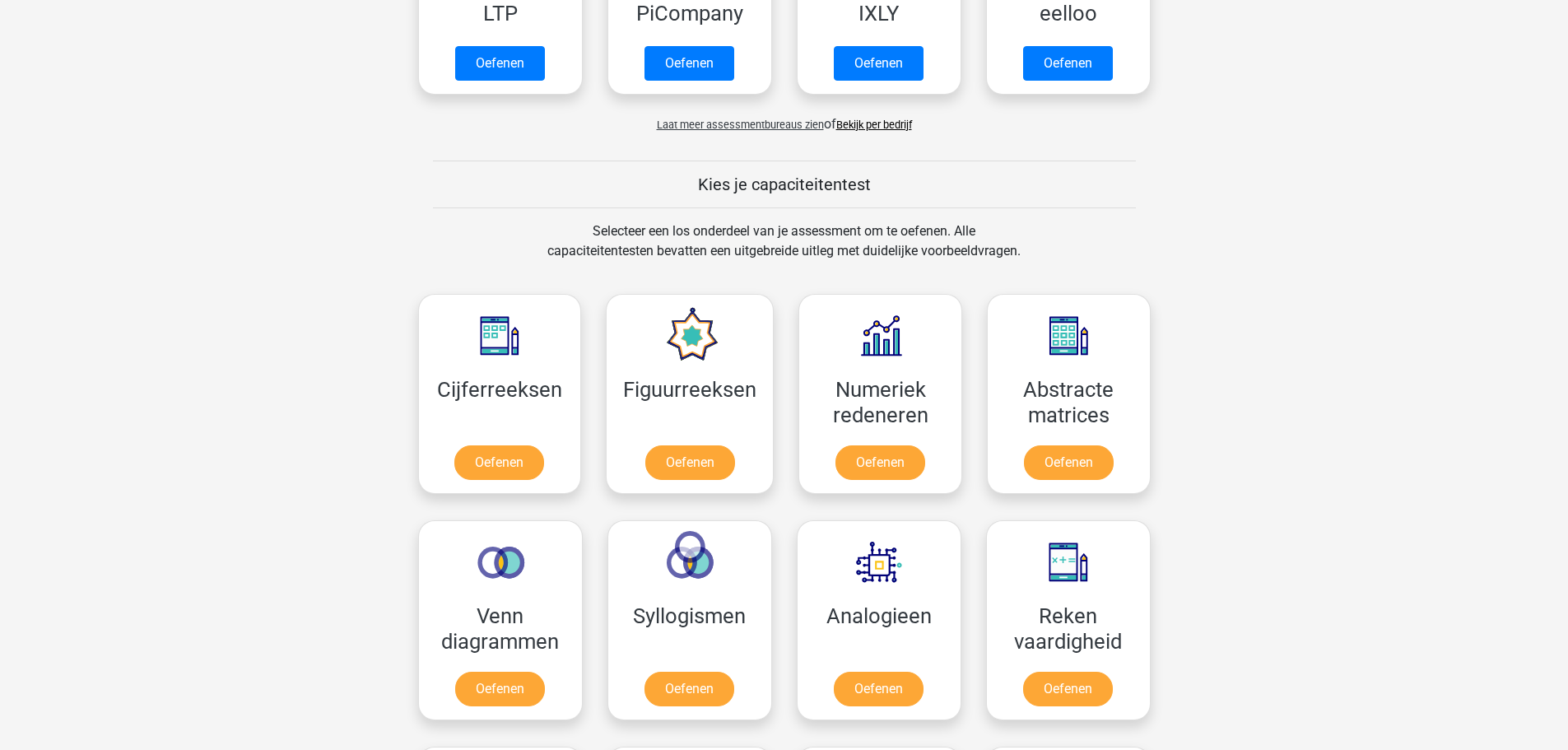
scroll to position [740, 0]
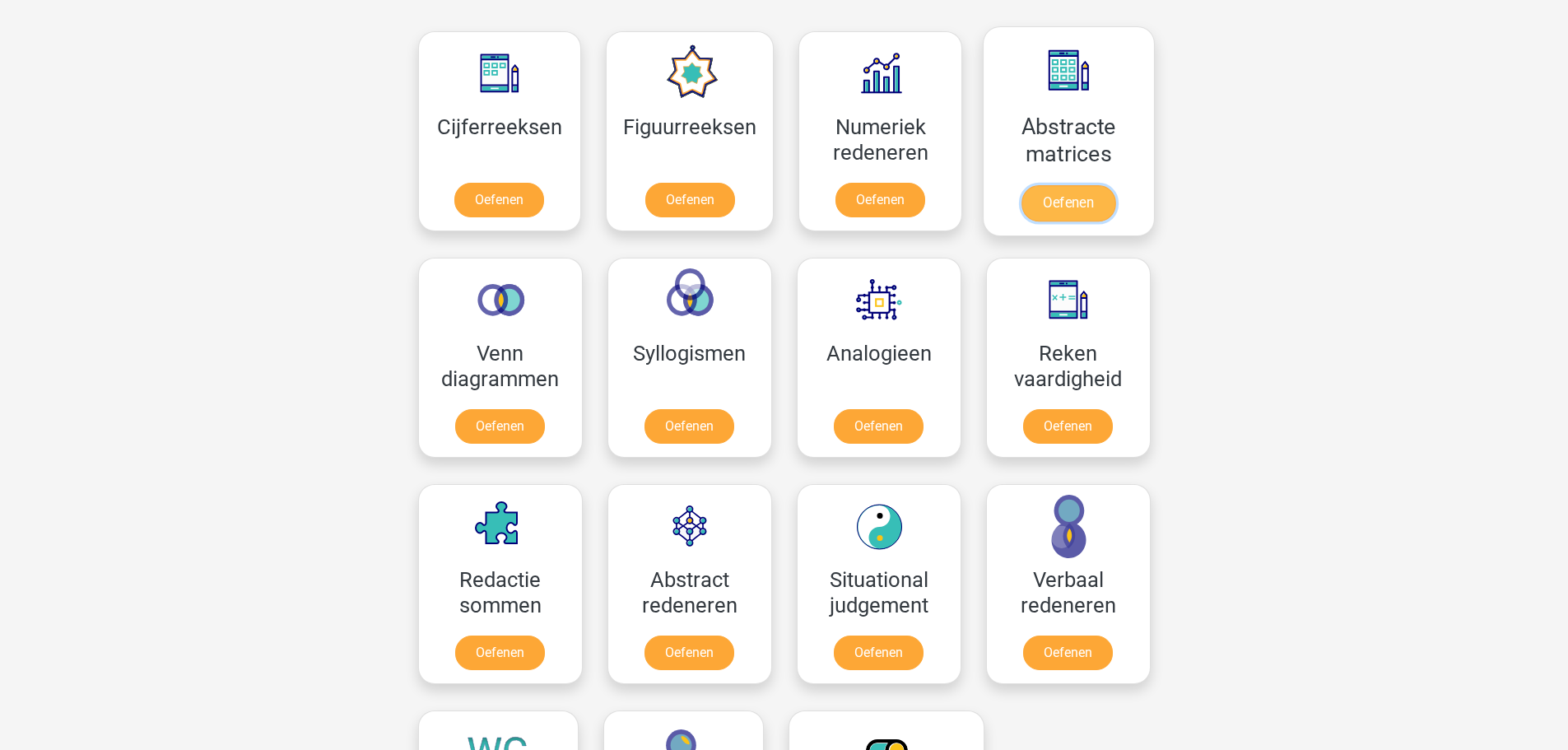
click at [1087, 186] on link "Oefenen" at bounding box center [1068, 203] width 94 height 36
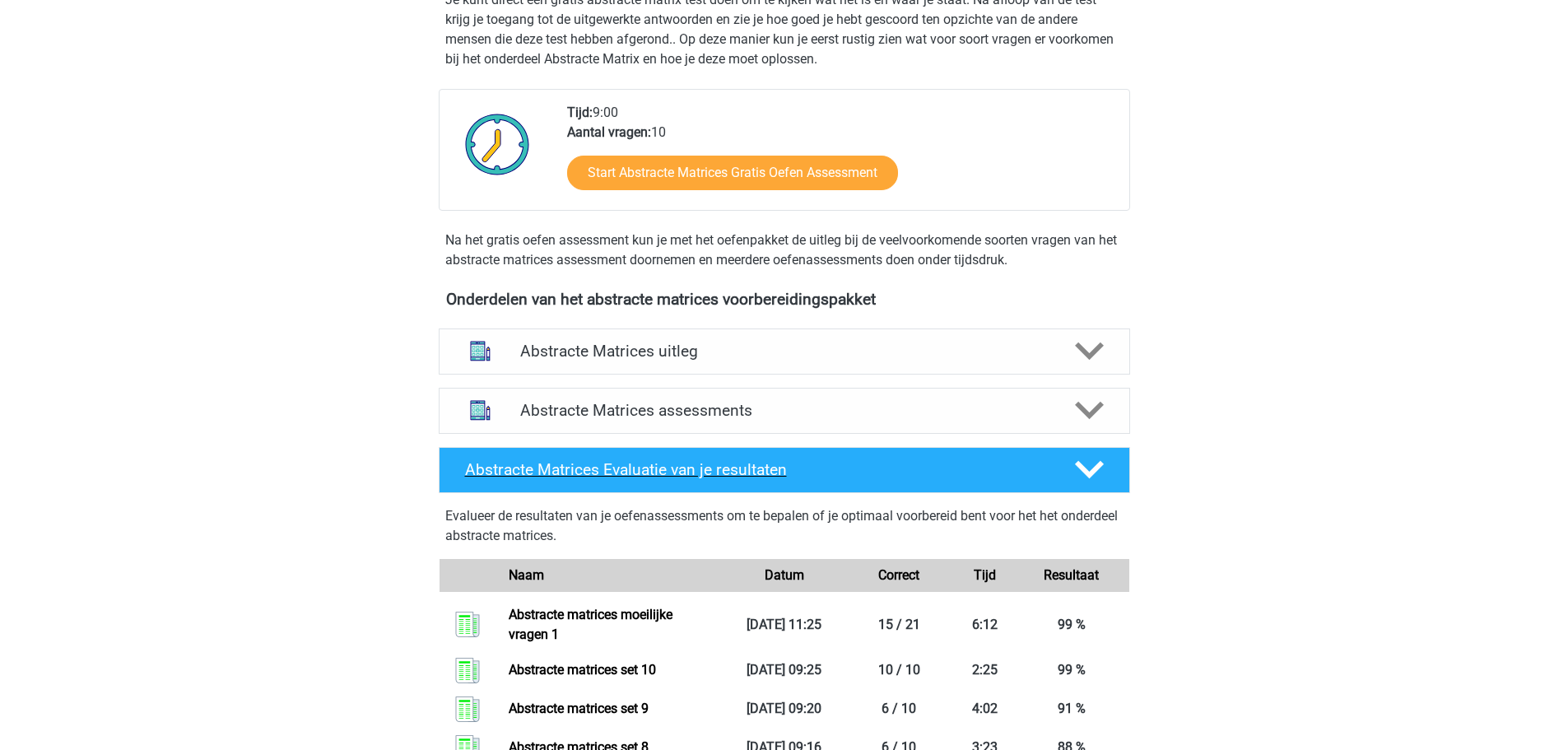
scroll to position [494, 0]
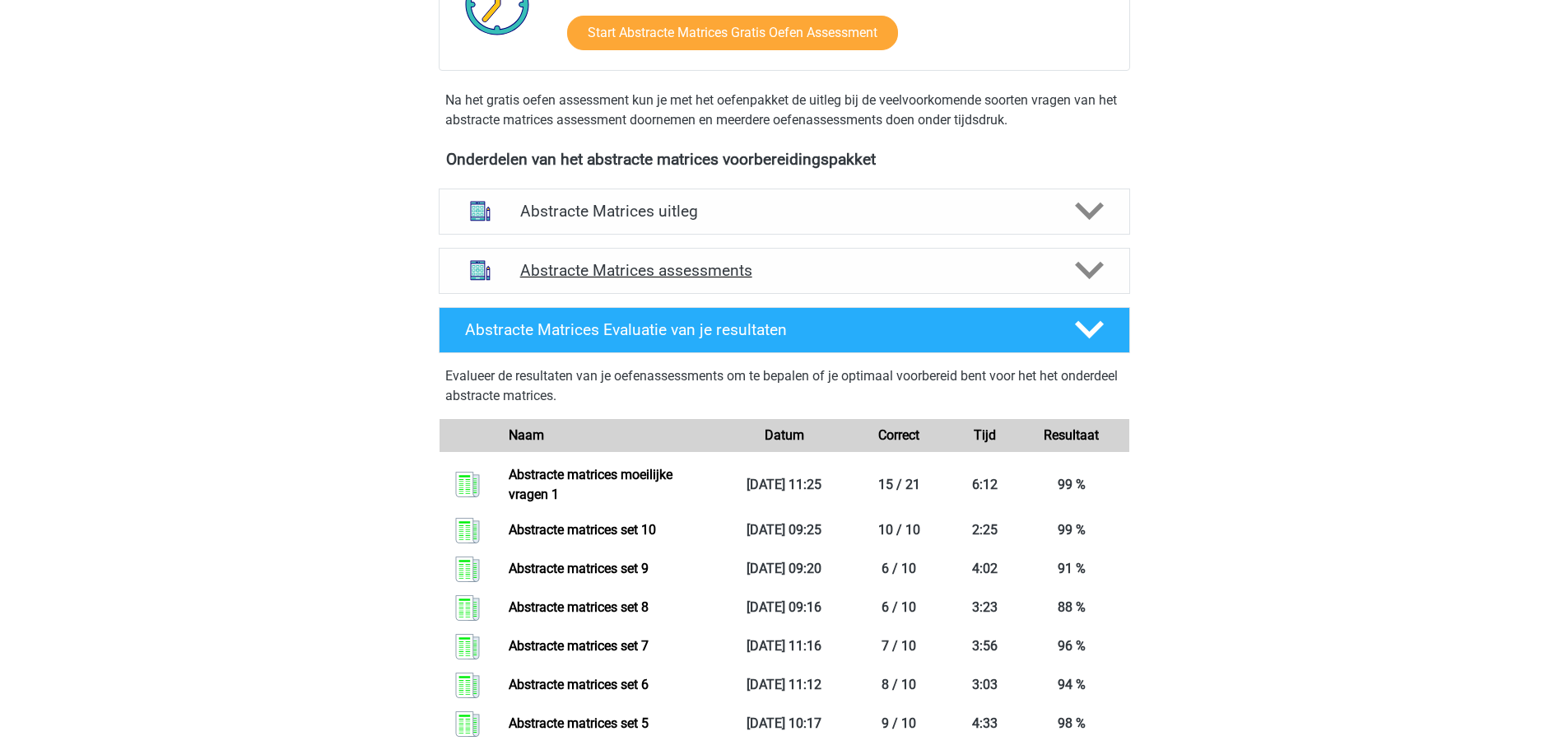
click at [748, 261] on h4 "Abstracte Matrices assessments" at bounding box center [784, 271] width 529 height 19
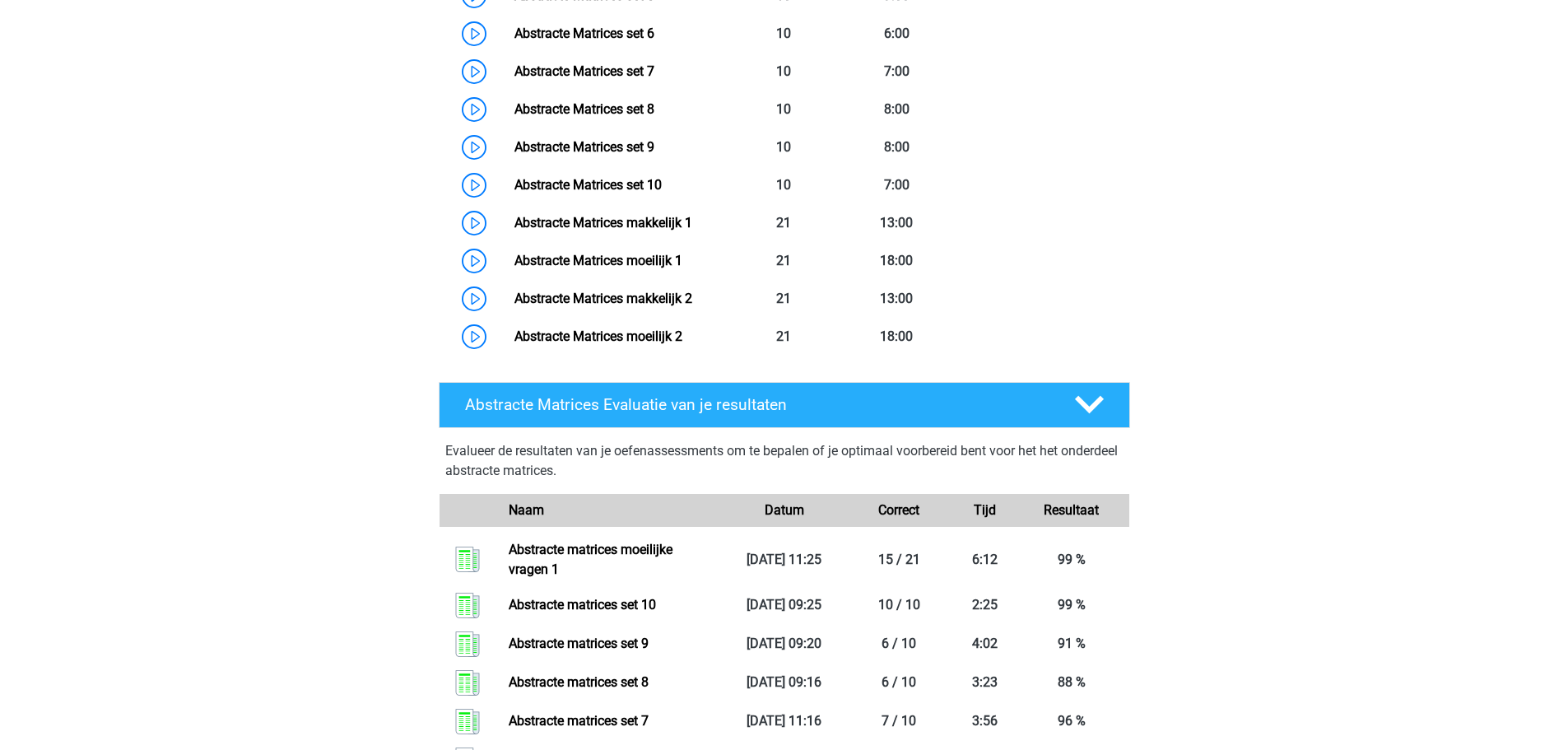
scroll to position [1152, 0]
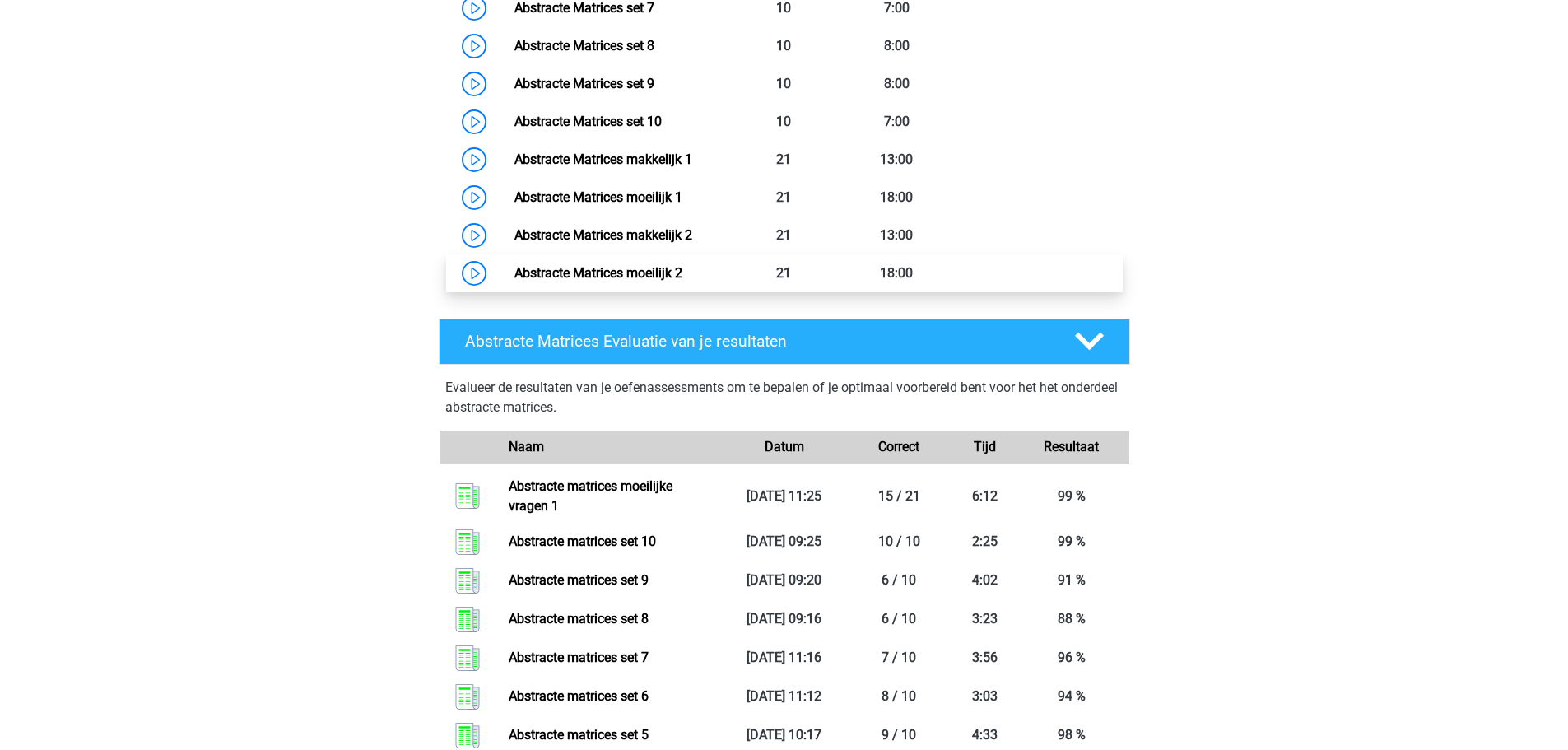
click at [682, 273] on link "Abstracte Matrices moeilijk 2" at bounding box center [598, 273] width 168 height 15
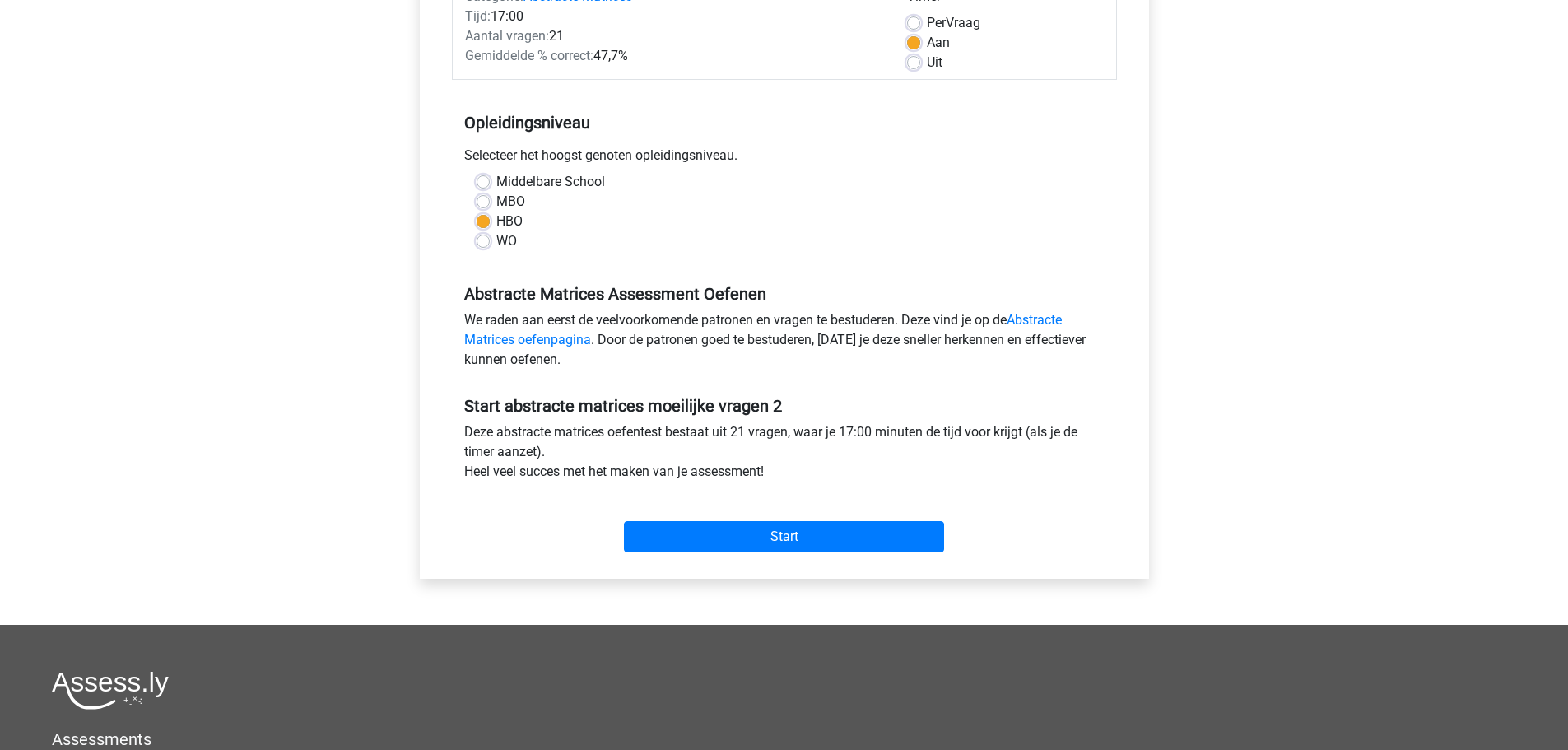
scroll to position [412, 0]
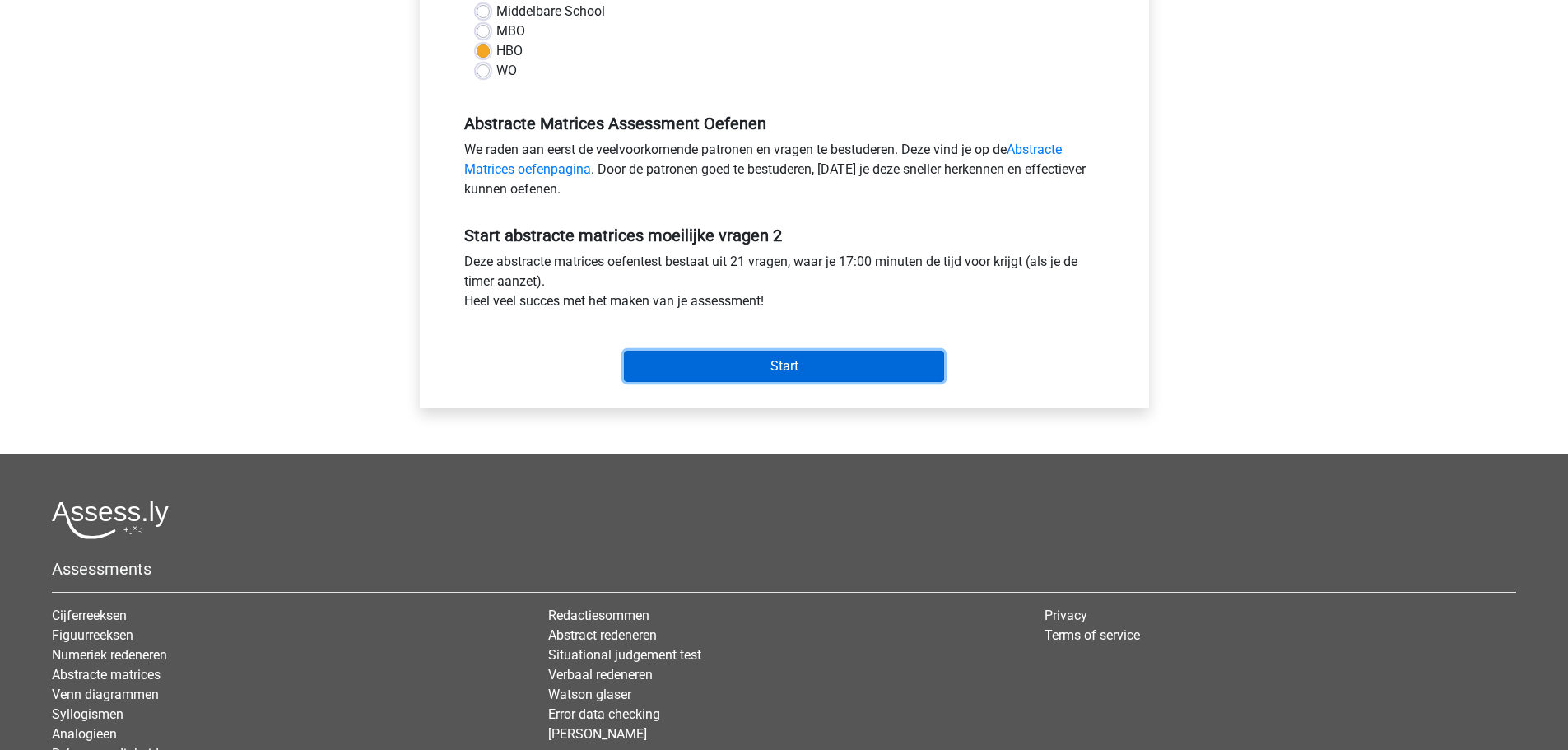
click at [804, 361] on input "Start" at bounding box center [783, 366] width 320 height 31
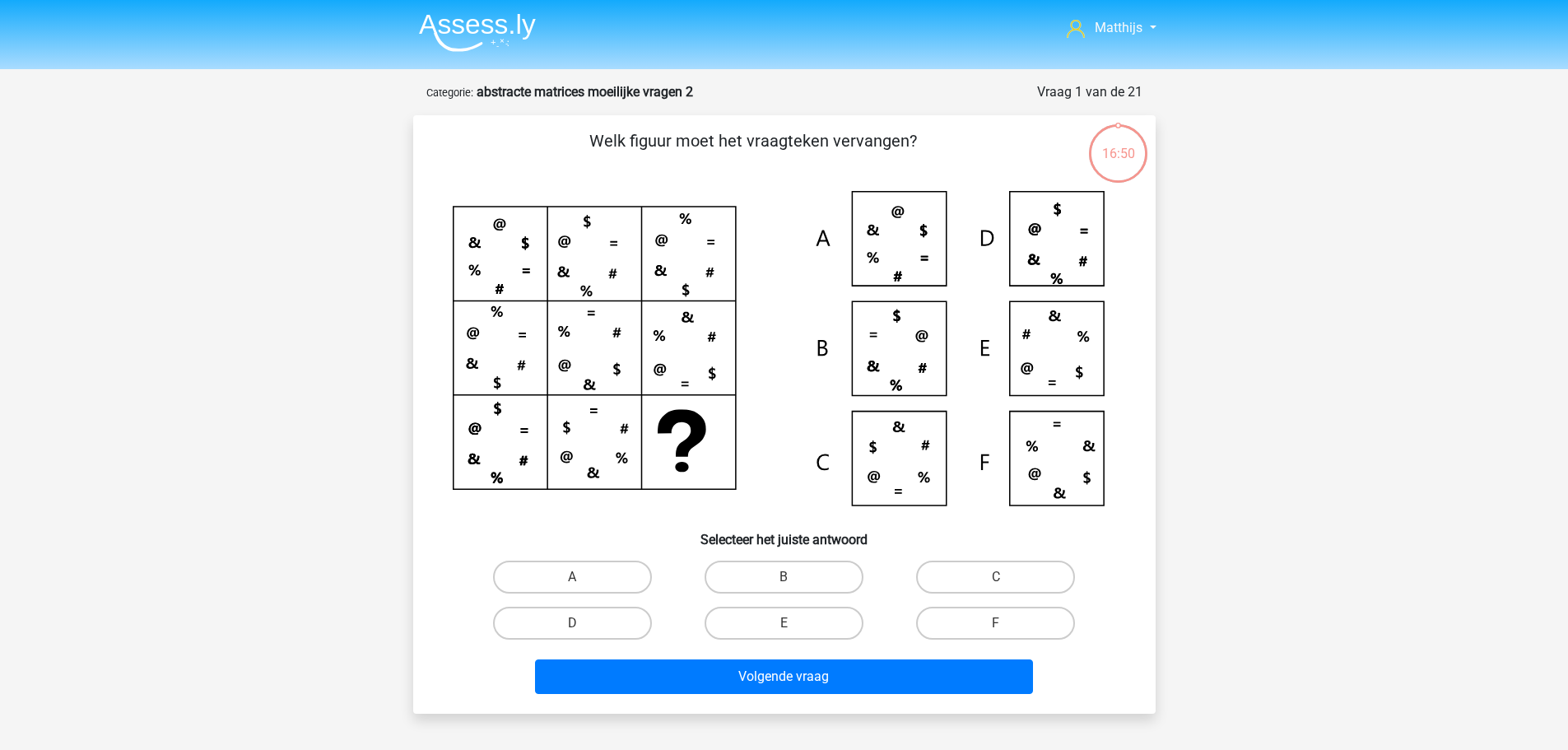
drag, startPoint x: 1003, startPoint y: 578, endPoint x: 979, endPoint y: 591, distance: 27.3
click at [1002, 578] on input "C" at bounding box center [1001, 582] width 11 height 11
radio input "true"
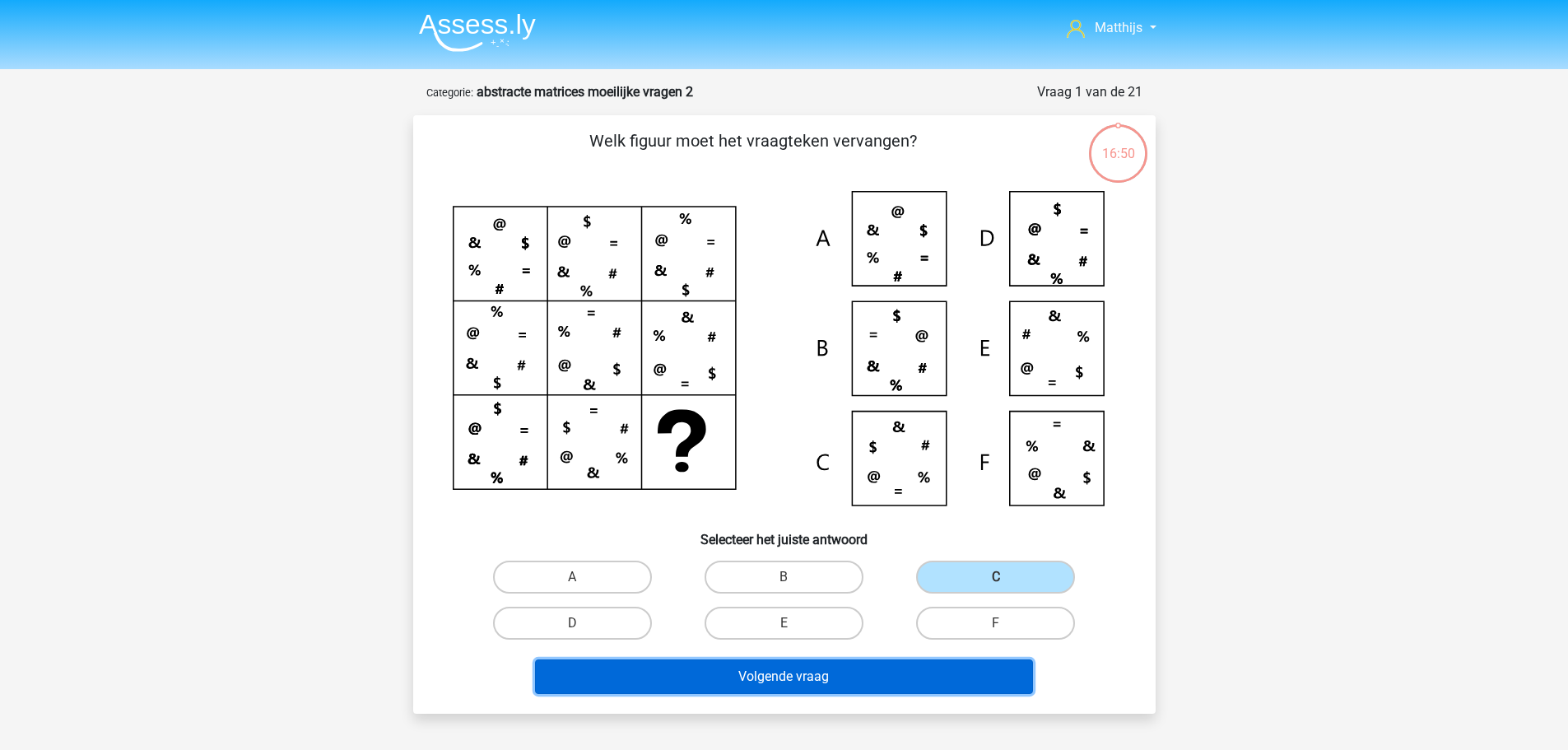
drag, startPoint x: 890, startPoint y: 669, endPoint x: 892, endPoint y: 659, distance: 10.2
click at [890, 664] on button "Volgende vraag" at bounding box center [783, 677] width 498 height 35
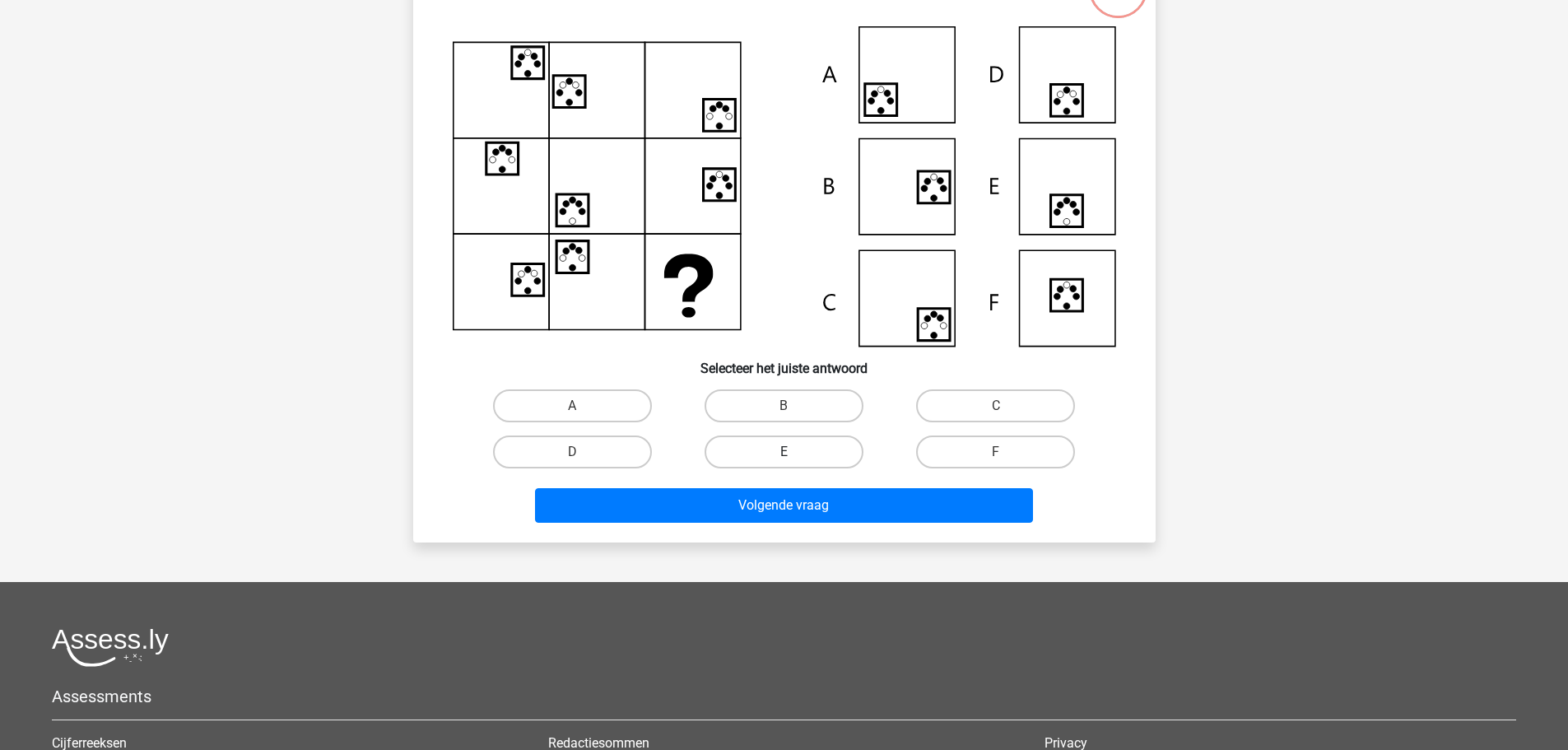
click at [769, 456] on label "E" at bounding box center [784, 451] width 159 height 33
click at [784, 456] on input "E" at bounding box center [789, 456] width 11 height 11
radio input "true"
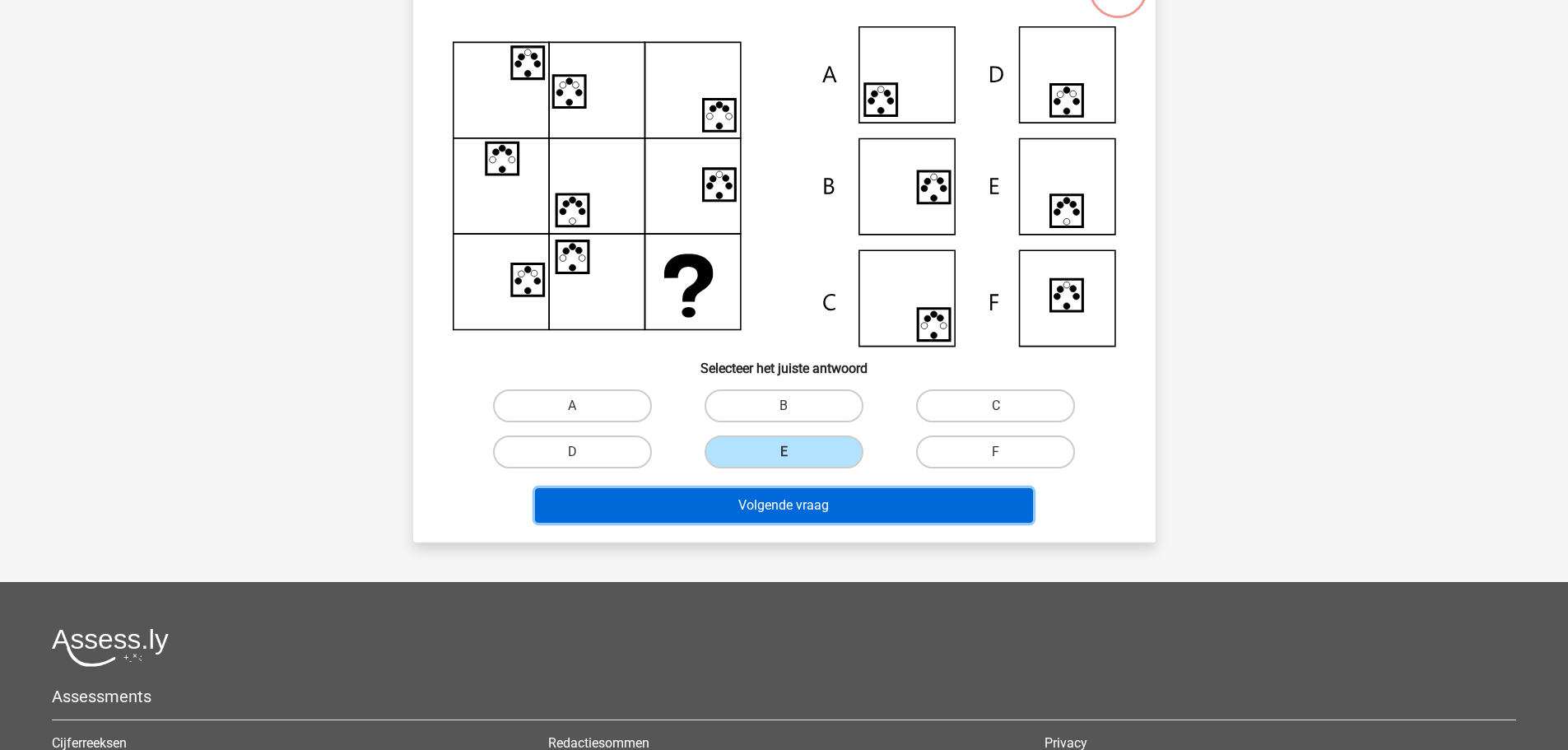
click at [839, 505] on button "Volgende vraag" at bounding box center [783, 505] width 498 height 35
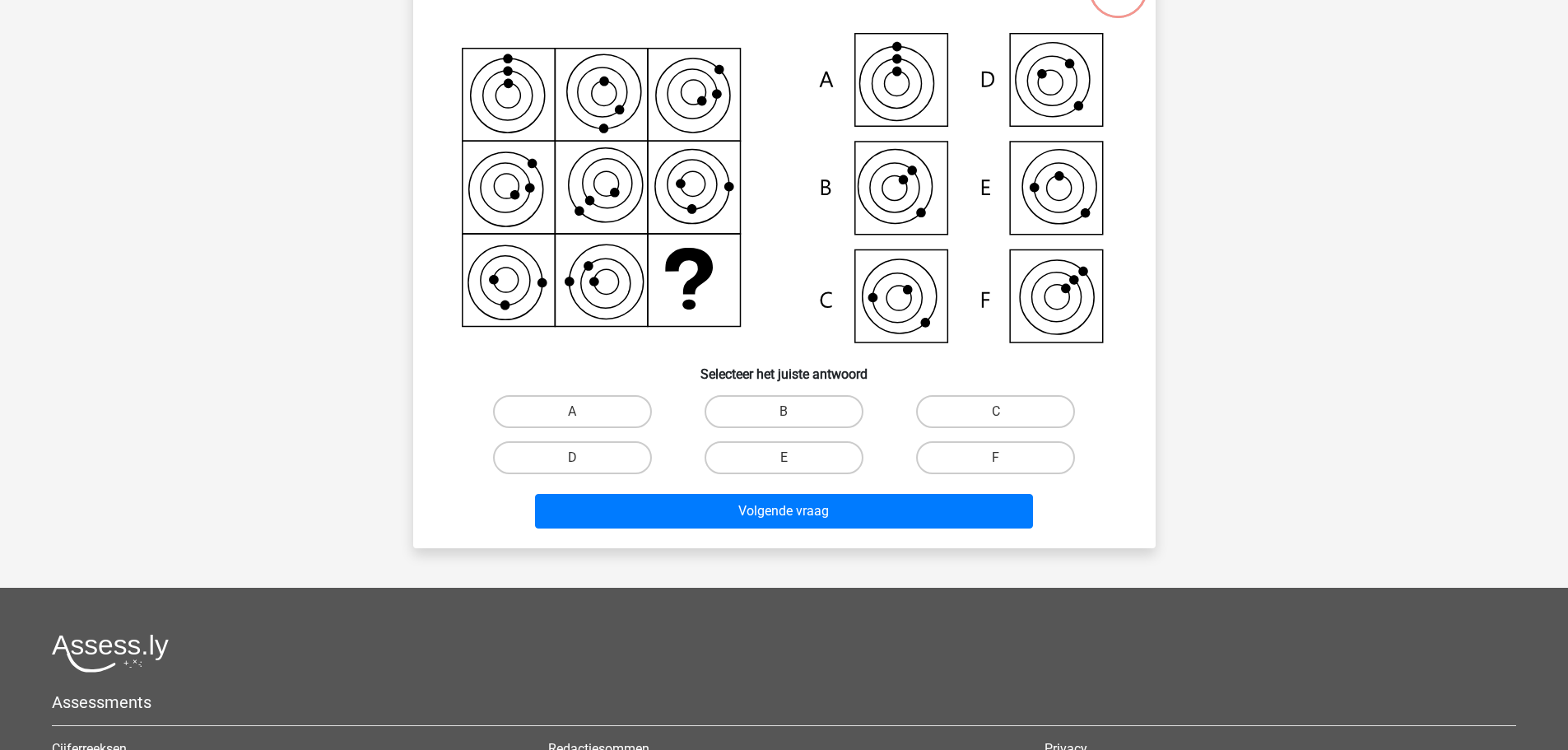
scroll to position [82, 0]
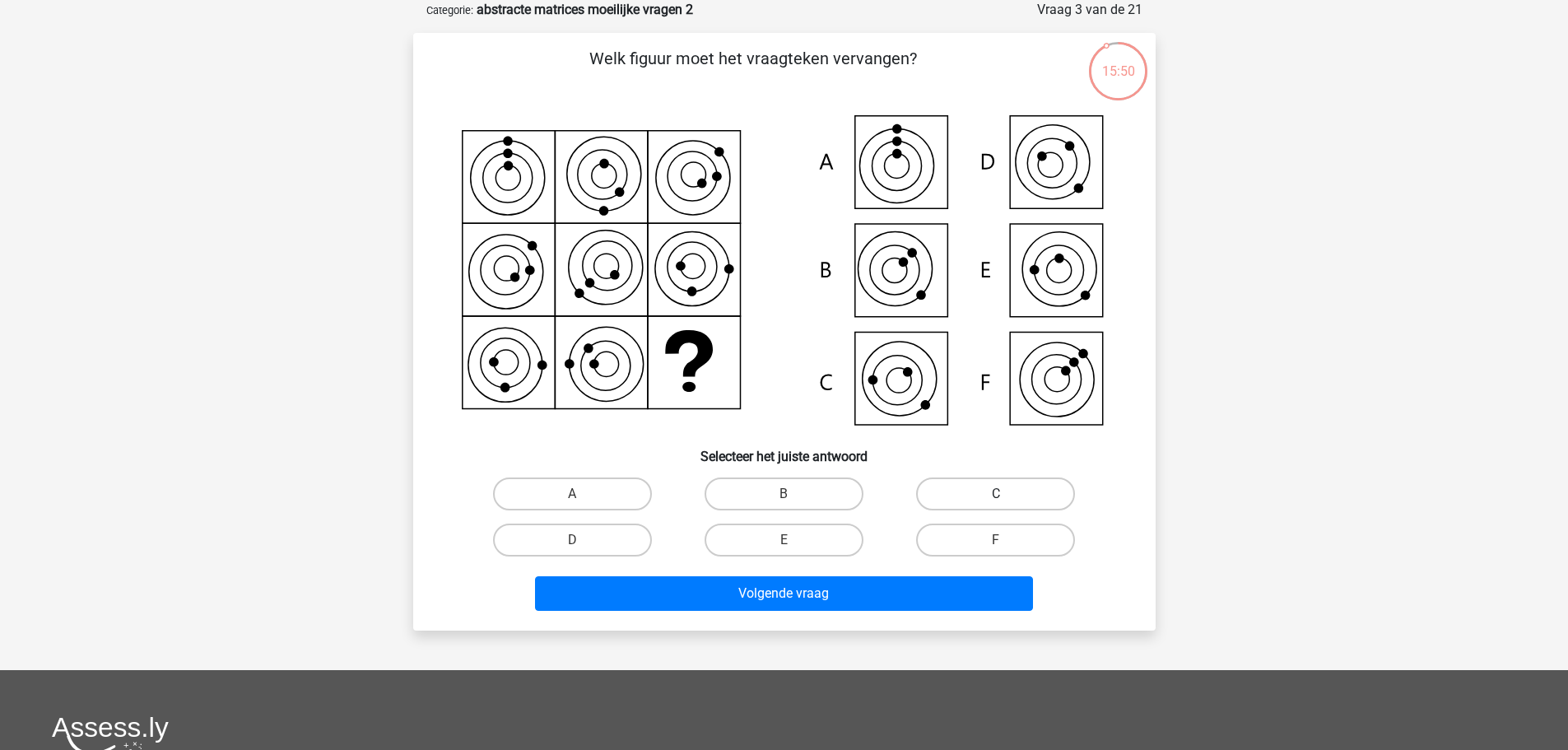
click at [1036, 490] on label "C" at bounding box center [996, 494] width 159 height 33
click at [1006, 494] on input "C" at bounding box center [1001, 499] width 11 height 11
radio input "true"
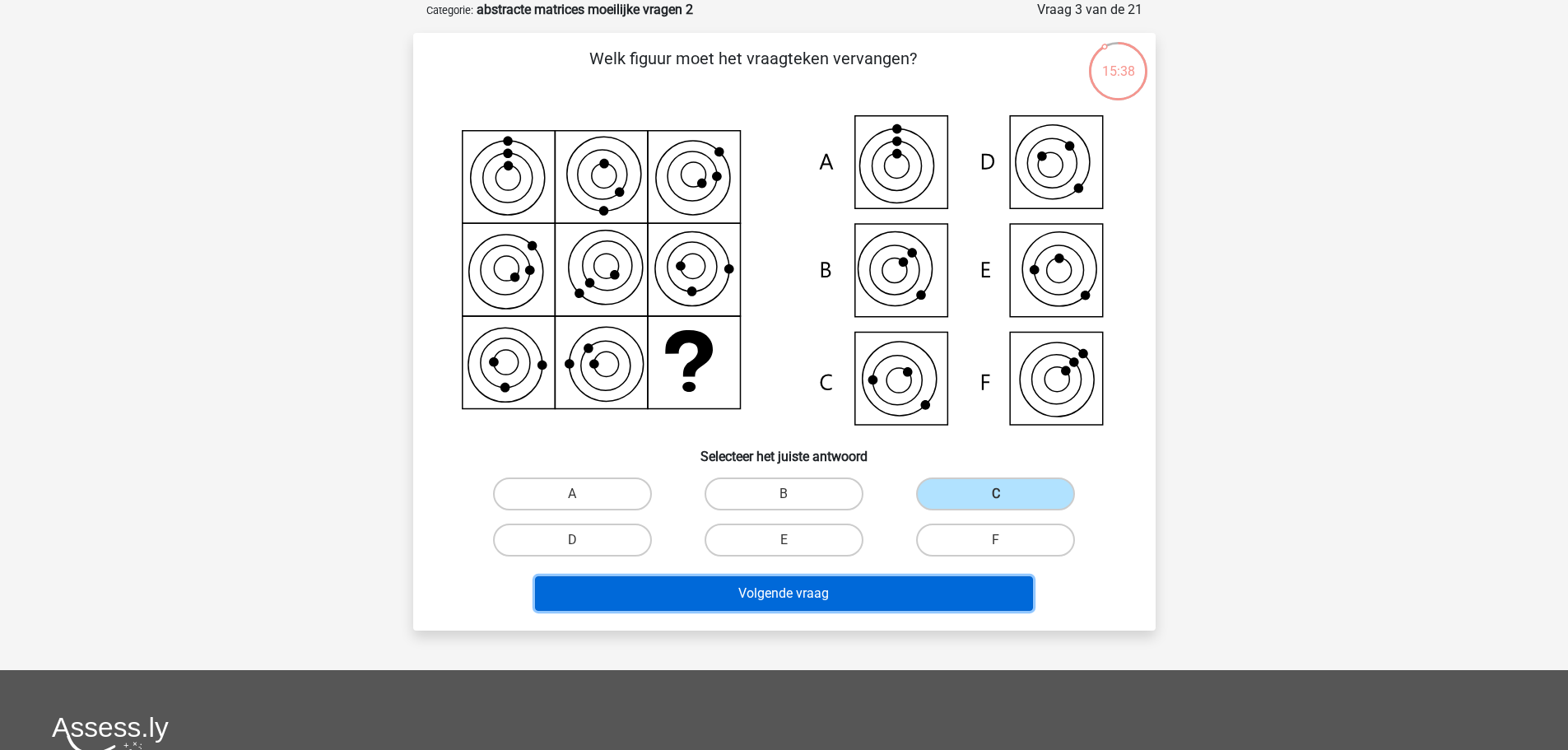
click at [830, 596] on button "Volgende vraag" at bounding box center [783, 593] width 498 height 35
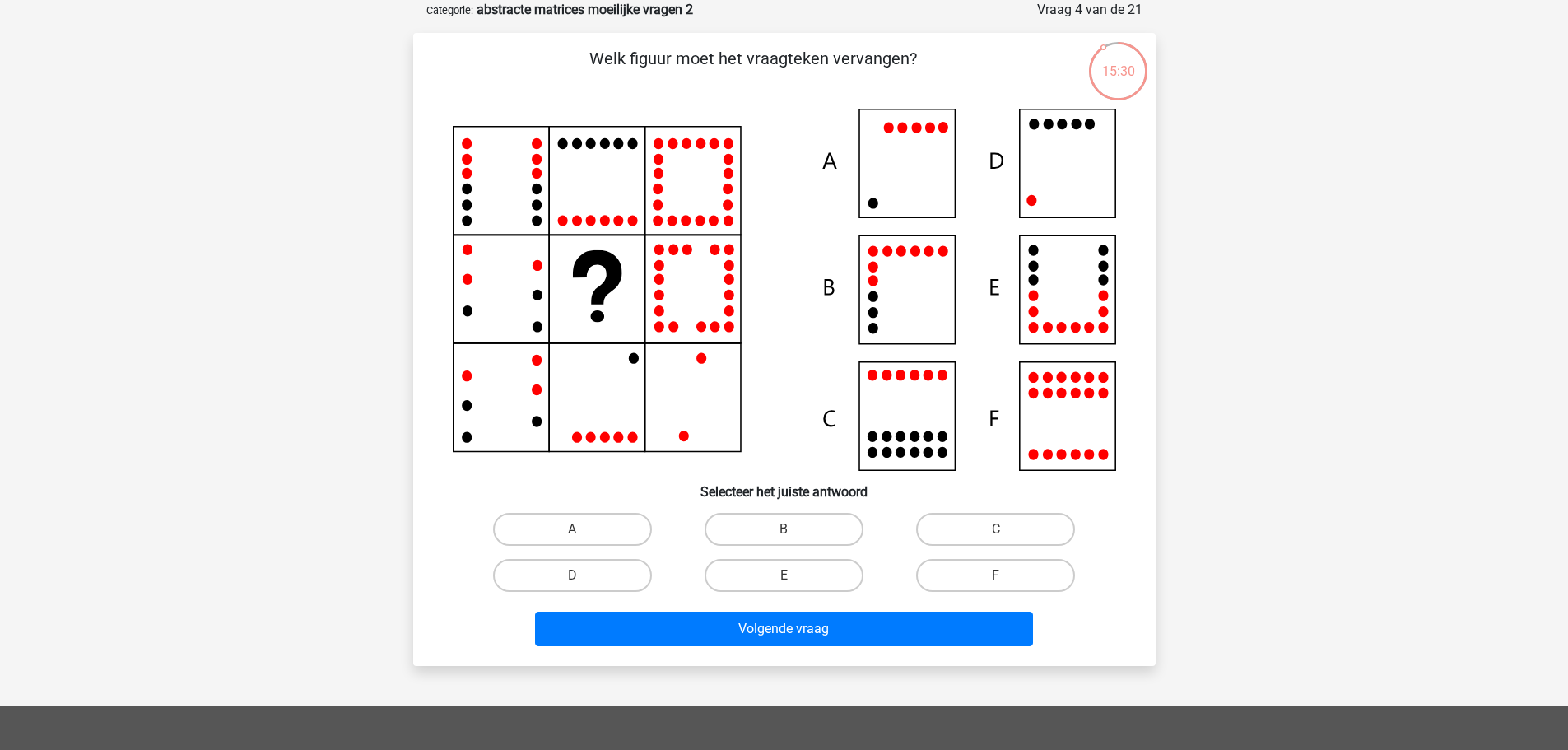
click at [582, 579] on input "D" at bounding box center [577, 580] width 11 height 11
radio input "true"
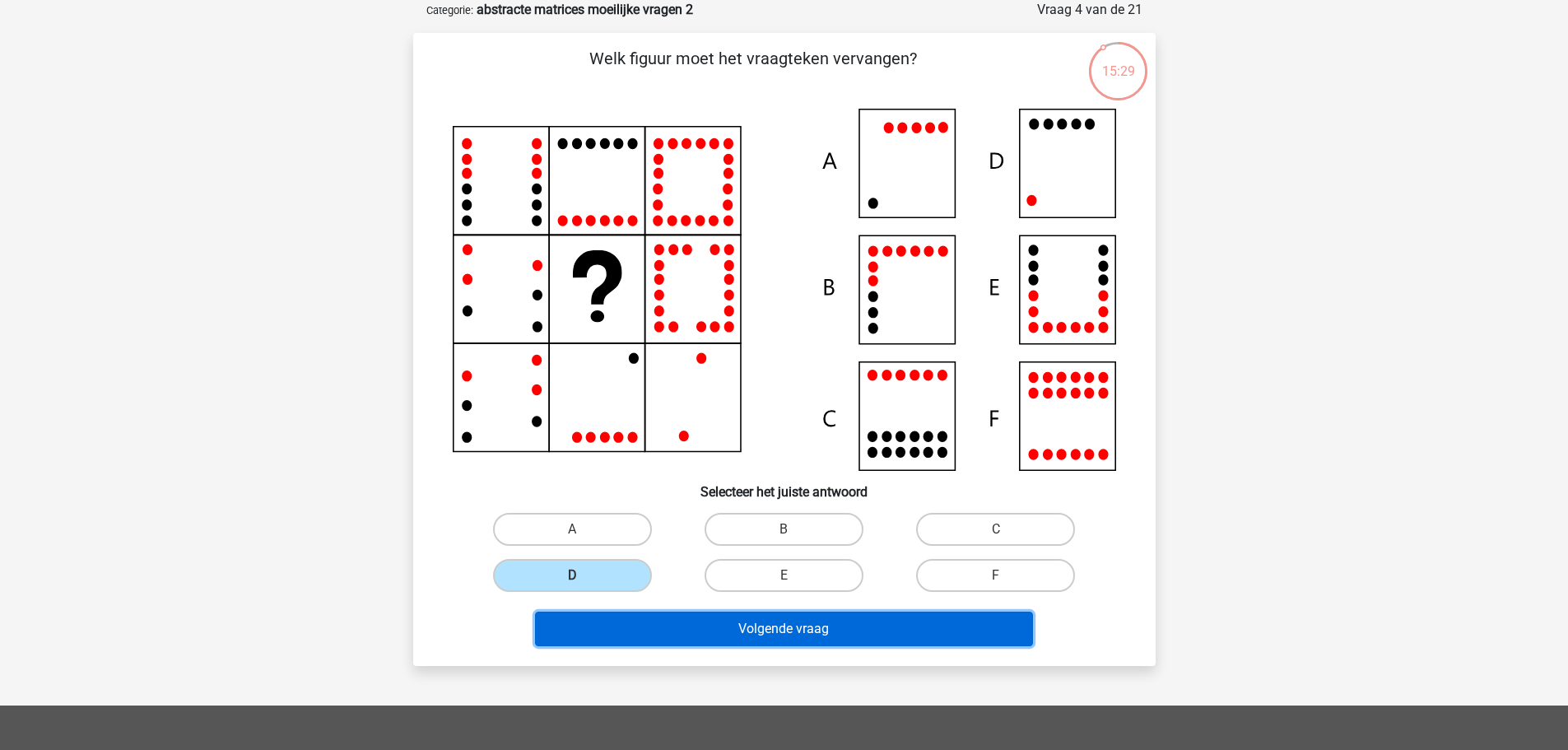
click at [773, 627] on button "Volgende vraag" at bounding box center [783, 629] width 498 height 35
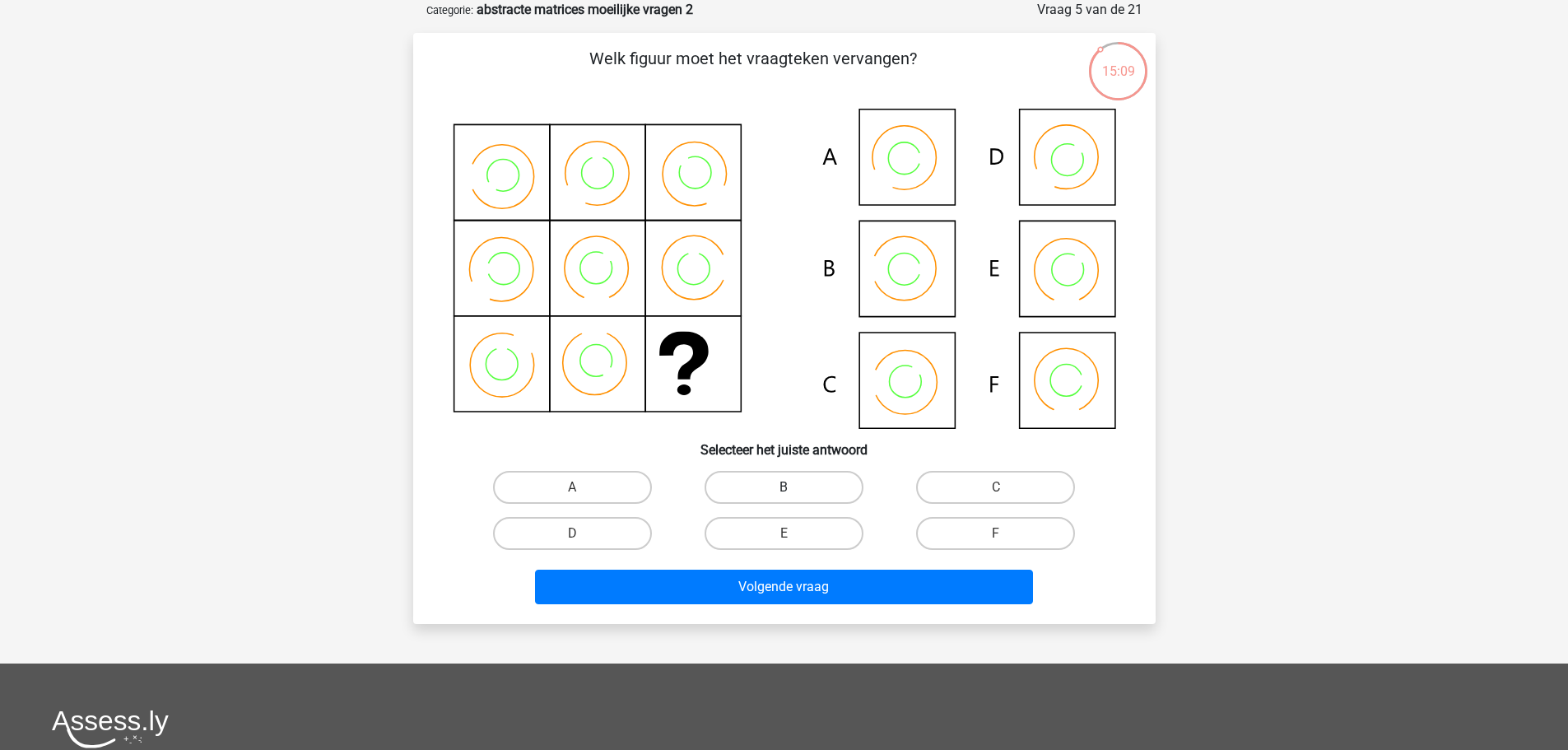
click at [806, 496] on label "B" at bounding box center [784, 487] width 159 height 33
click at [795, 496] on input "B" at bounding box center [789, 492] width 11 height 11
radio input "true"
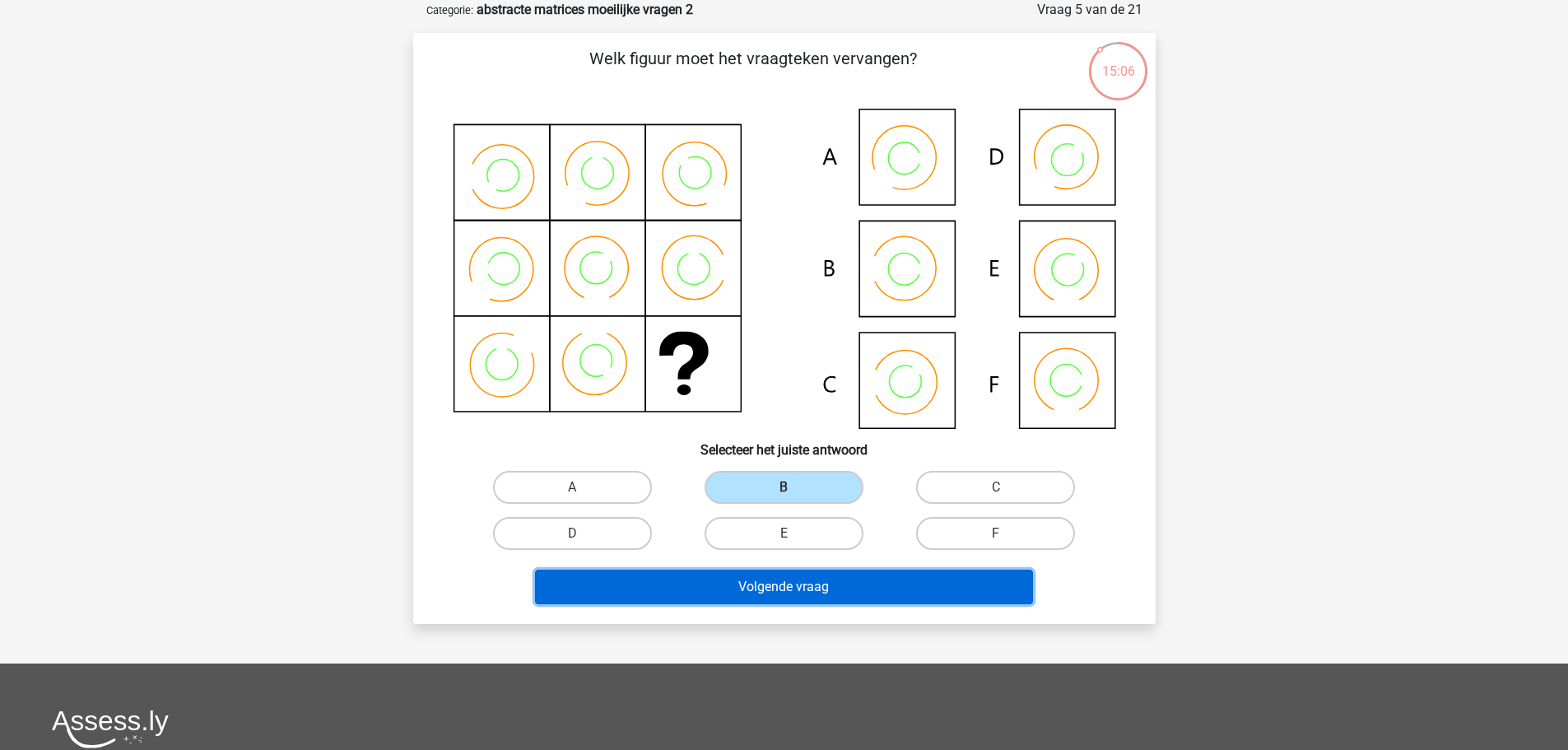
click at [912, 582] on button "Volgende vraag" at bounding box center [783, 587] width 498 height 35
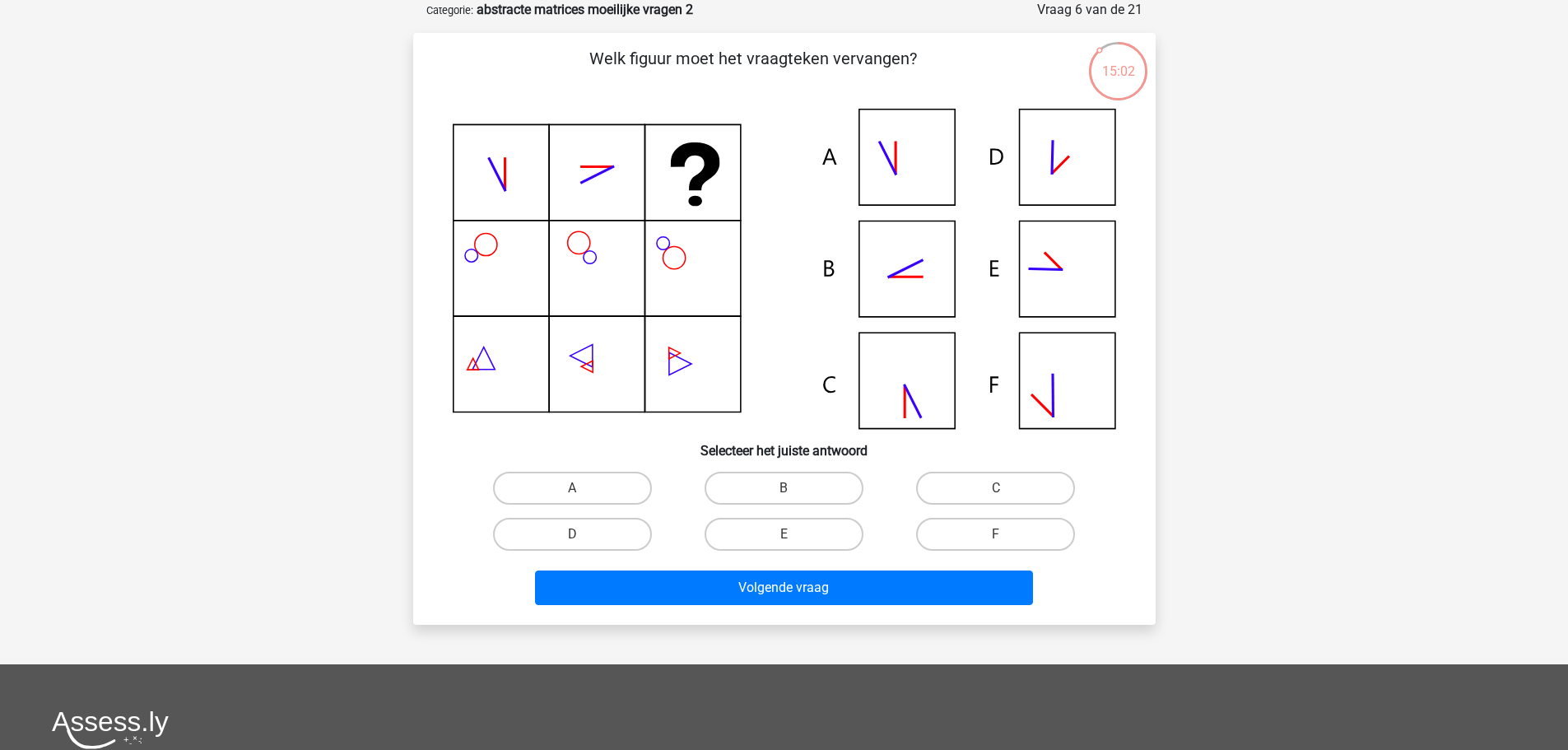
click at [785, 495] on input "B" at bounding box center [789, 493] width 11 height 11
radio input "true"
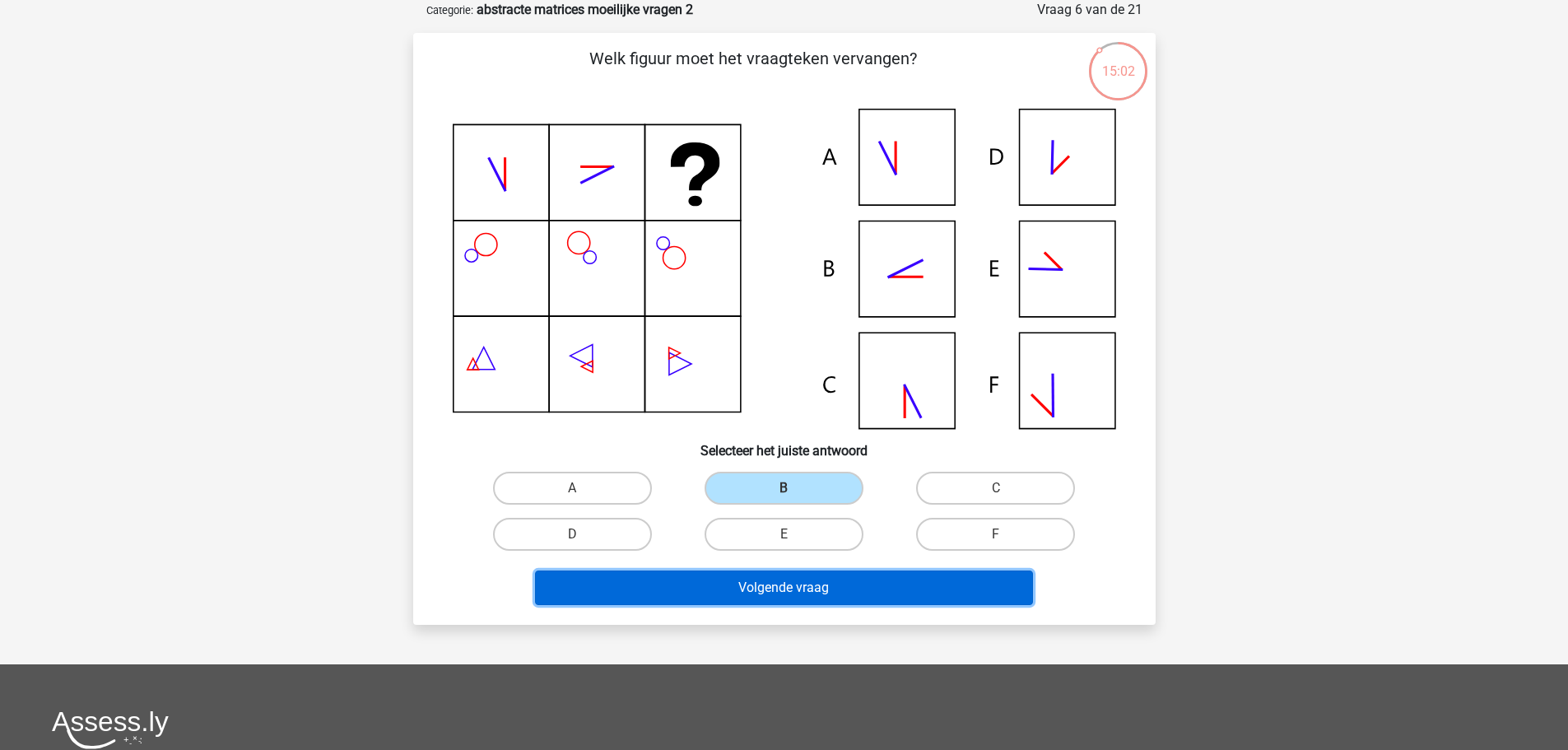
click at [872, 596] on button "Volgende vraag" at bounding box center [783, 588] width 498 height 35
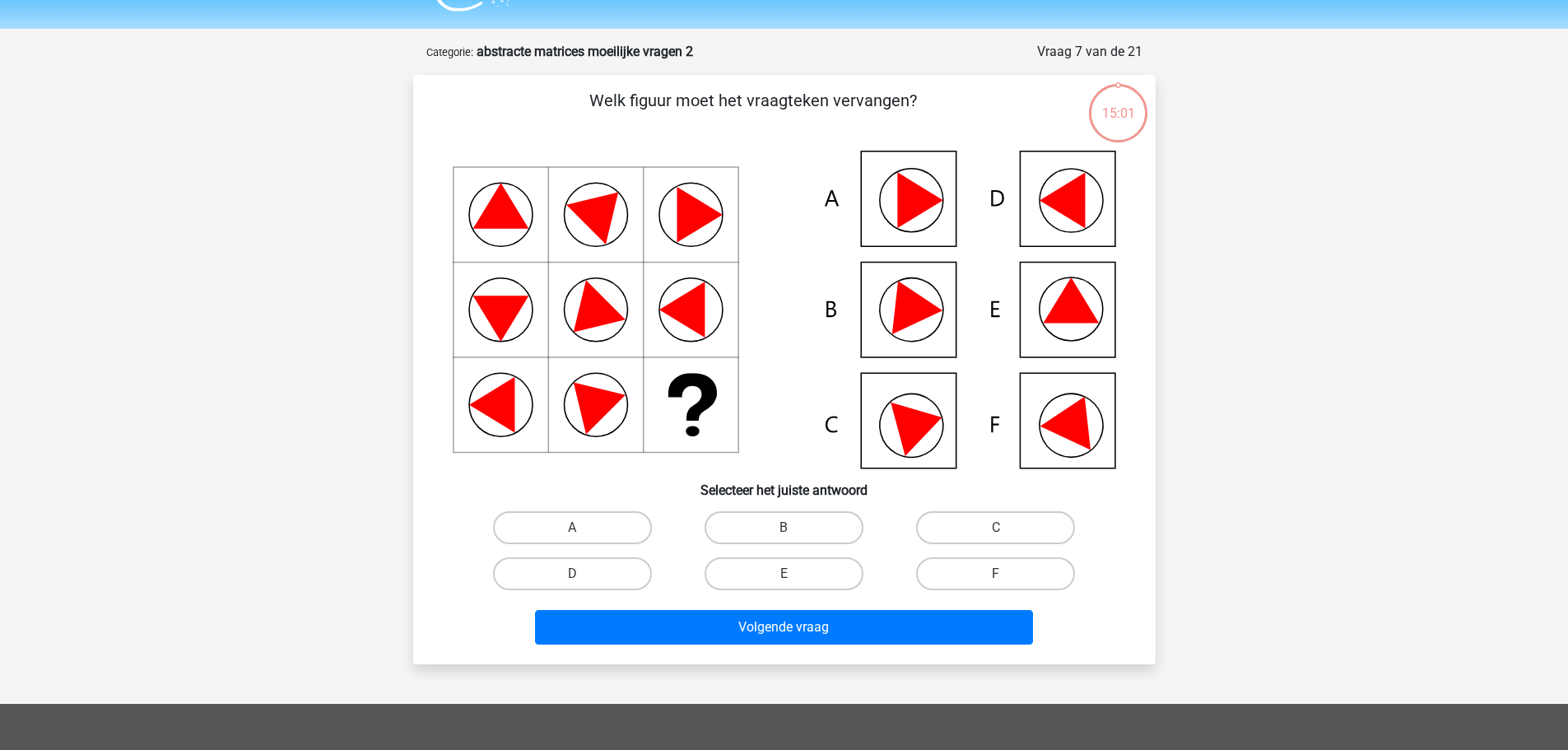
scroll to position [0, 0]
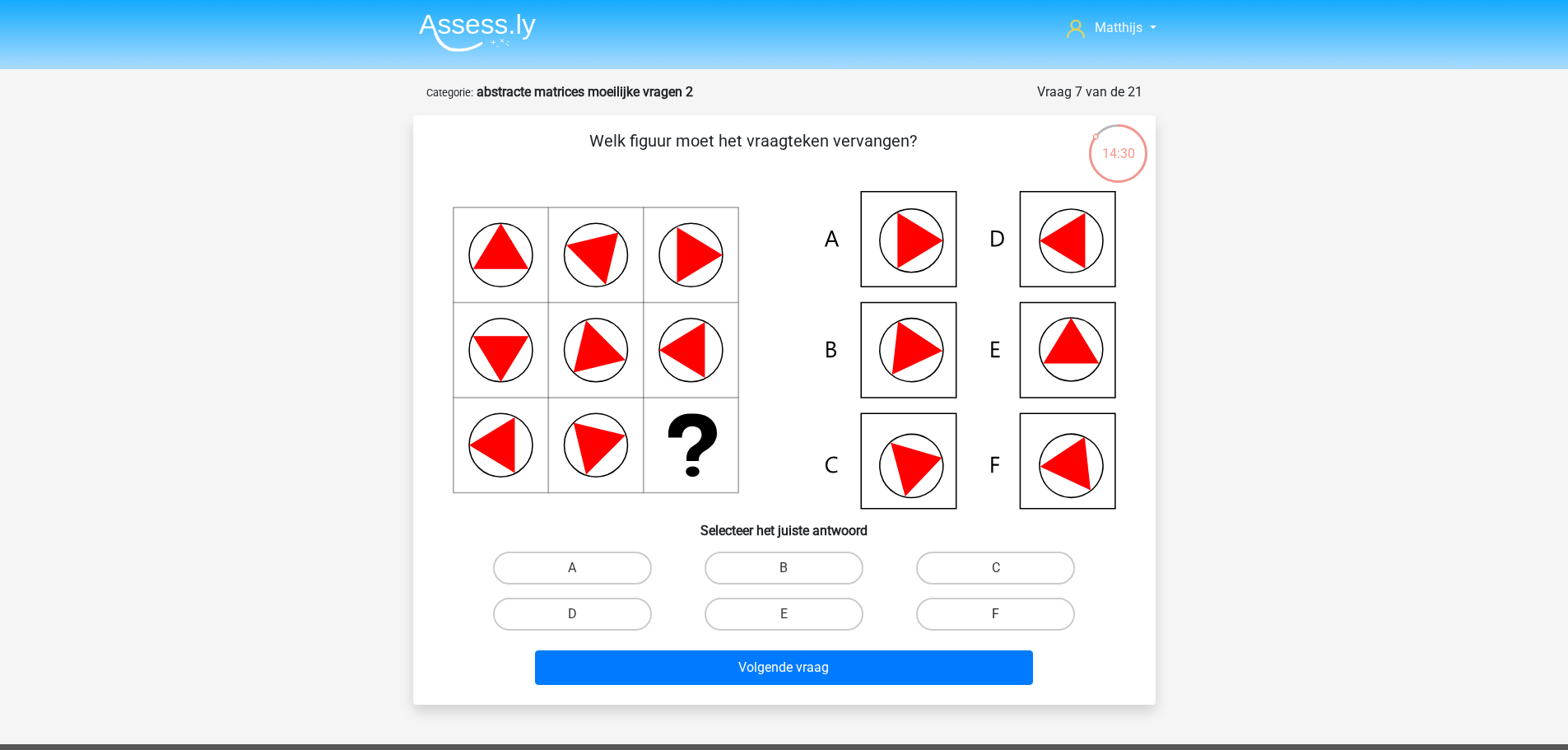
drag, startPoint x: 959, startPoint y: 607, endPoint x: 954, endPoint y: 619, distance: 13.0
click at [954, 619] on label "F" at bounding box center [996, 614] width 159 height 33
click at [996, 619] on input "F" at bounding box center [1001, 619] width 11 height 11
radio input "true"
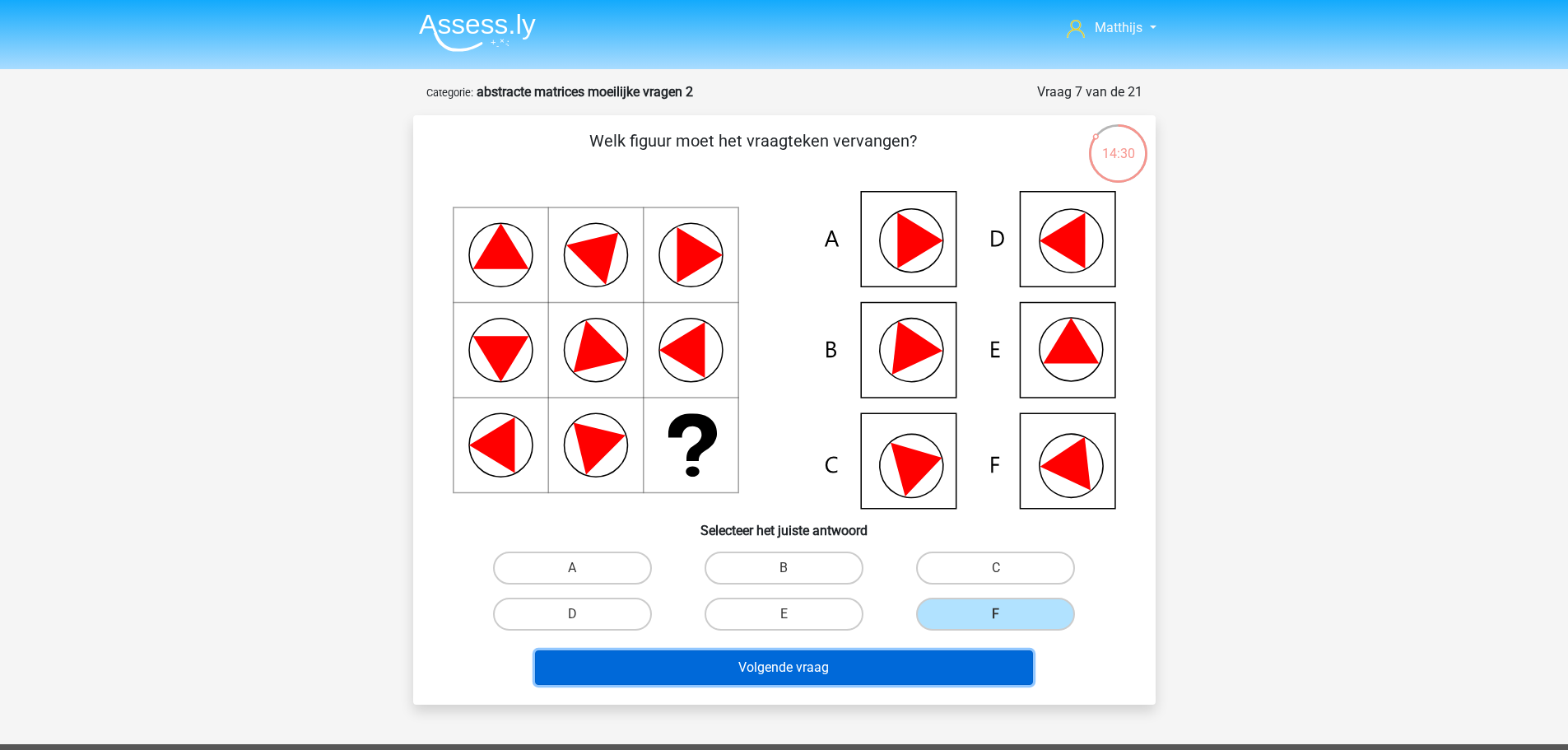
click at [956, 669] on button "Volgende vraag" at bounding box center [783, 668] width 498 height 35
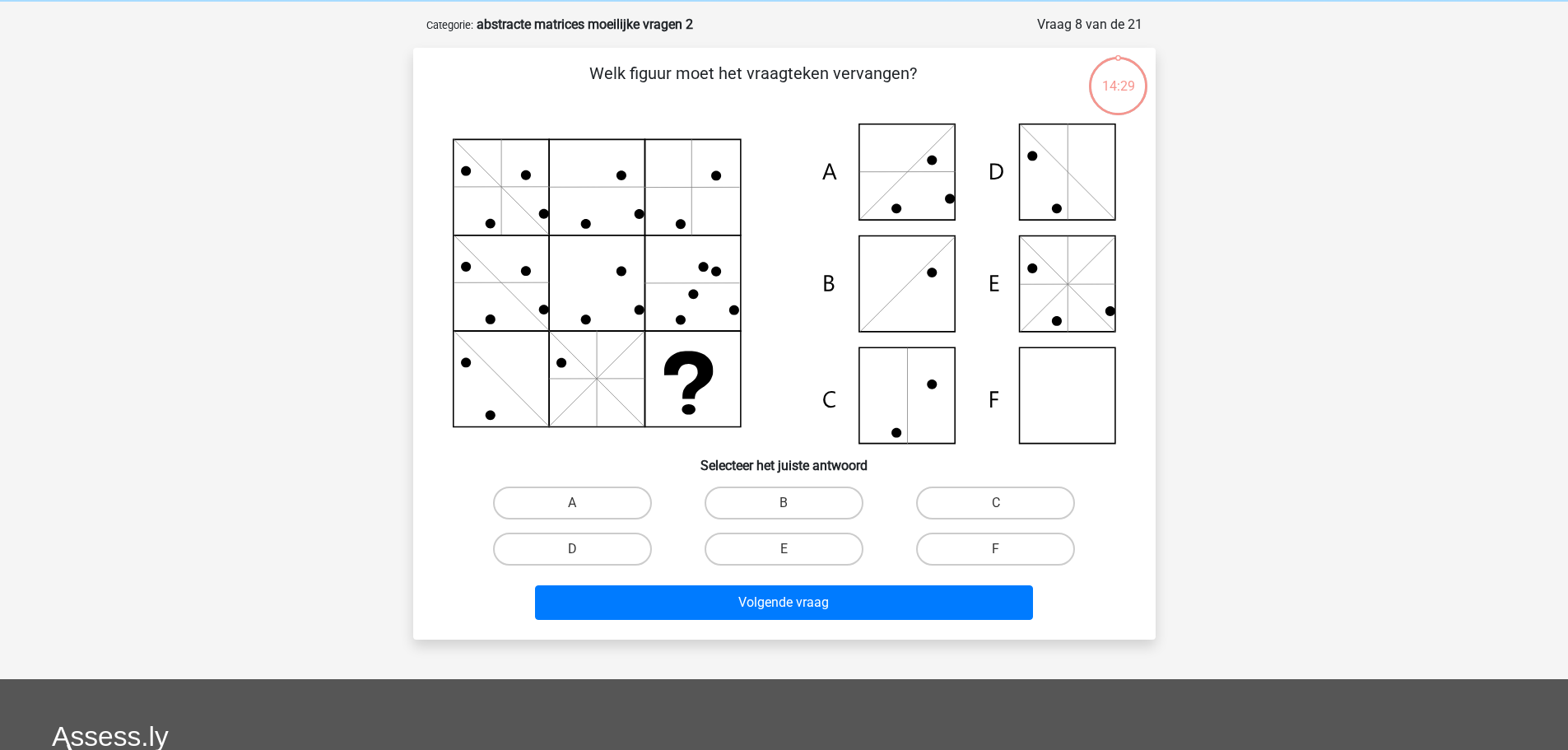
scroll to position [82, 0]
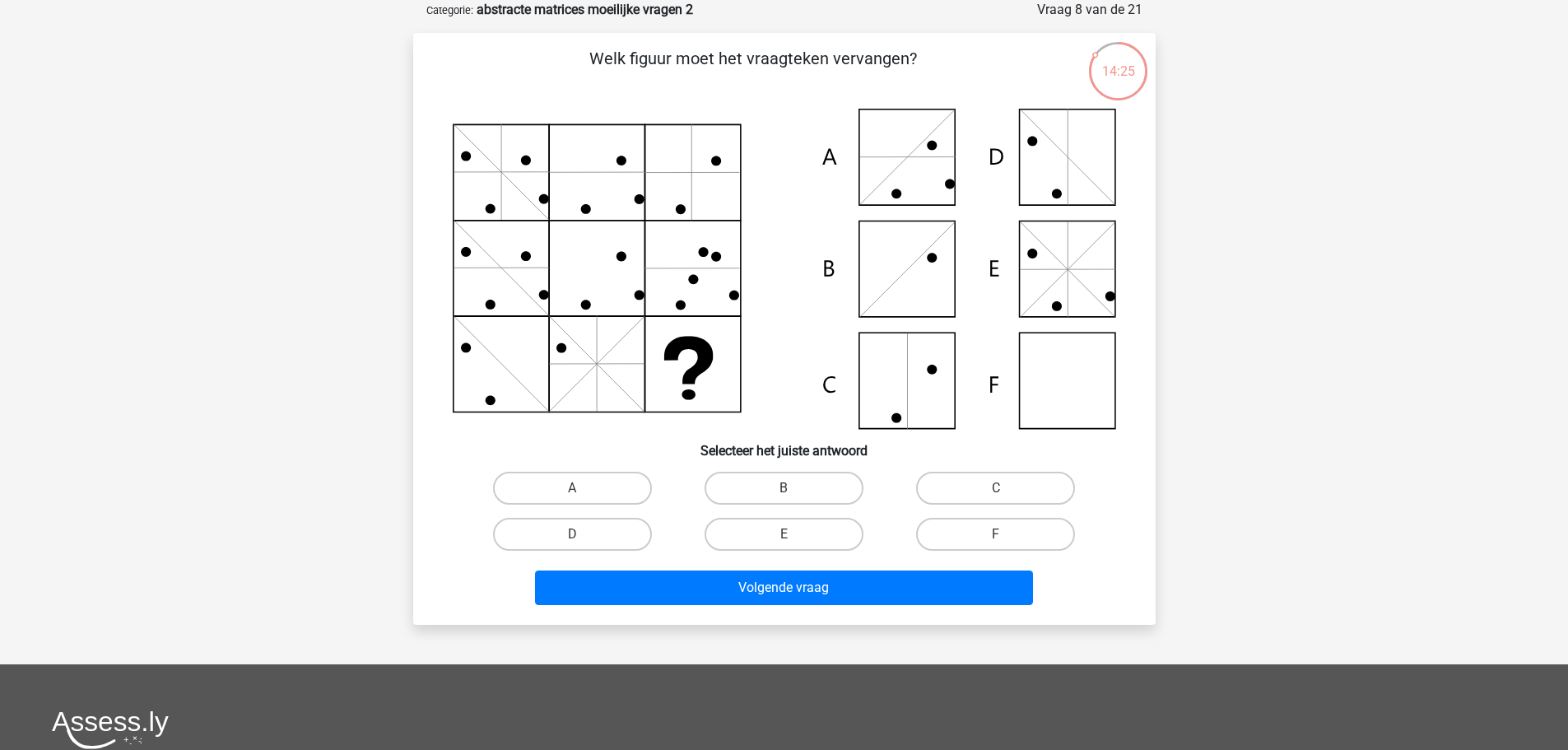
click at [1006, 534] on input "F" at bounding box center [1001, 539] width 11 height 11
radio input "true"
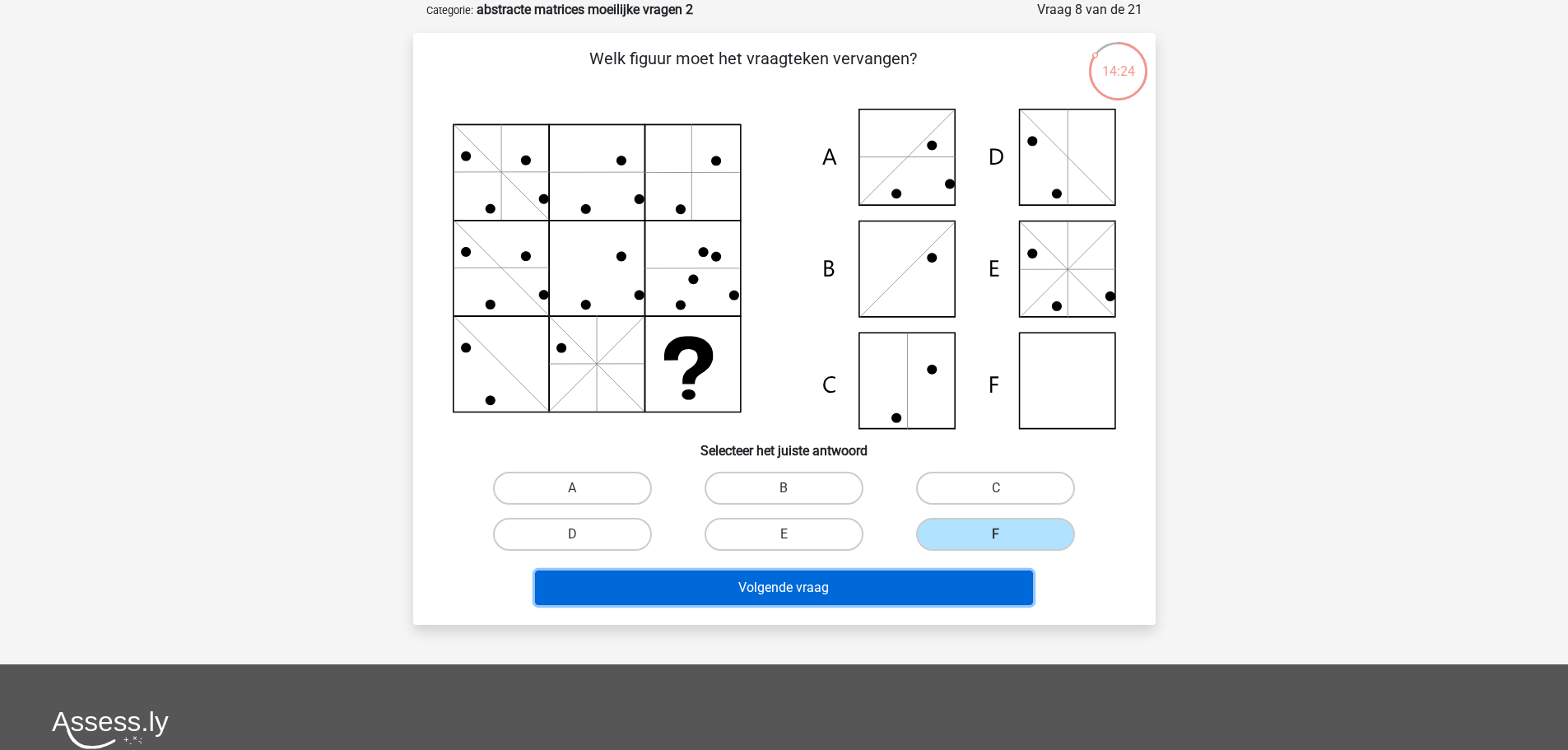
click at [938, 601] on button "Volgende vraag" at bounding box center [783, 588] width 498 height 35
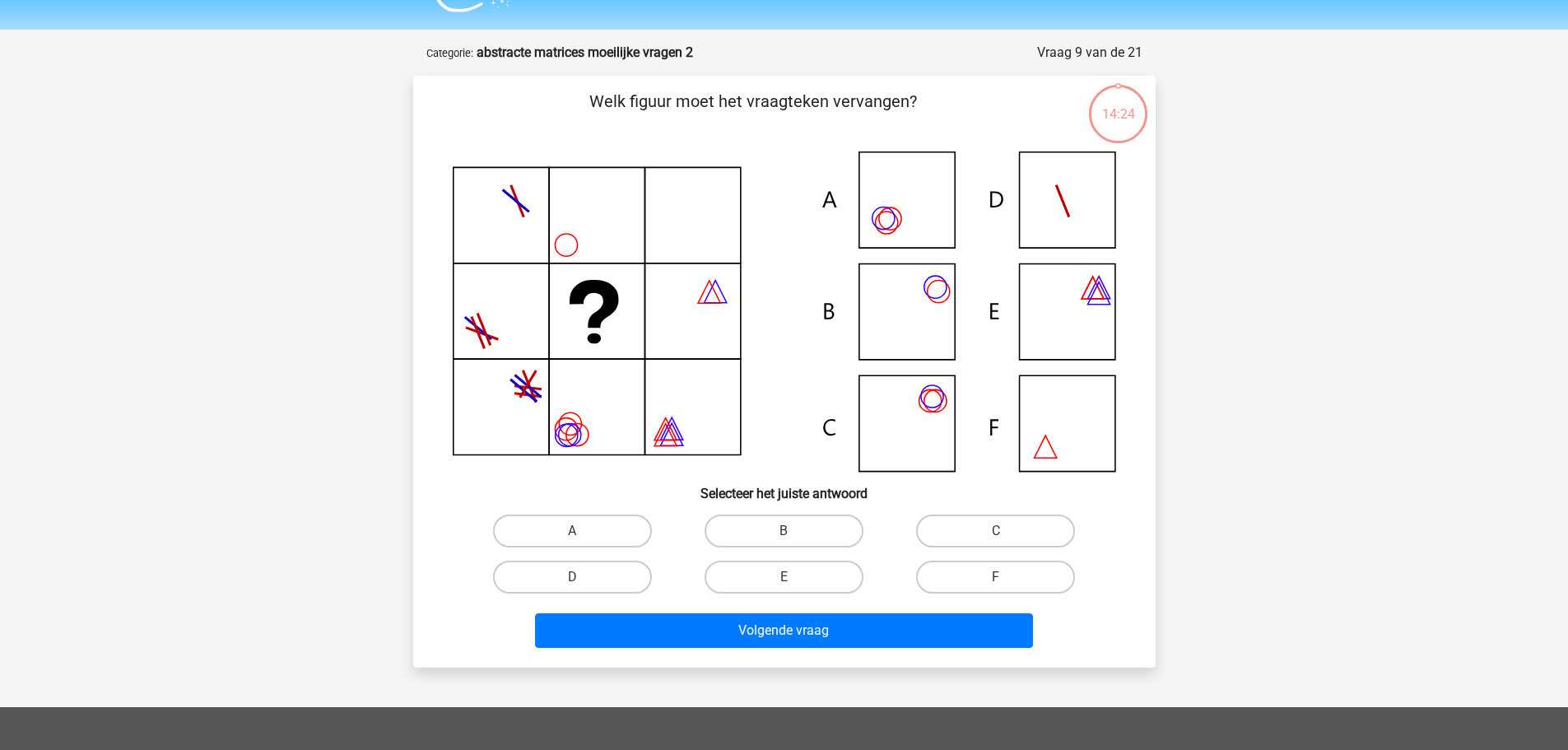
scroll to position [0, 0]
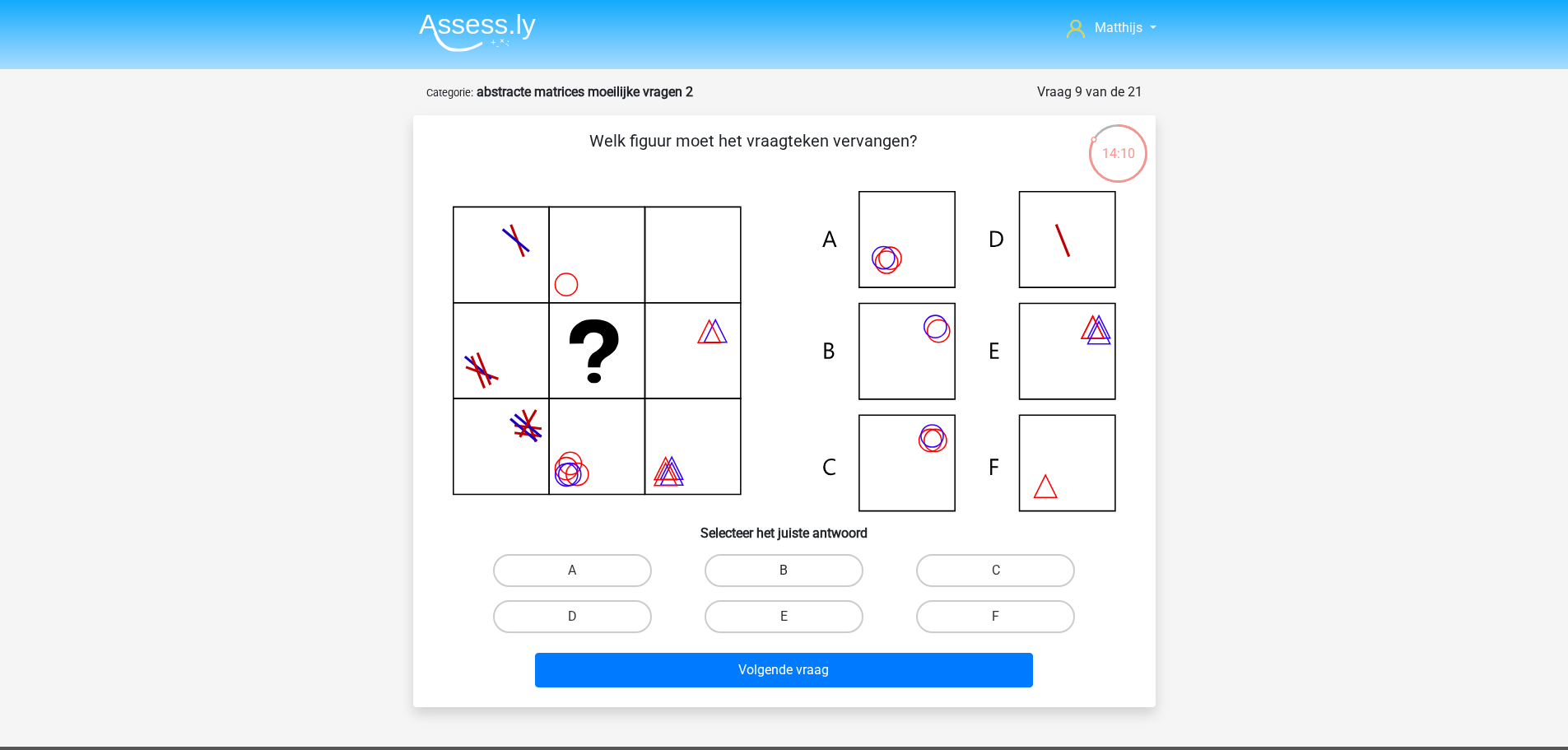
click at [818, 561] on label "B" at bounding box center [784, 570] width 159 height 33
click at [795, 570] on input "B" at bounding box center [789, 575] width 11 height 11
radio input "true"
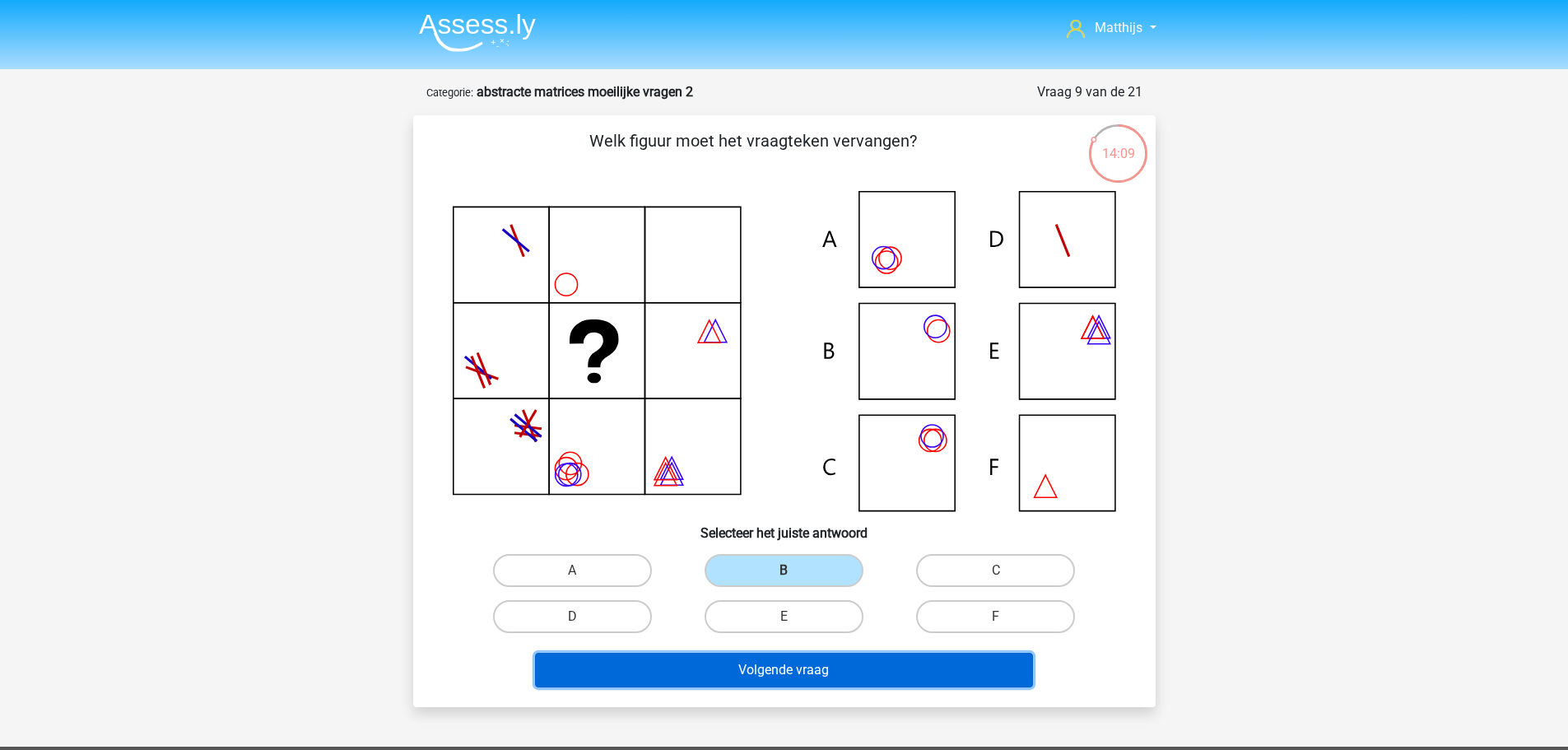
click at [944, 680] on button "Volgende vraag" at bounding box center [783, 670] width 498 height 35
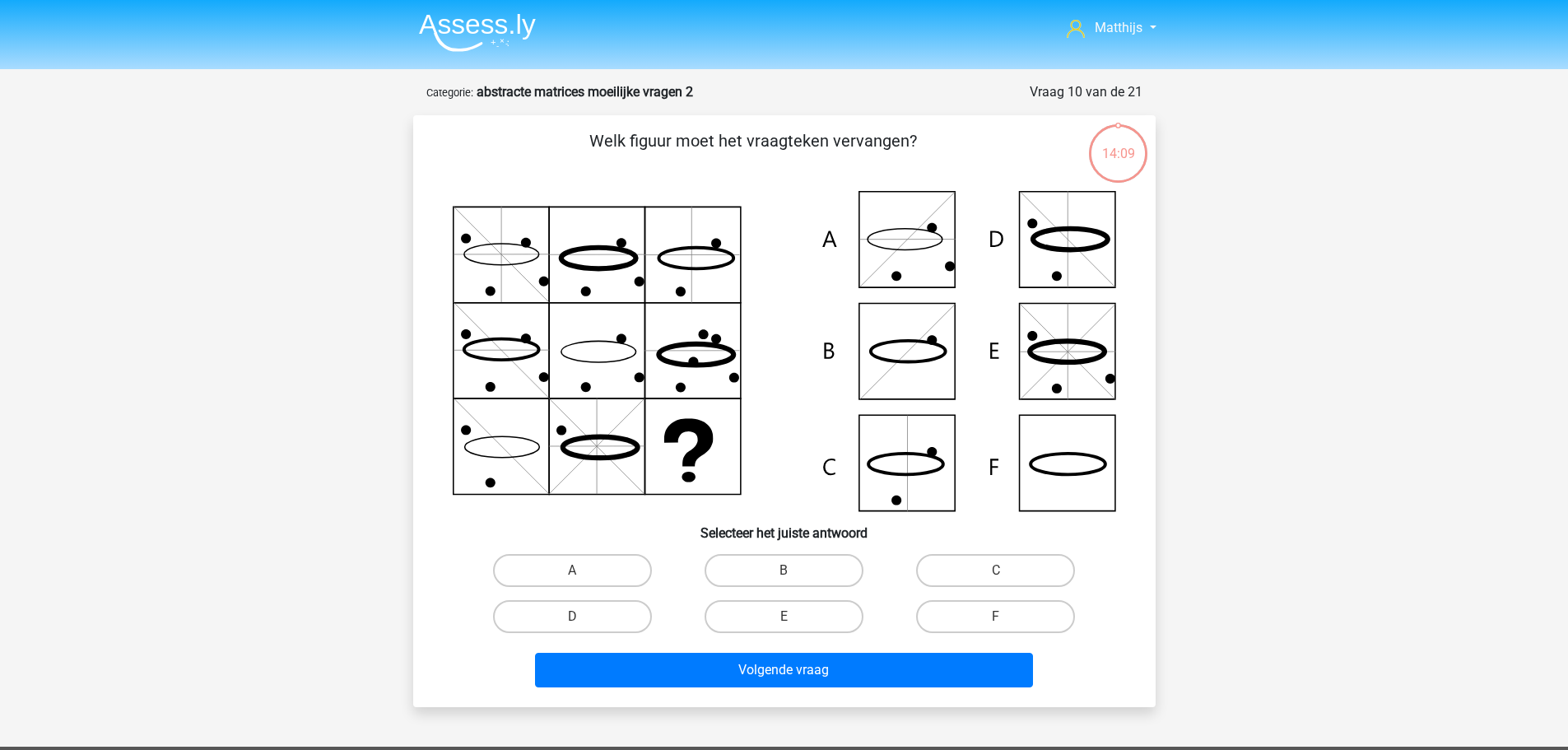
scroll to position [82, 0]
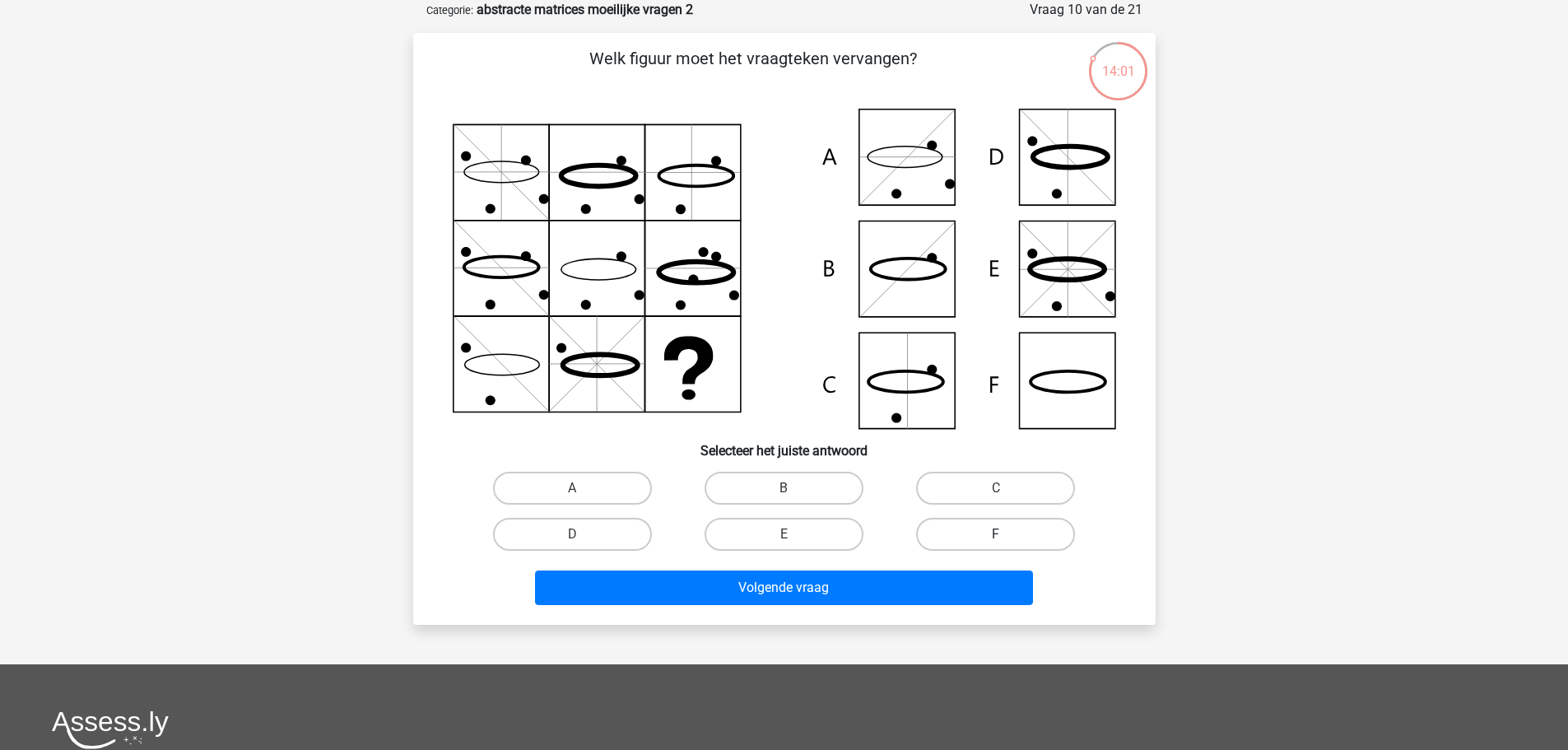
click at [1023, 534] on label "F" at bounding box center [996, 534] width 159 height 33
click at [1006, 534] on input "F" at bounding box center [1001, 539] width 11 height 11
radio input "true"
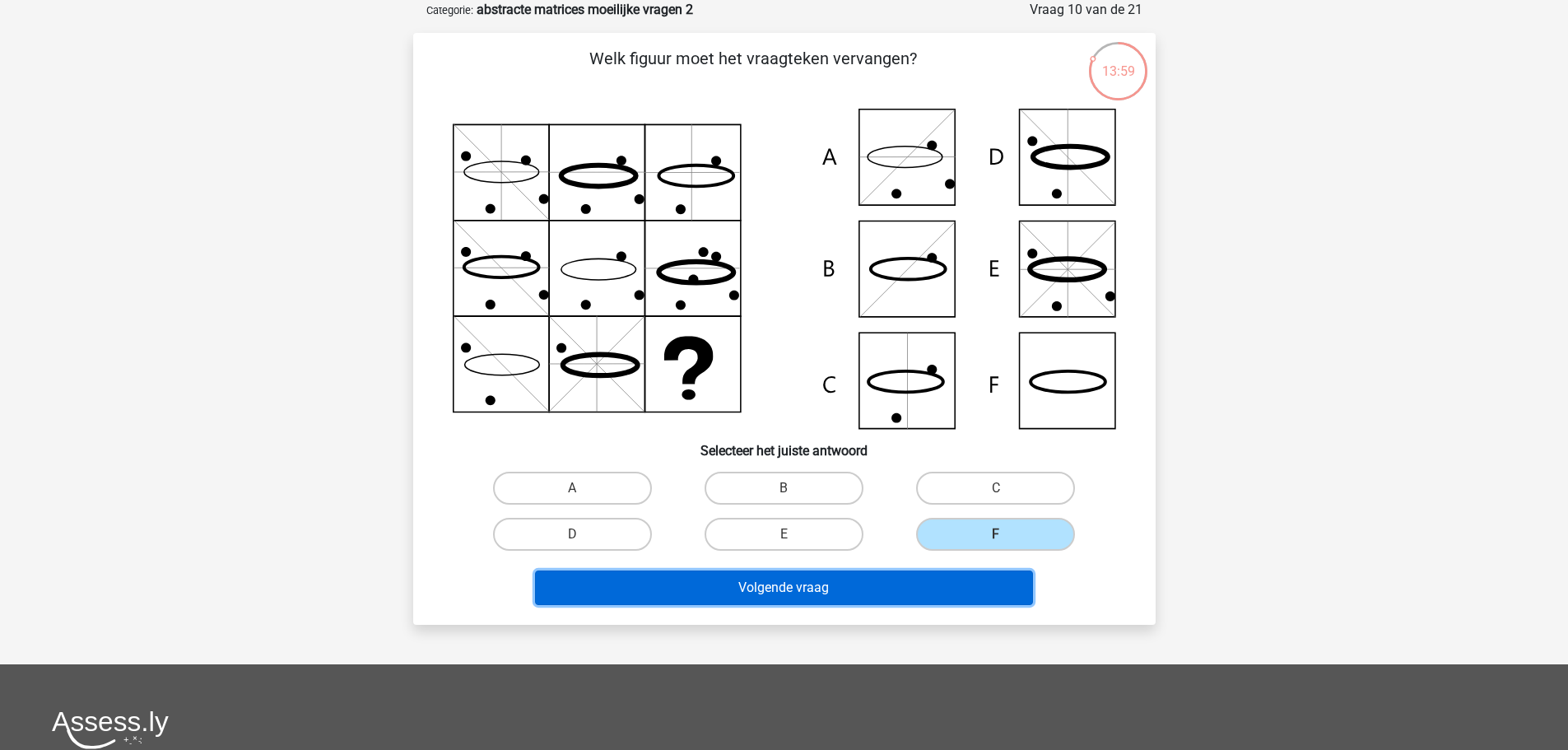
click at [934, 583] on button "Volgende vraag" at bounding box center [783, 588] width 498 height 35
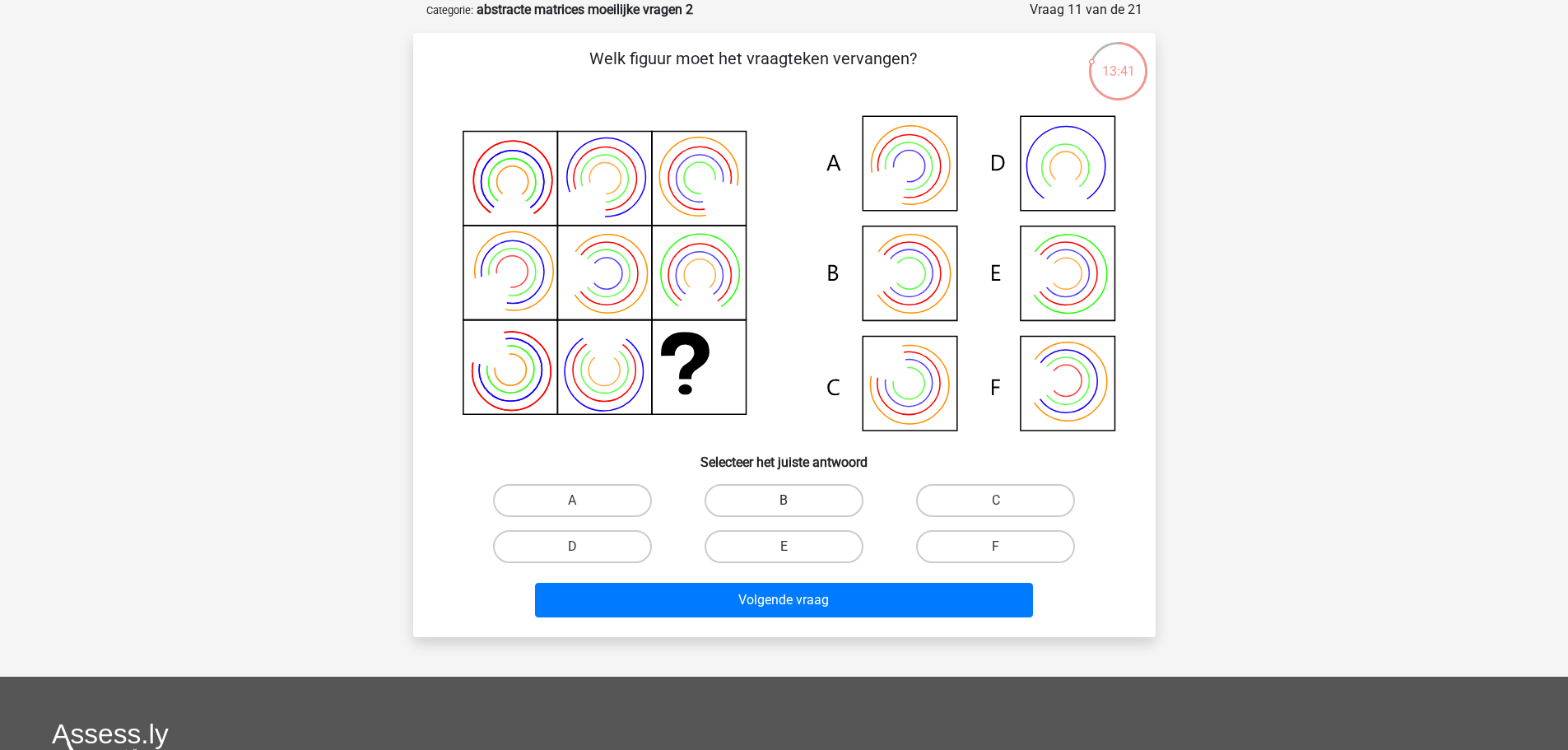
click at [827, 496] on label "B" at bounding box center [784, 501] width 159 height 33
click at [795, 501] on input "B" at bounding box center [789, 505] width 11 height 11
radio input "true"
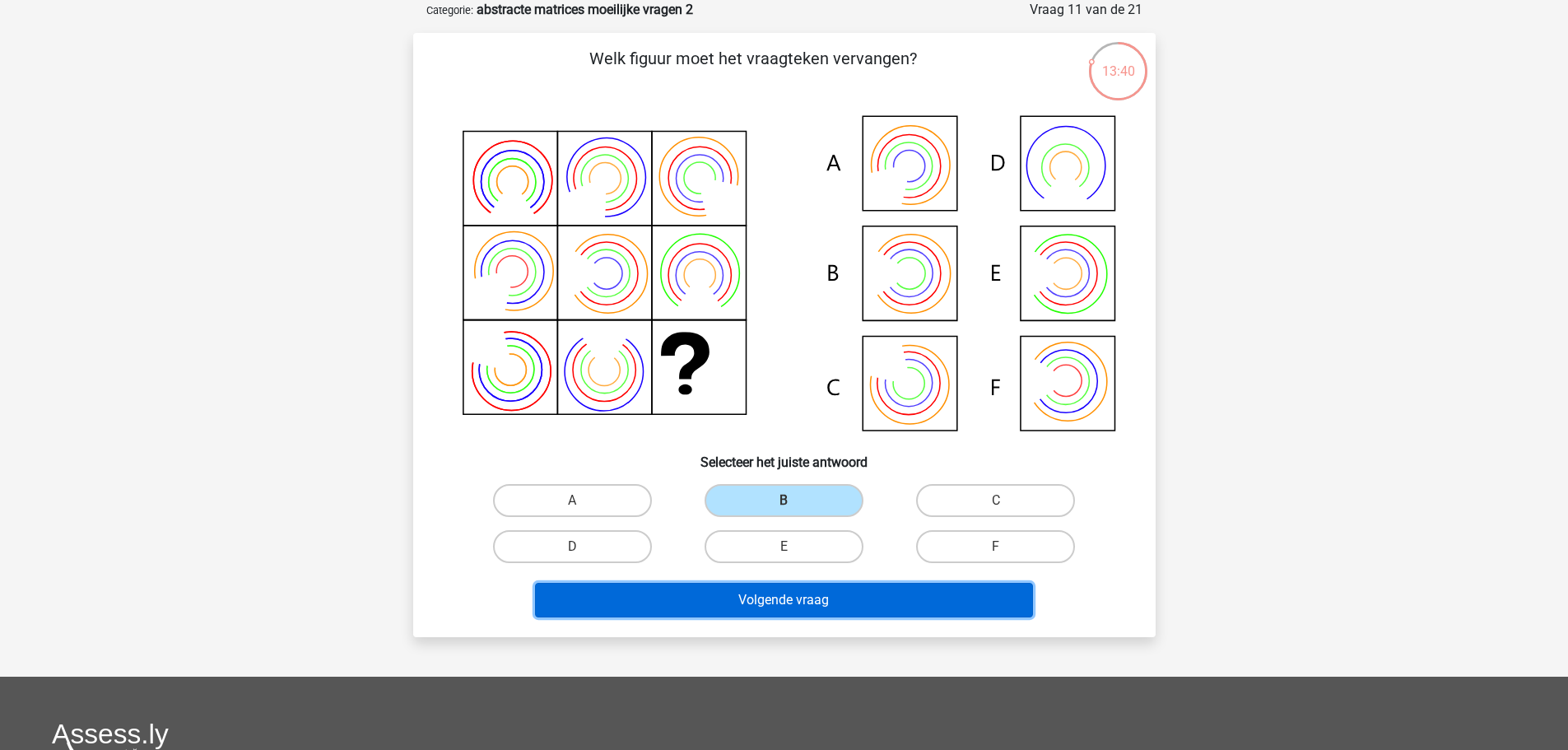
click at [961, 610] on button "Volgende vraag" at bounding box center [783, 600] width 498 height 35
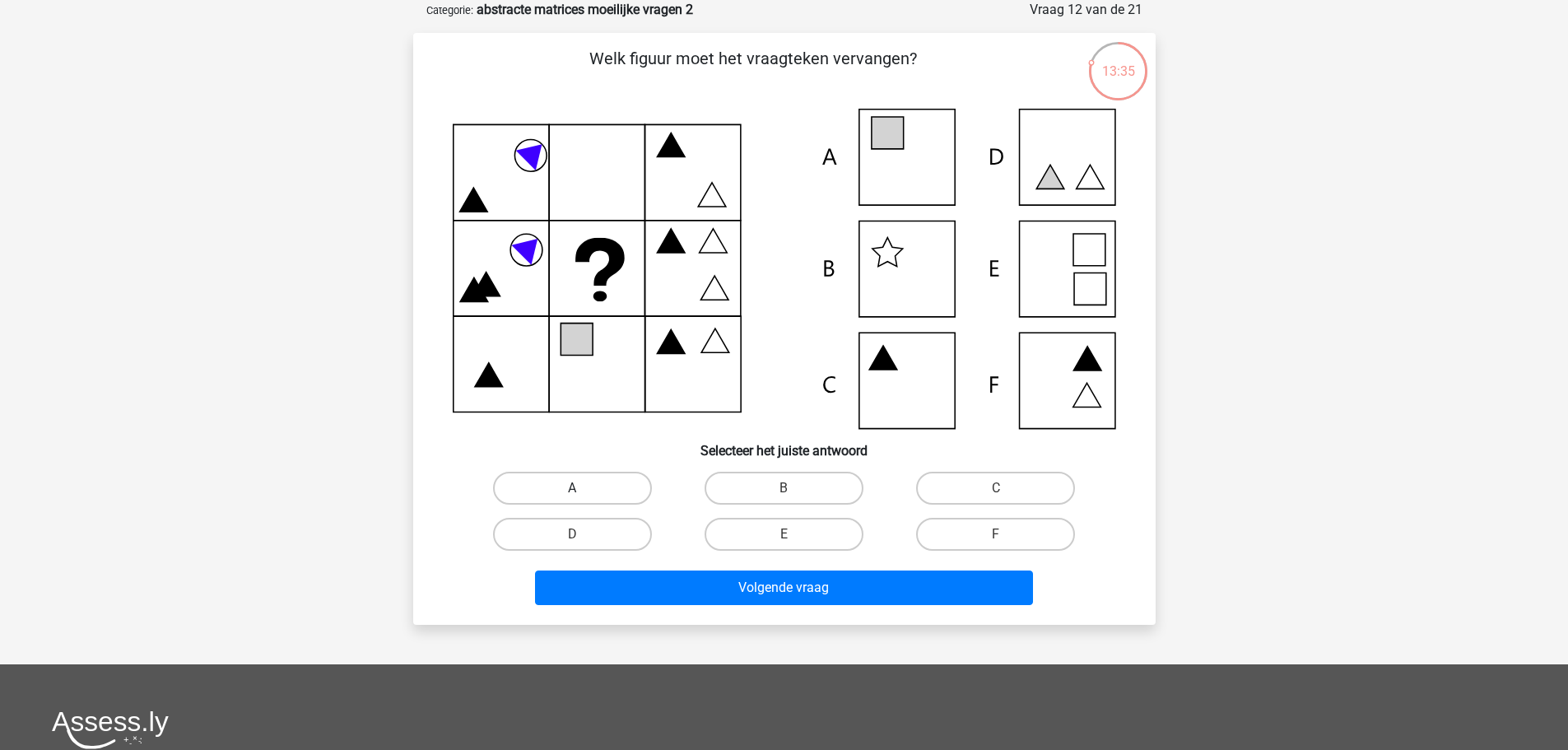
click at [625, 487] on label "A" at bounding box center [572, 488] width 159 height 33
click at [583, 488] on input "A" at bounding box center [577, 493] width 11 height 11
radio input "true"
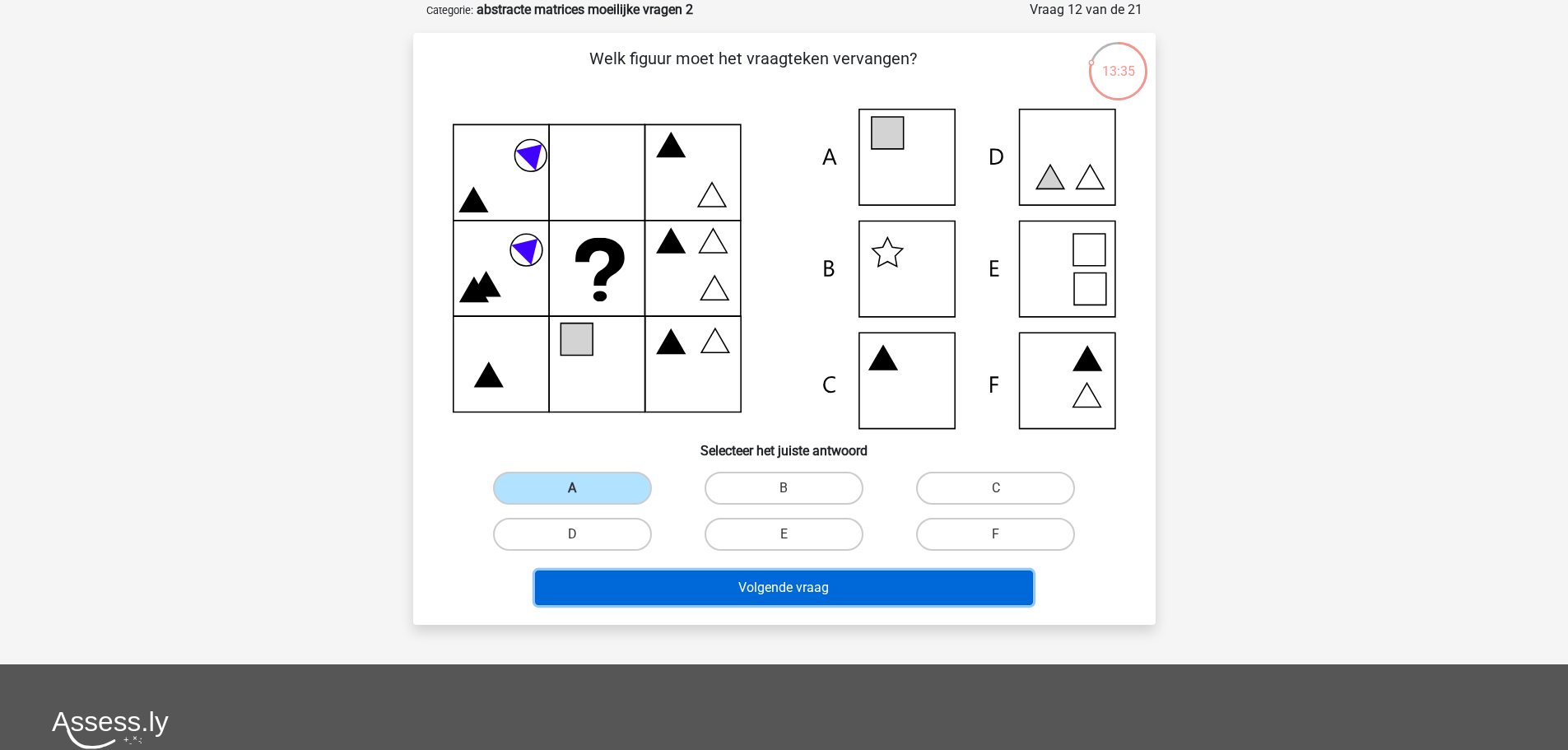
click at [812, 595] on button "Volgende vraag" at bounding box center [783, 588] width 498 height 35
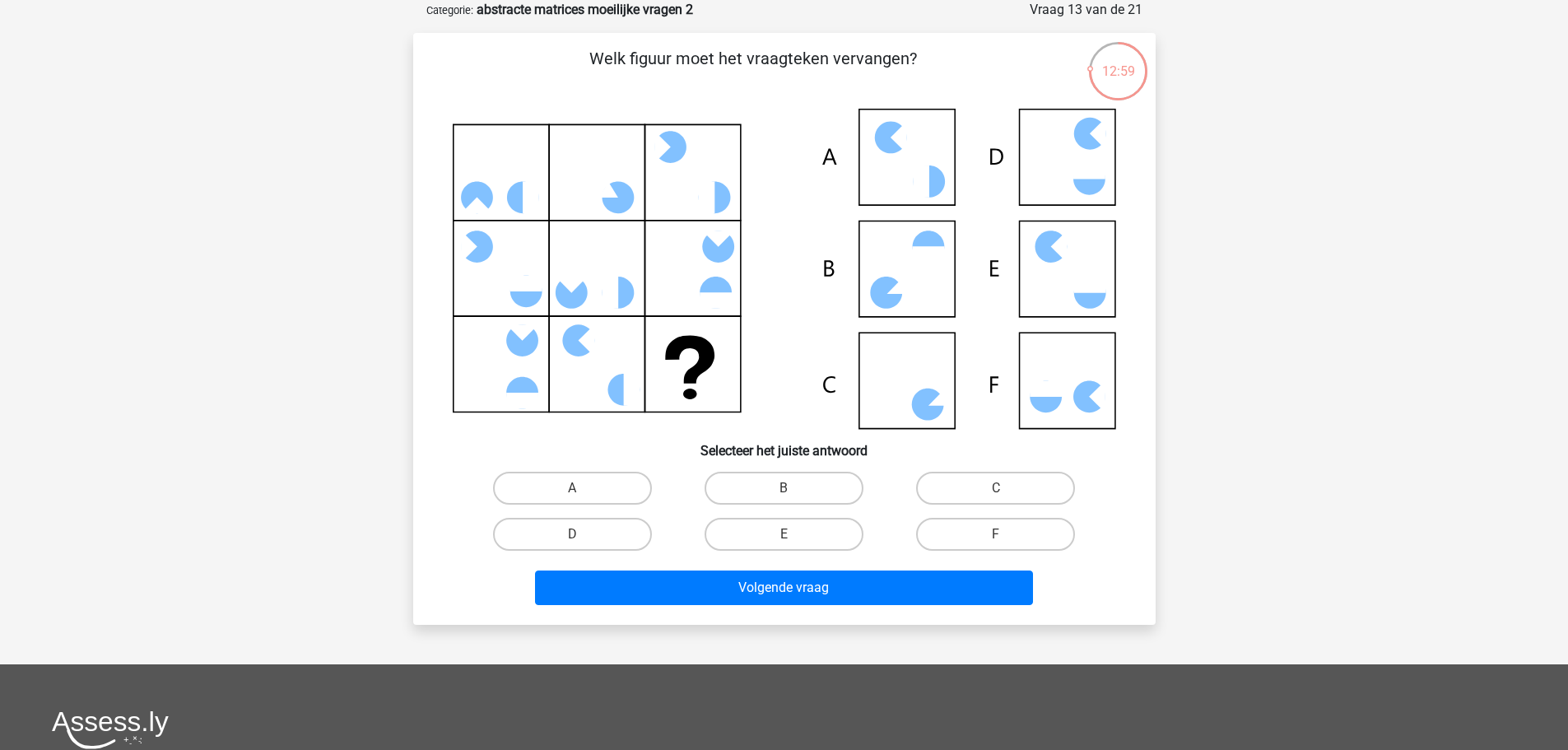
click at [980, 469] on div "C" at bounding box center [996, 488] width 212 height 46
drag, startPoint x: 990, startPoint y: 489, endPoint x: 995, endPoint y: 497, distance: 9.4
click at [992, 489] on label "C" at bounding box center [996, 488] width 159 height 33
click at [996, 489] on input "C" at bounding box center [1001, 493] width 11 height 11
radio input "true"
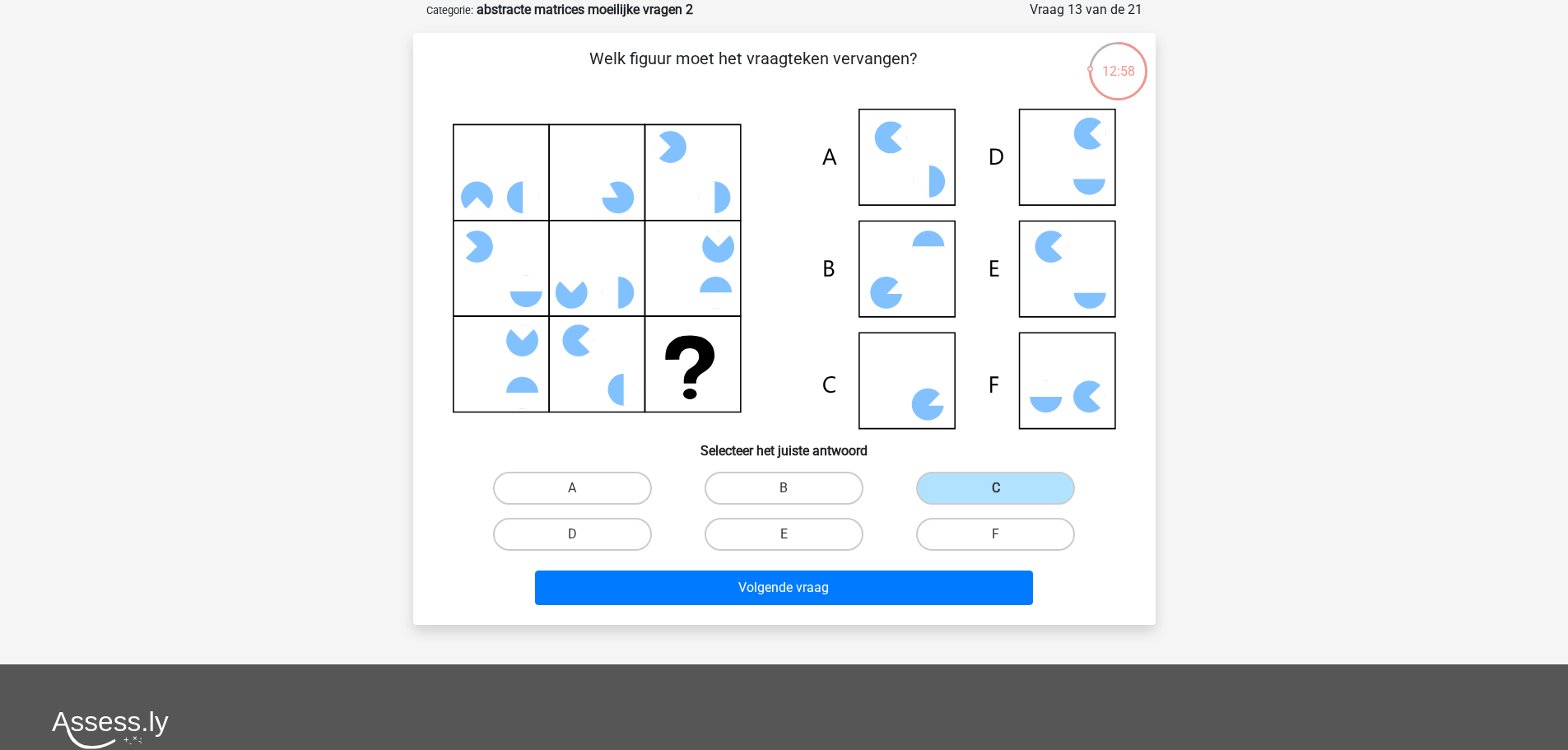
click at [980, 607] on div "Volgende vraag" at bounding box center [784, 591] width 635 height 42
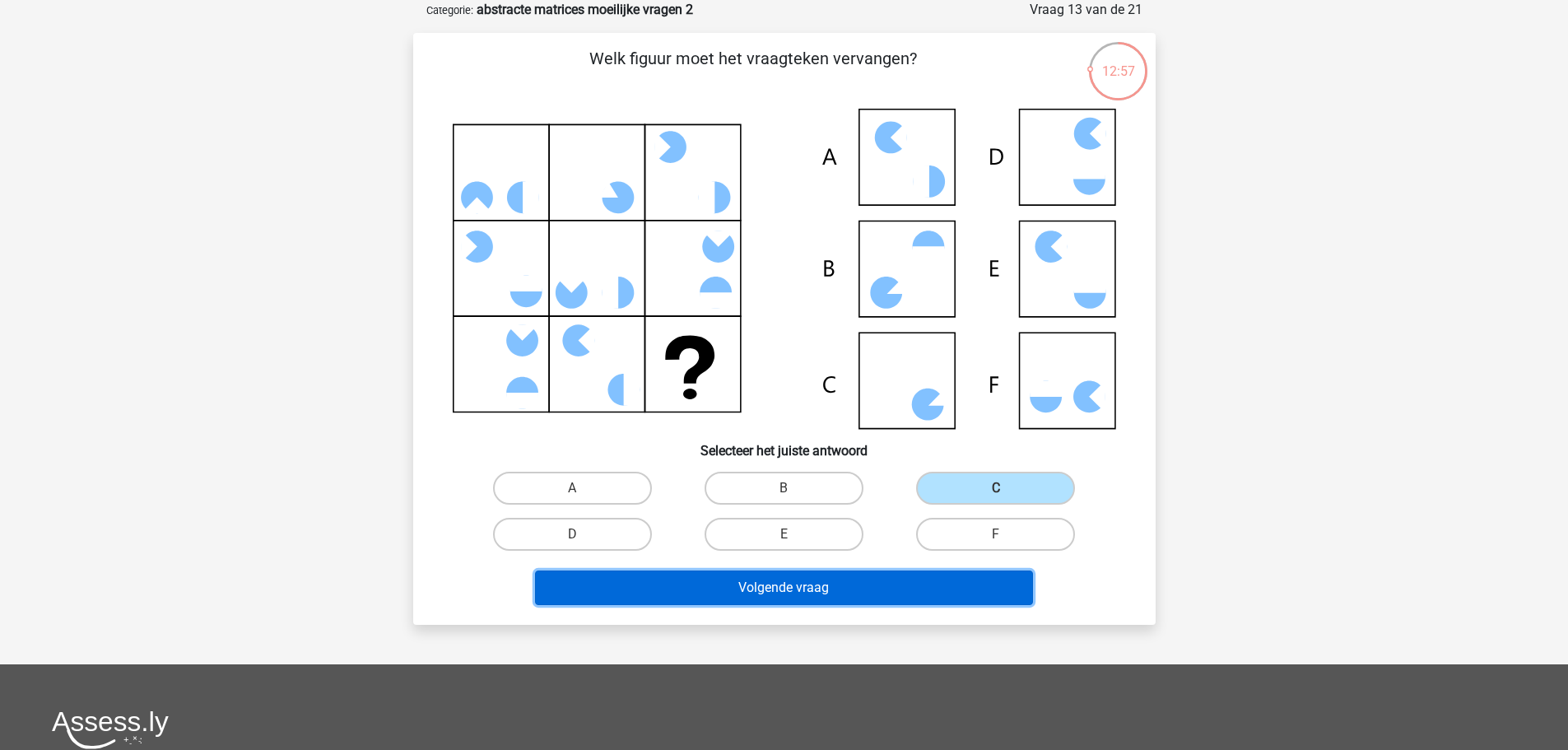
click at [897, 601] on button "Volgende vraag" at bounding box center [783, 588] width 498 height 35
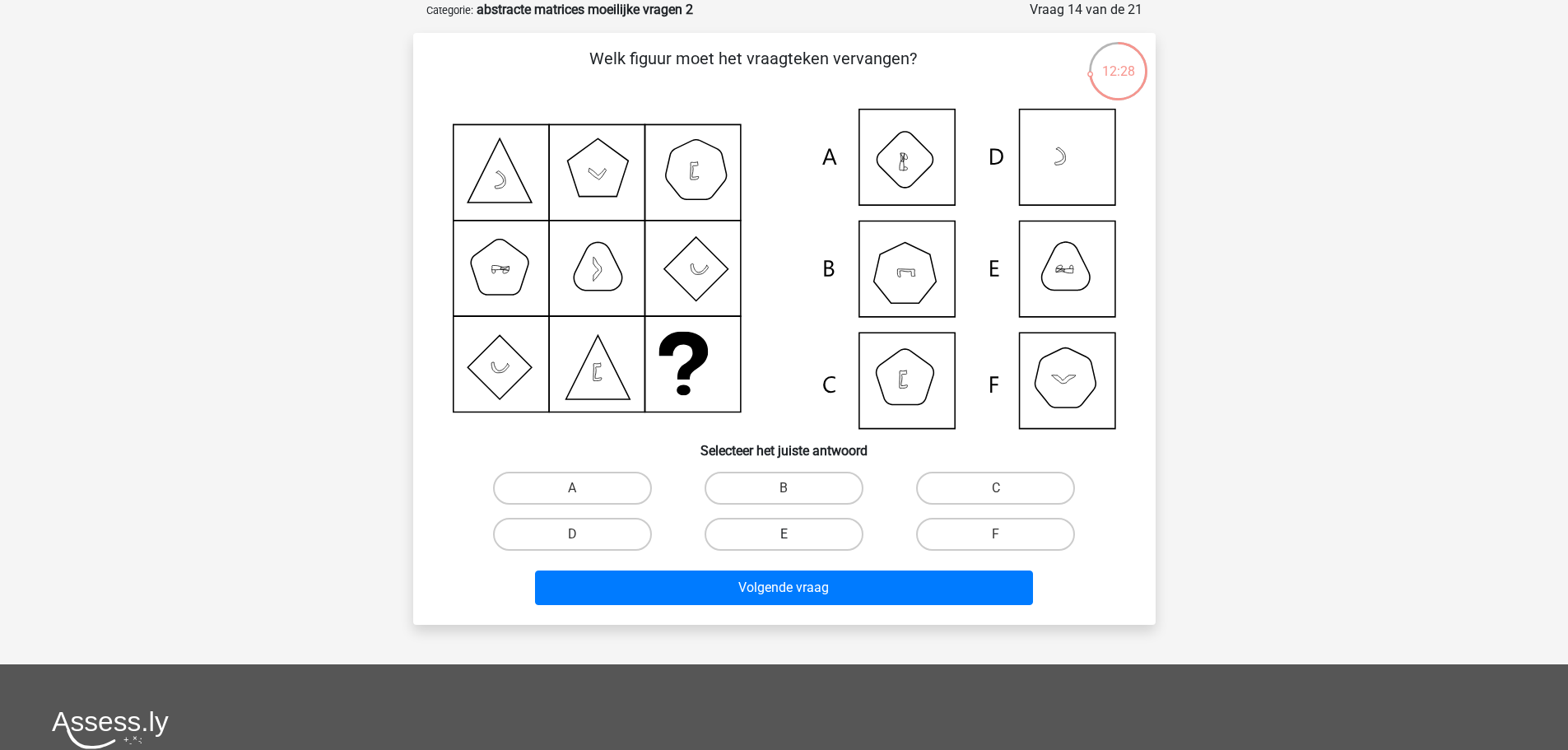
click at [769, 545] on label "E" at bounding box center [784, 534] width 159 height 33
click at [784, 545] on input "E" at bounding box center [789, 539] width 11 height 11
radio input "true"
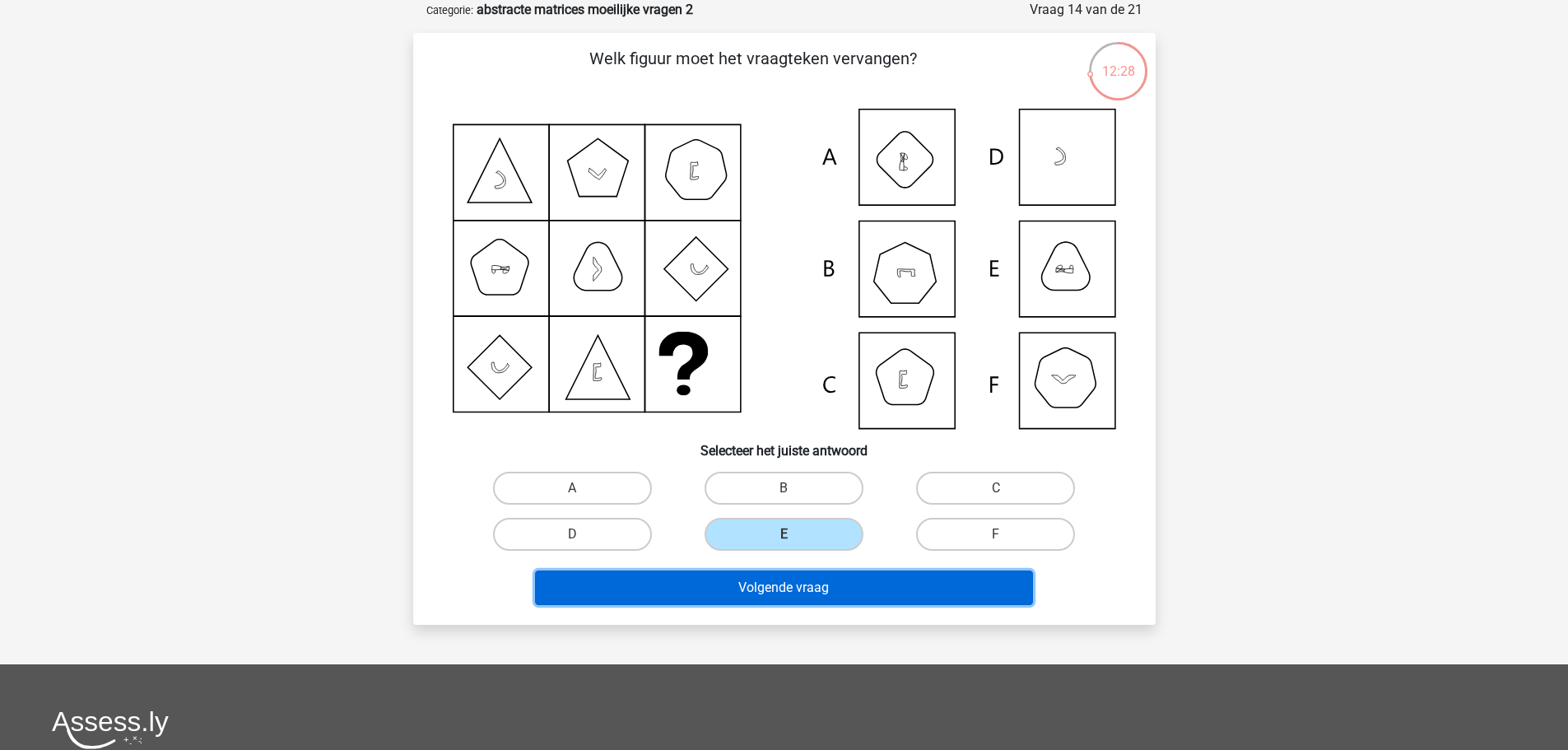
click at [857, 584] on button "Volgende vraag" at bounding box center [783, 588] width 498 height 35
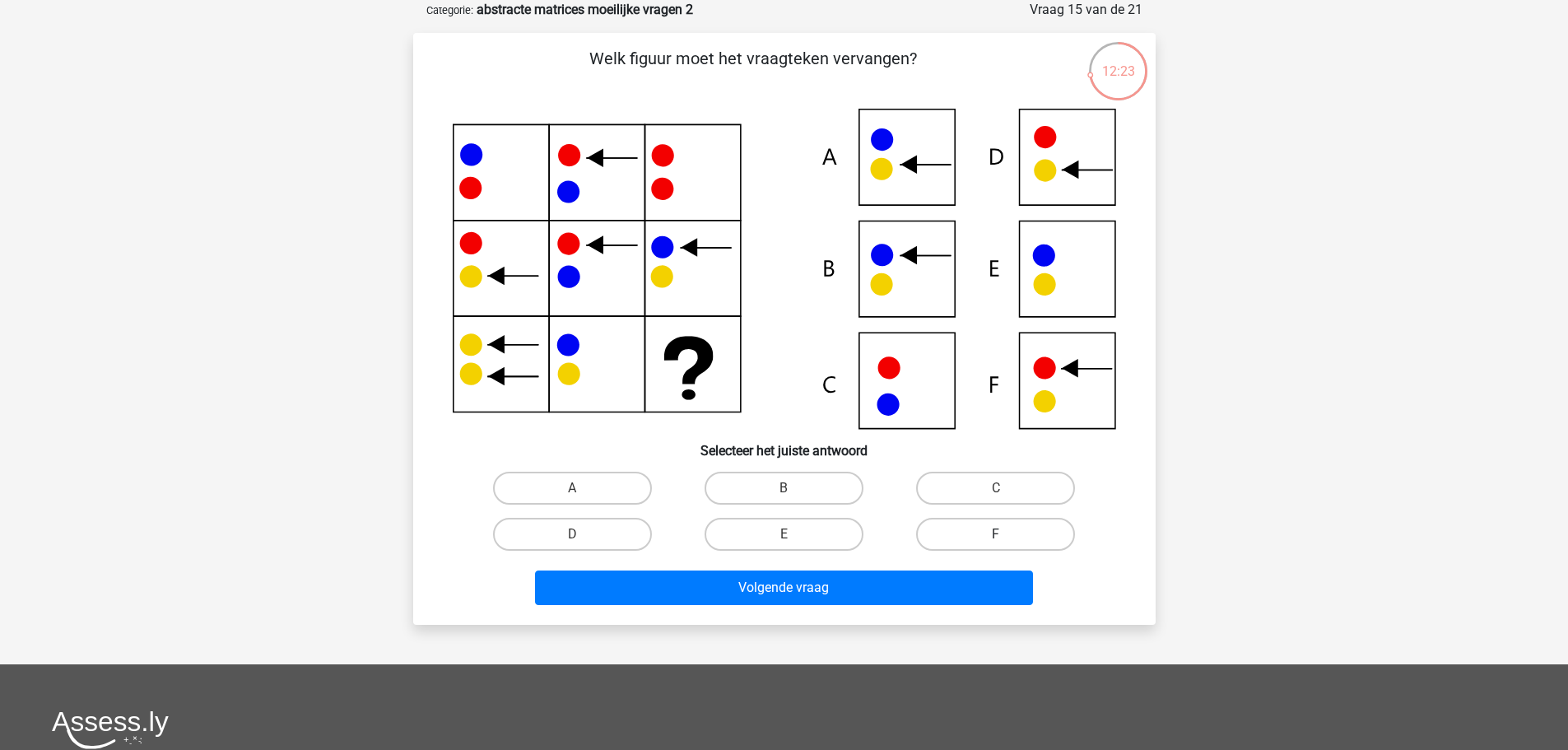
click at [956, 537] on label "F" at bounding box center [996, 534] width 159 height 33
click at [996, 537] on input "F" at bounding box center [1001, 539] width 11 height 11
radio input "true"
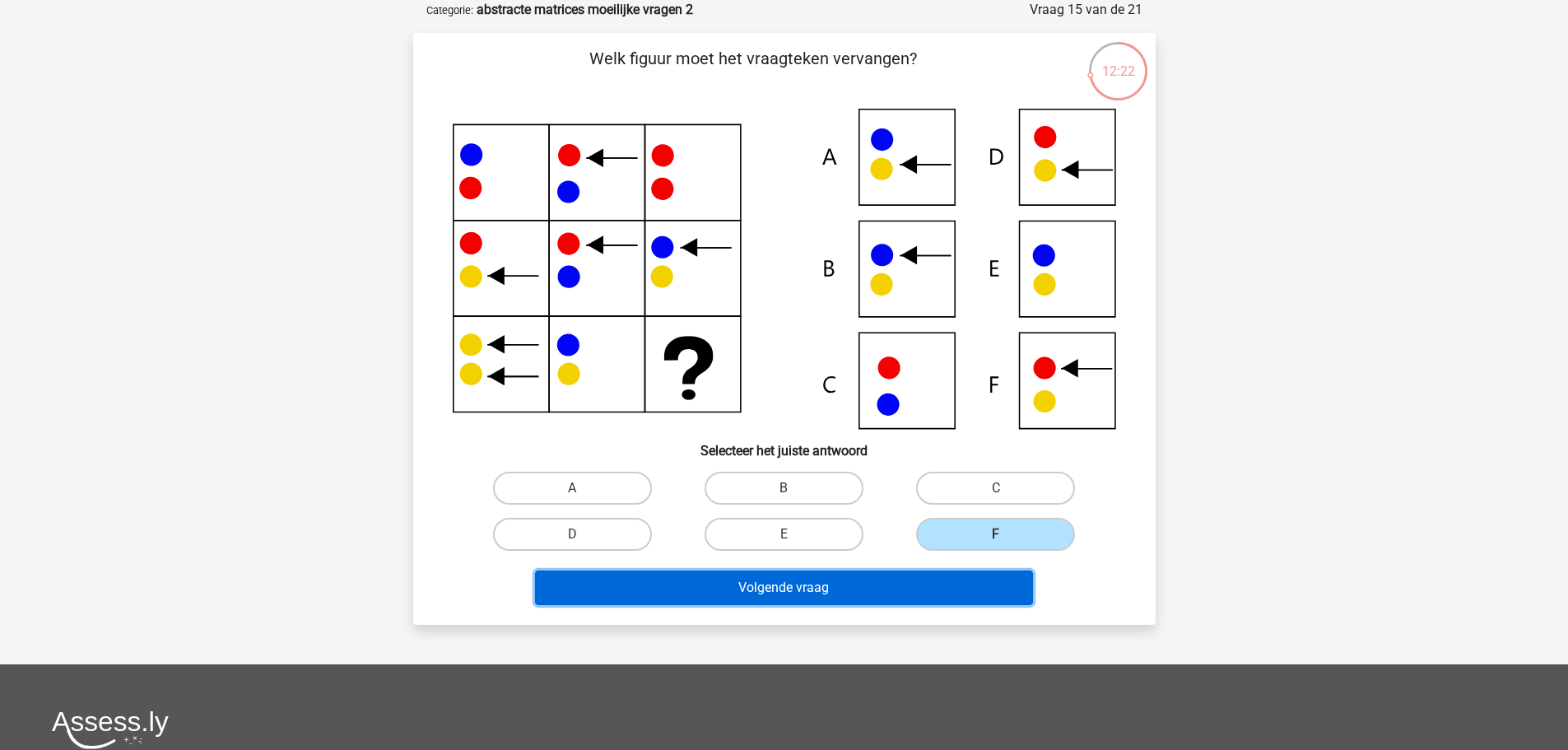
click at [917, 593] on button "Volgende vraag" at bounding box center [783, 588] width 498 height 35
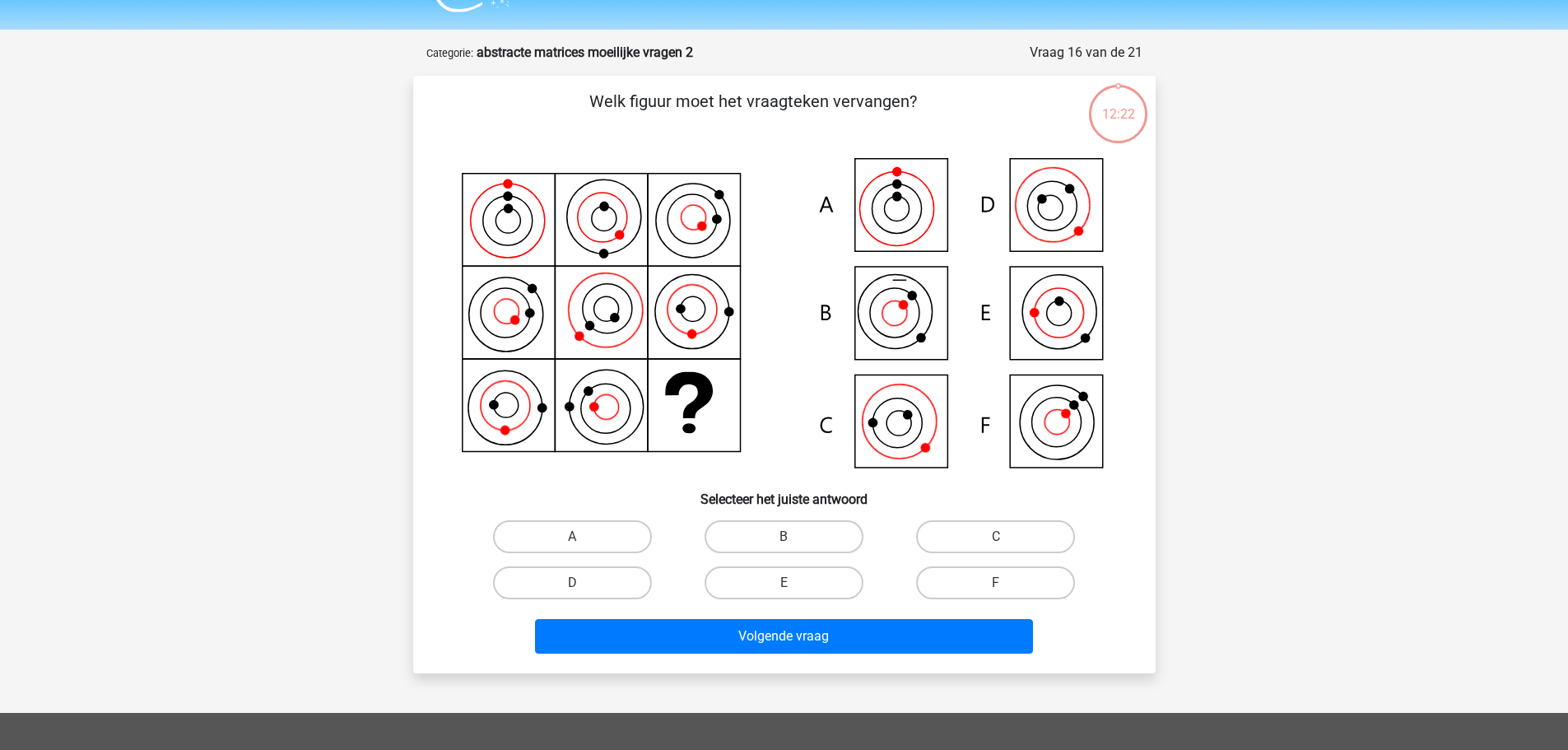
scroll to position [0, 0]
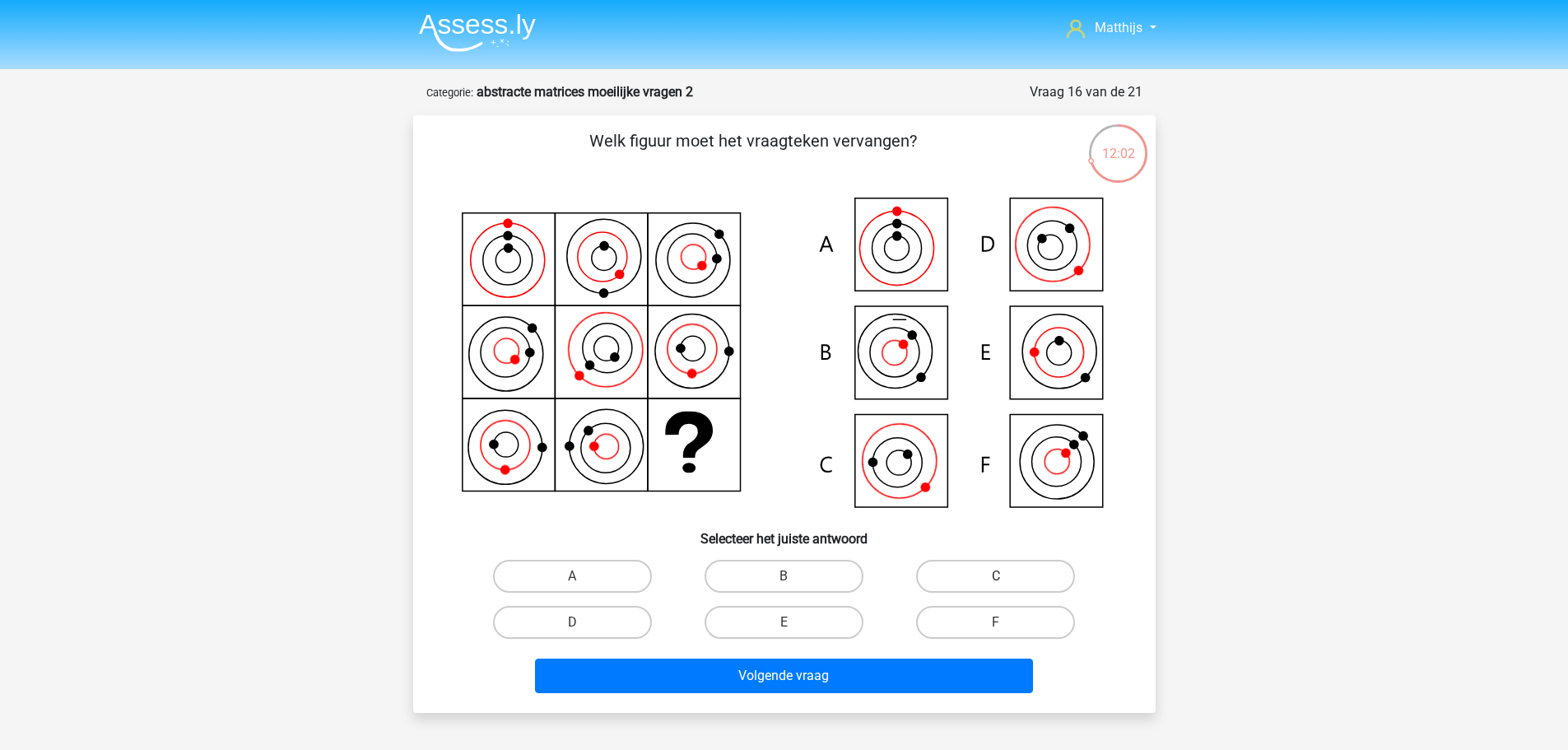
click at [1039, 571] on label "C" at bounding box center [996, 576] width 159 height 33
click at [1006, 576] on input "C" at bounding box center [1001, 581] width 11 height 11
radio input "true"
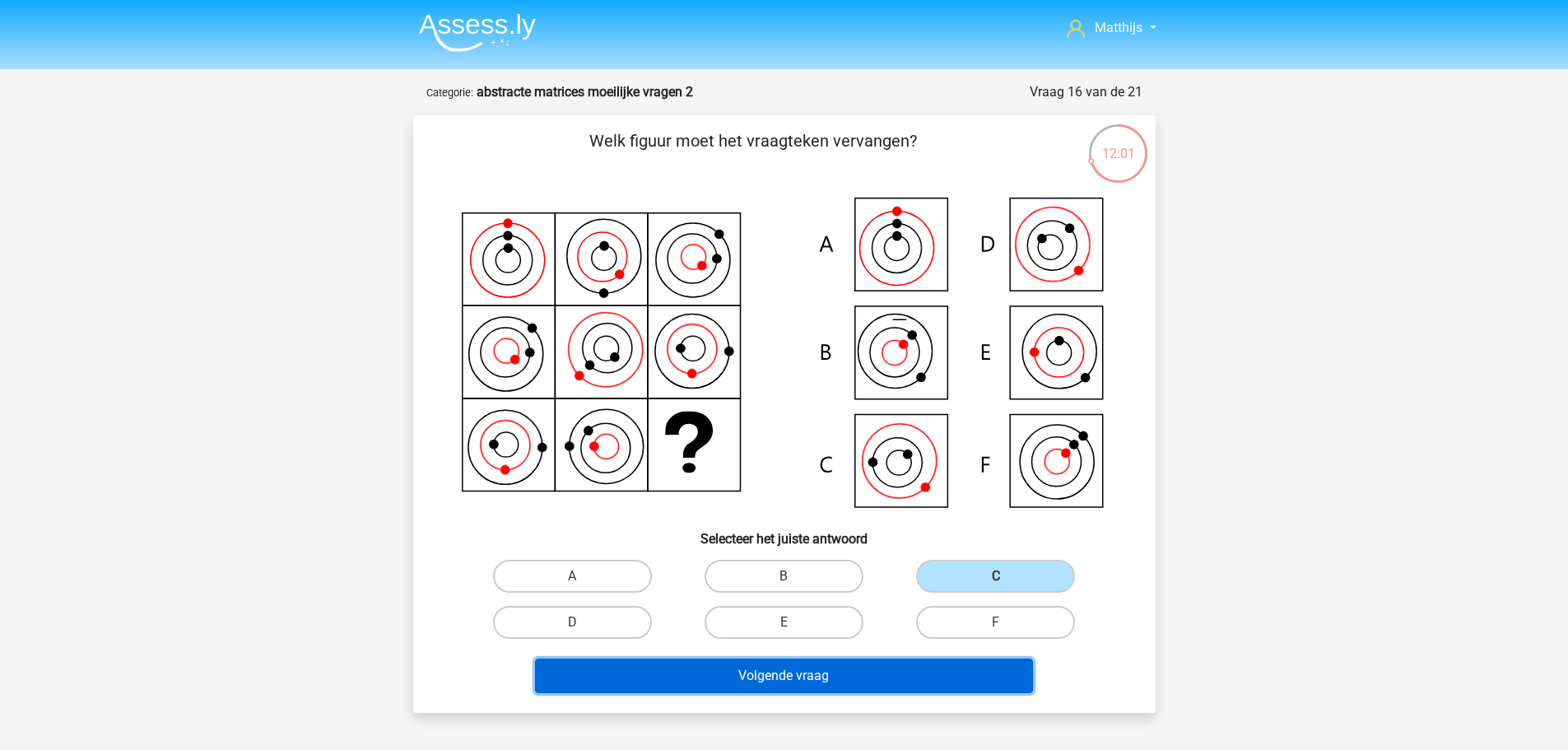
drag, startPoint x: 886, startPoint y: 672, endPoint x: 866, endPoint y: 673, distance: 20.0
click at [885, 672] on button "Volgende vraag" at bounding box center [783, 676] width 498 height 35
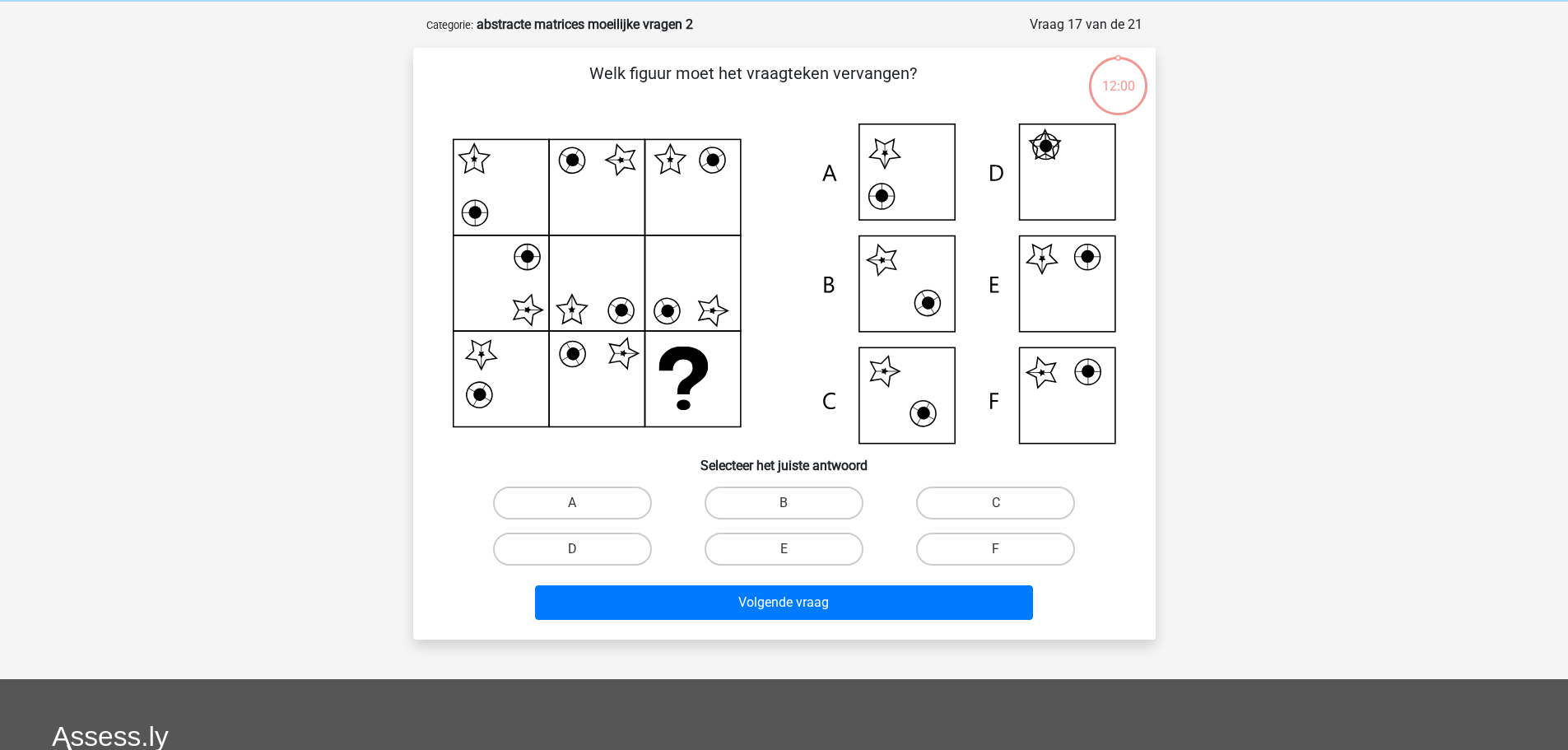
scroll to position [82, 0]
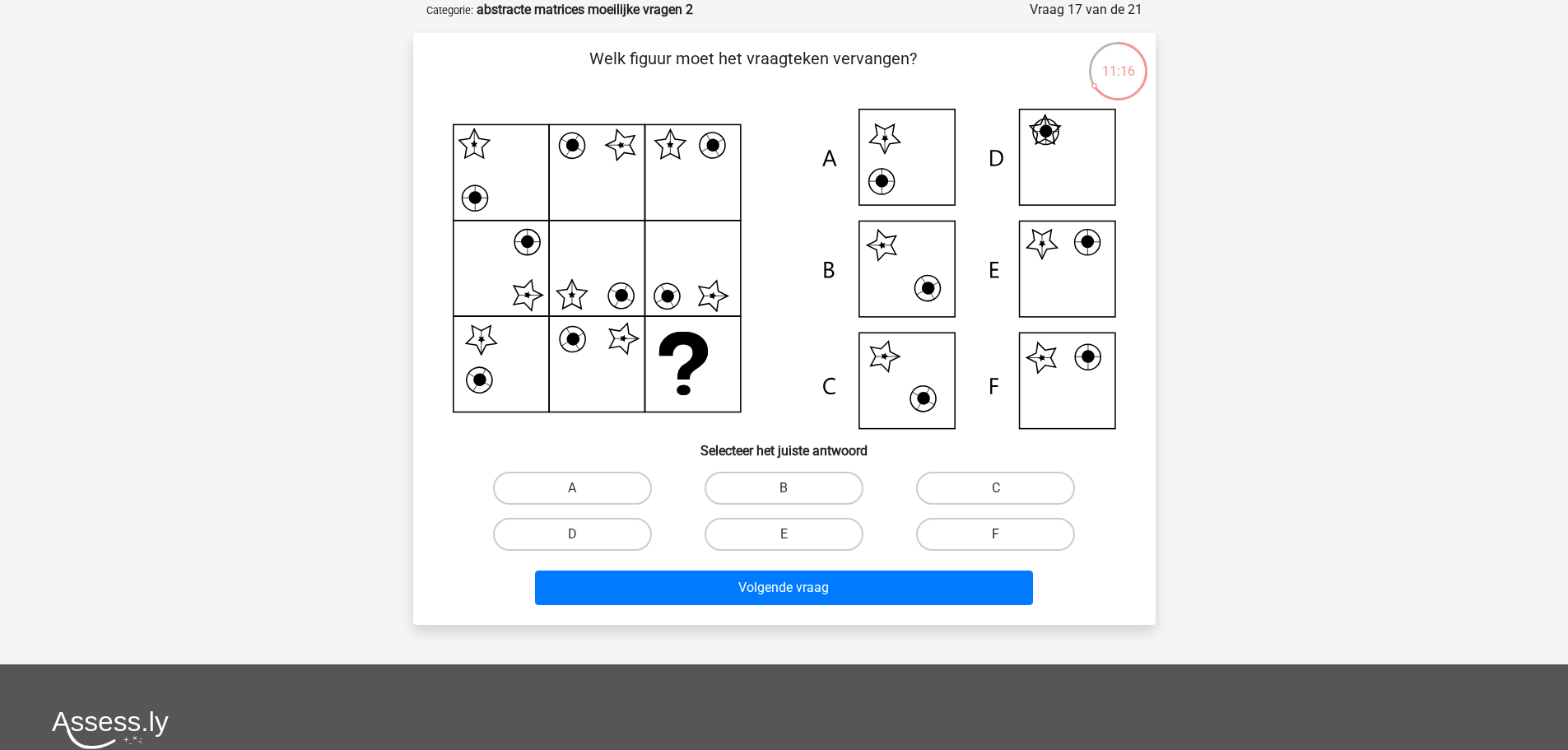
click at [971, 526] on label "F" at bounding box center [996, 534] width 159 height 33
click at [996, 534] on input "F" at bounding box center [1001, 539] width 11 height 11
radio input "true"
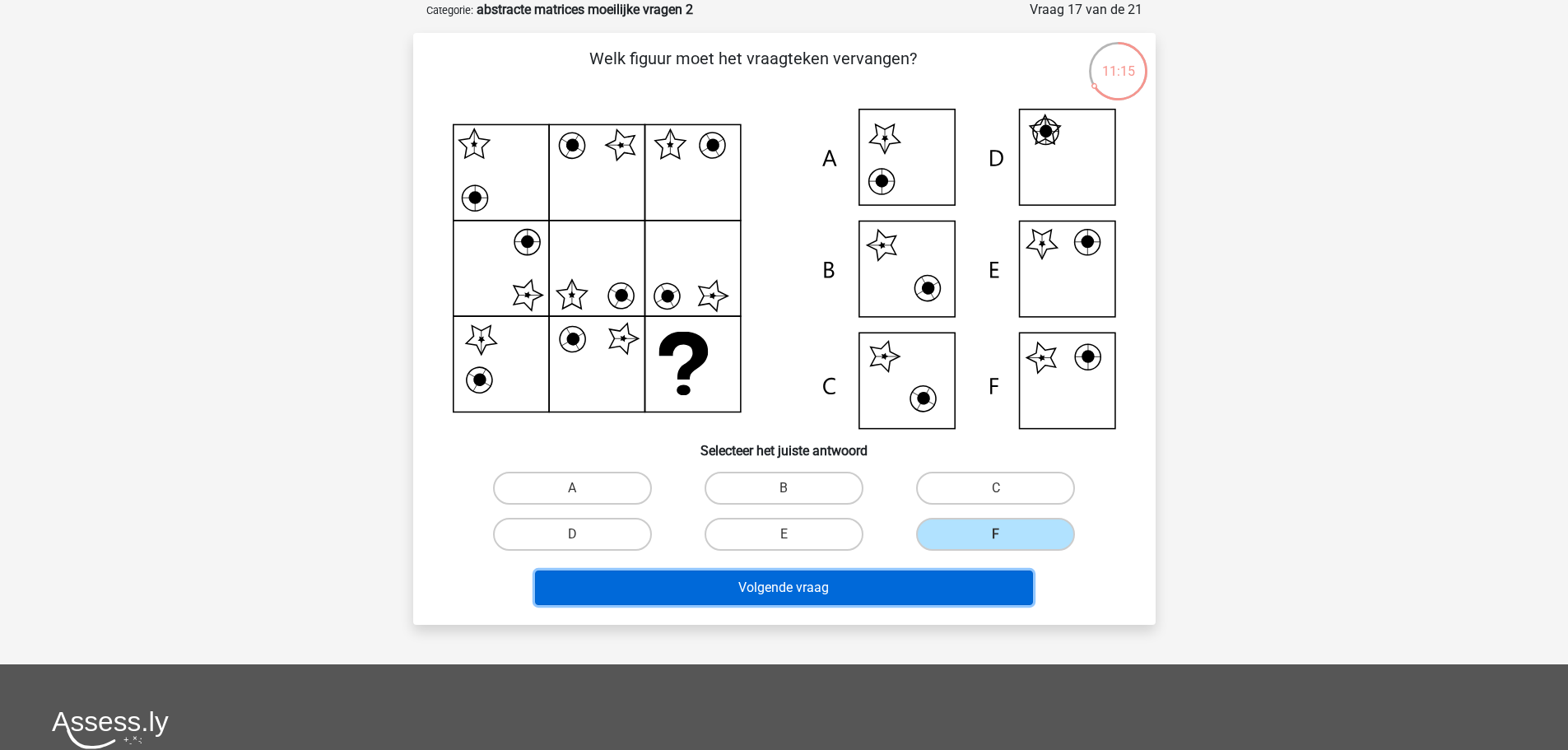
click at [978, 596] on button "Volgende vraag" at bounding box center [783, 588] width 498 height 35
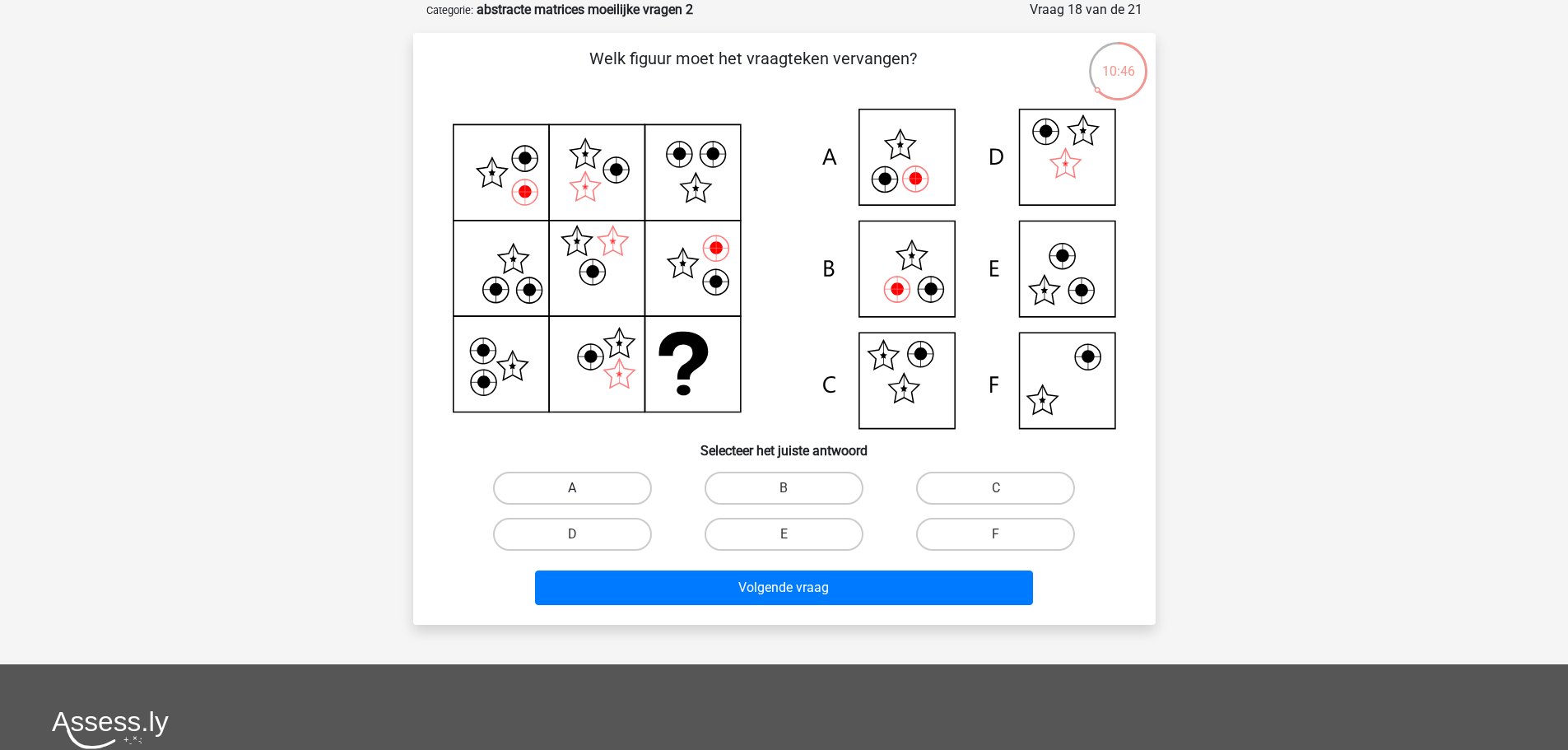
drag, startPoint x: 577, startPoint y: 492, endPoint x: 591, endPoint y: 494, distance: 14.1
click at [585, 492] on div "A" at bounding box center [572, 488] width 198 height 33
click at [606, 487] on label "A" at bounding box center [572, 488] width 159 height 33
click at [583, 488] on input "A" at bounding box center [577, 493] width 11 height 11
radio input "true"
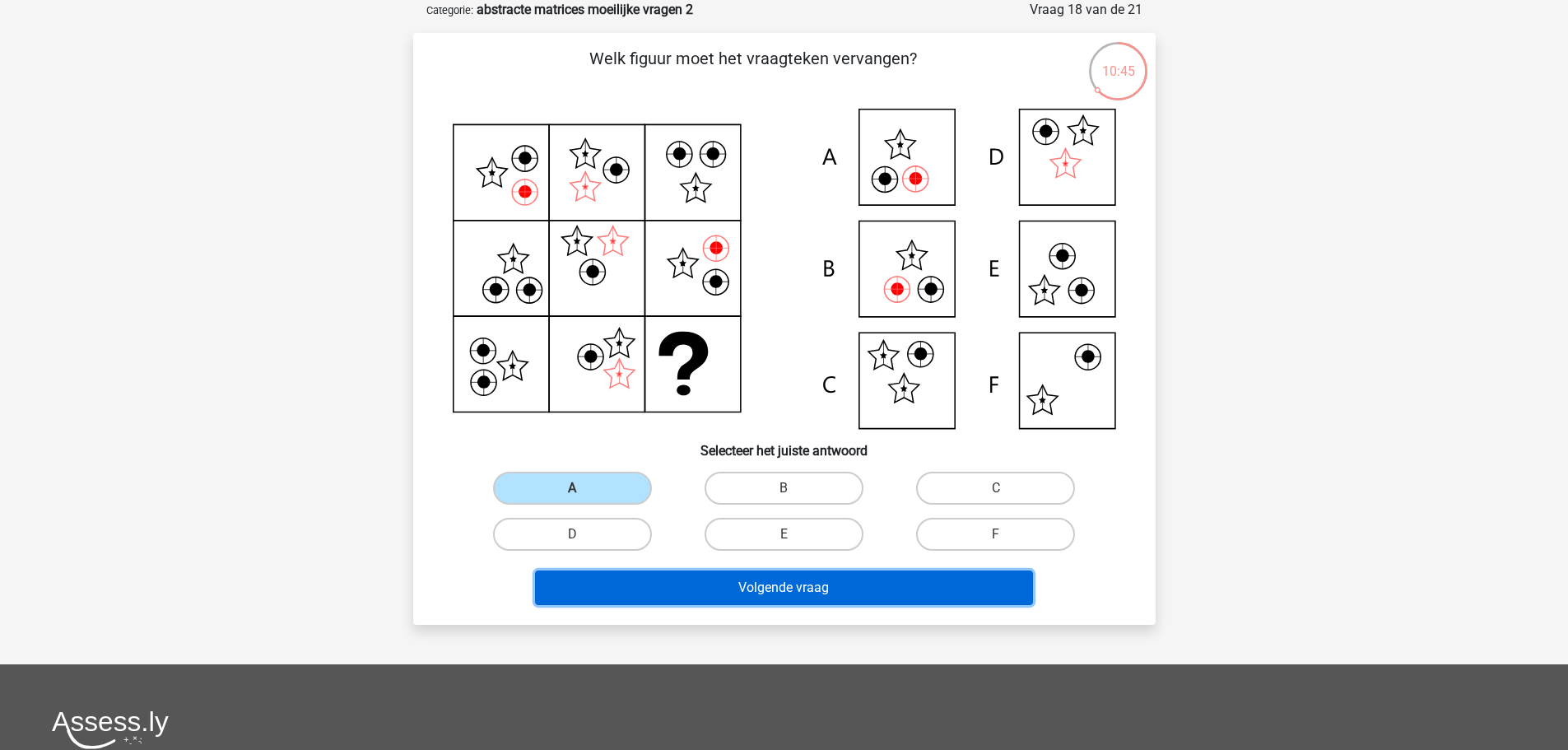
click at [823, 591] on button "Volgende vraag" at bounding box center [783, 588] width 498 height 35
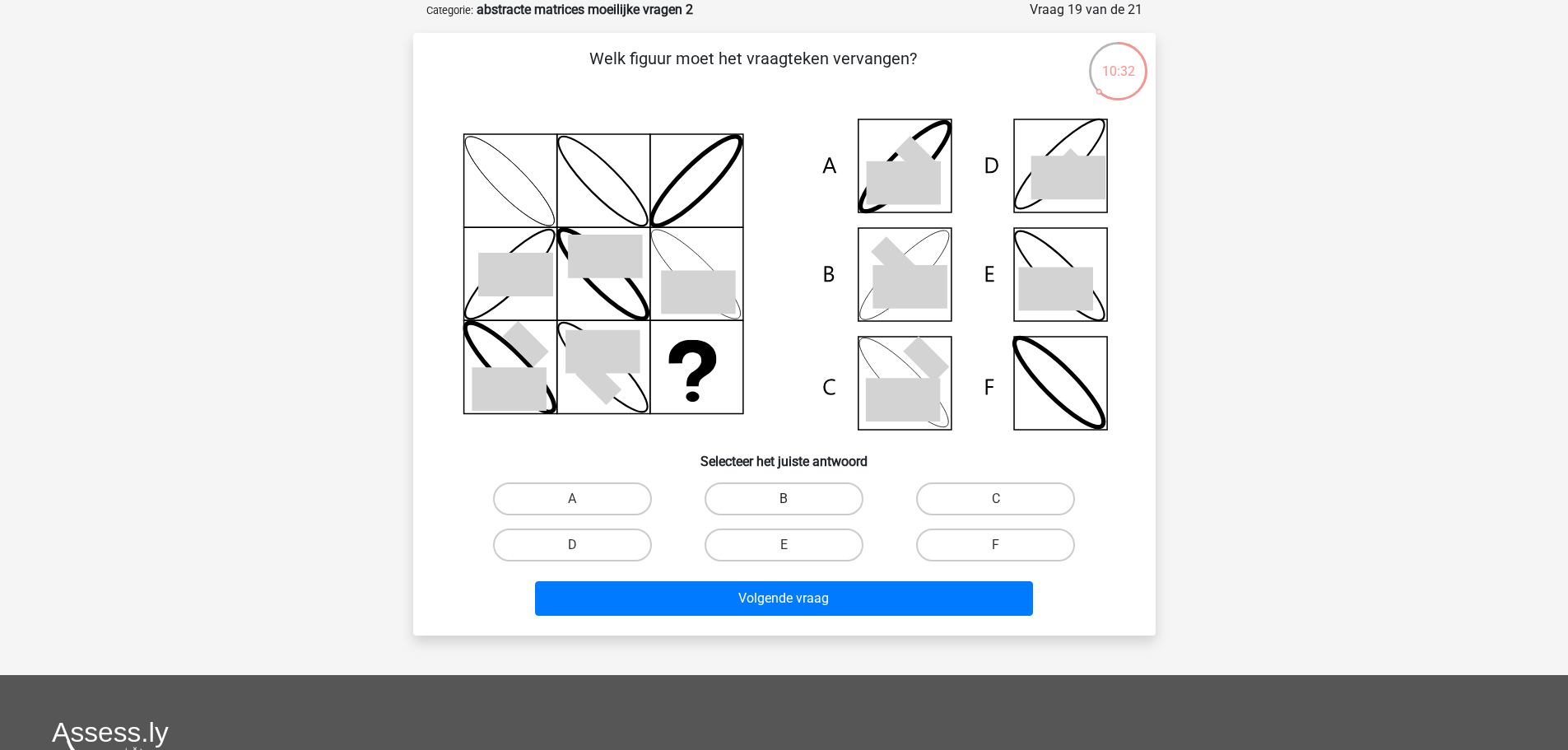
click at [779, 505] on label "B" at bounding box center [784, 499] width 159 height 33
click at [784, 505] on input "B" at bounding box center [789, 504] width 11 height 11
radio input "true"
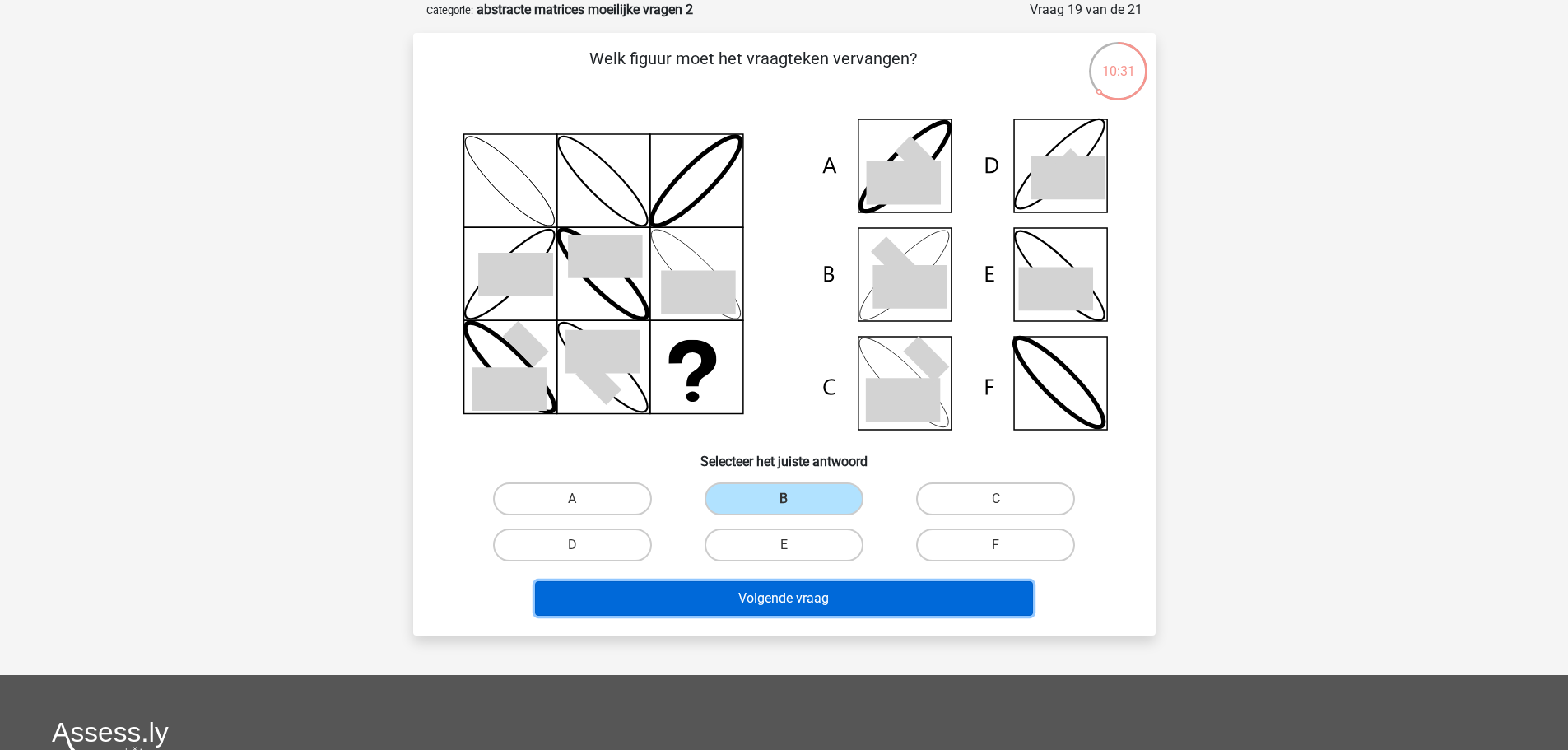
click at [890, 595] on button "Volgende vraag" at bounding box center [783, 598] width 498 height 35
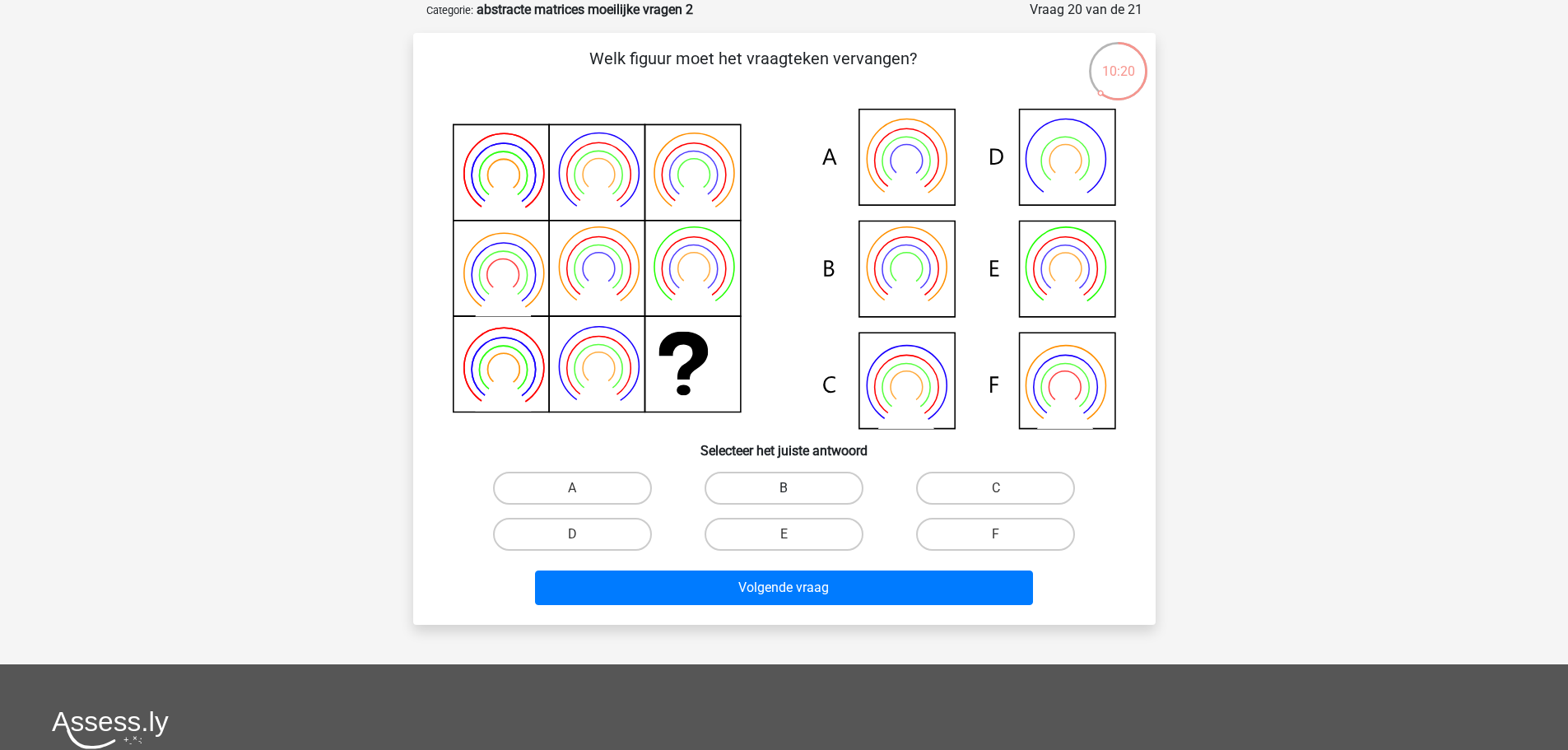
click at [799, 490] on label "B" at bounding box center [784, 488] width 159 height 33
click at [795, 490] on input "B" at bounding box center [789, 493] width 11 height 11
radio input "true"
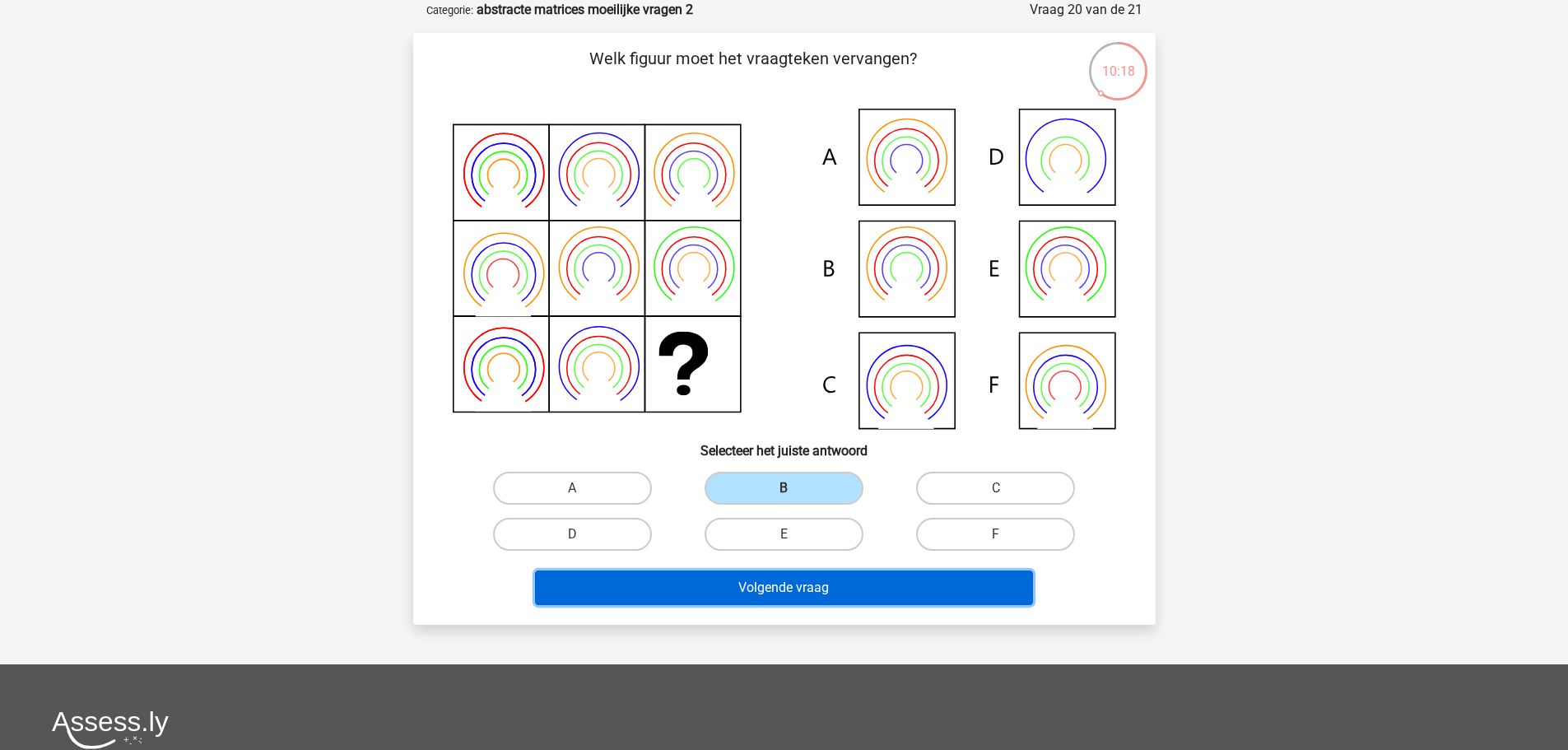
click at [919, 591] on button "Volgende vraag" at bounding box center [783, 588] width 498 height 35
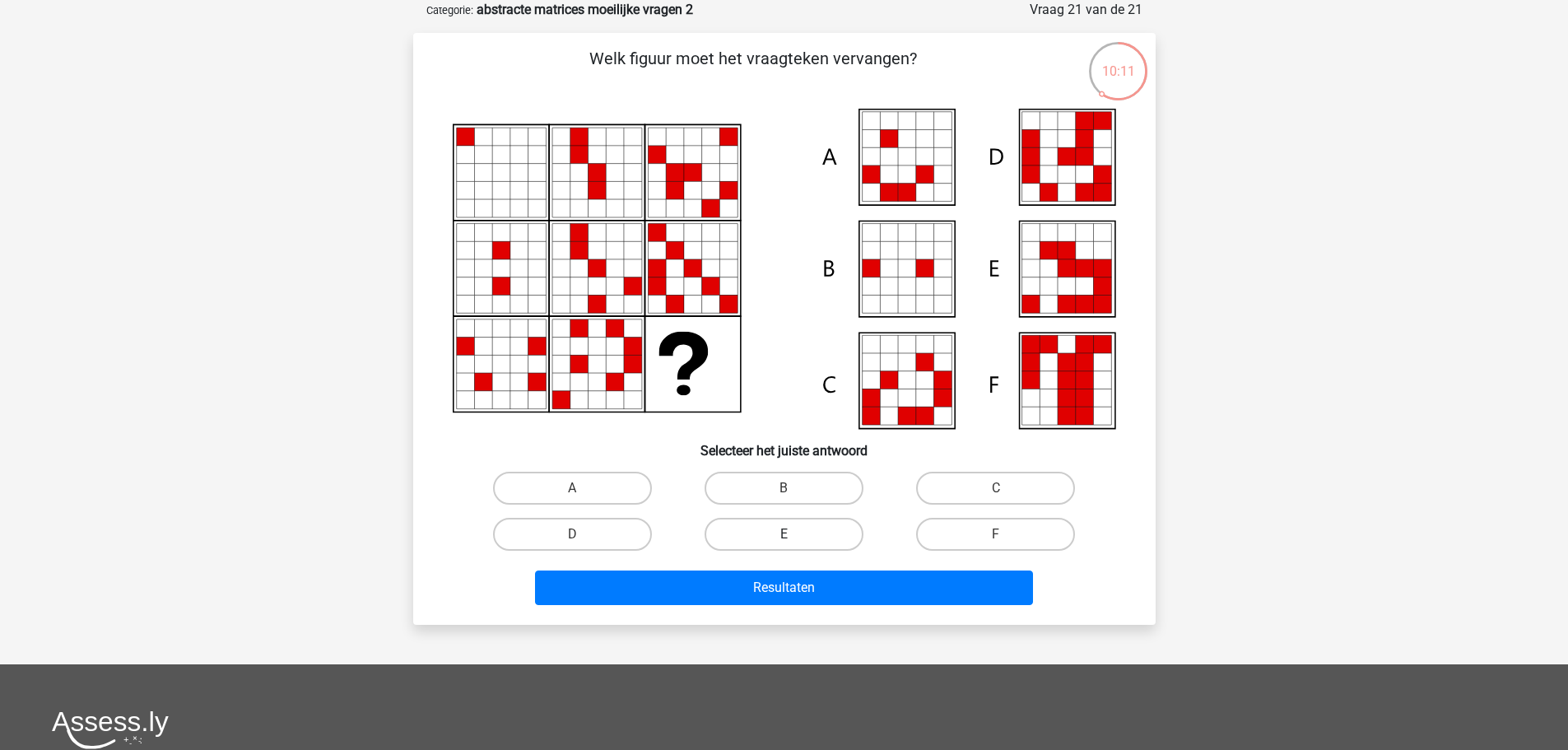
click at [745, 534] on label "E" at bounding box center [784, 534] width 159 height 33
click at [784, 534] on input "E" at bounding box center [789, 539] width 11 height 11
radio input "true"
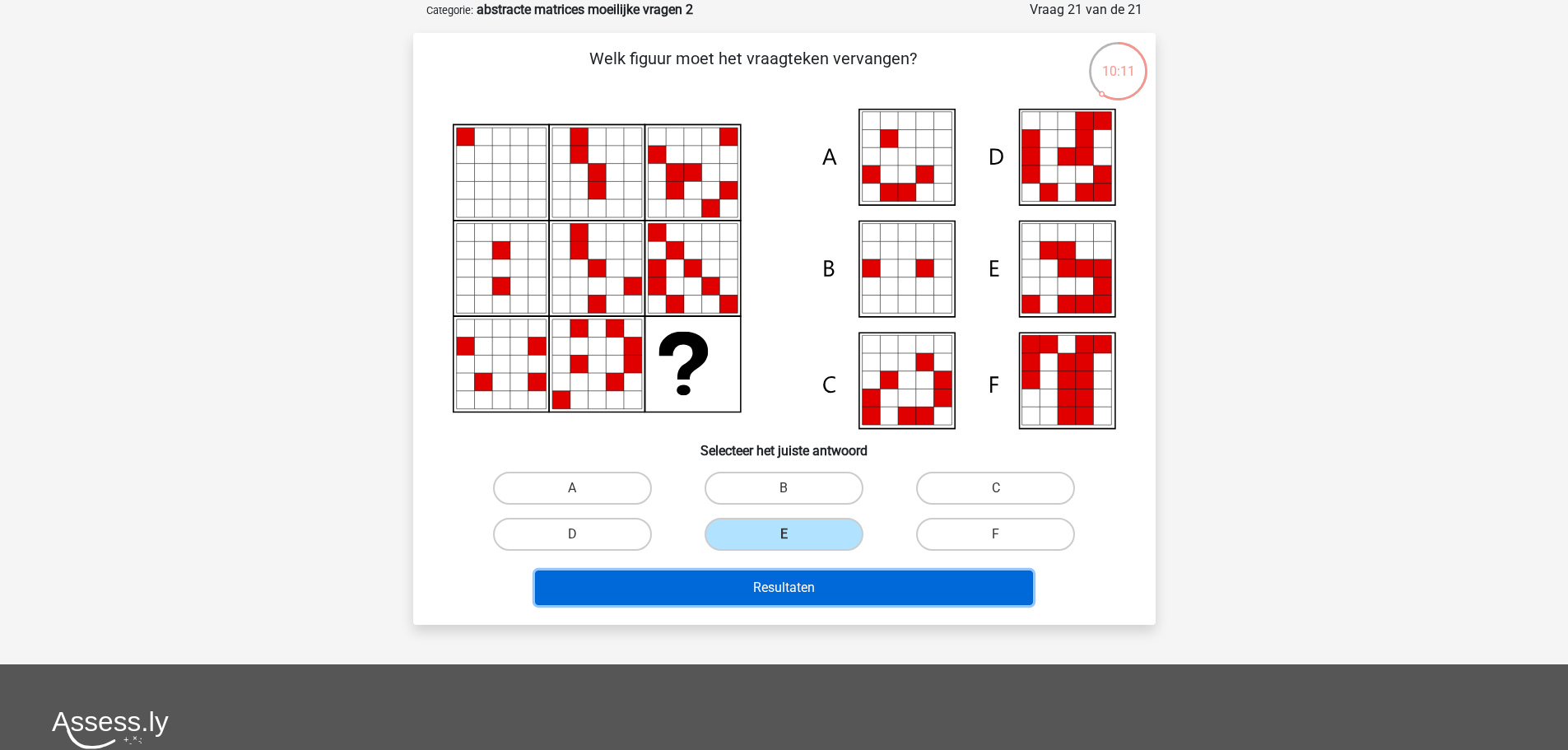
click at [812, 585] on button "Resultaten" at bounding box center [783, 588] width 498 height 35
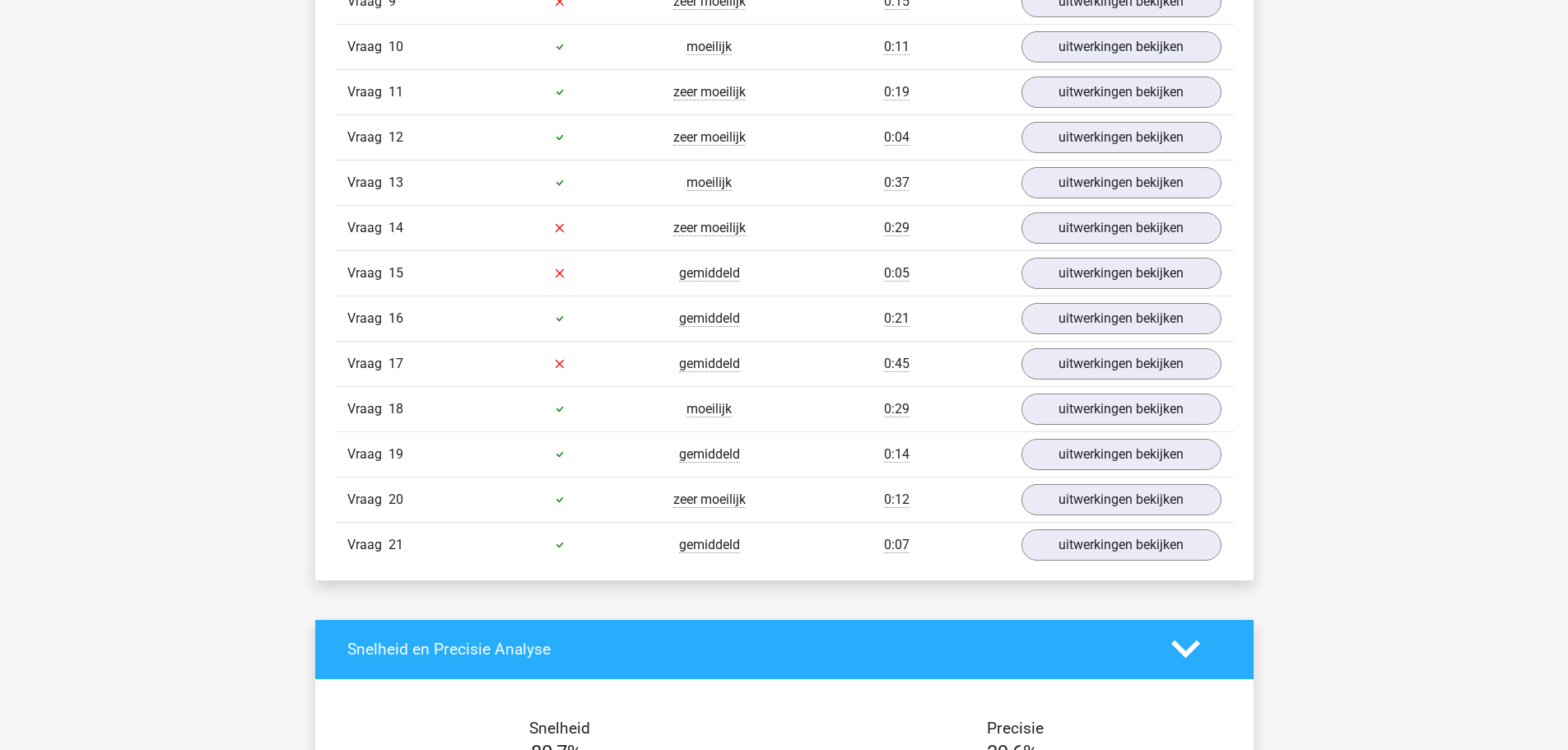
scroll to position [1482, 0]
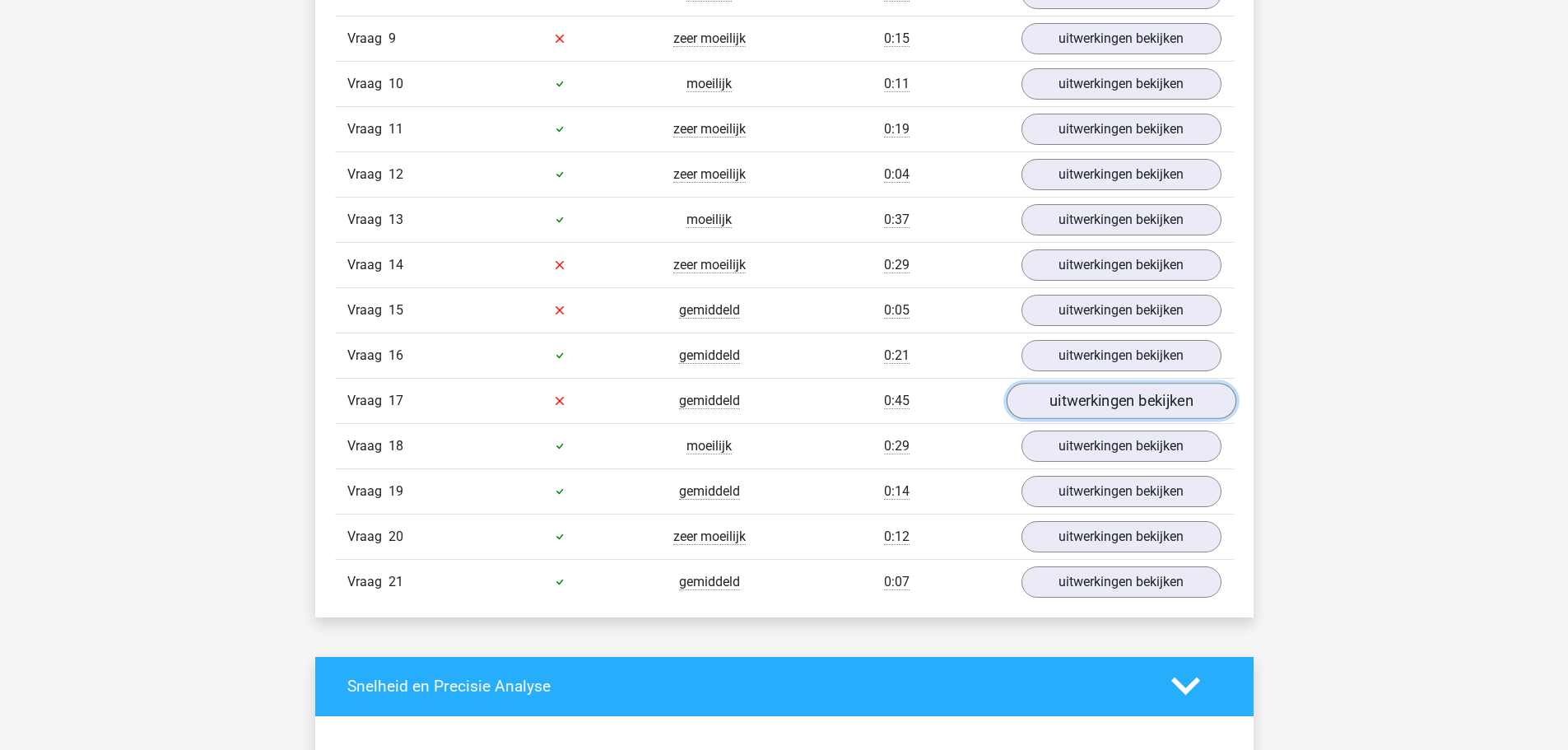
click at [1084, 404] on link "uitwerkingen bekijken" at bounding box center [1121, 400] width 230 height 36
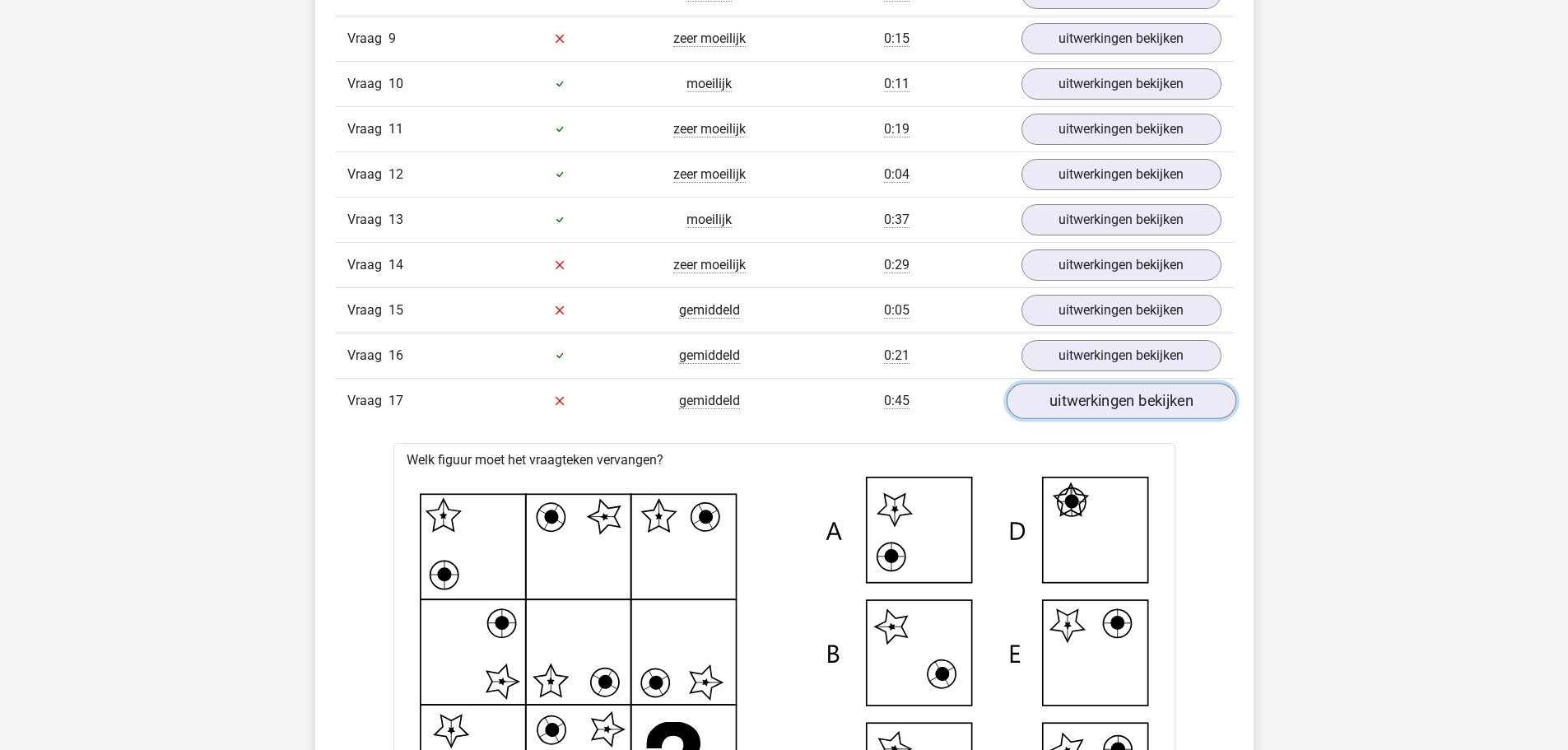
click at [1083, 403] on link "uitwerkingen bekijken" at bounding box center [1121, 400] width 230 height 36
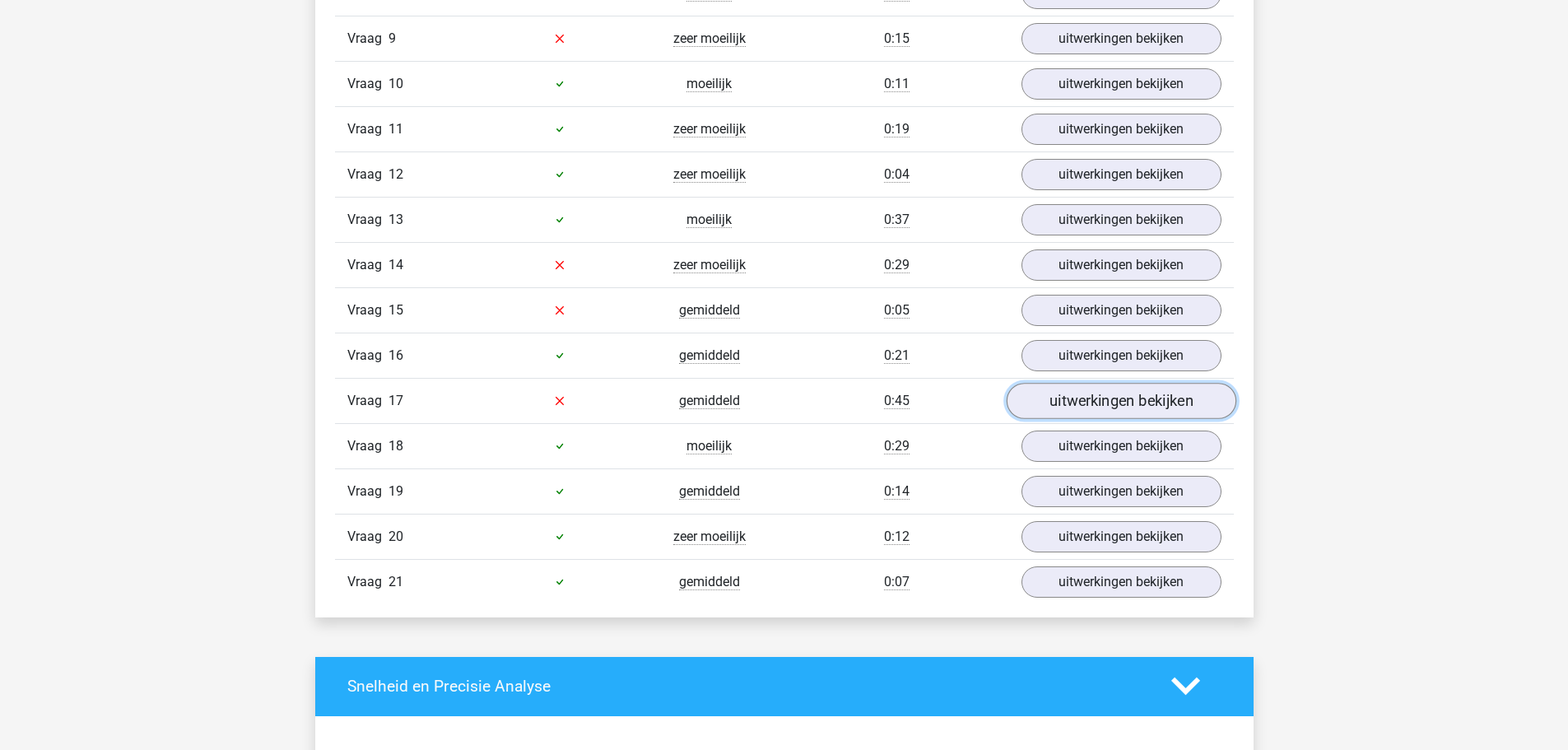
click at [1080, 396] on link "uitwerkingen bekijken" at bounding box center [1121, 400] width 230 height 36
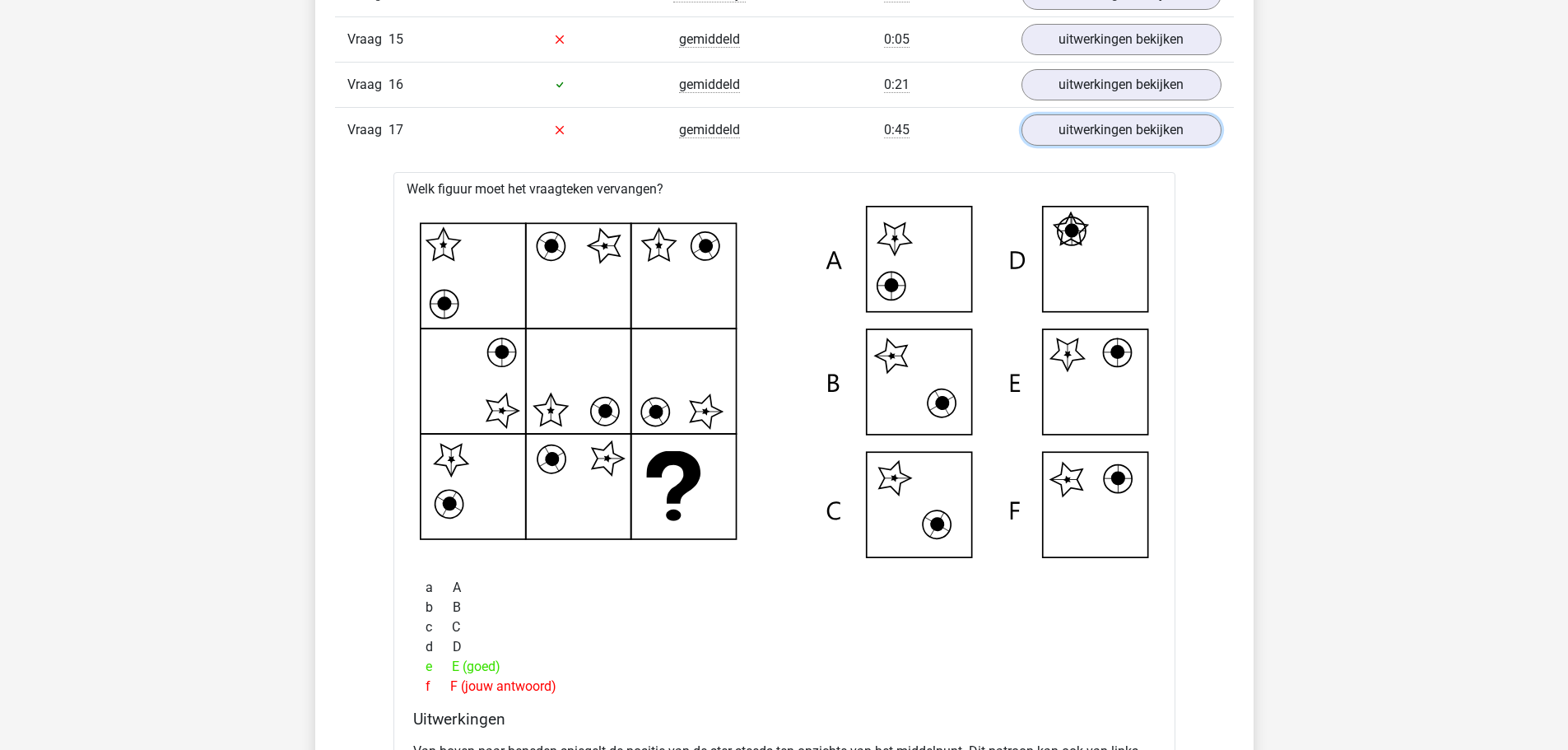
scroll to position [1564, 0]
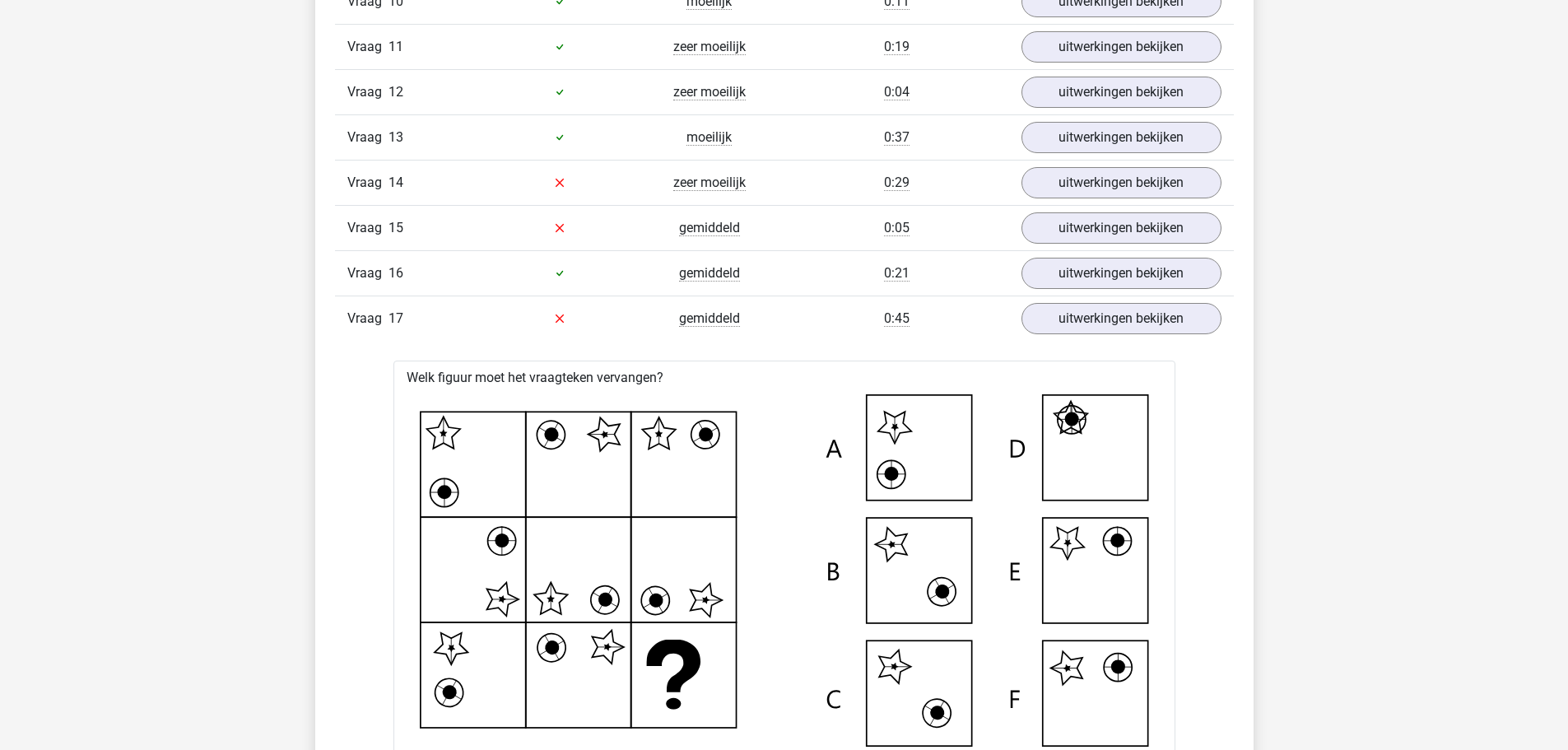
click at [1108, 336] on div "Vraag 17 gemiddeld 0:45 uitwerkingen bekijken" at bounding box center [785, 318] width 899 height 45
click at [1105, 327] on link "uitwerkingen bekijken" at bounding box center [1121, 318] width 230 height 36
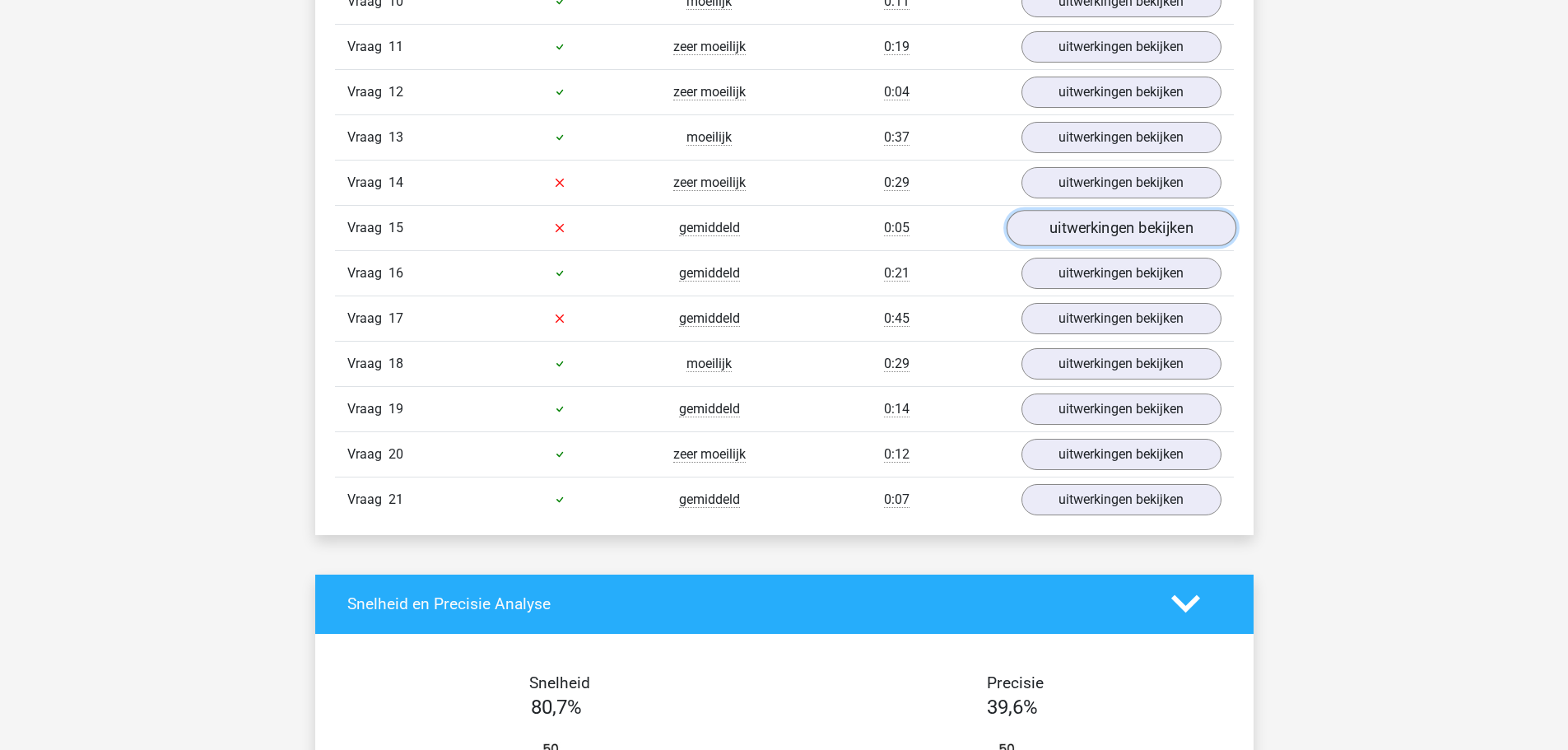
click at [1102, 229] on link "uitwerkingen bekijken" at bounding box center [1121, 227] width 230 height 36
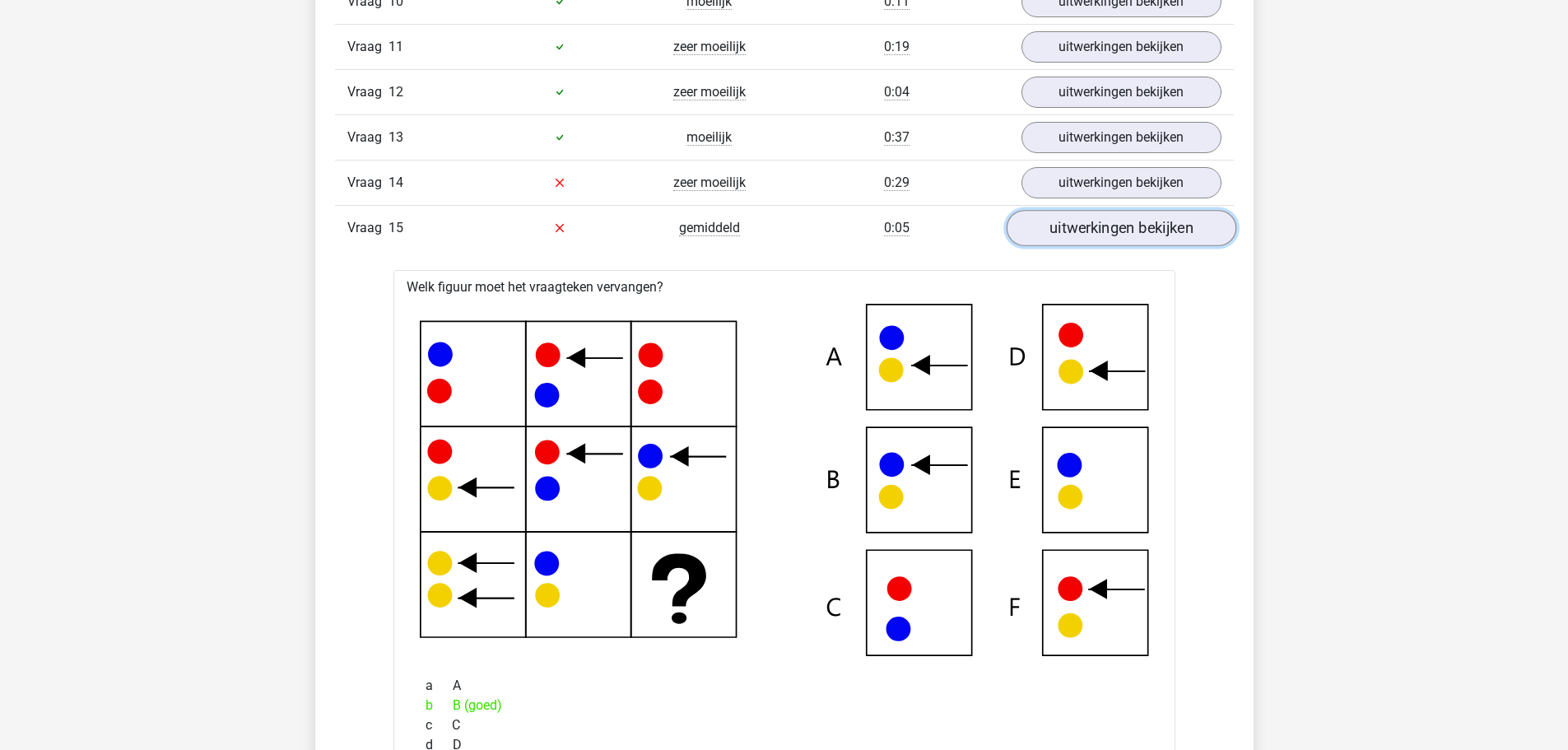
click at [1079, 224] on link "uitwerkingen bekijken" at bounding box center [1121, 227] width 230 height 36
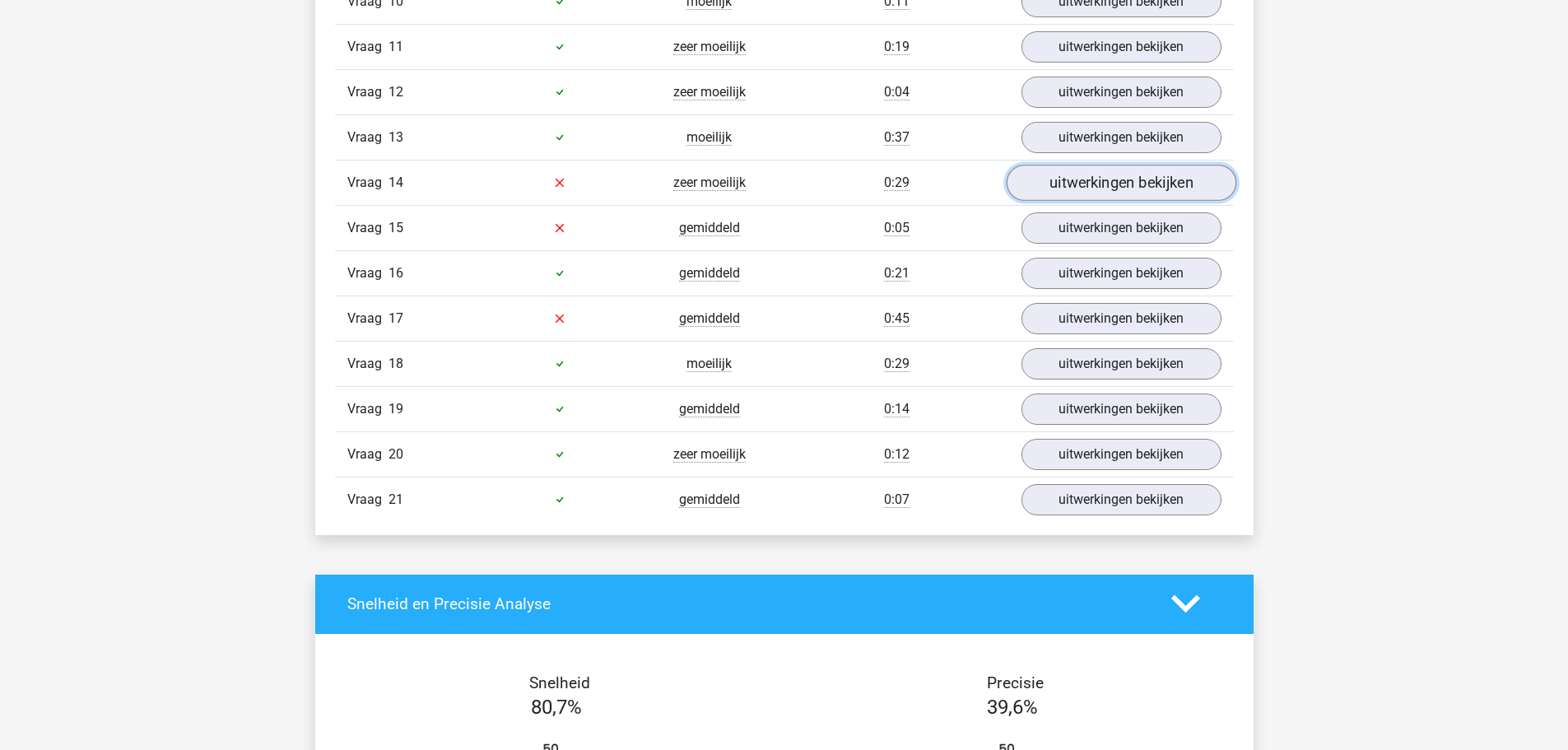
click at [1095, 169] on link "uitwerkingen bekijken" at bounding box center [1121, 182] width 230 height 36
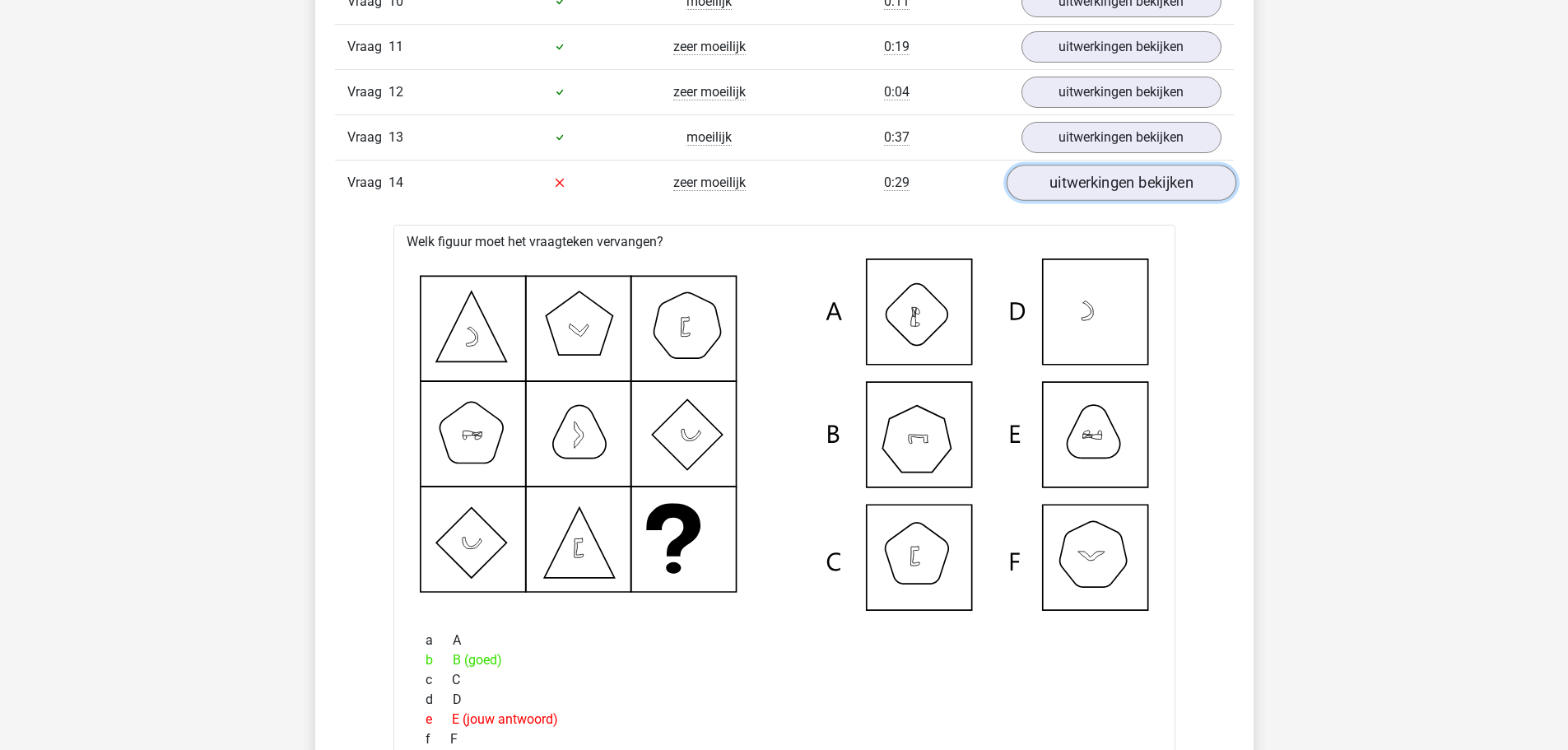
click at [1100, 186] on link "uitwerkingen bekijken" at bounding box center [1121, 182] width 230 height 36
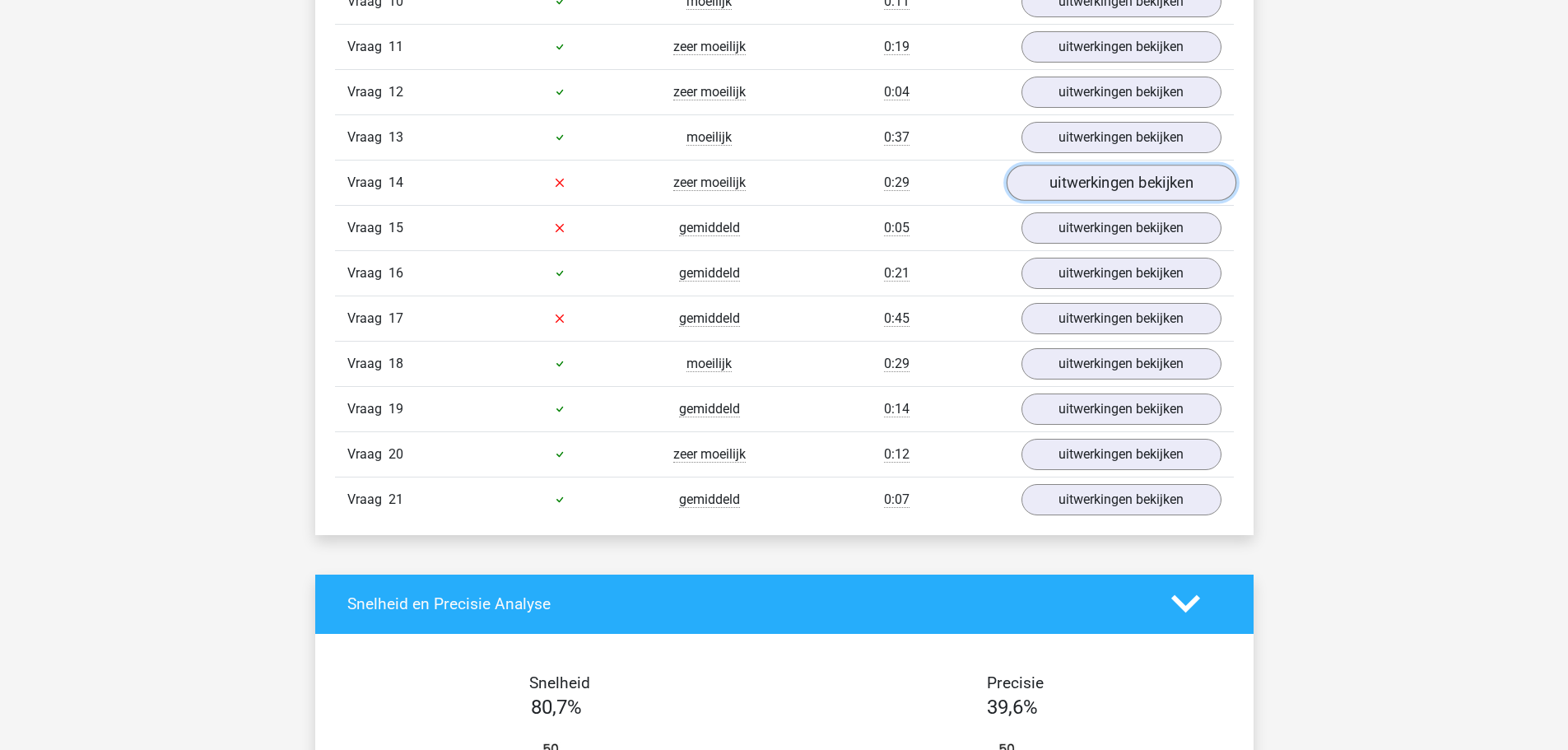
click at [1106, 191] on link "uitwerkingen bekijken" at bounding box center [1121, 182] width 230 height 36
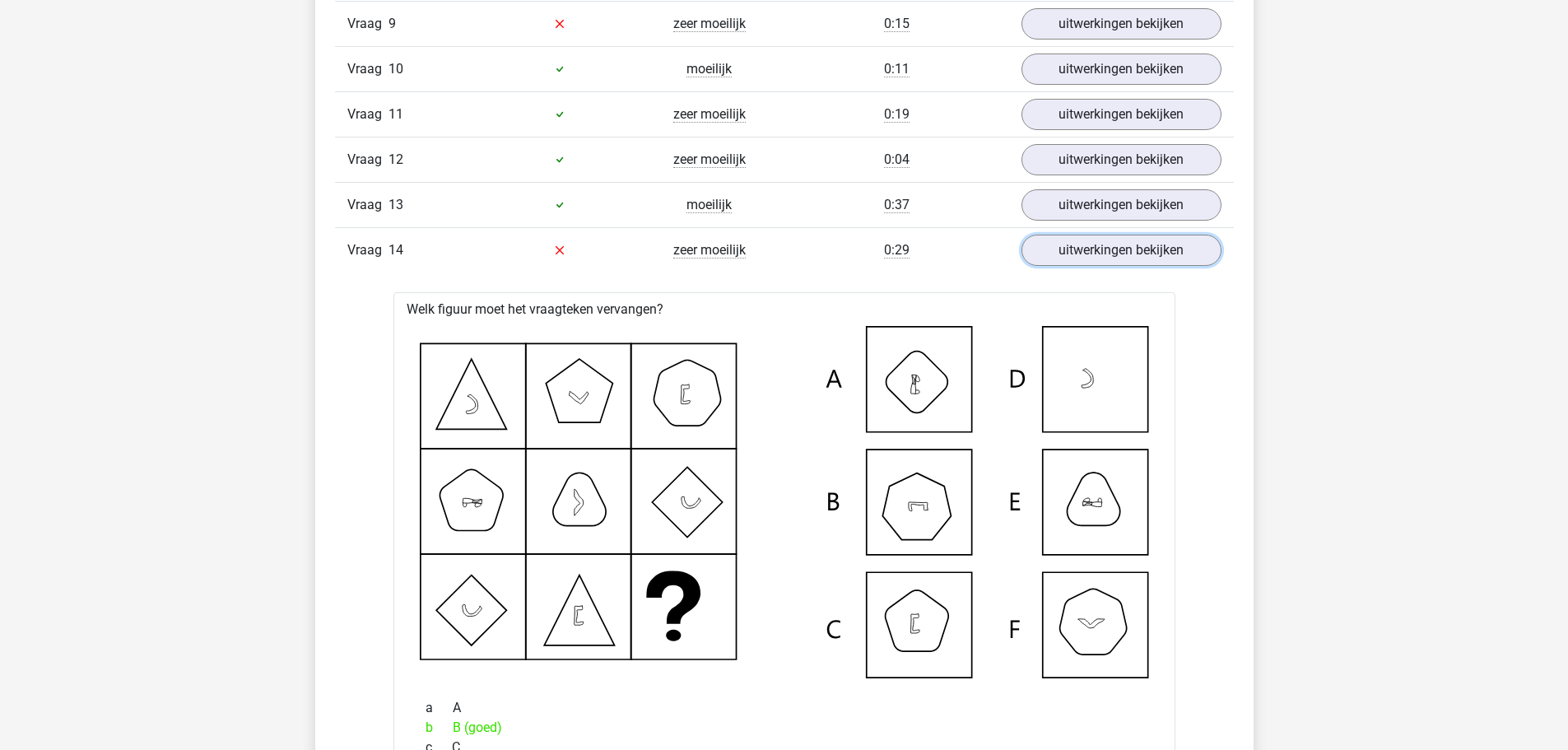
scroll to position [1482, 0]
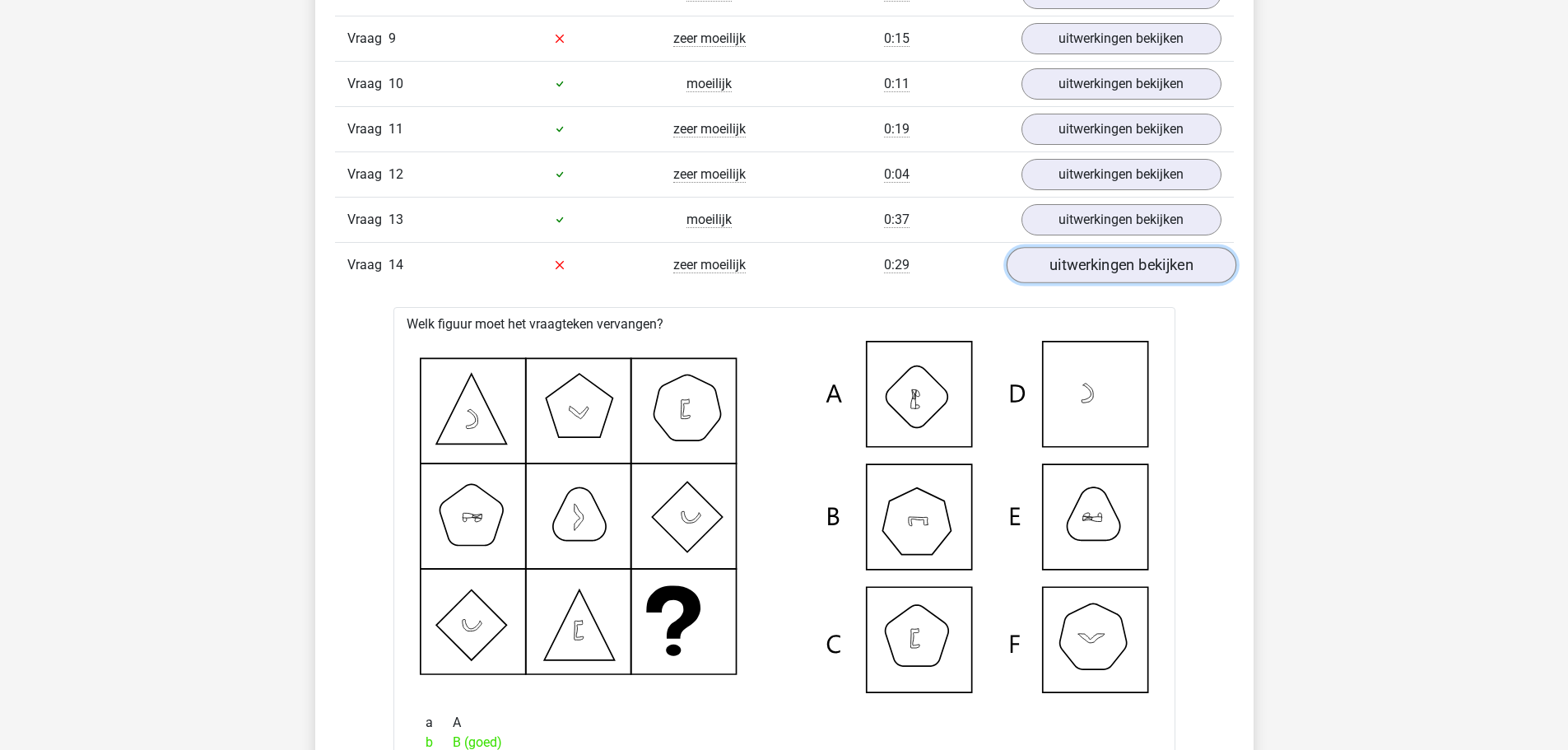
click at [1146, 252] on link "uitwerkingen bekijken" at bounding box center [1121, 264] width 230 height 36
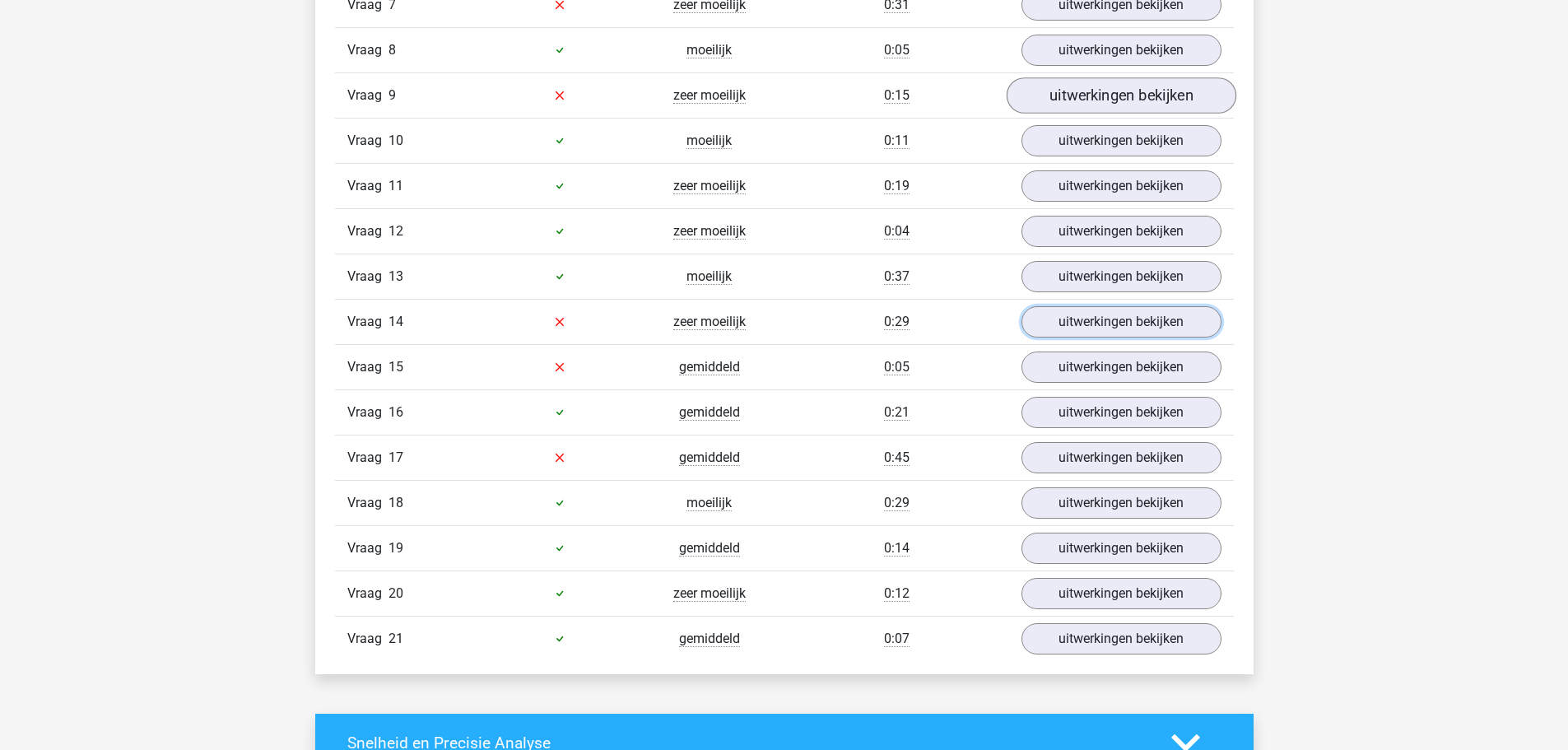
scroll to position [1316, 0]
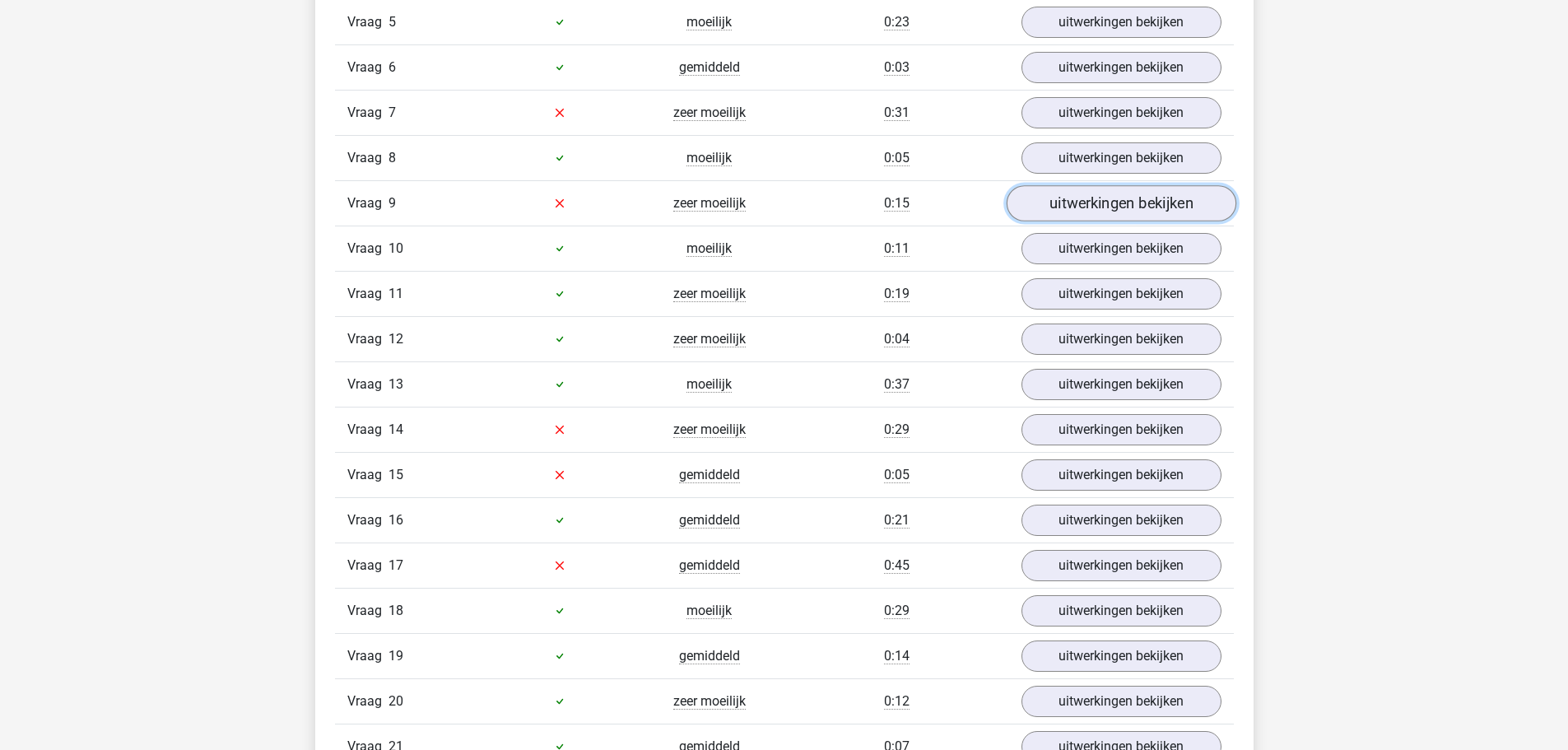
click at [1124, 202] on link "uitwerkingen bekijken" at bounding box center [1121, 203] width 230 height 36
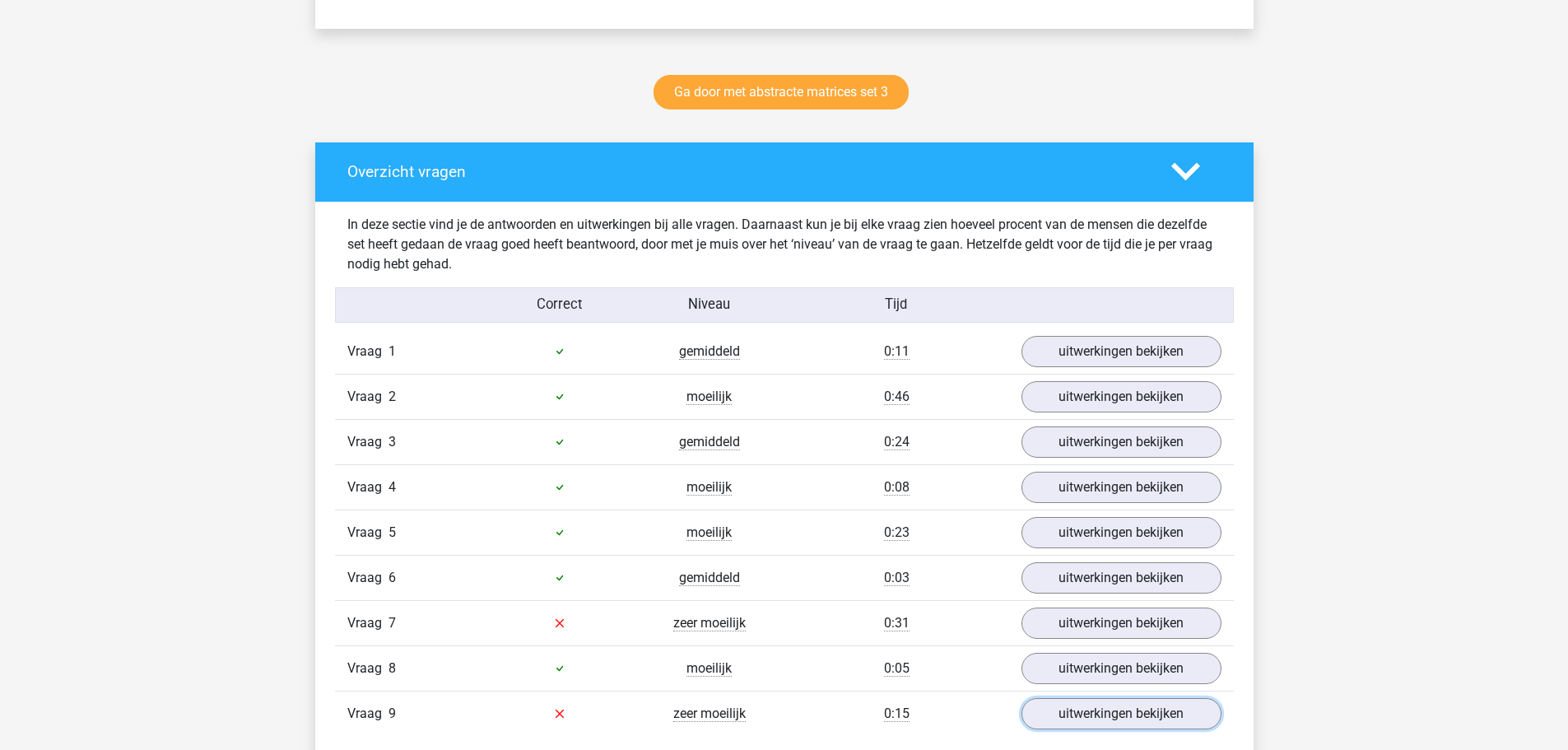
scroll to position [1152, 0]
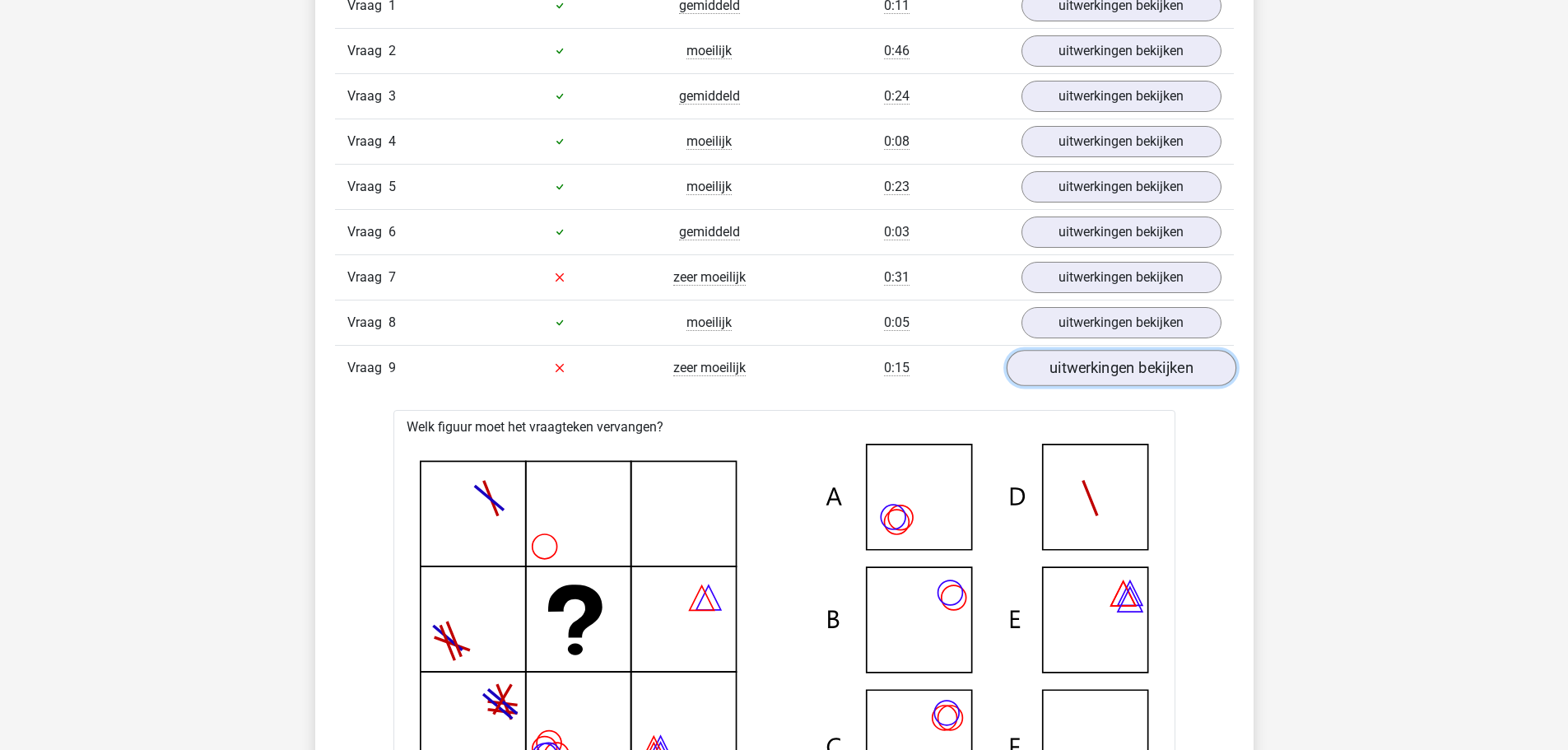
click at [1161, 366] on link "uitwerkingen bekijken" at bounding box center [1121, 367] width 230 height 36
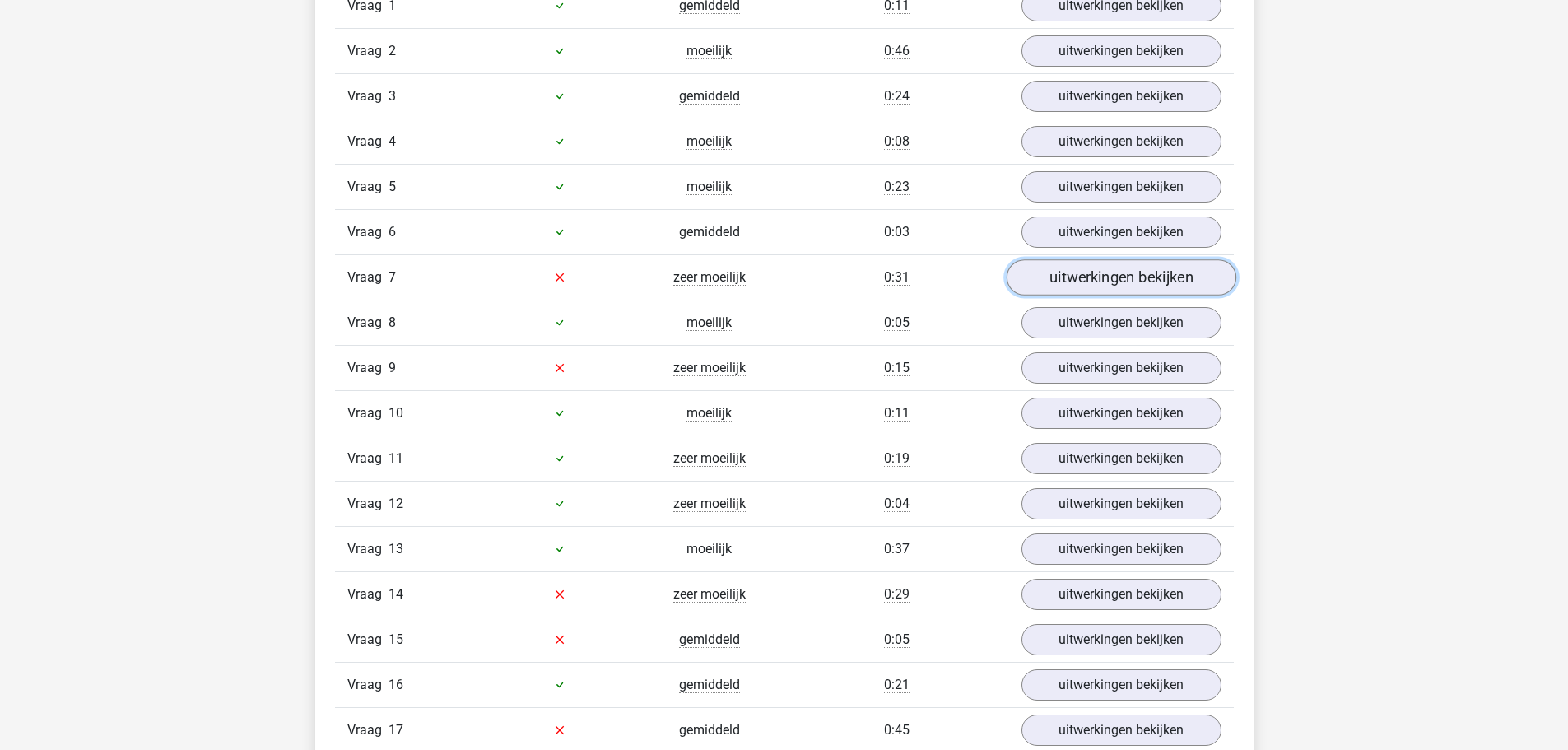
click at [1133, 272] on link "uitwerkingen bekijken" at bounding box center [1121, 276] width 230 height 36
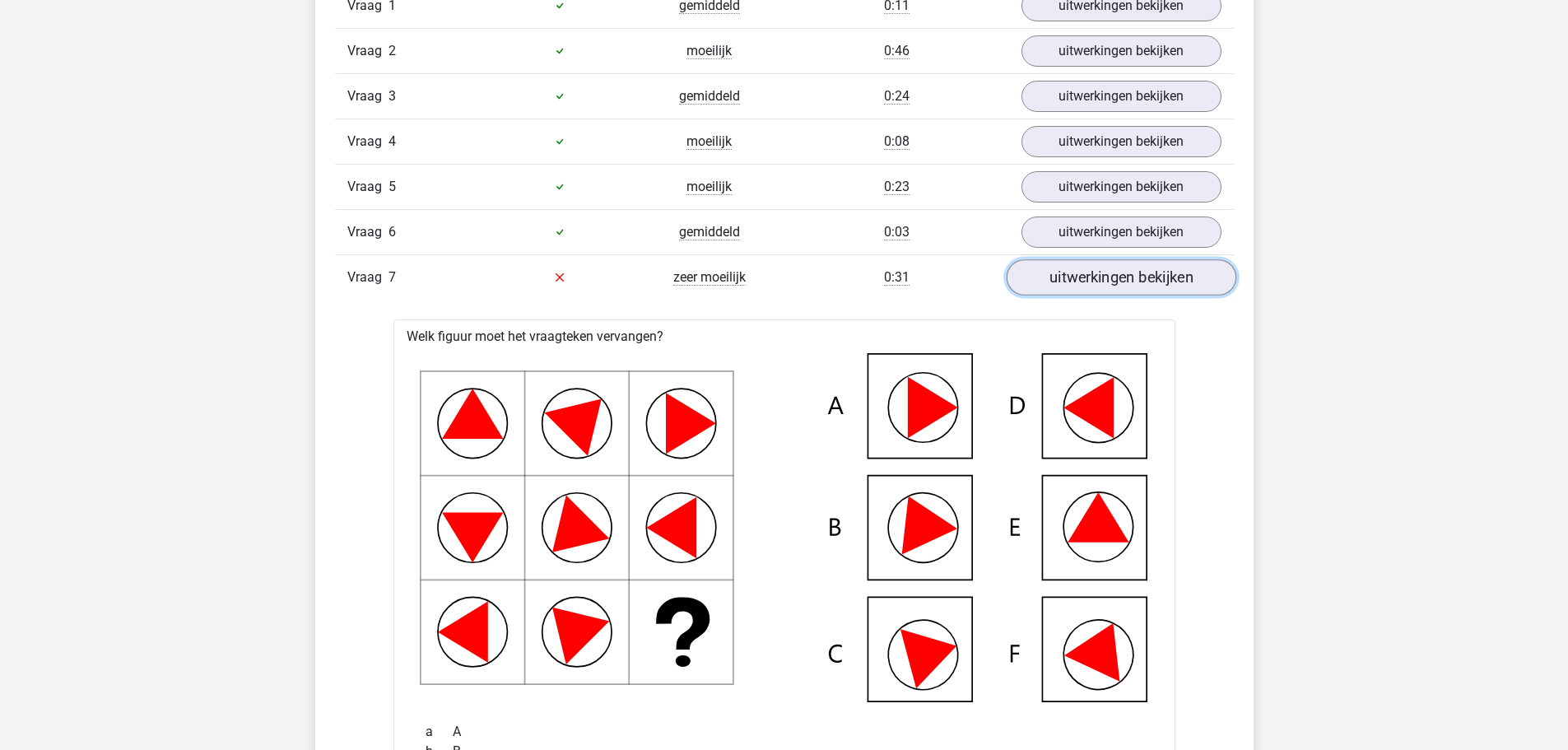
click at [1133, 272] on link "uitwerkingen bekijken" at bounding box center [1121, 276] width 230 height 36
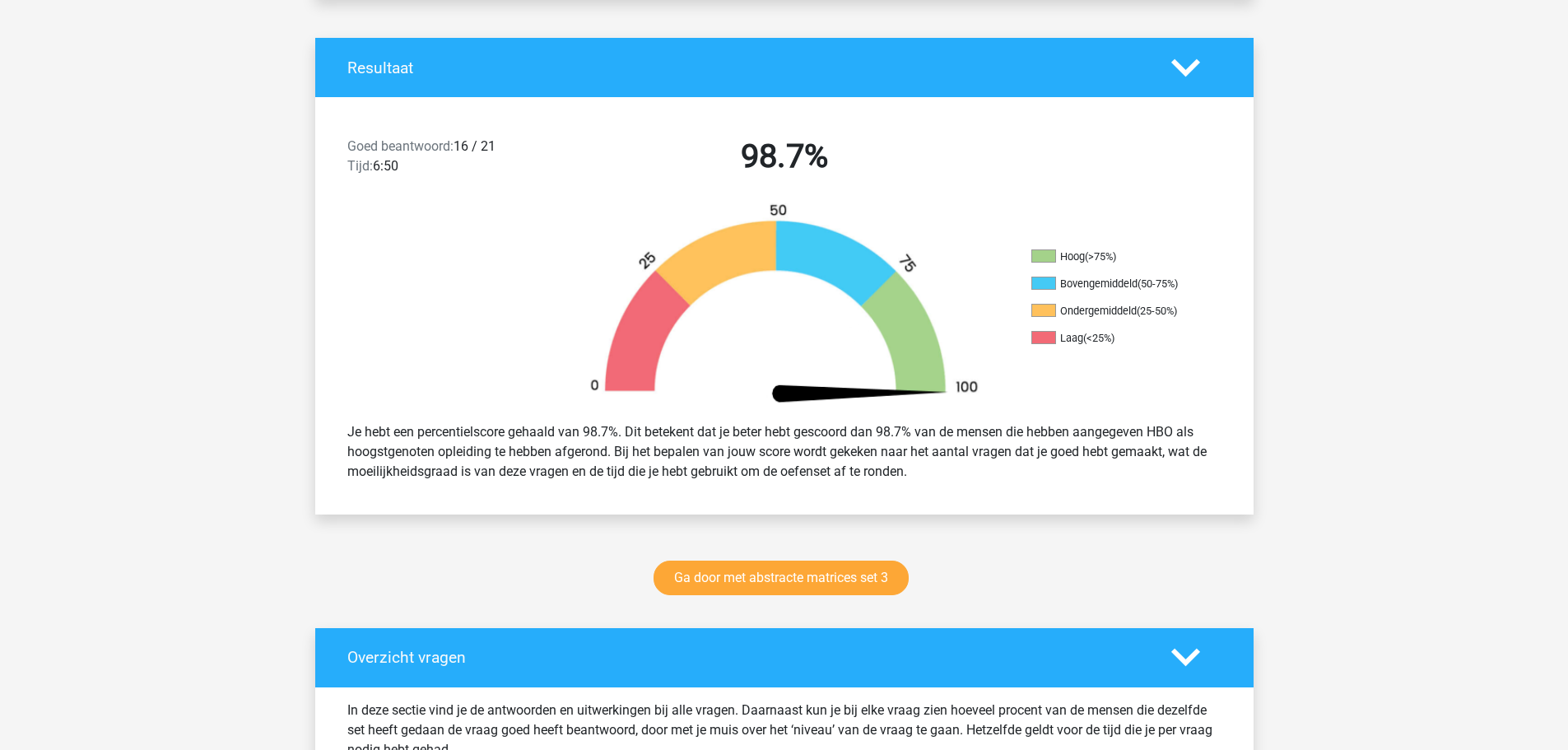
scroll to position [0, 0]
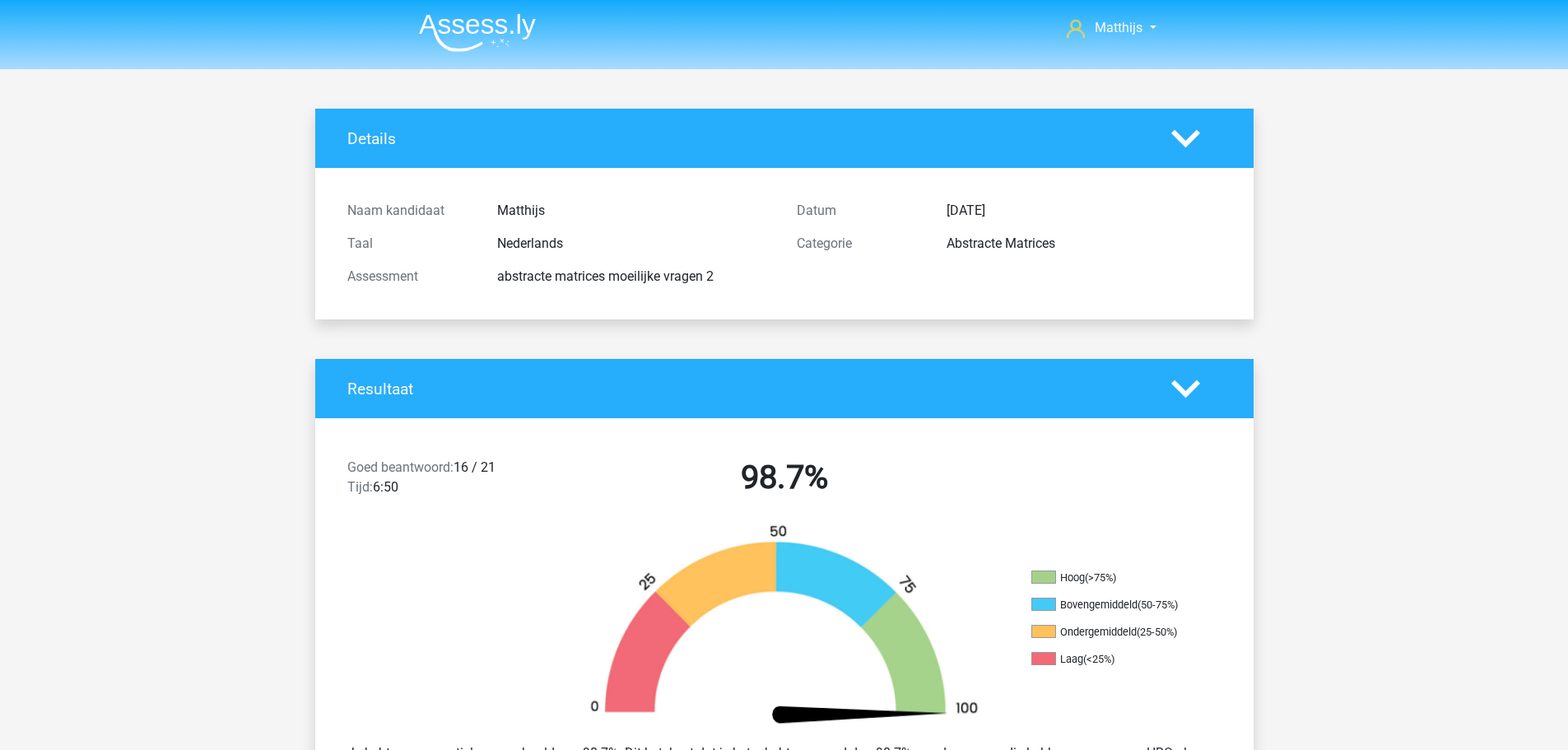
click at [514, 31] on img at bounding box center [477, 33] width 117 height 39
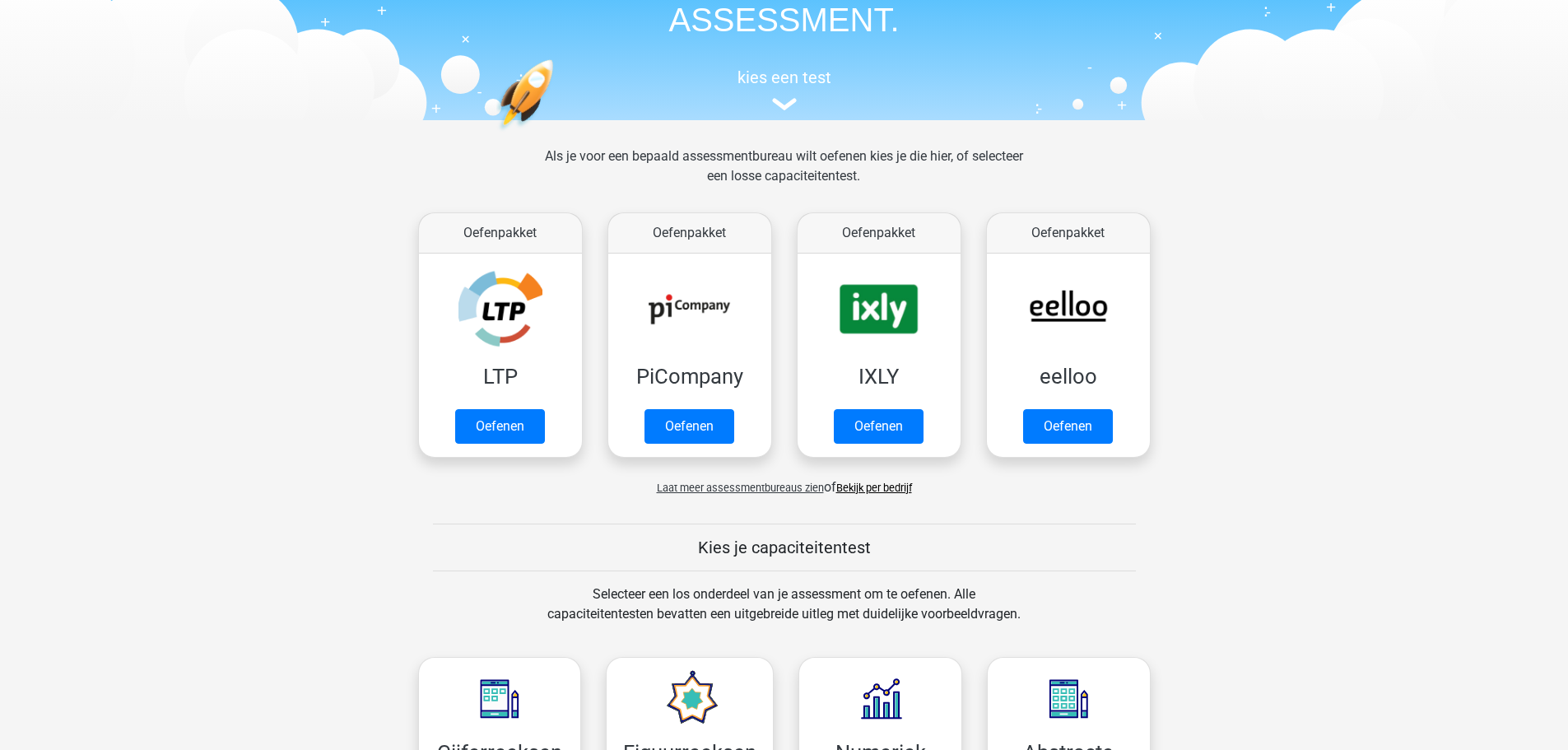
scroll to position [494, 0]
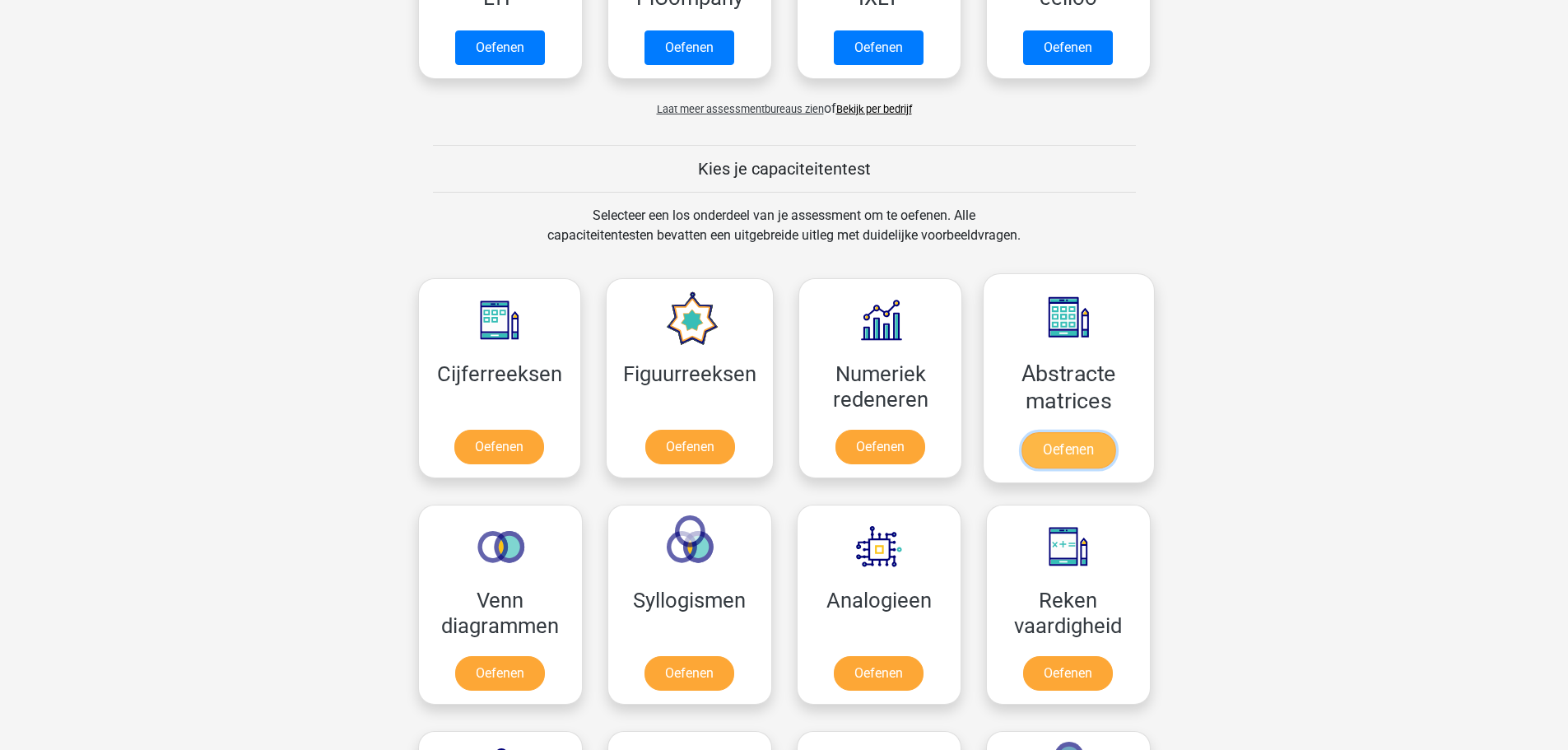
click at [1073, 432] on link "Oefenen" at bounding box center [1068, 449] width 94 height 36
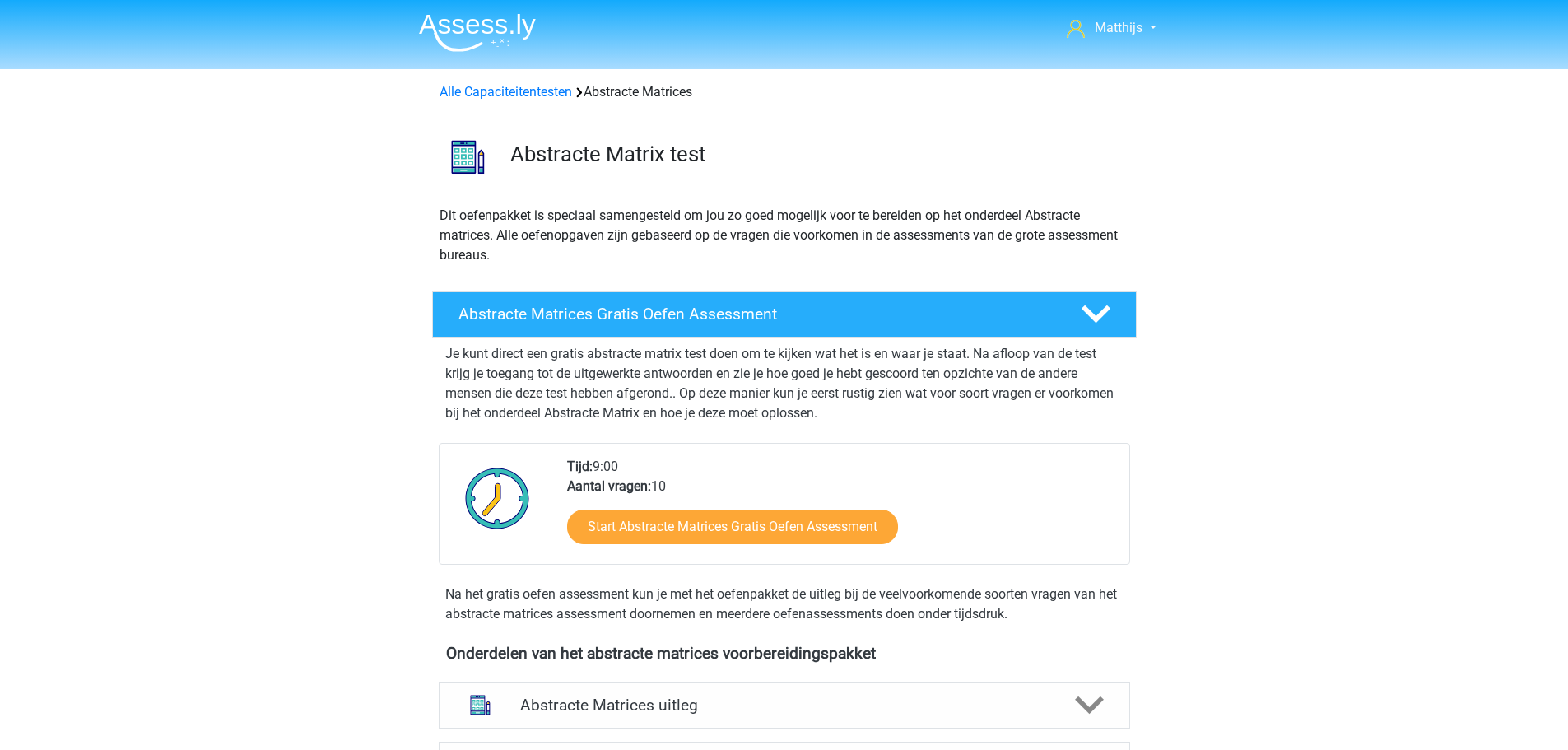
click at [500, 31] on img at bounding box center [477, 33] width 117 height 39
